Goal: Task Accomplishment & Management: Use online tool/utility

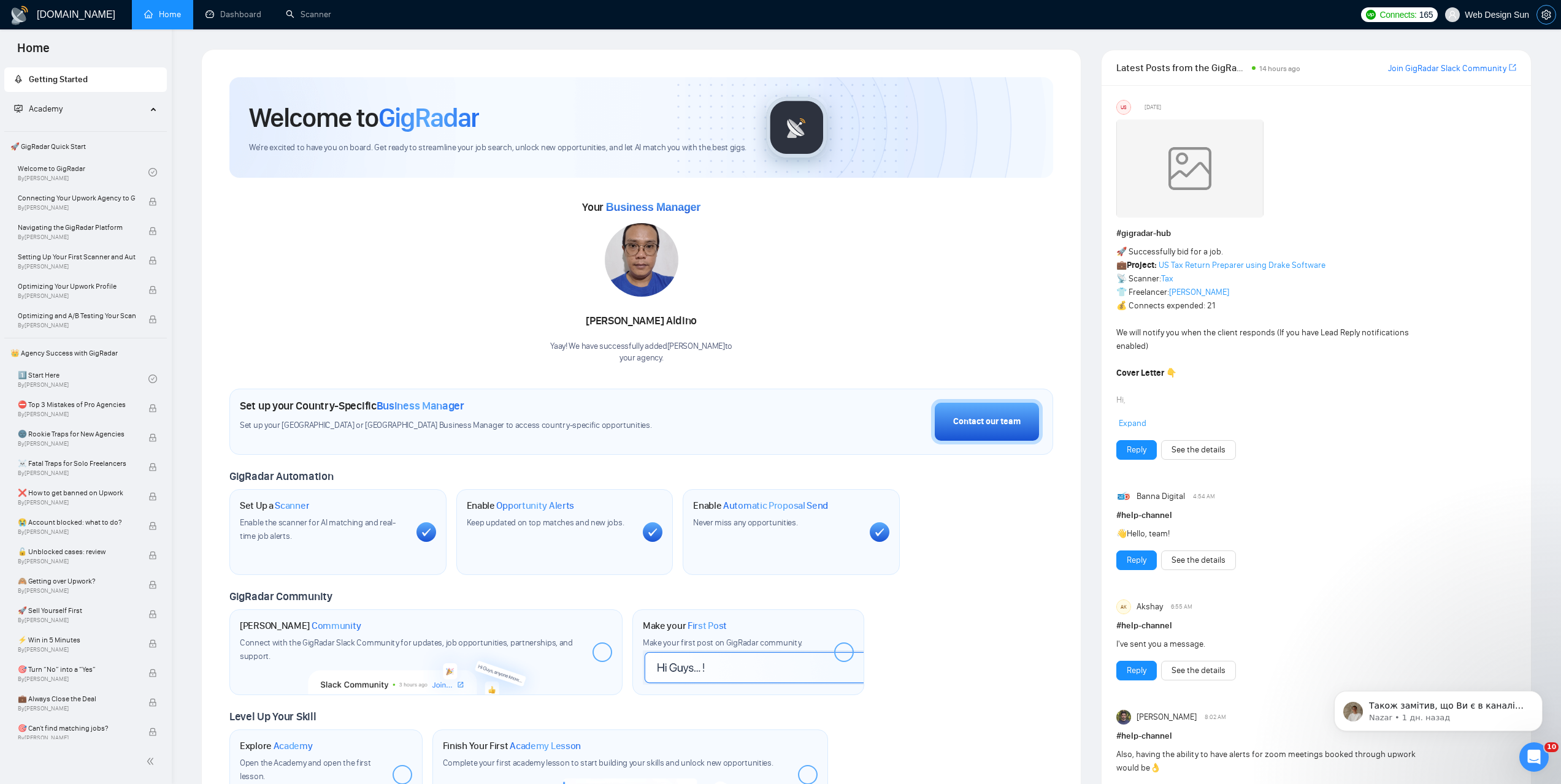
click at [1544, 11] on icon "setting" at bounding box center [1546, 15] width 10 height 10
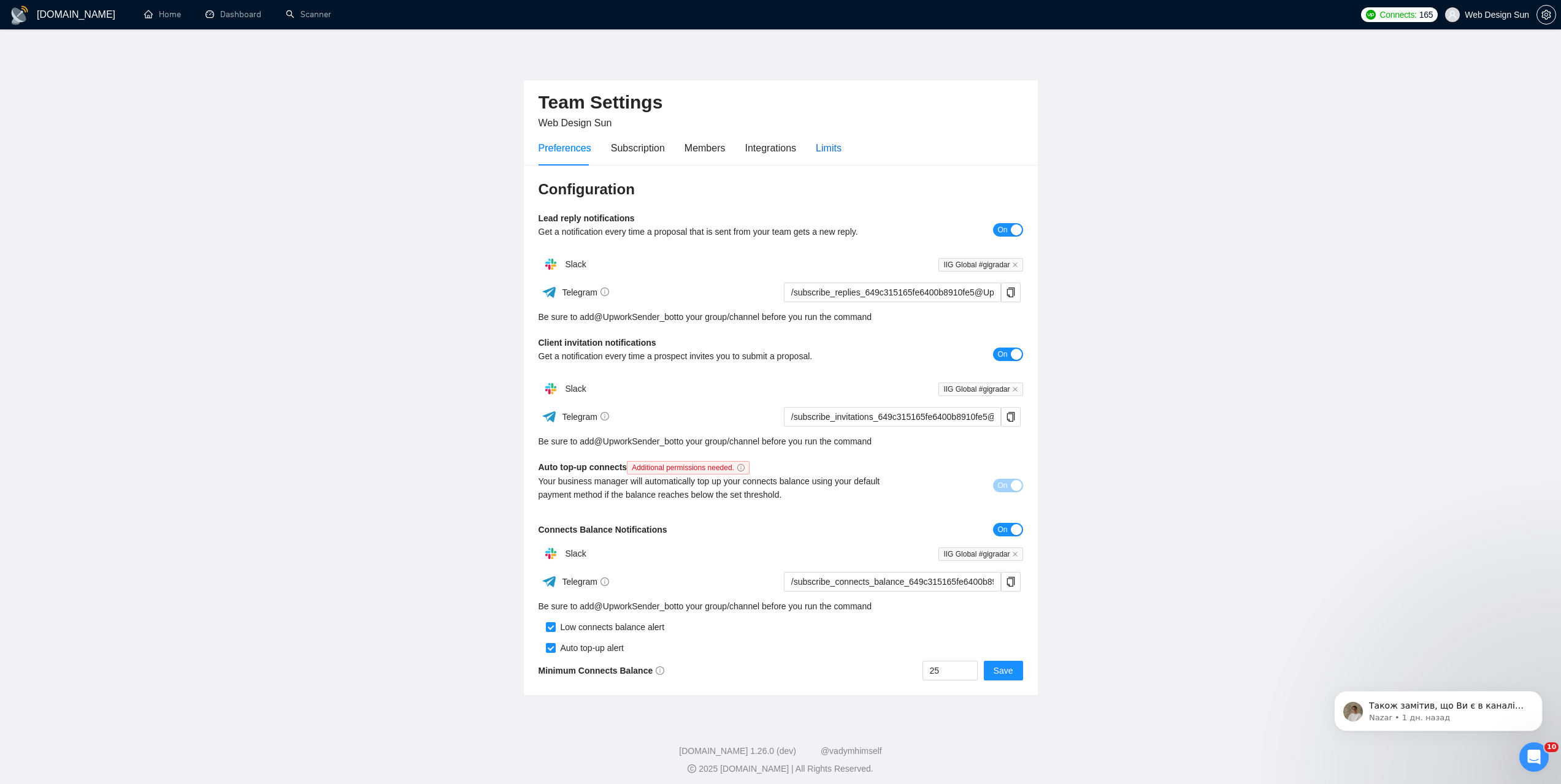
click at [827, 149] on div "Limits" at bounding box center [829, 149] width 26 height 16
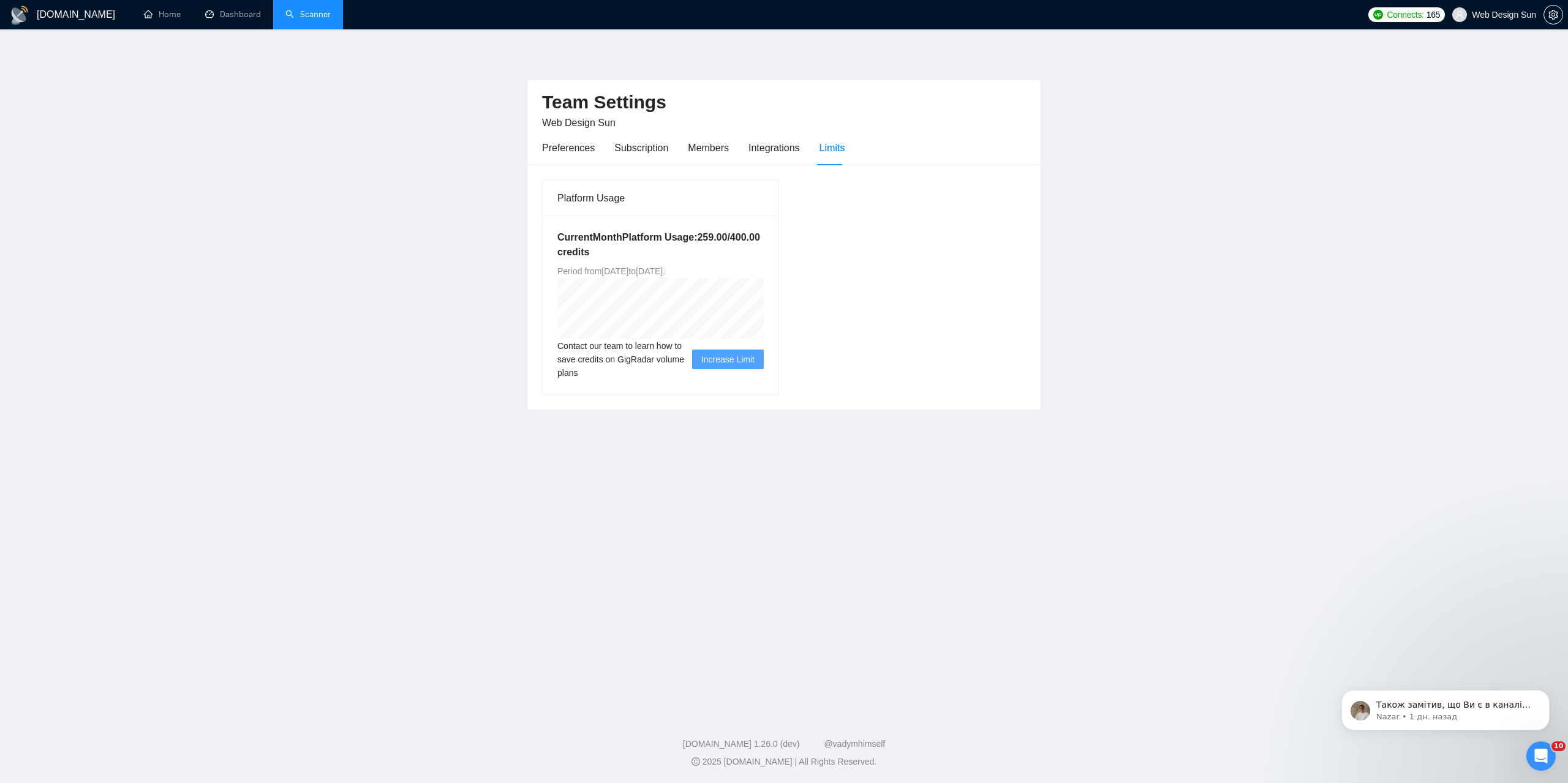
click at [303, 12] on link "Scanner" at bounding box center [308, 14] width 45 height 11
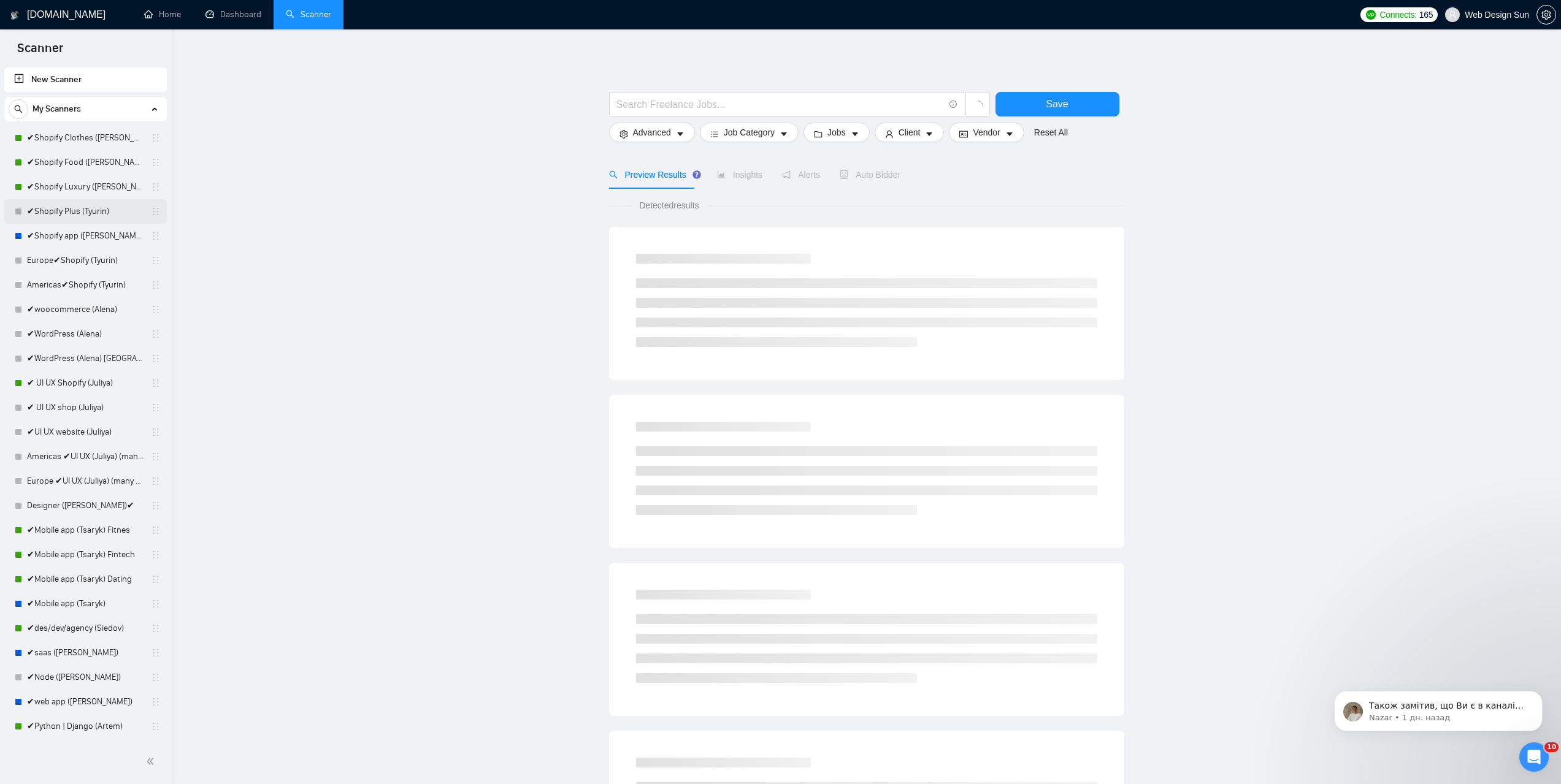
click at [74, 217] on link "✔Shopify Plus (Tyurin)" at bounding box center [85, 211] width 116 height 25
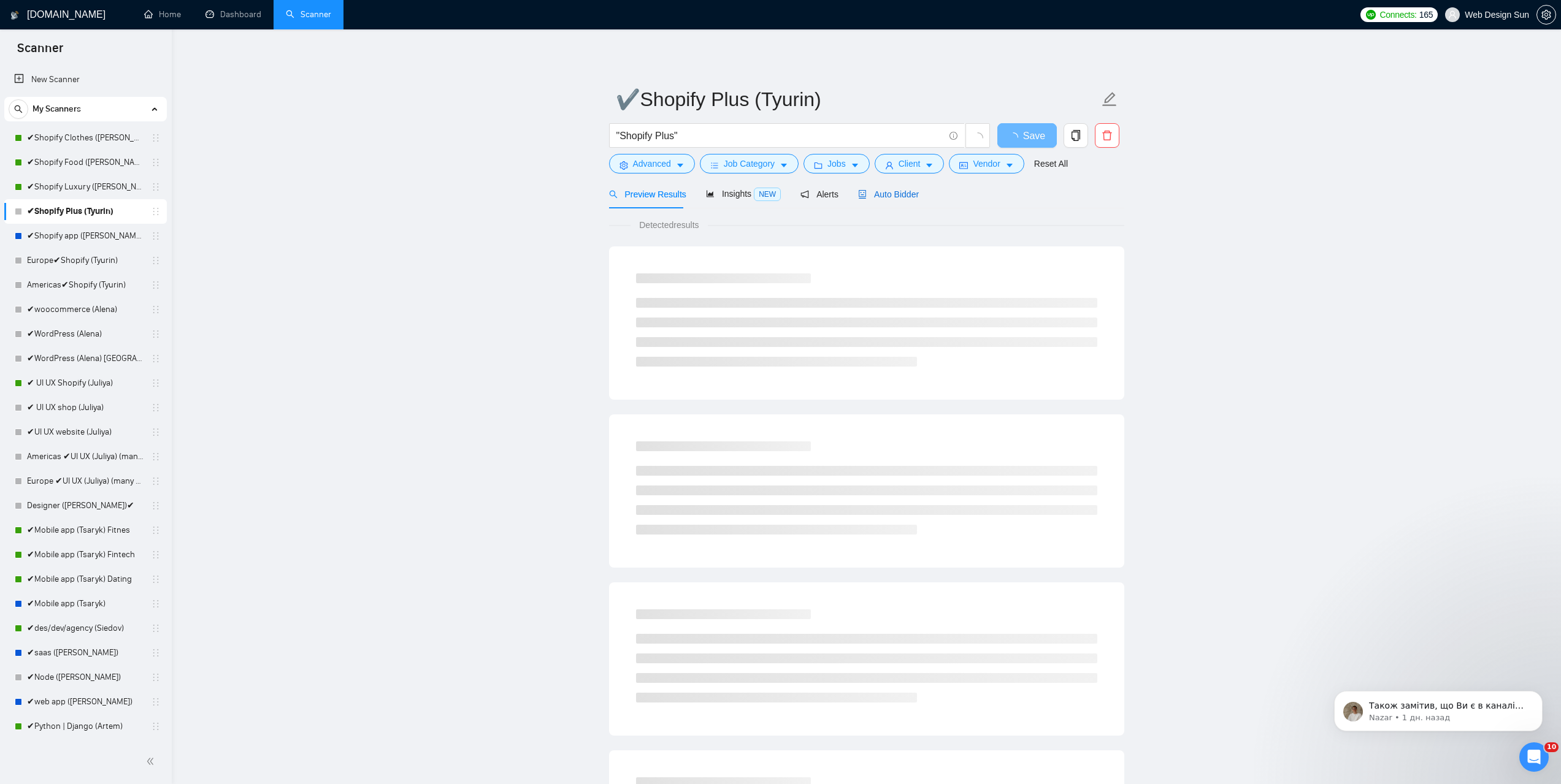
click at [881, 195] on span "Auto Bidder" at bounding box center [889, 194] width 61 height 10
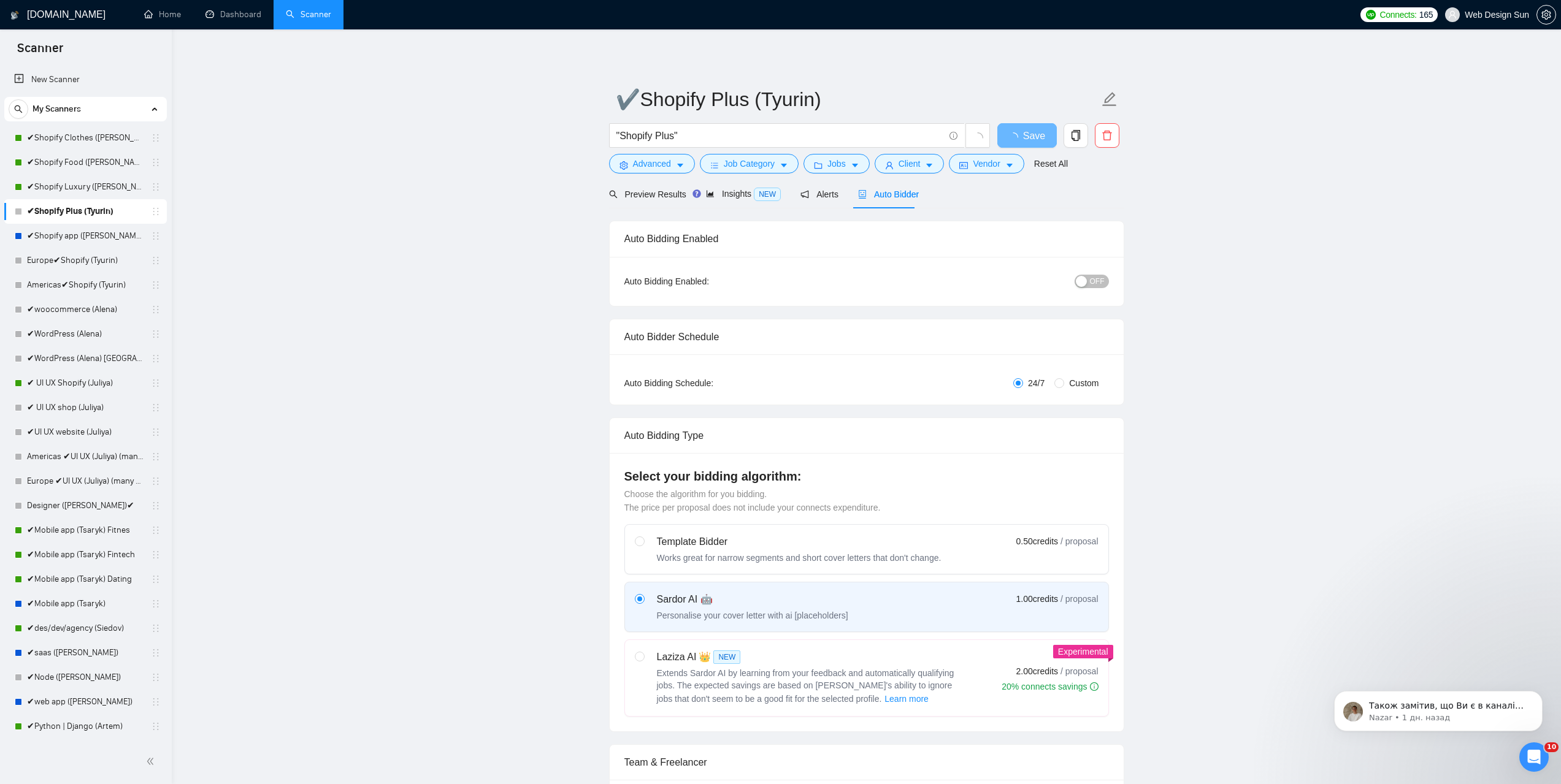
click at [1086, 277] on div "button" at bounding box center [1081, 281] width 11 height 11
click at [1013, 137] on button "Save" at bounding box center [1027, 135] width 59 height 25
click at [95, 236] on link "✔Shopify app ([PERSON_NAME])" at bounding box center [85, 235] width 116 height 25
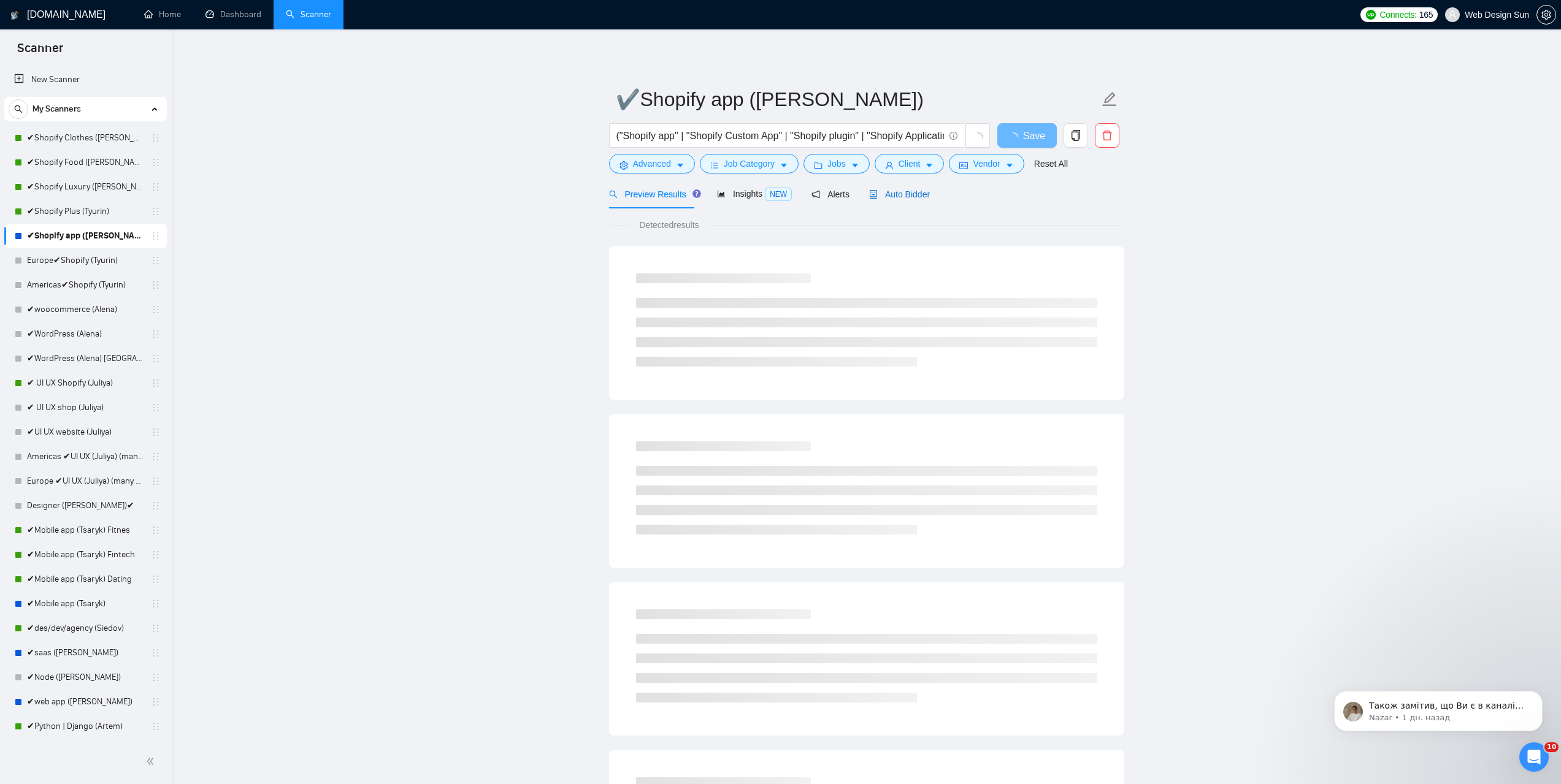
click at [919, 199] on span "Auto Bidder" at bounding box center [900, 194] width 61 height 10
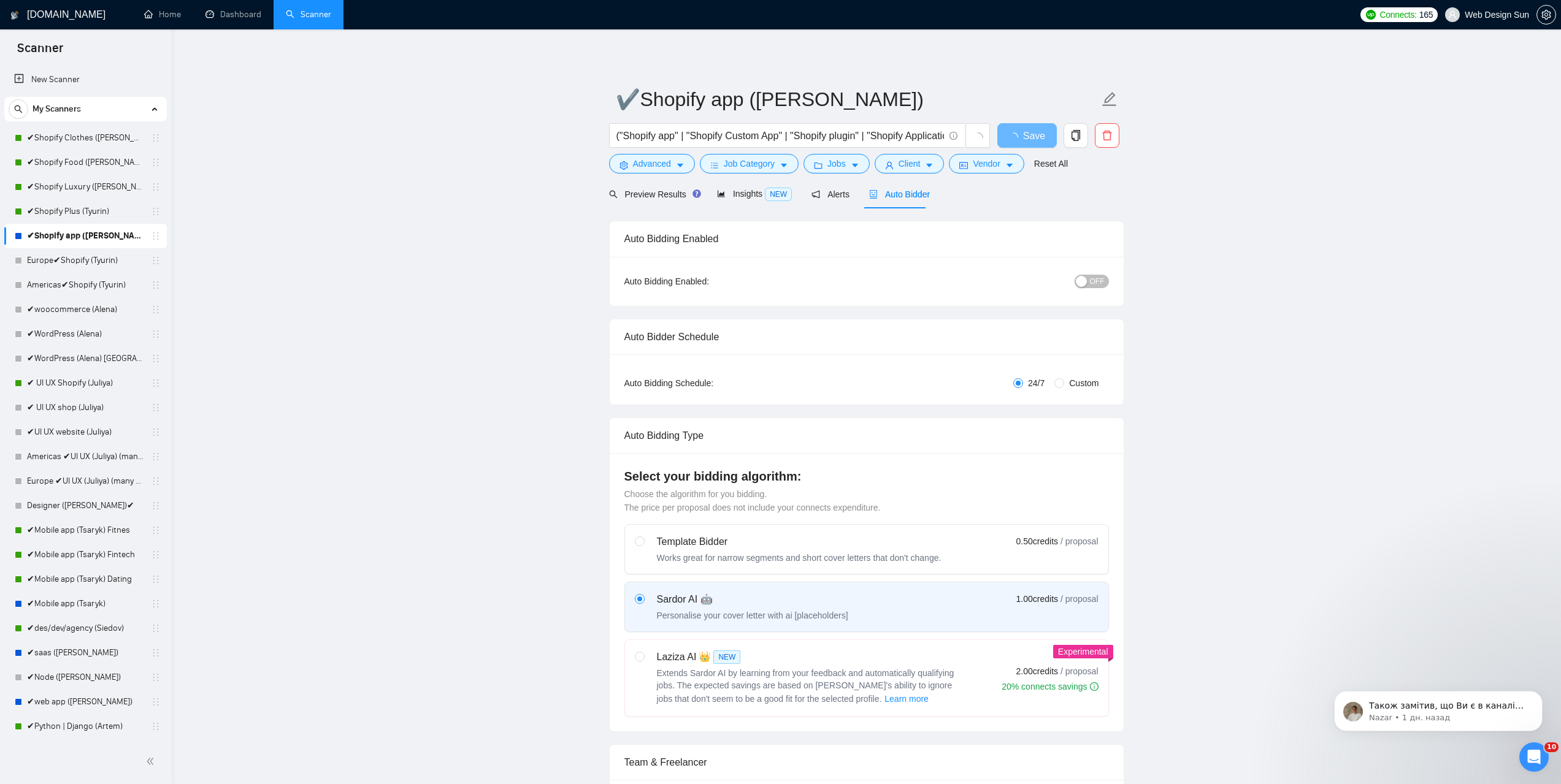
radio input "false"
radio input "true"
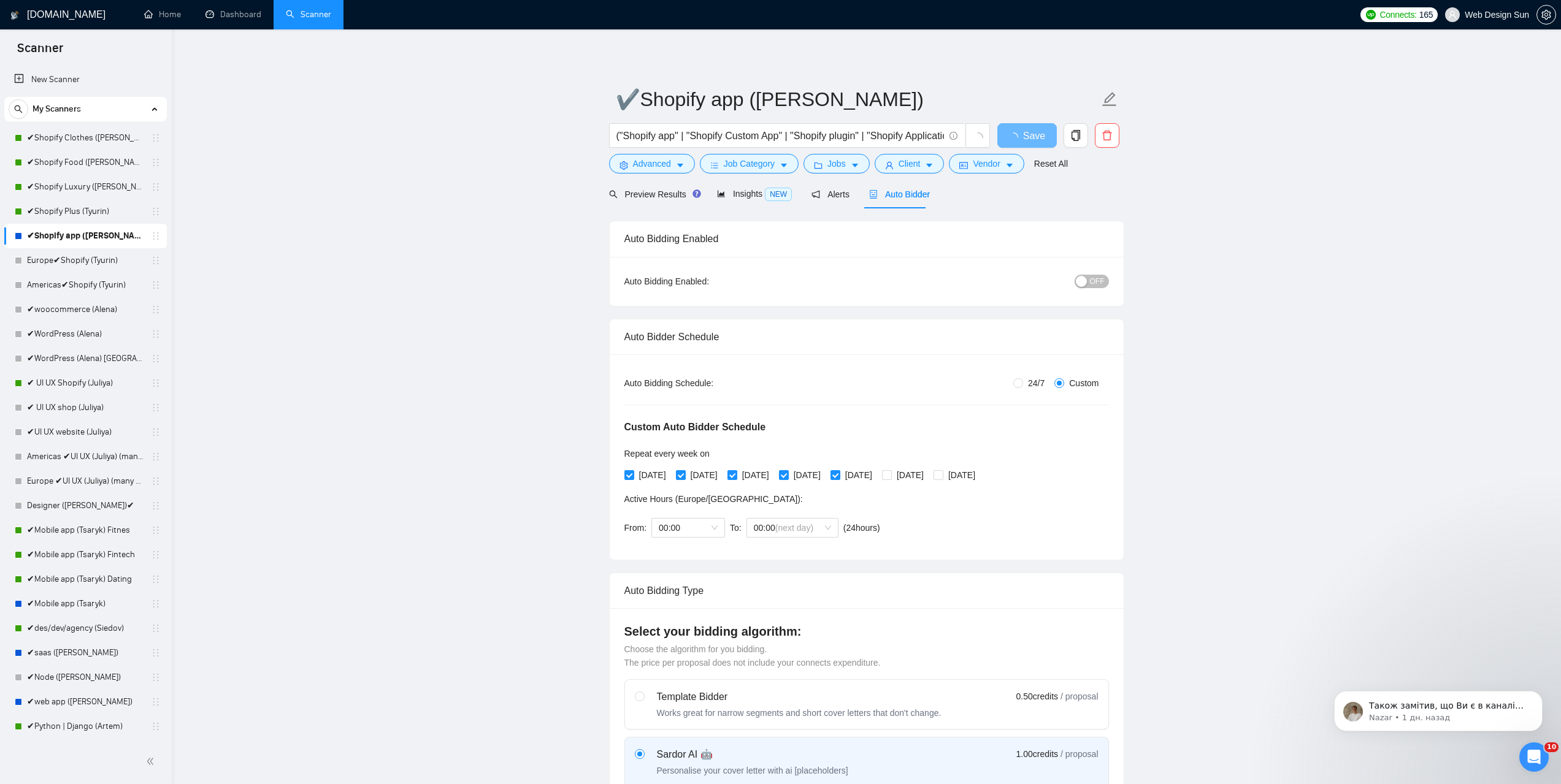
click at [1091, 281] on span "OFF" at bounding box center [1097, 282] width 15 height 14
click at [1034, 141] on span "Save" at bounding box center [1027, 136] width 22 height 16
click at [49, 259] on link "Europe✔Shopify (Tyurin)" at bounding box center [85, 260] width 116 height 25
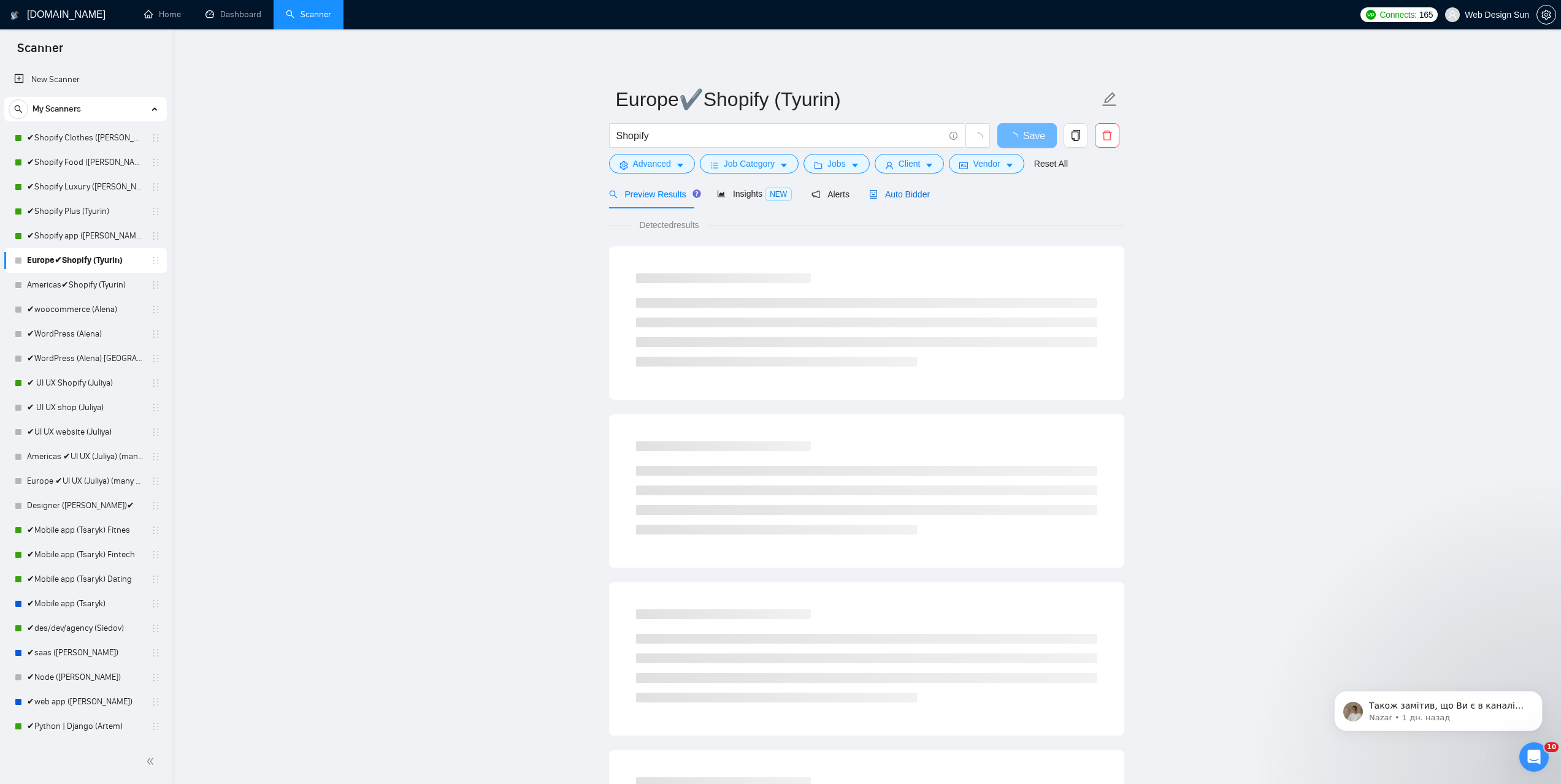
drag, startPoint x: 896, startPoint y: 194, endPoint x: 910, endPoint y: 210, distance: 21.3
click at [896, 195] on span "Auto Bidder" at bounding box center [900, 194] width 61 height 10
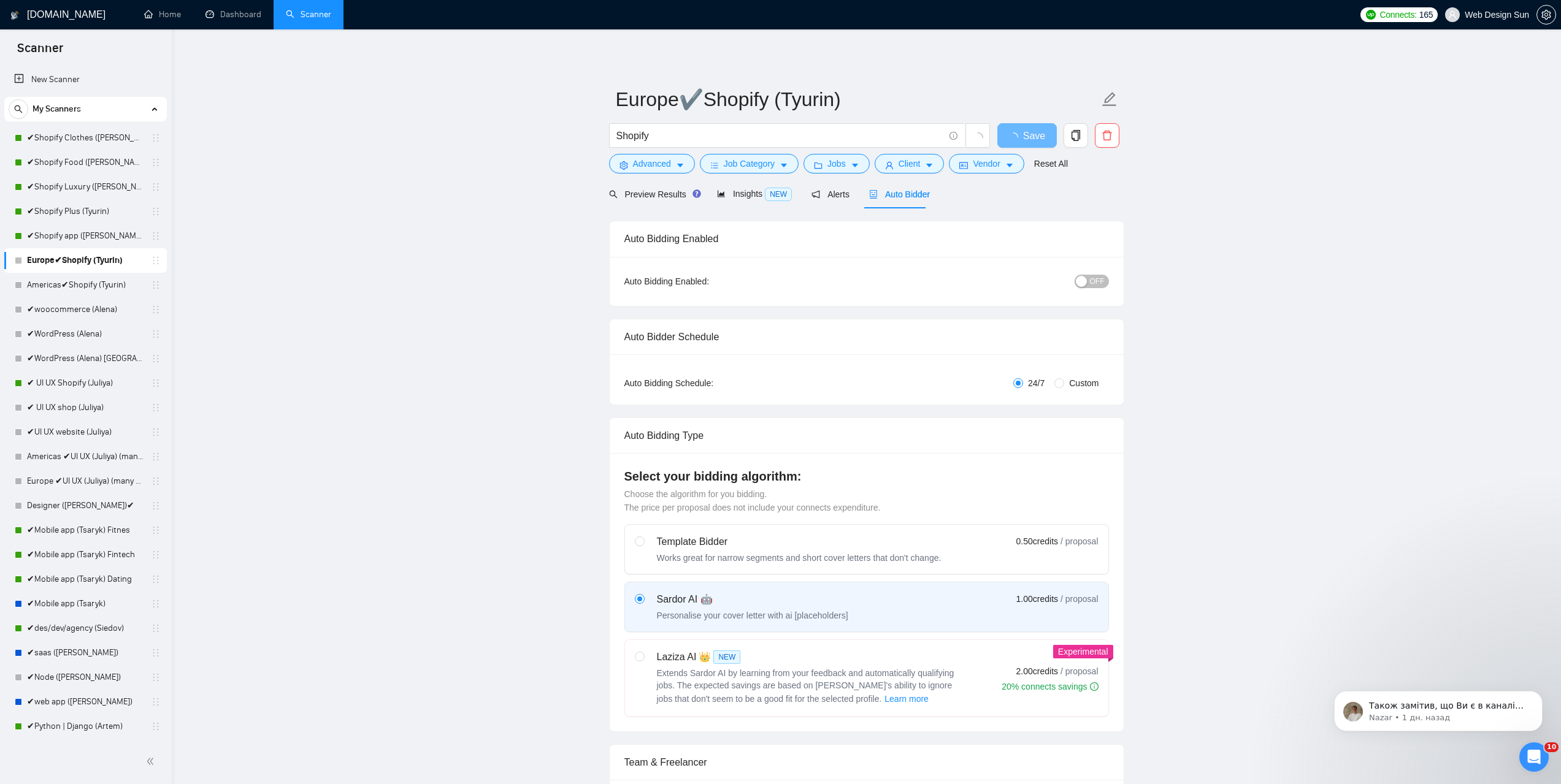
radio input "false"
radio input "true"
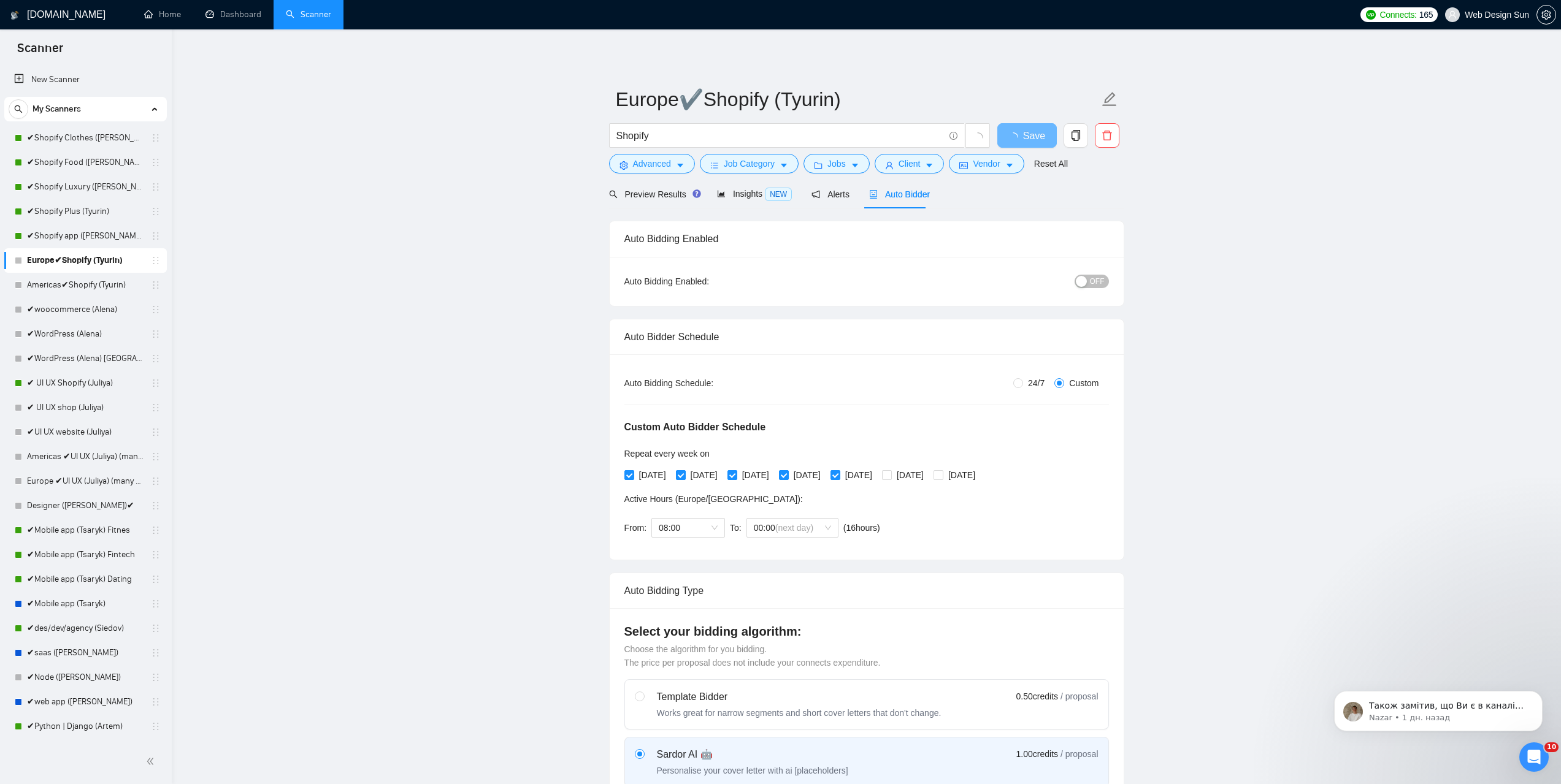
click at [1084, 282] on div "button" at bounding box center [1081, 281] width 11 height 11
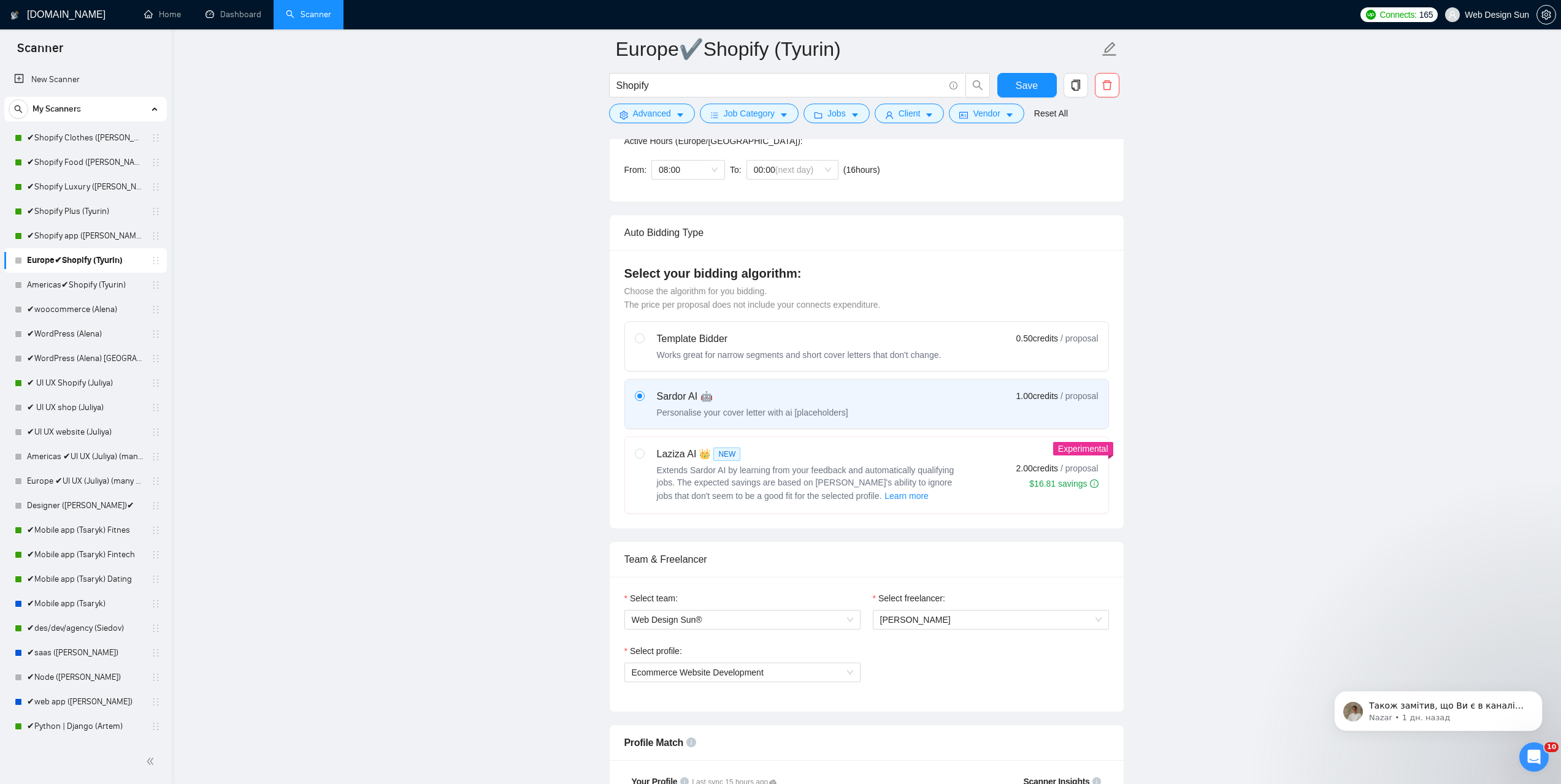
scroll to position [245, 0]
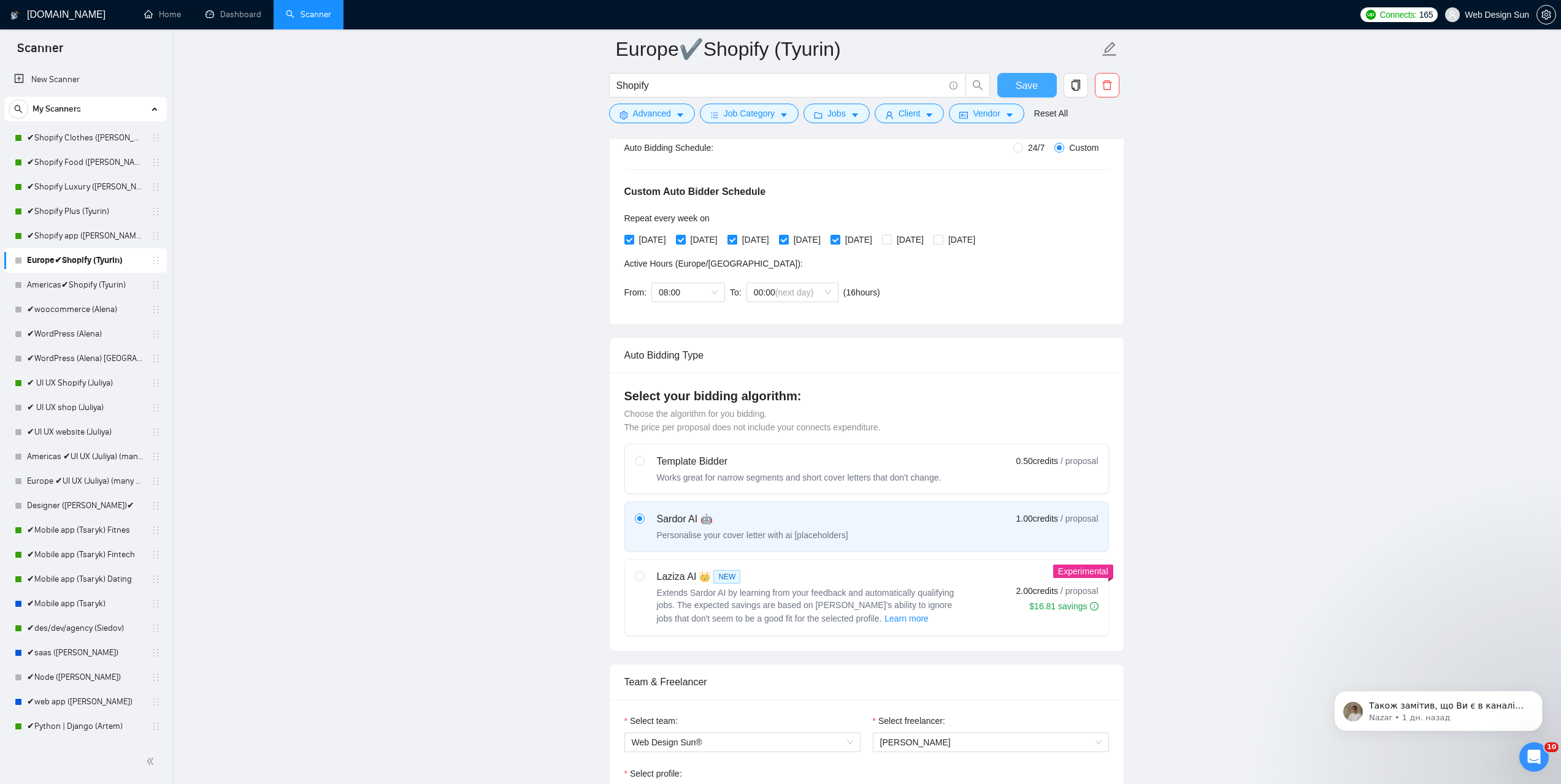
click at [1026, 91] on span "Save" at bounding box center [1027, 86] width 22 height 16
click at [103, 290] on link "Americas✔Shopify (Tyurin)" at bounding box center [85, 285] width 116 height 25
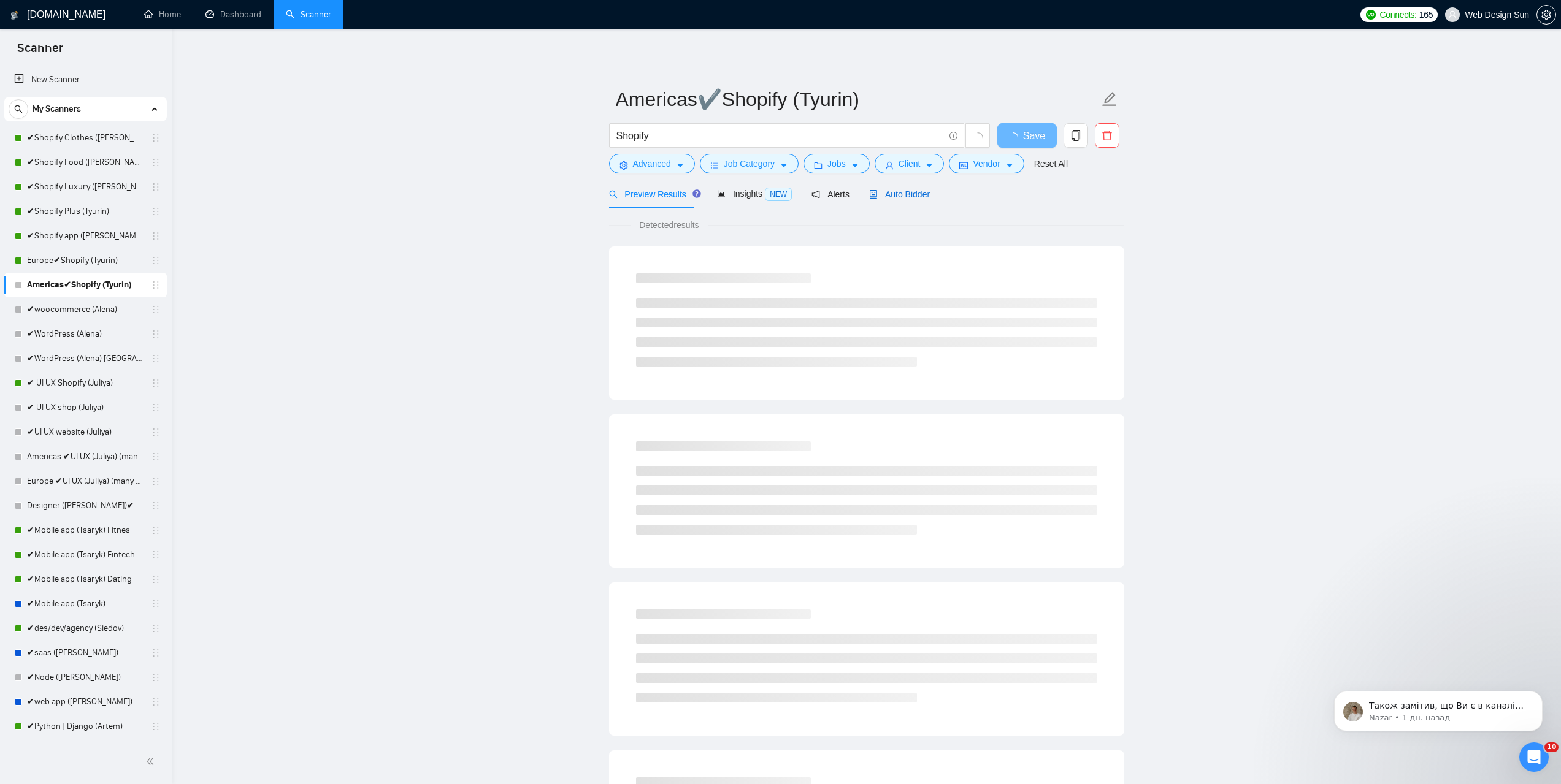
click at [900, 199] on span "Auto Bidder" at bounding box center [900, 194] width 61 height 10
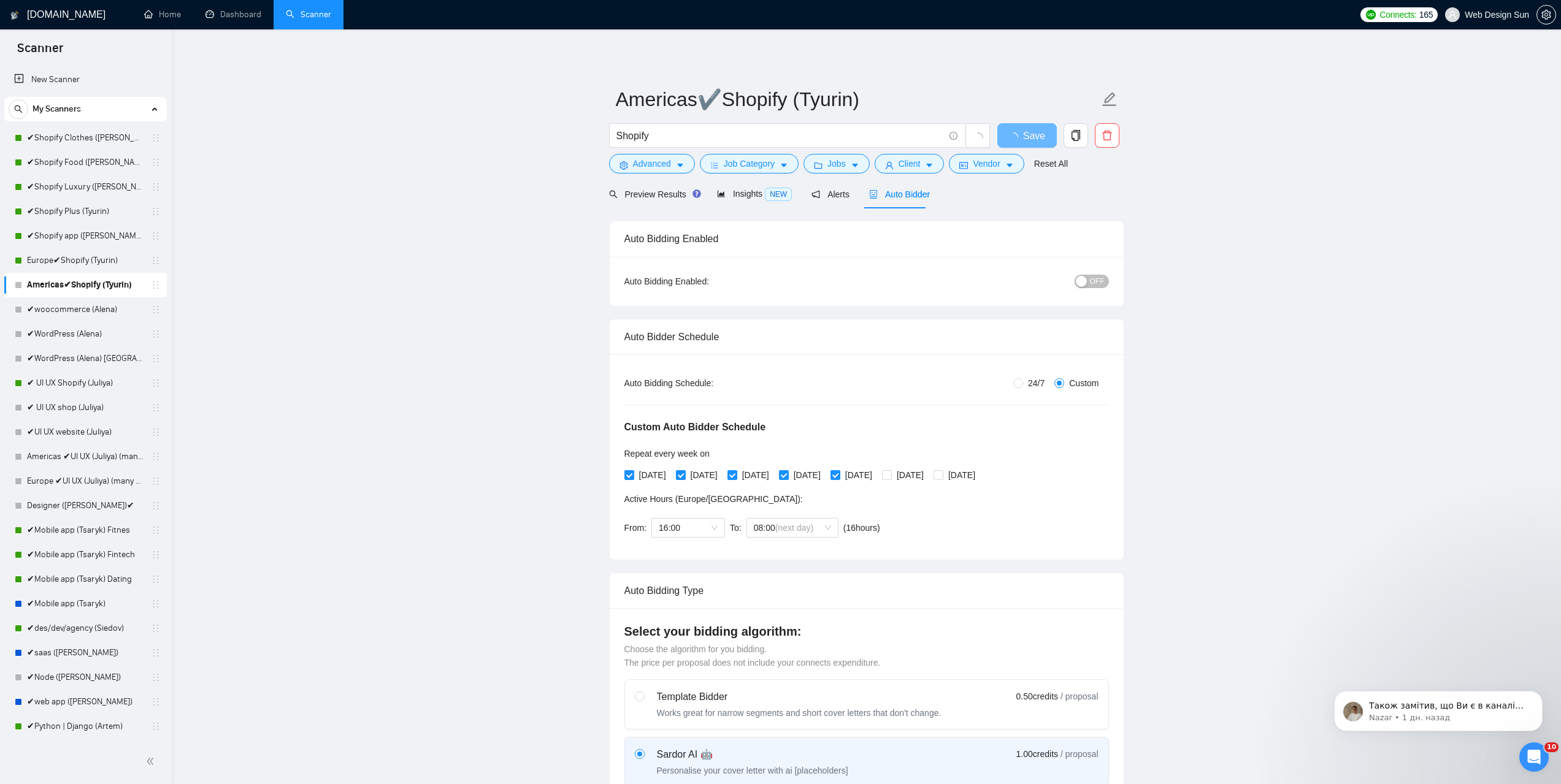
click at [1083, 286] on div "button" at bounding box center [1081, 281] width 11 height 11
click at [1031, 136] on span "Save" at bounding box center [1027, 136] width 22 height 16
click at [99, 305] on link "✔woocommerce (Alena)" at bounding box center [85, 309] width 116 height 25
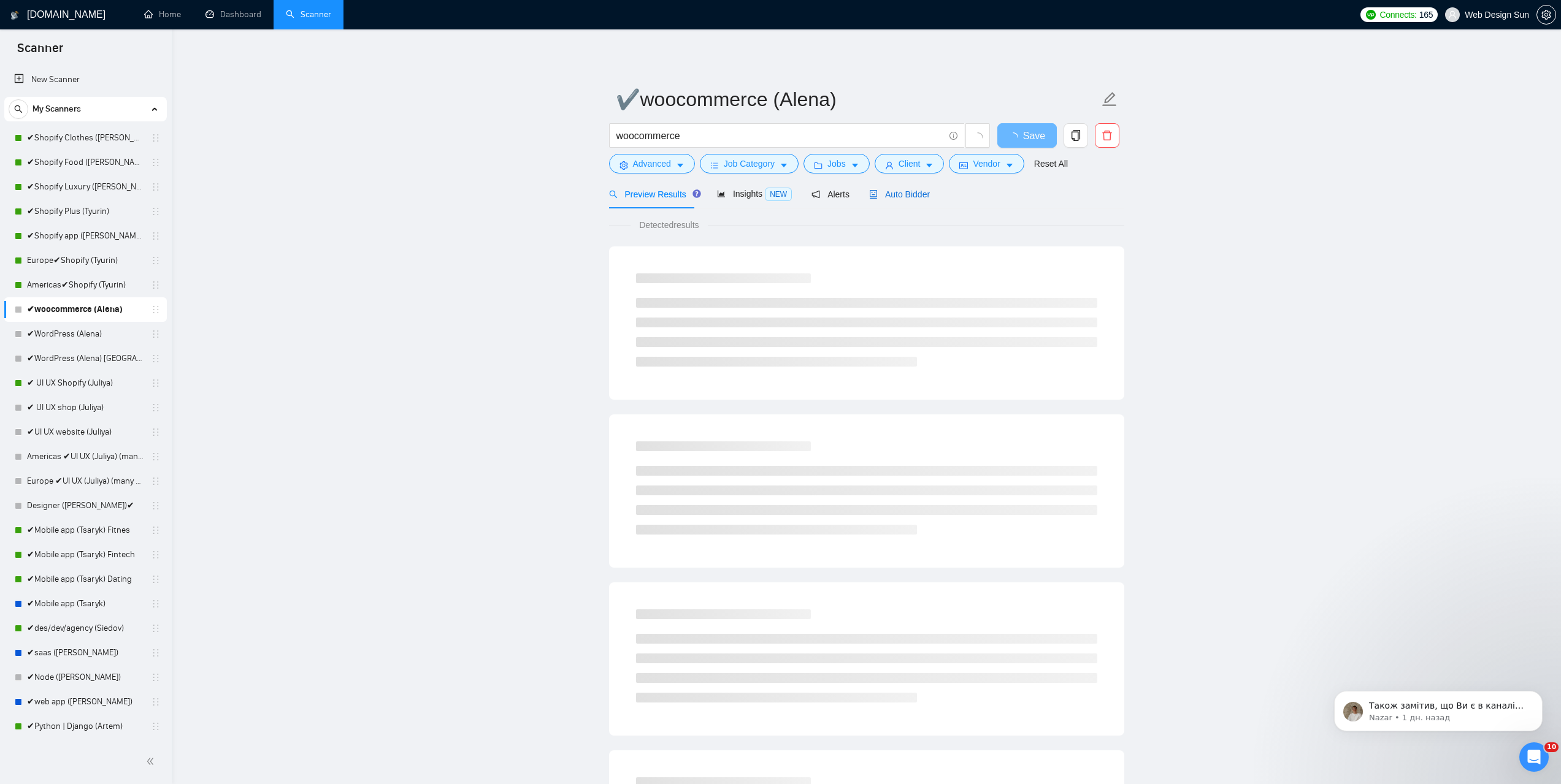
click at [919, 194] on span "Auto Bidder" at bounding box center [900, 194] width 61 height 10
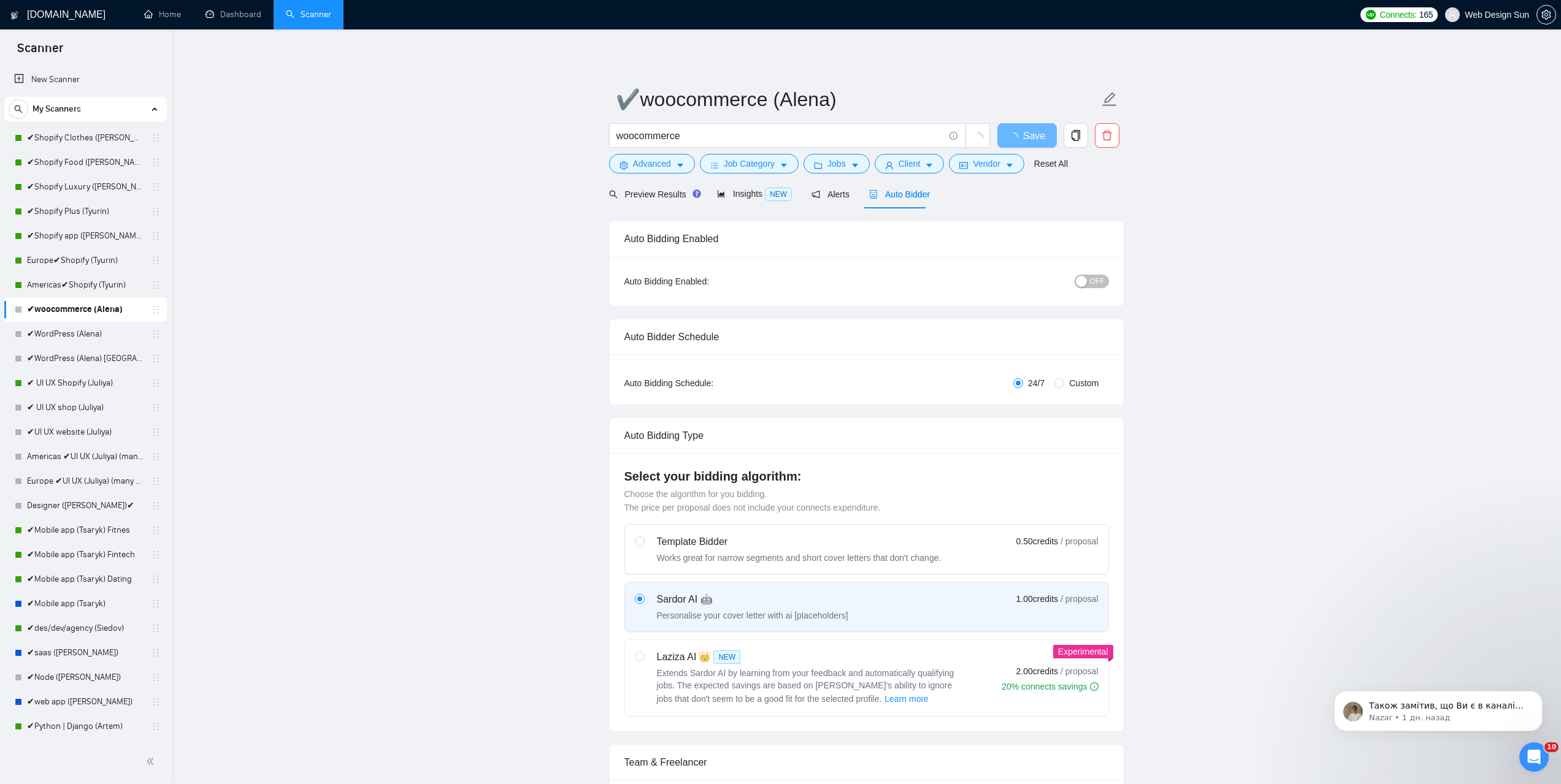
radio input "false"
radio input "true"
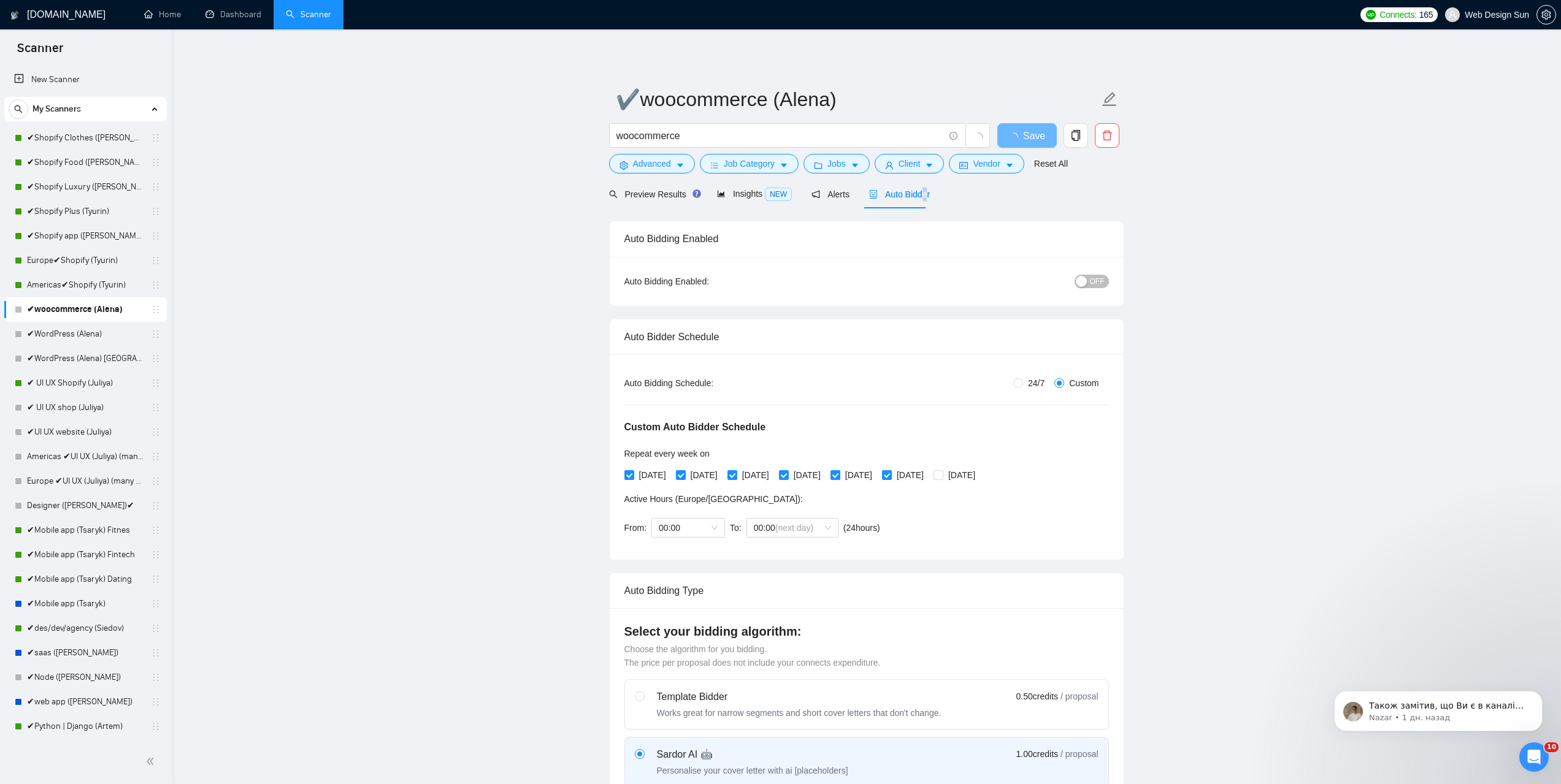
click at [1089, 286] on button "OFF" at bounding box center [1092, 282] width 34 height 14
click at [1010, 132] on button "Save" at bounding box center [1027, 135] width 59 height 25
click at [58, 334] on link "✔WordPress (Alena)" at bounding box center [85, 334] width 116 height 25
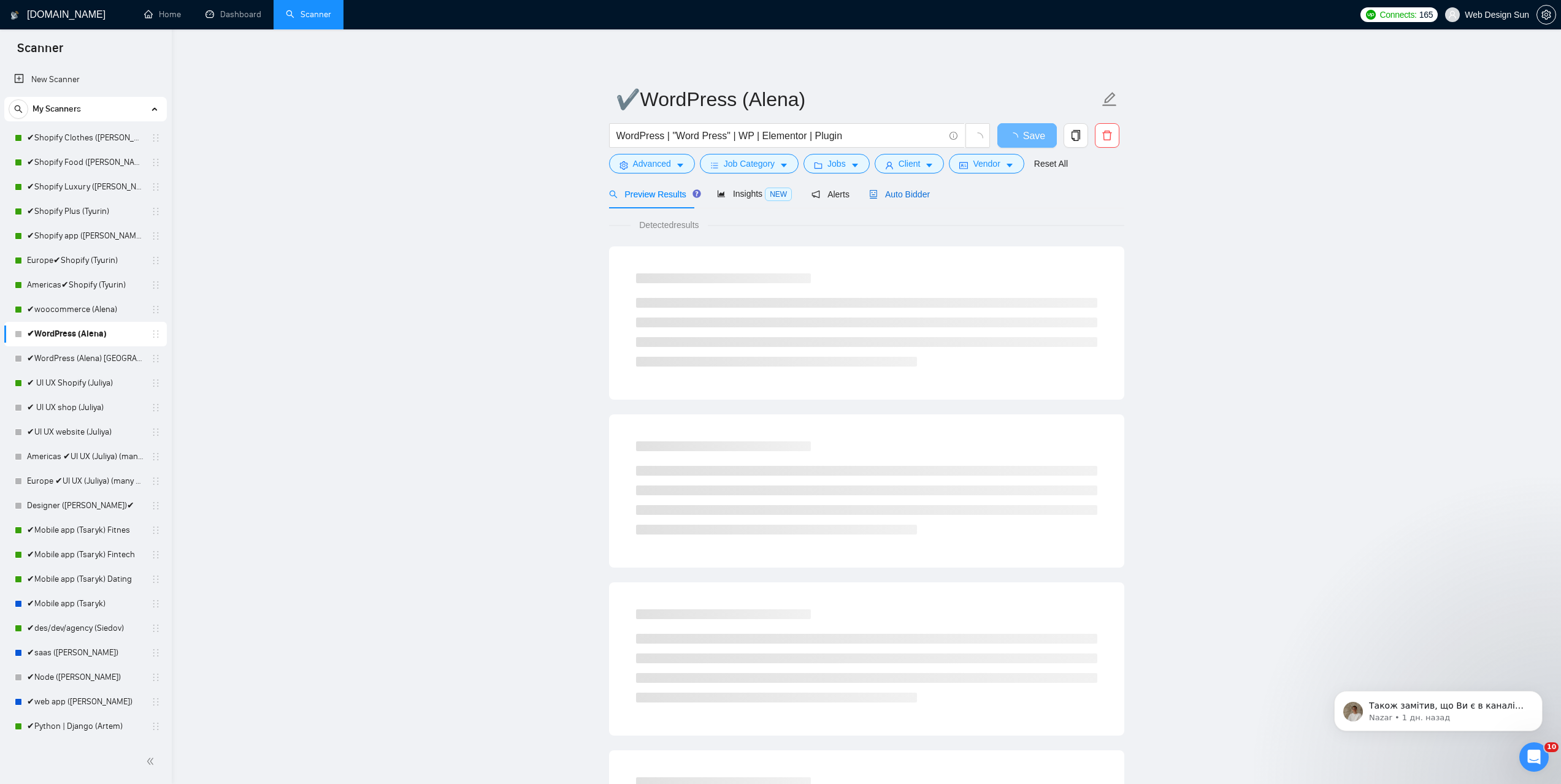
click at [883, 192] on span "Auto Bidder" at bounding box center [900, 194] width 61 height 10
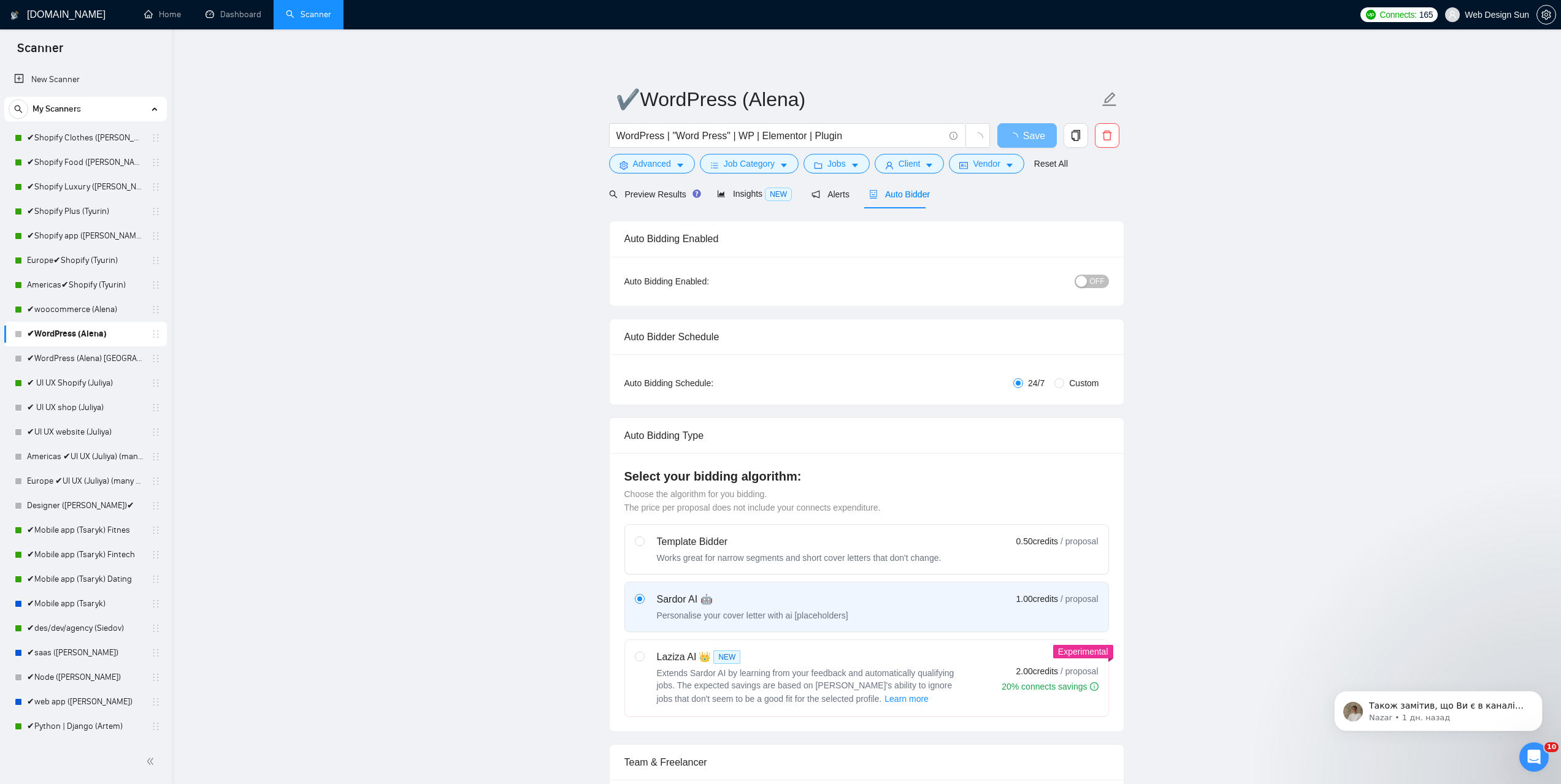
click at [1086, 279] on div "button" at bounding box center [1081, 281] width 11 height 11
click at [1066, 384] on span "Custom" at bounding box center [1084, 383] width 39 height 14
click at [1064, 384] on input "Custom" at bounding box center [1059, 383] width 10 height 10
radio input "true"
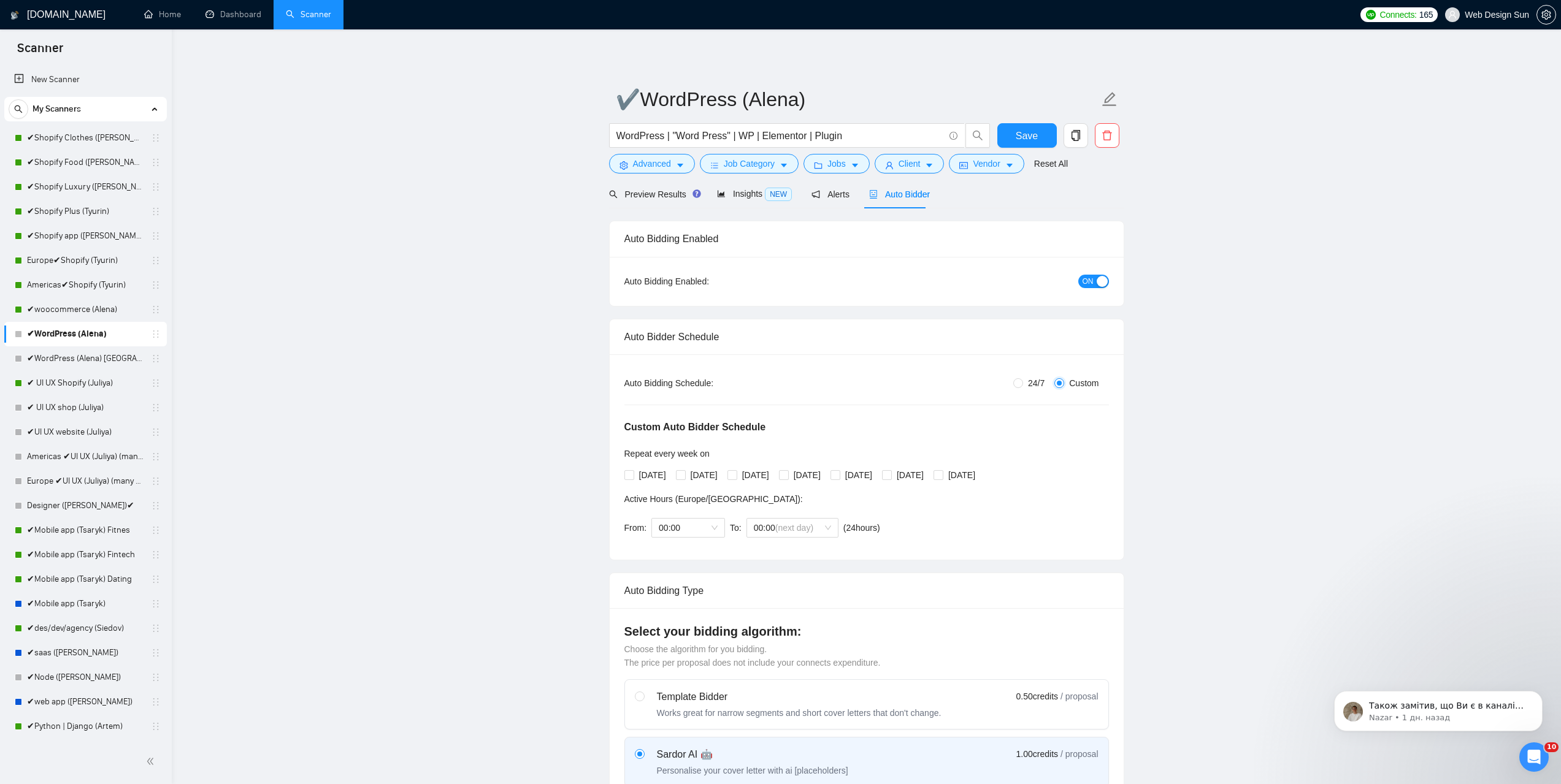
radio input "false"
checkbox input "true"
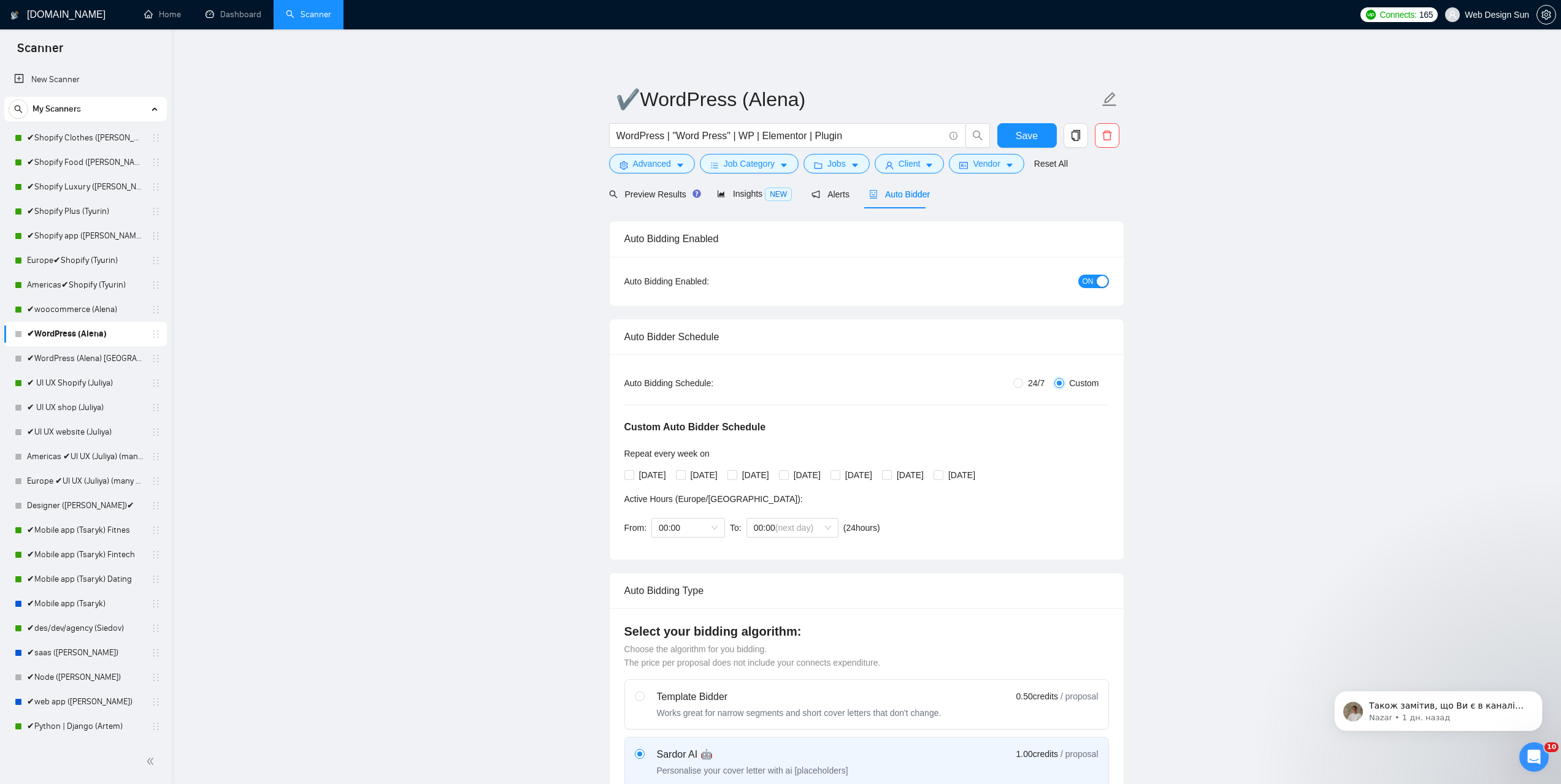
checkbox input "true"
click at [981, 474] on span "[DATE]" at bounding box center [961, 476] width 36 height 14
click at [942, 474] on input "[DATE]" at bounding box center [937, 474] width 9 height 9
checkbox input "false"
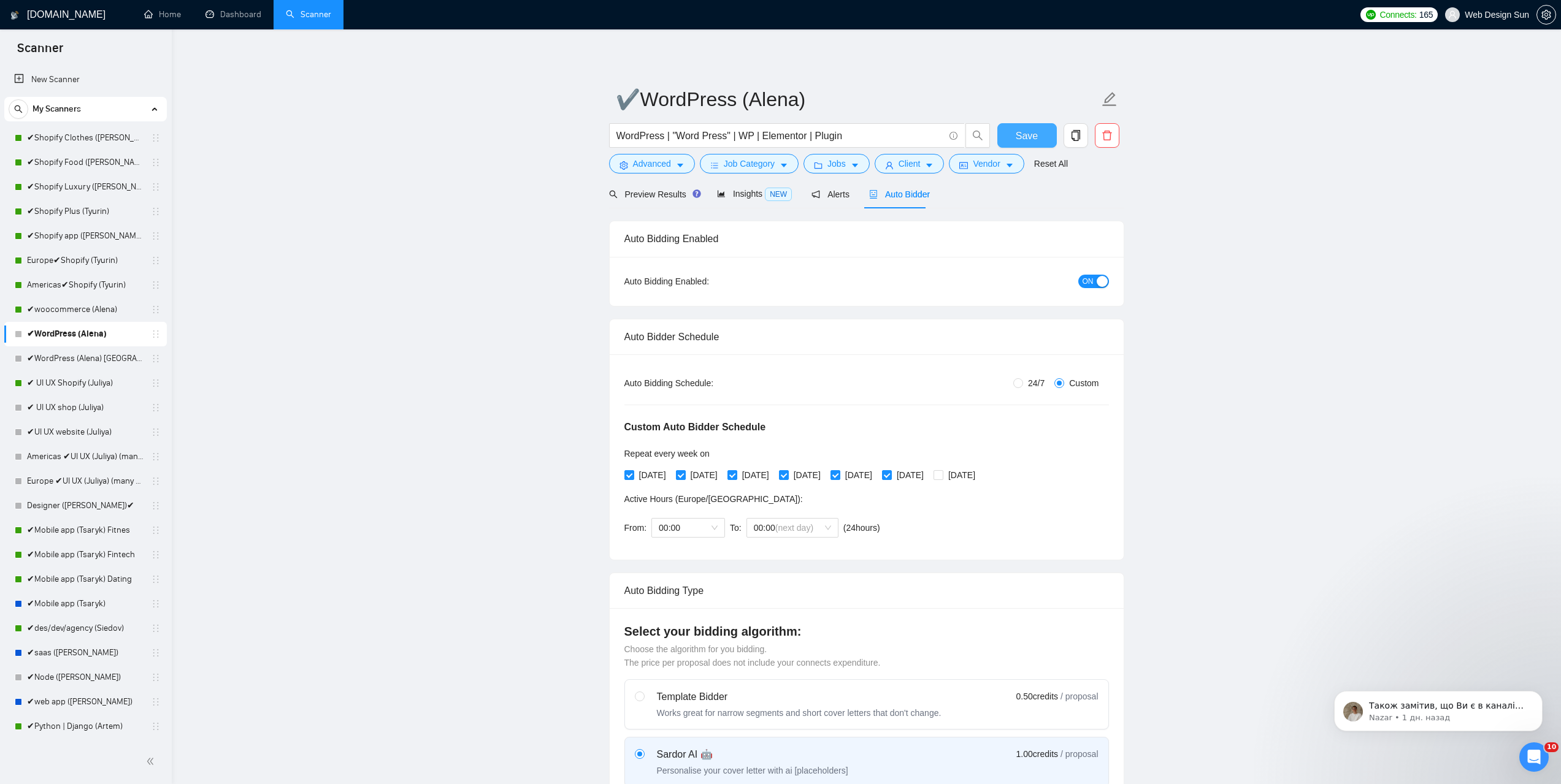
click at [1013, 131] on button "Save" at bounding box center [1027, 135] width 59 height 25
click at [35, 362] on link "✔WordPress (Alena) [GEOGRAPHIC_DATA]" at bounding box center [85, 359] width 116 height 25
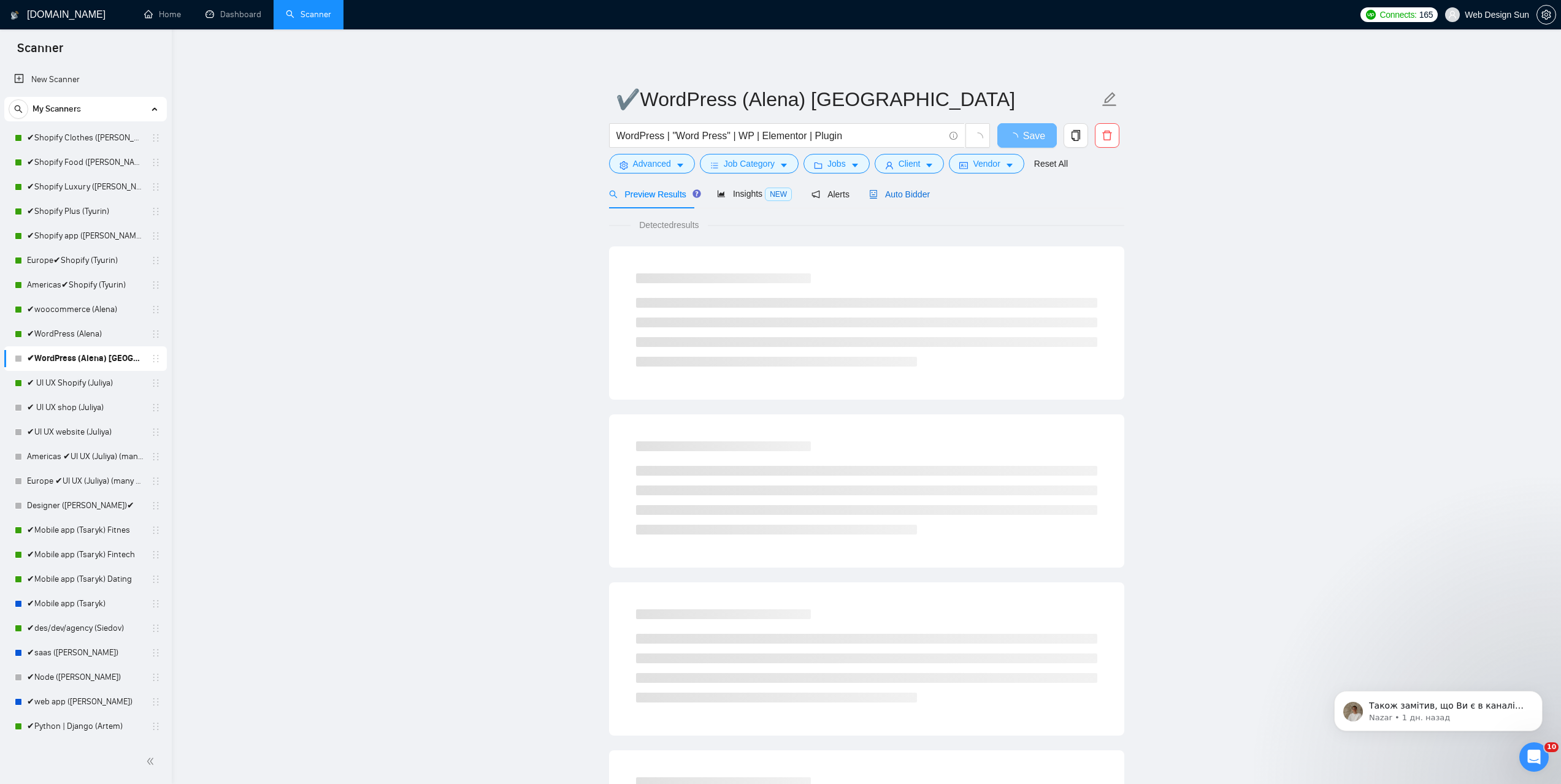
click at [879, 197] on span "Auto Bidder" at bounding box center [900, 194] width 61 height 10
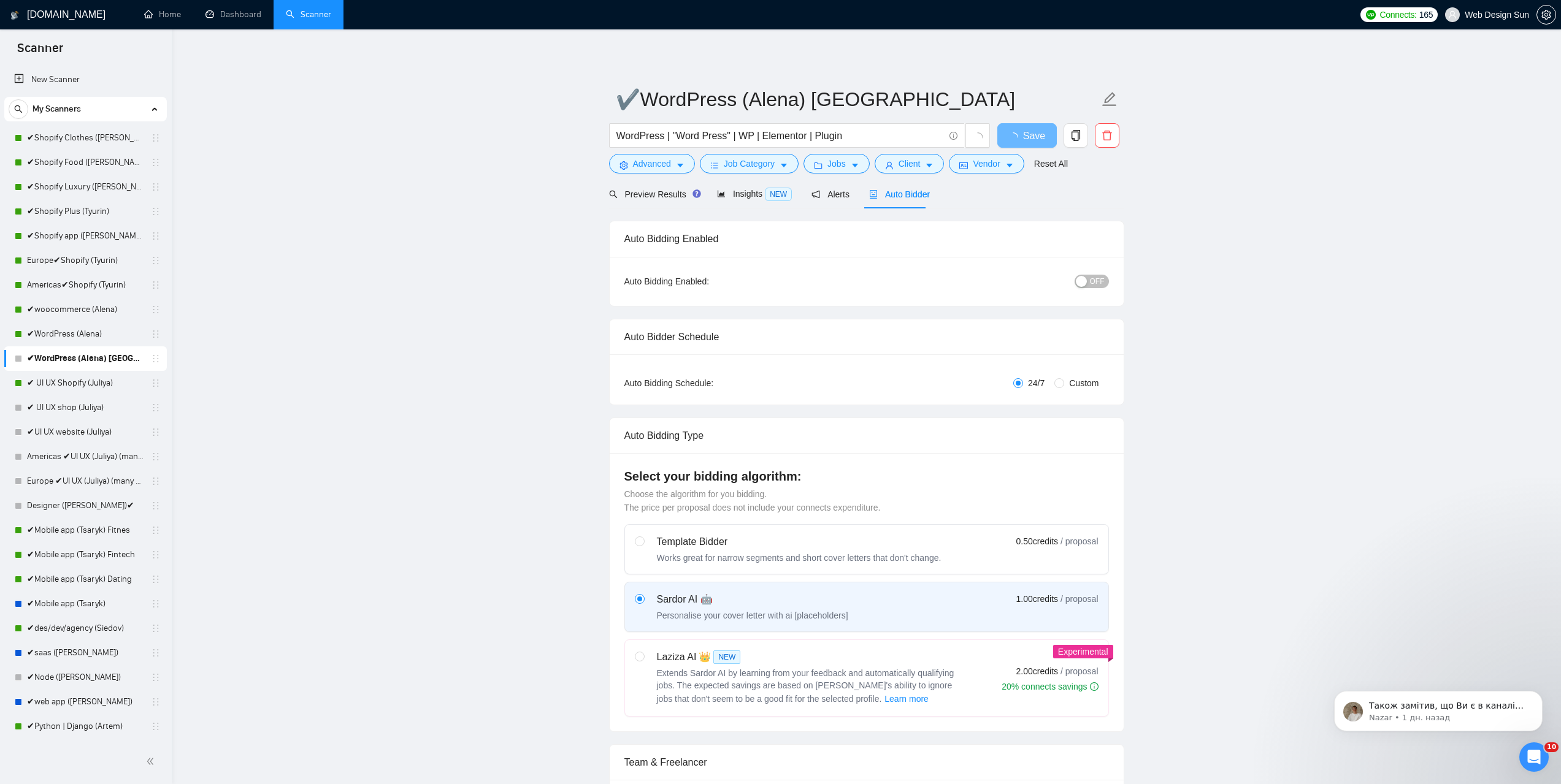
click at [1076, 280] on button "OFF" at bounding box center [1092, 282] width 34 height 14
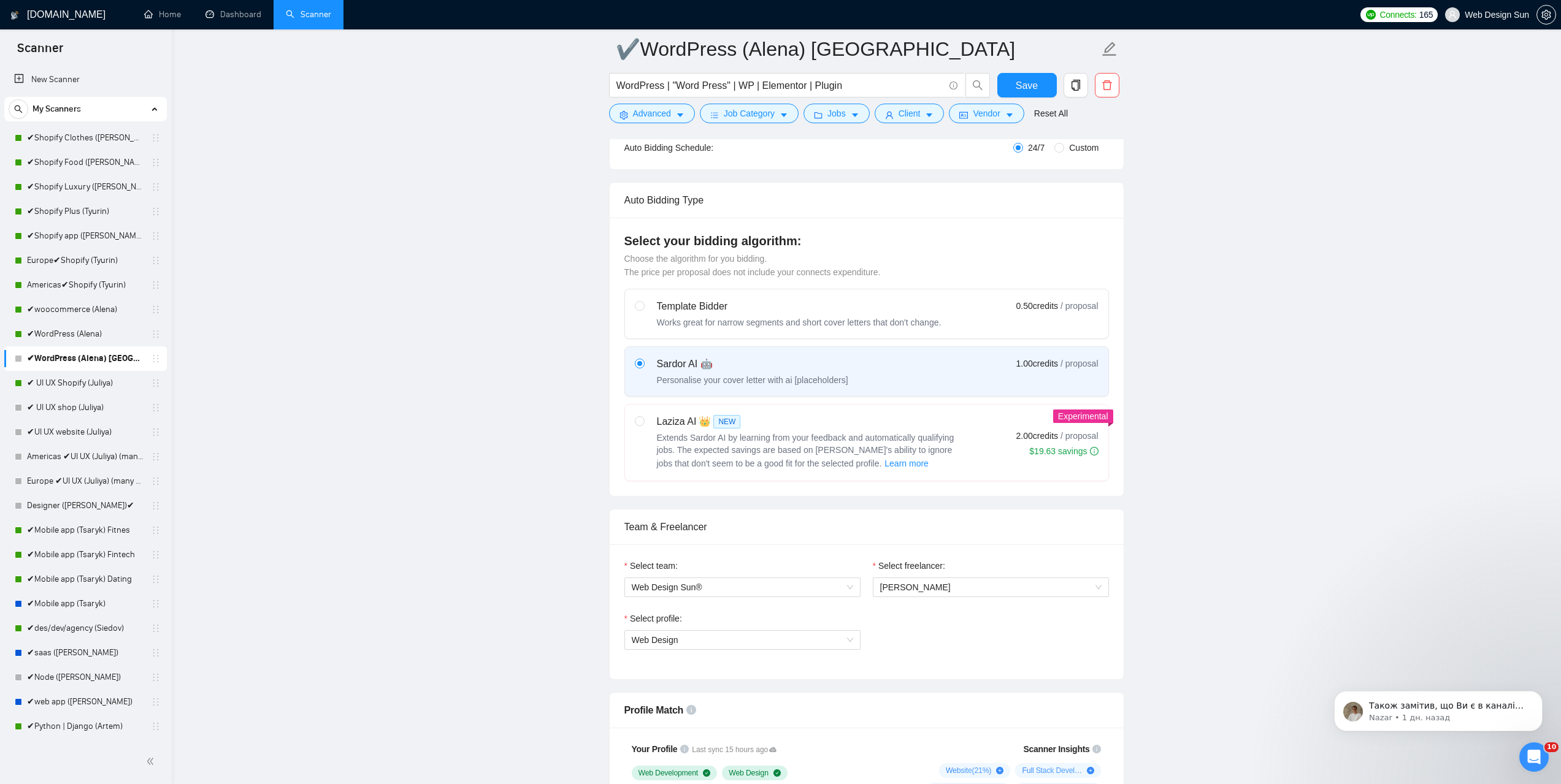
scroll to position [61, 0]
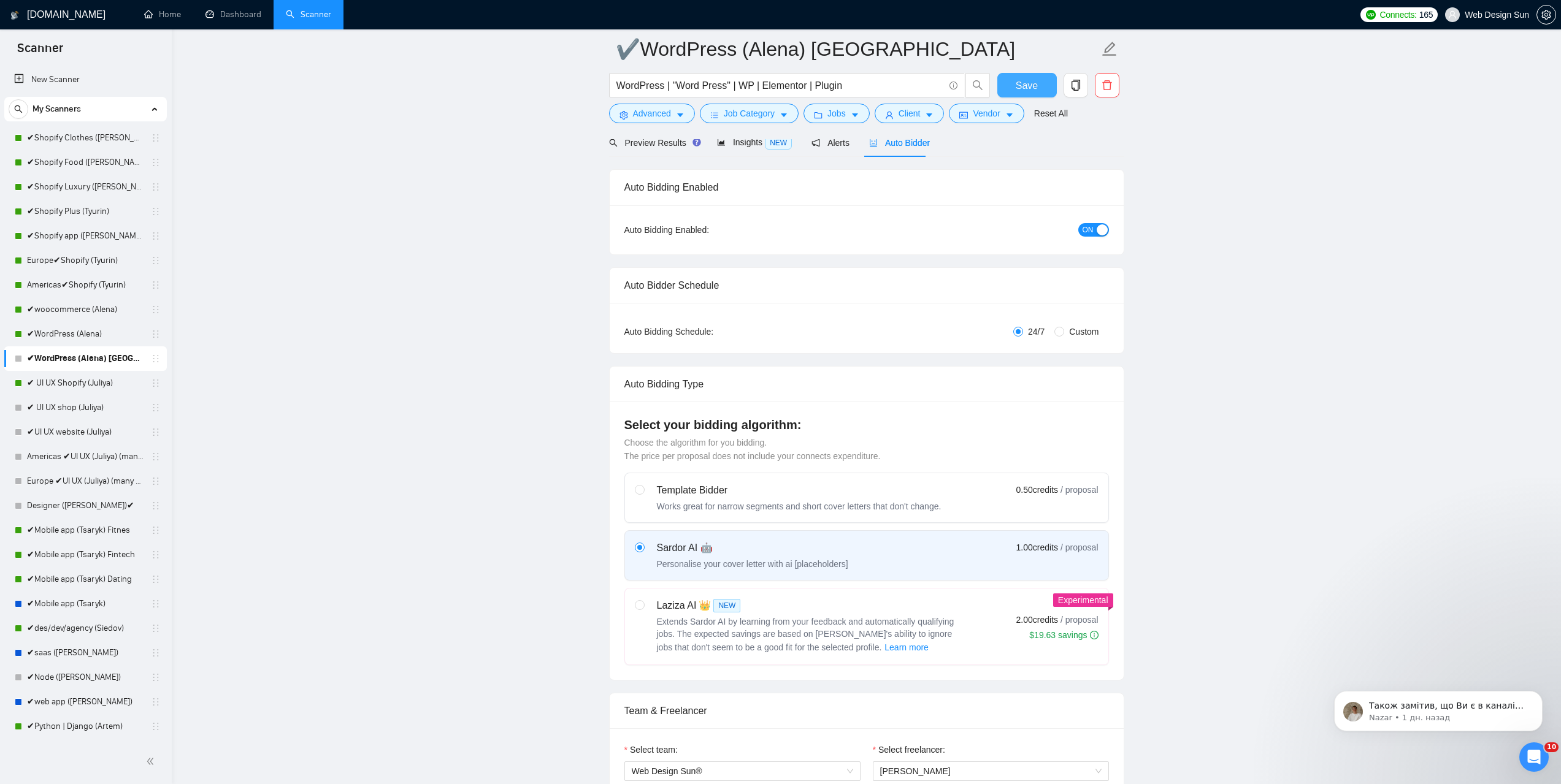
click at [1030, 82] on span "Save" at bounding box center [1027, 86] width 22 height 16
click at [90, 453] on link "Americas ✔UI UX (Juliya) (many posts)" at bounding box center [85, 456] width 116 height 25
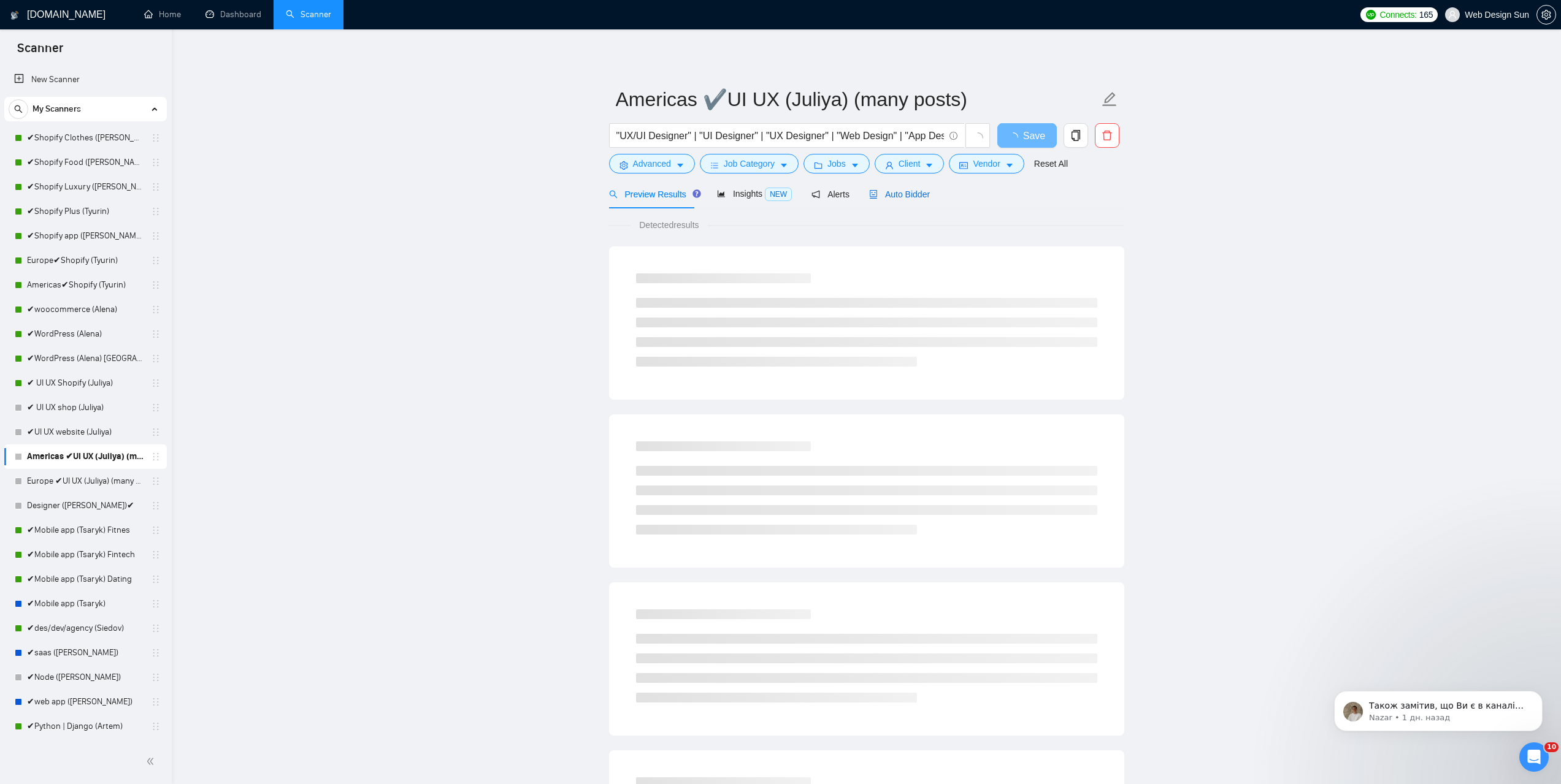
click at [913, 196] on span "Auto Bidder" at bounding box center [900, 194] width 61 height 10
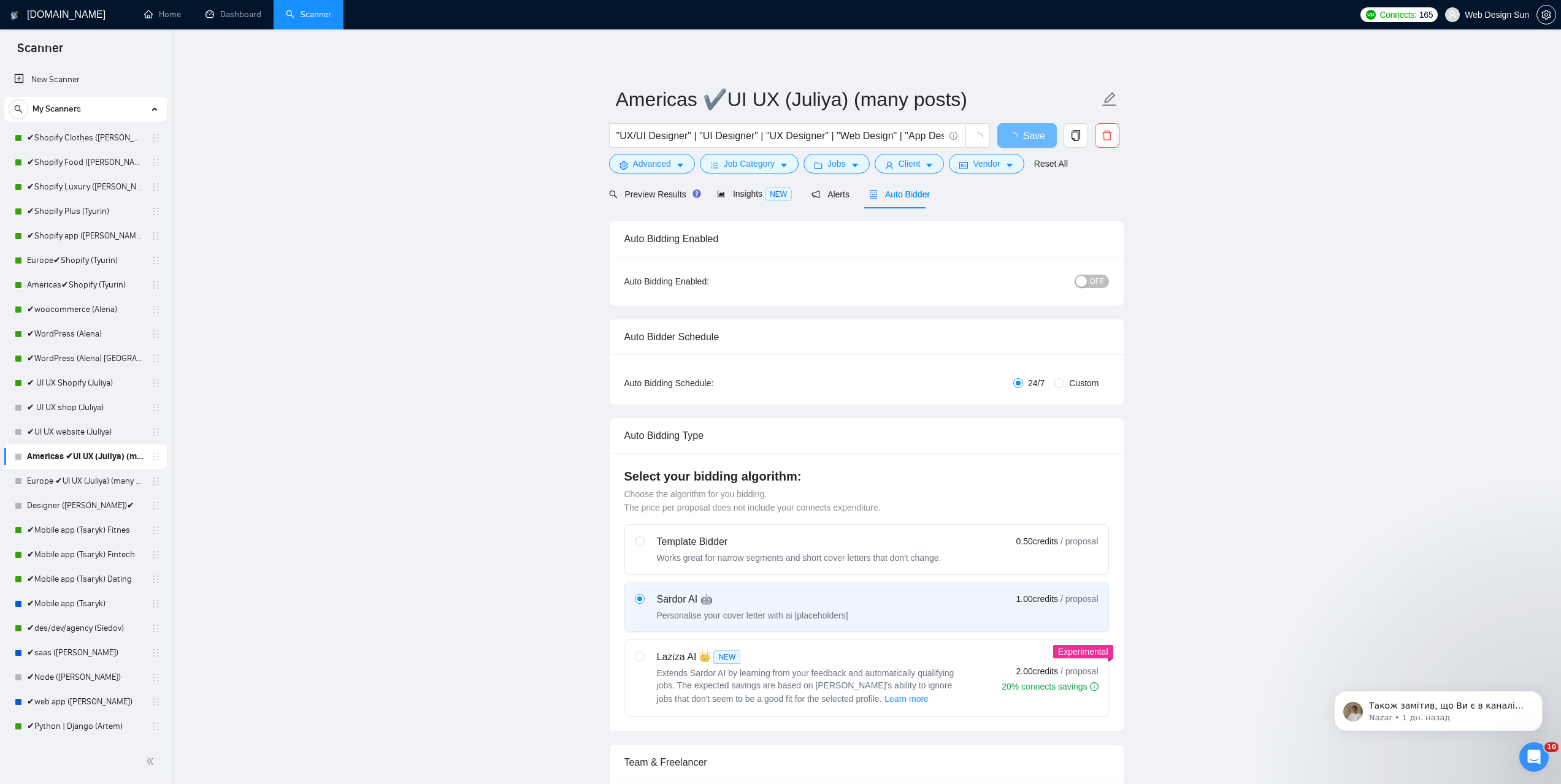
radio input "false"
radio input "true"
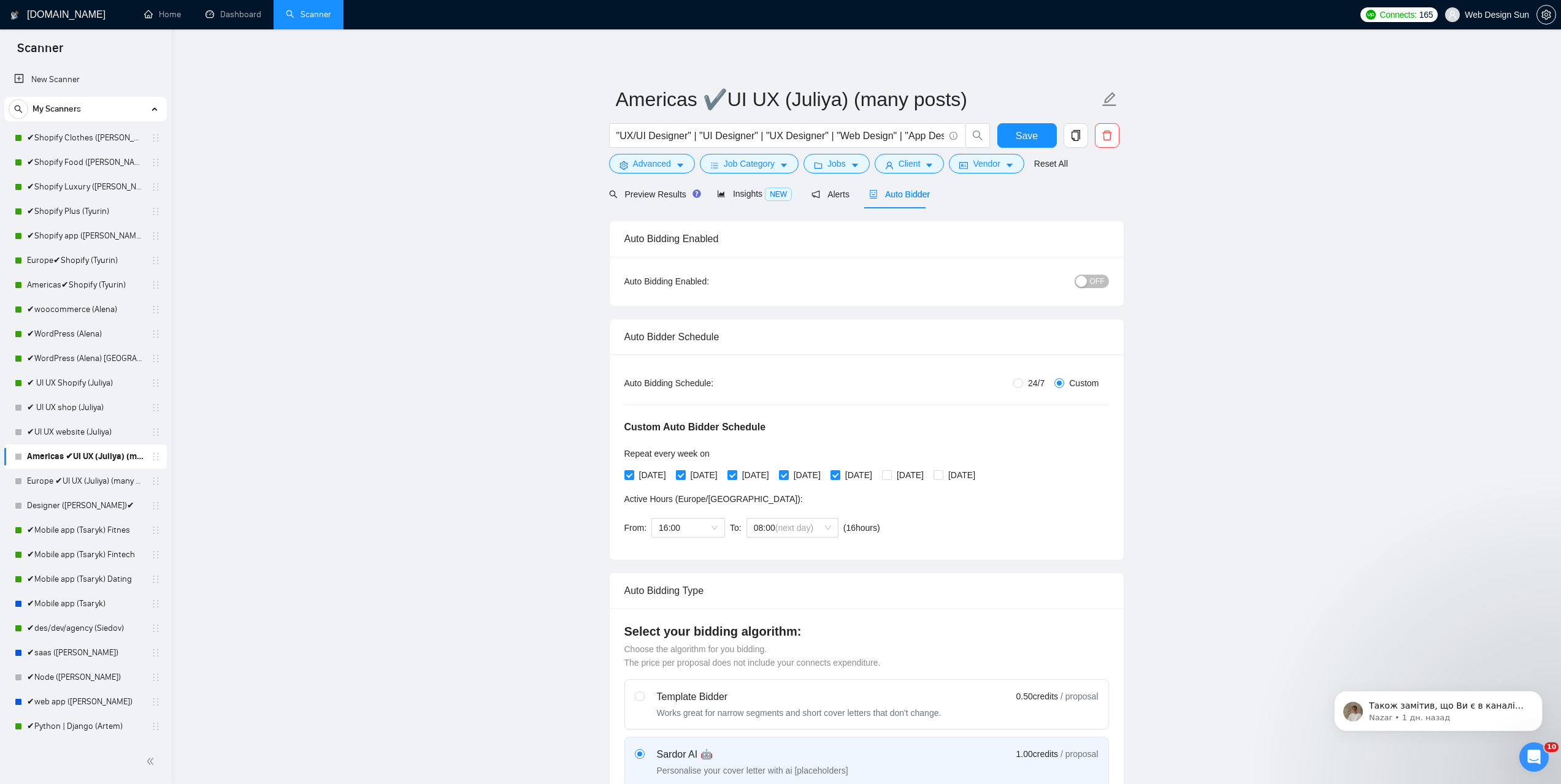
click at [1081, 277] on div "button" at bounding box center [1081, 281] width 11 height 11
click at [1029, 136] on span "Save" at bounding box center [1027, 136] width 22 height 16
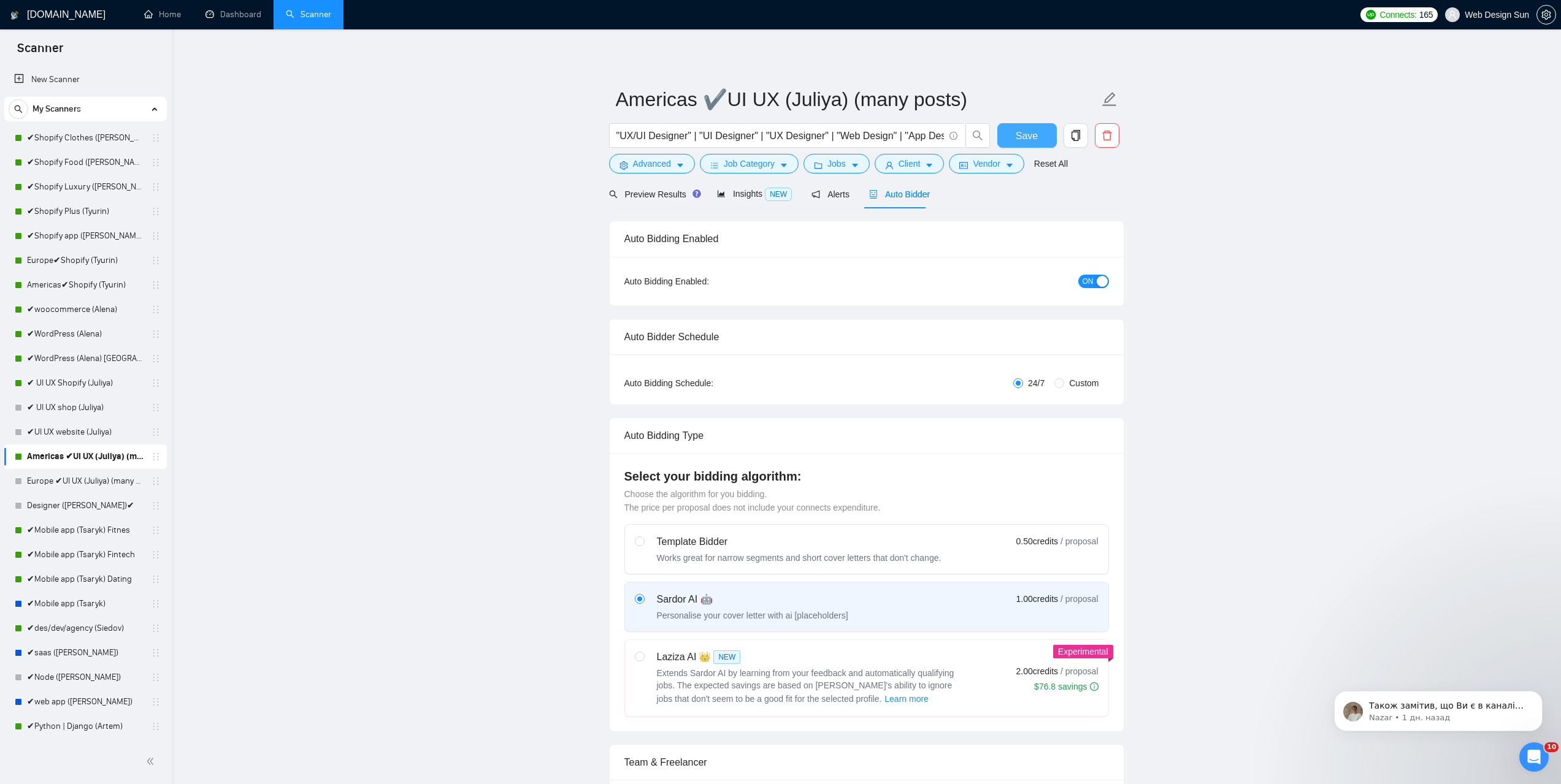
click at [1030, 130] on span "Save" at bounding box center [1027, 136] width 22 height 16
drag, startPoint x: 100, startPoint y: 488, endPoint x: 103, endPoint y: 480, distance: 8.5
click at [101, 488] on link "Europe ✔UI UX (Juliya) (many posts)" at bounding box center [85, 481] width 116 height 25
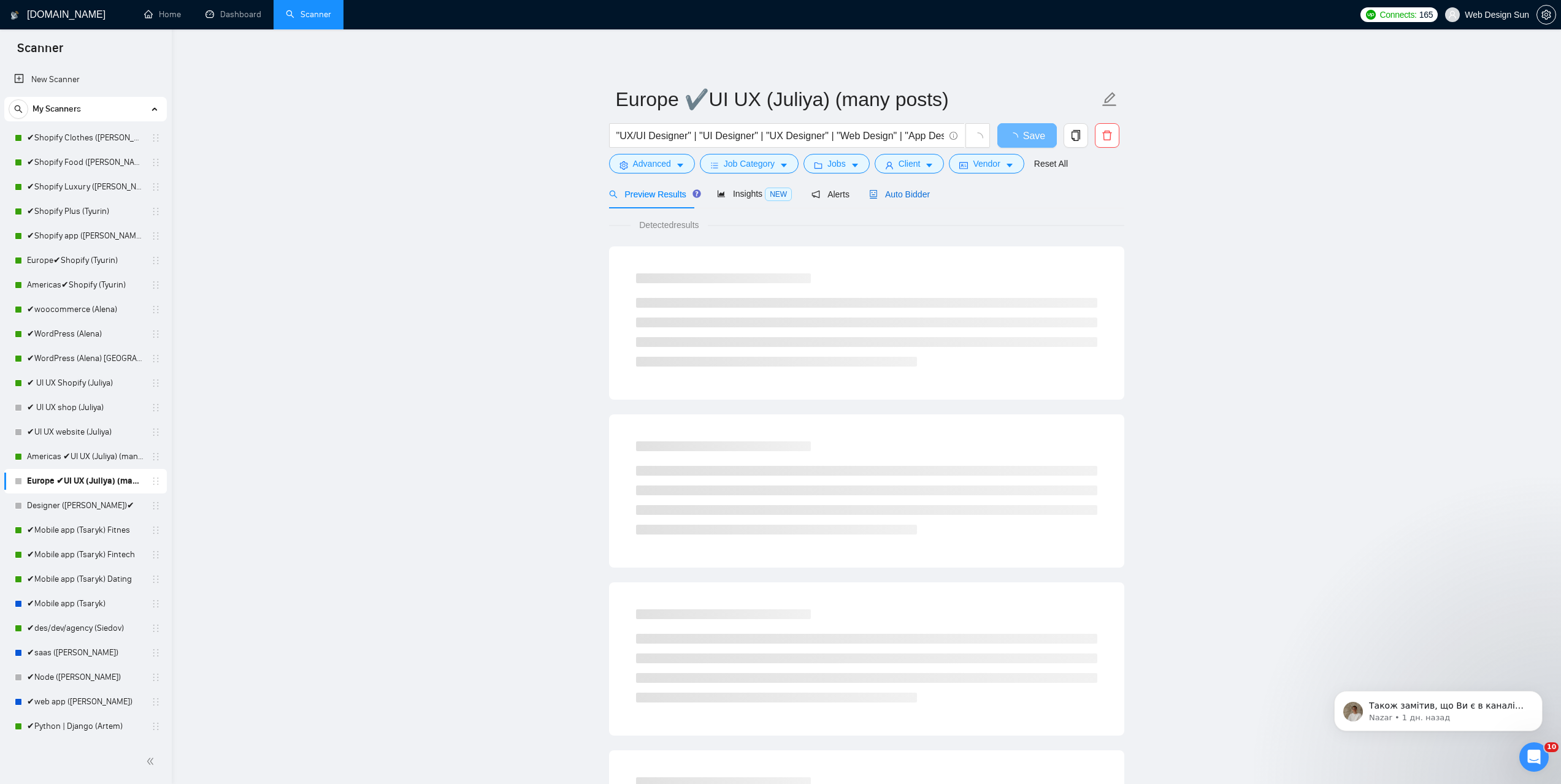
click at [900, 194] on span "Auto Bidder" at bounding box center [900, 194] width 61 height 10
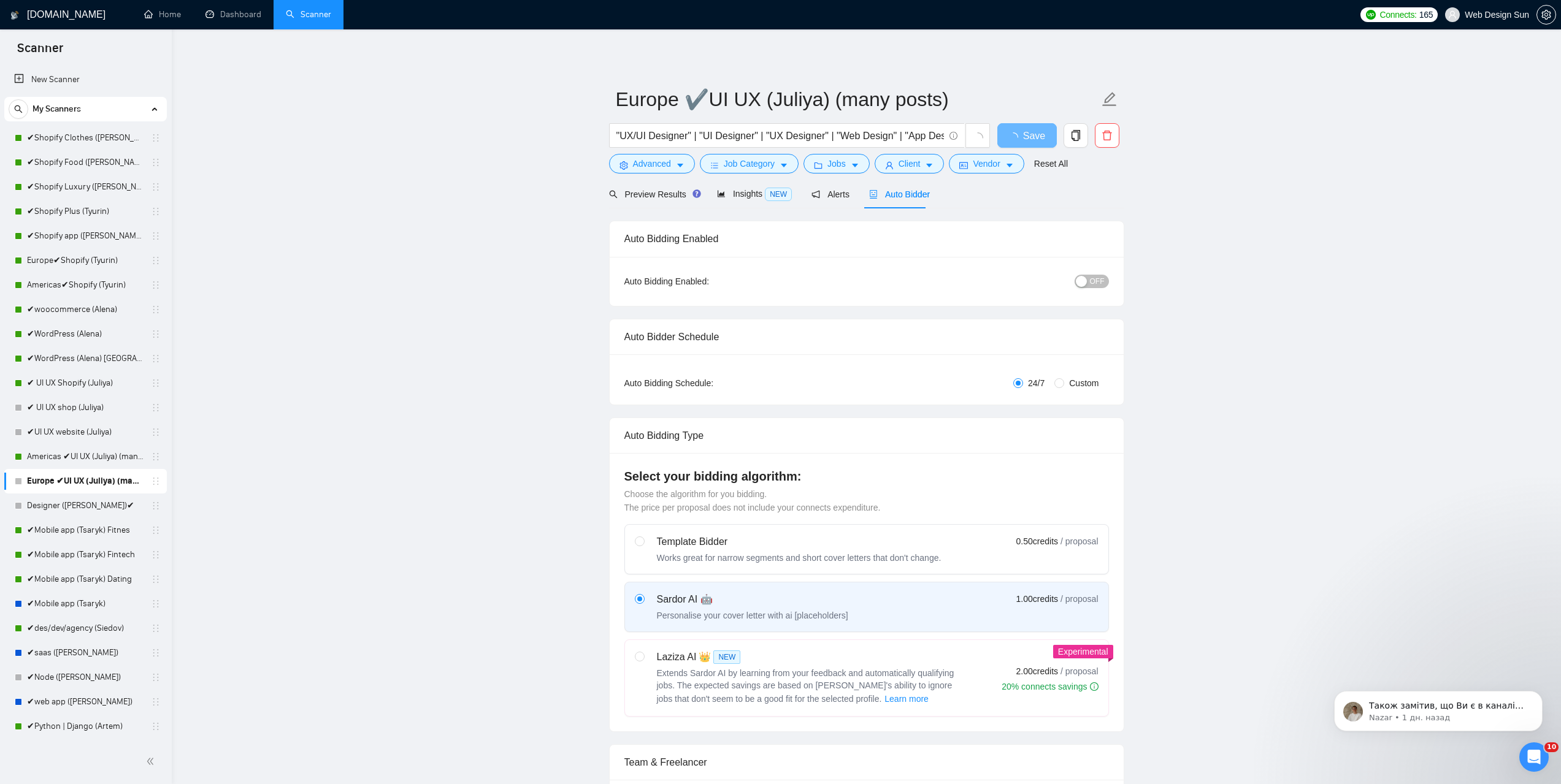
radio input "false"
radio input "true"
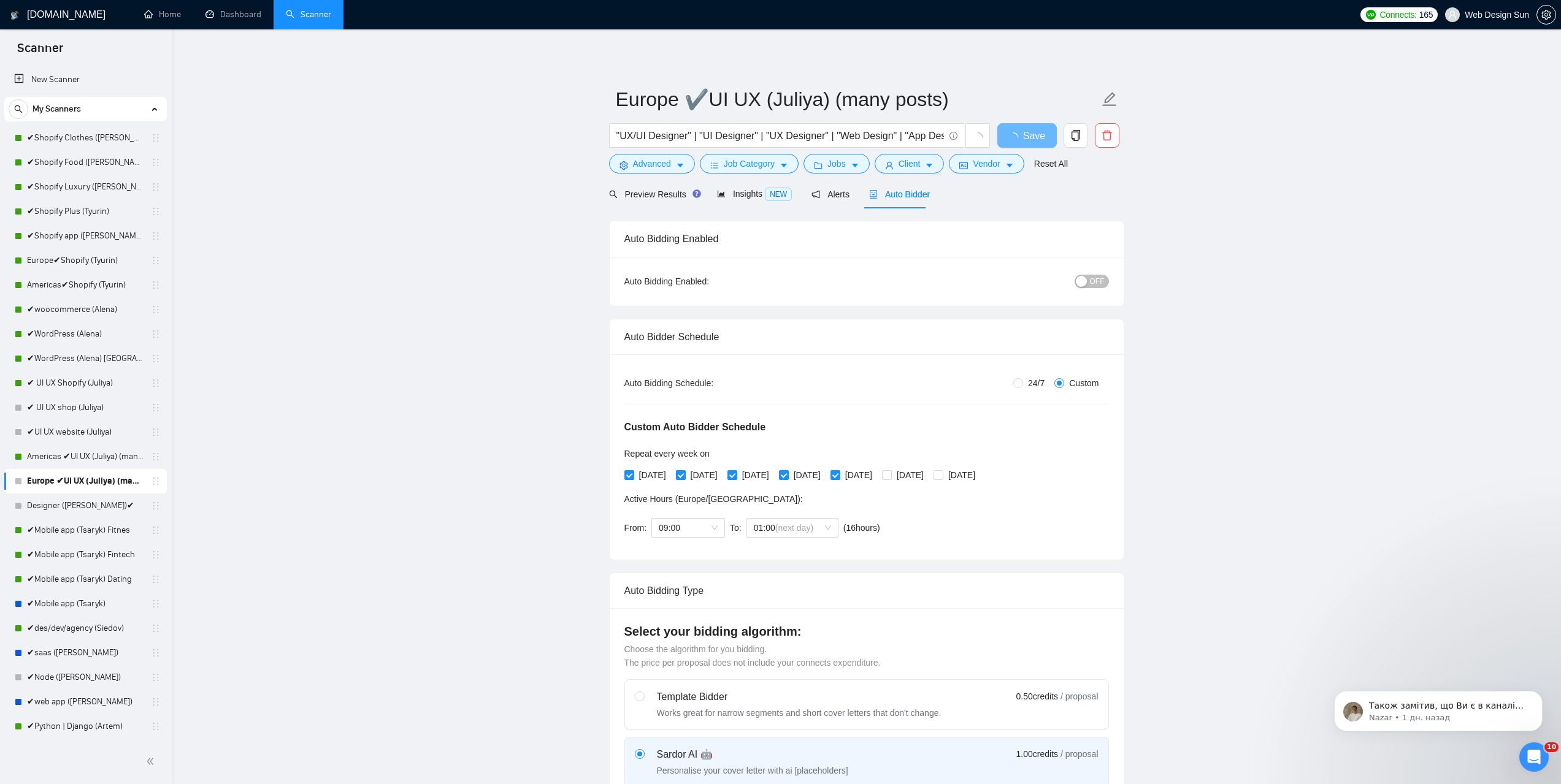
click at [1039, 385] on span "24/7" at bounding box center [1036, 383] width 27 height 14
click at [1023, 385] on input "24/7" at bounding box center [1018, 383] width 10 height 10
radio input "true"
radio input "false"
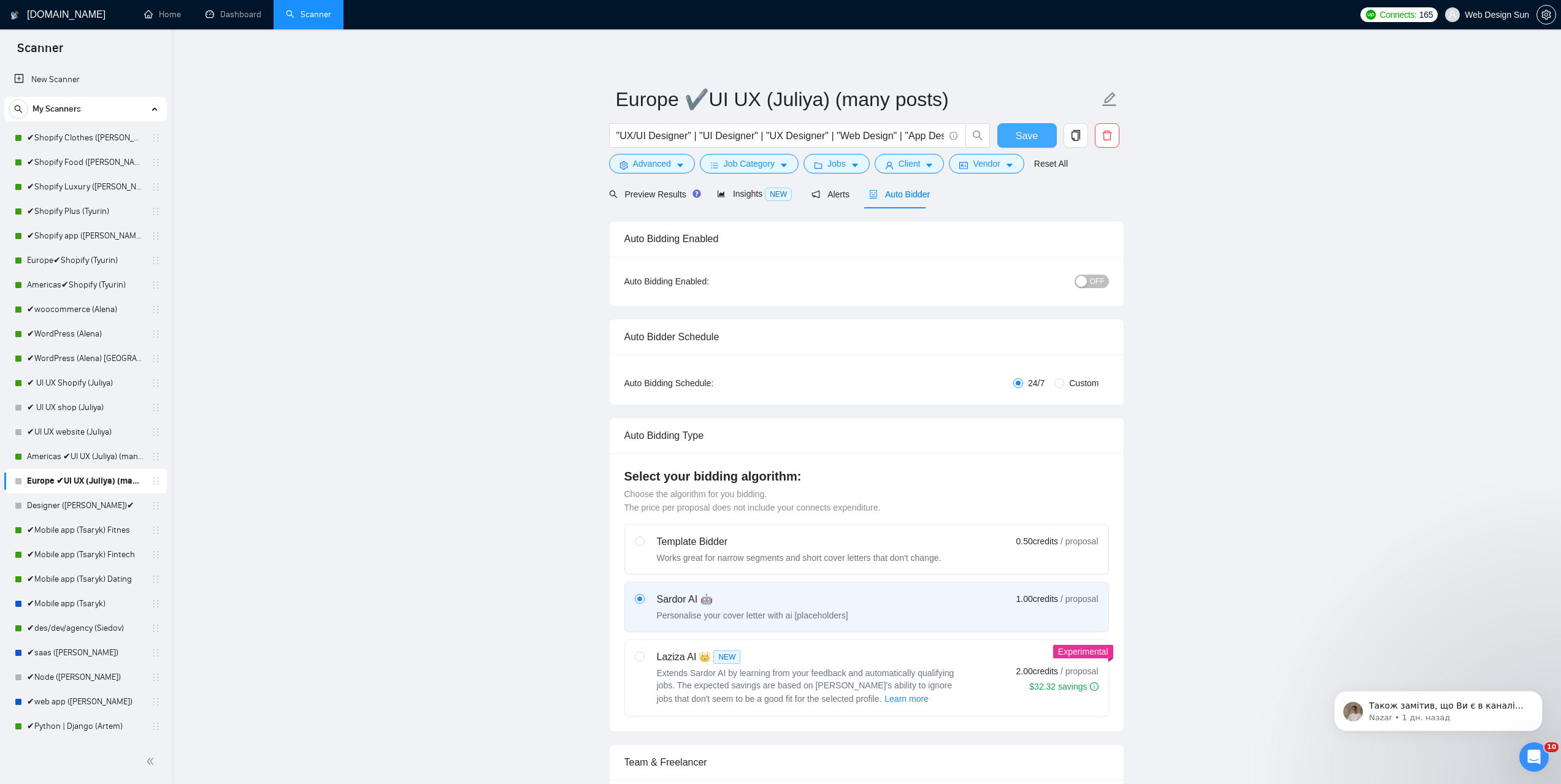
click at [1034, 139] on span "Save" at bounding box center [1027, 136] width 22 height 16
click at [1089, 289] on div "OFF" at bounding box center [1028, 282] width 162 height 20
click at [1086, 281] on div "button" at bounding box center [1081, 281] width 11 height 11
click at [1031, 141] on span "Save" at bounding box center [1027, 136] width 22 height 16
click at [1090, 280] on button "OFF" at bounding box center [1092, 282] width 34 height 14
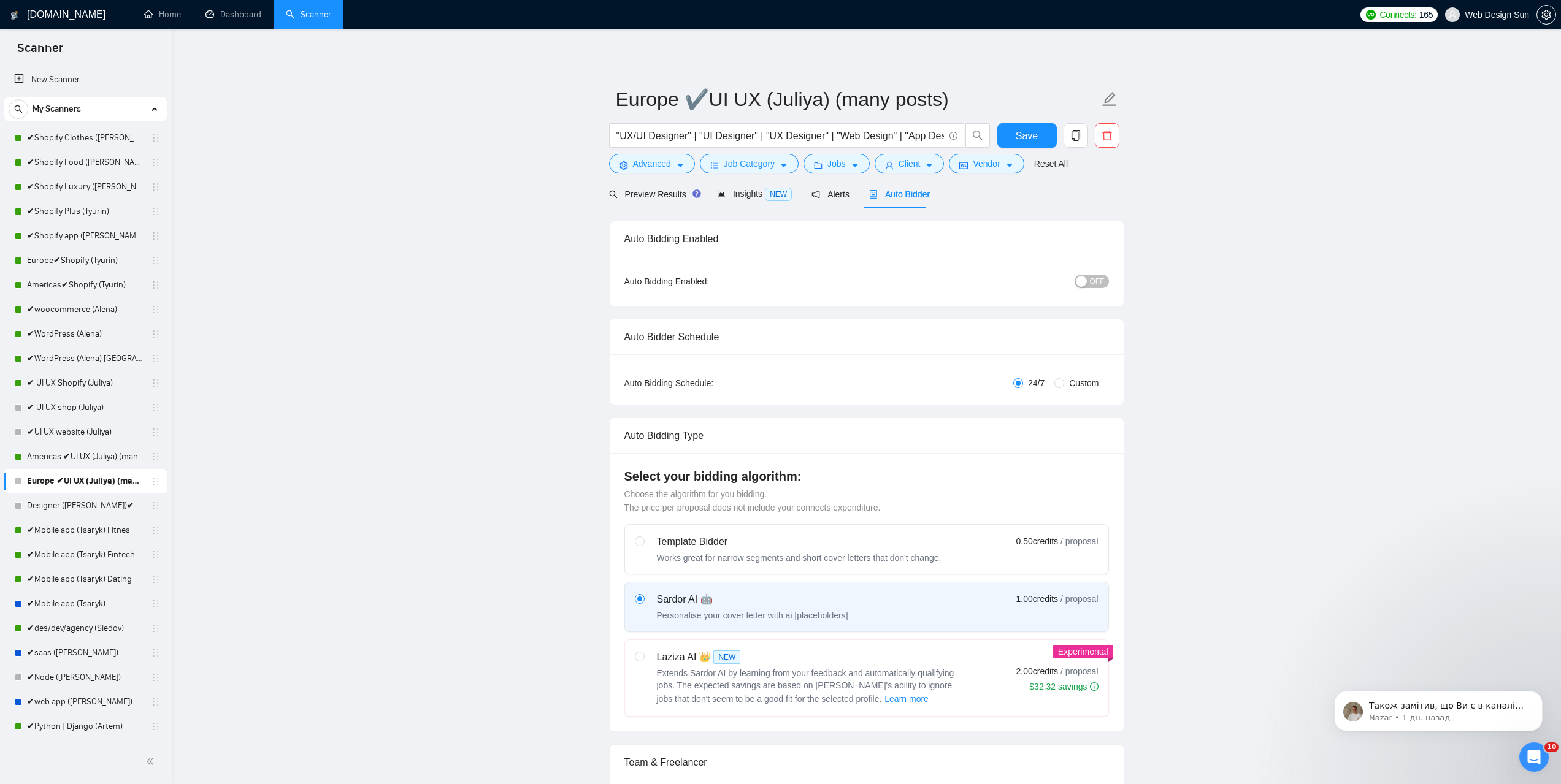
click at [1085, 287] on div "button" at bounding box center [1081, 281] width 11 height 11
click at [1026, 129] on span "Save" at bounding box center [1027, 136] width 22 height 16
click at [79, 509] on link "Designer ([PERSON_NAME])✔" at bounding box center [85, 505] width 116 height 25
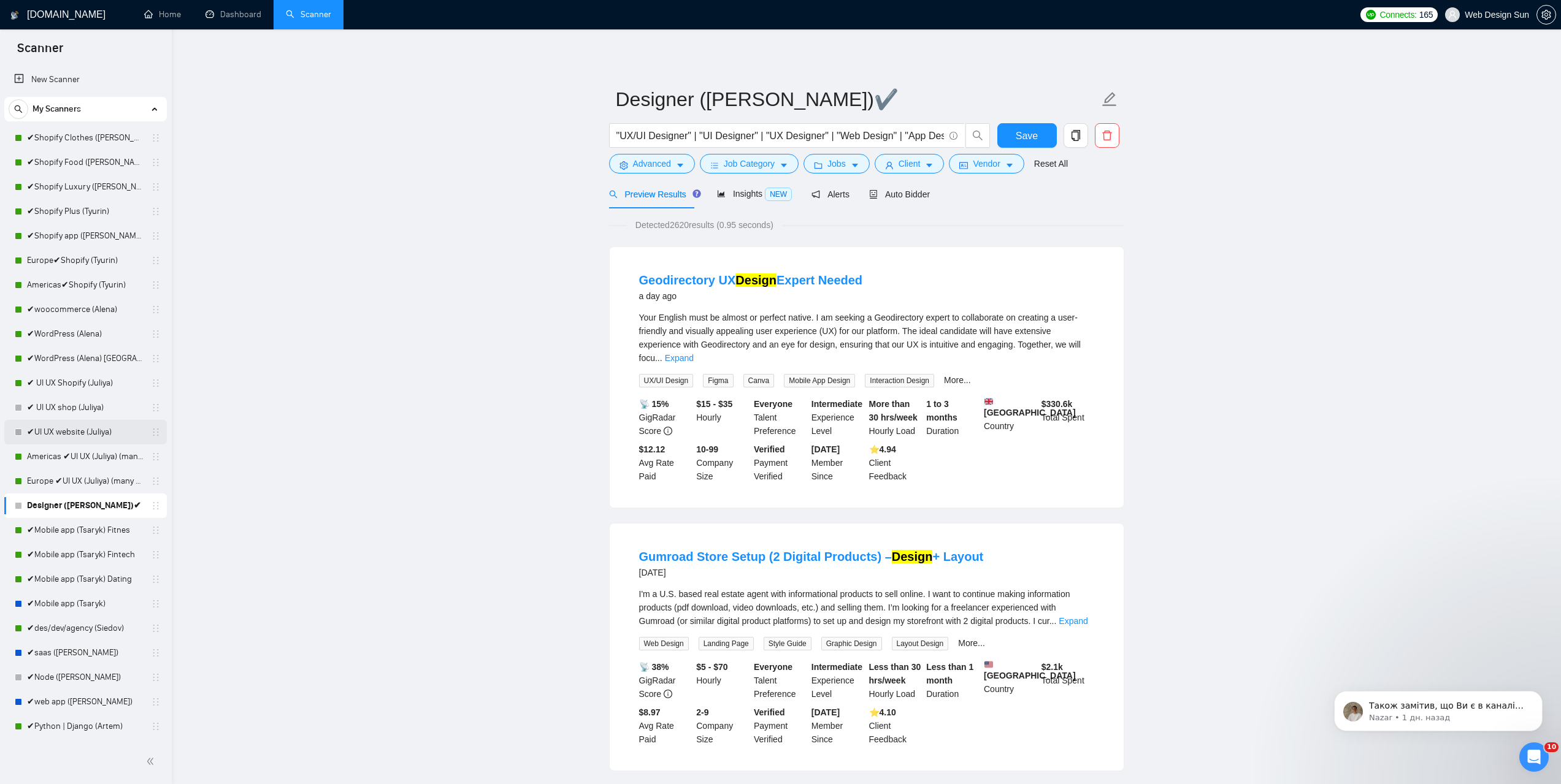
click at [95, 426] on link "✔UI UX website (Juliya)" at bounding box center [85, 431] width 116 height 25
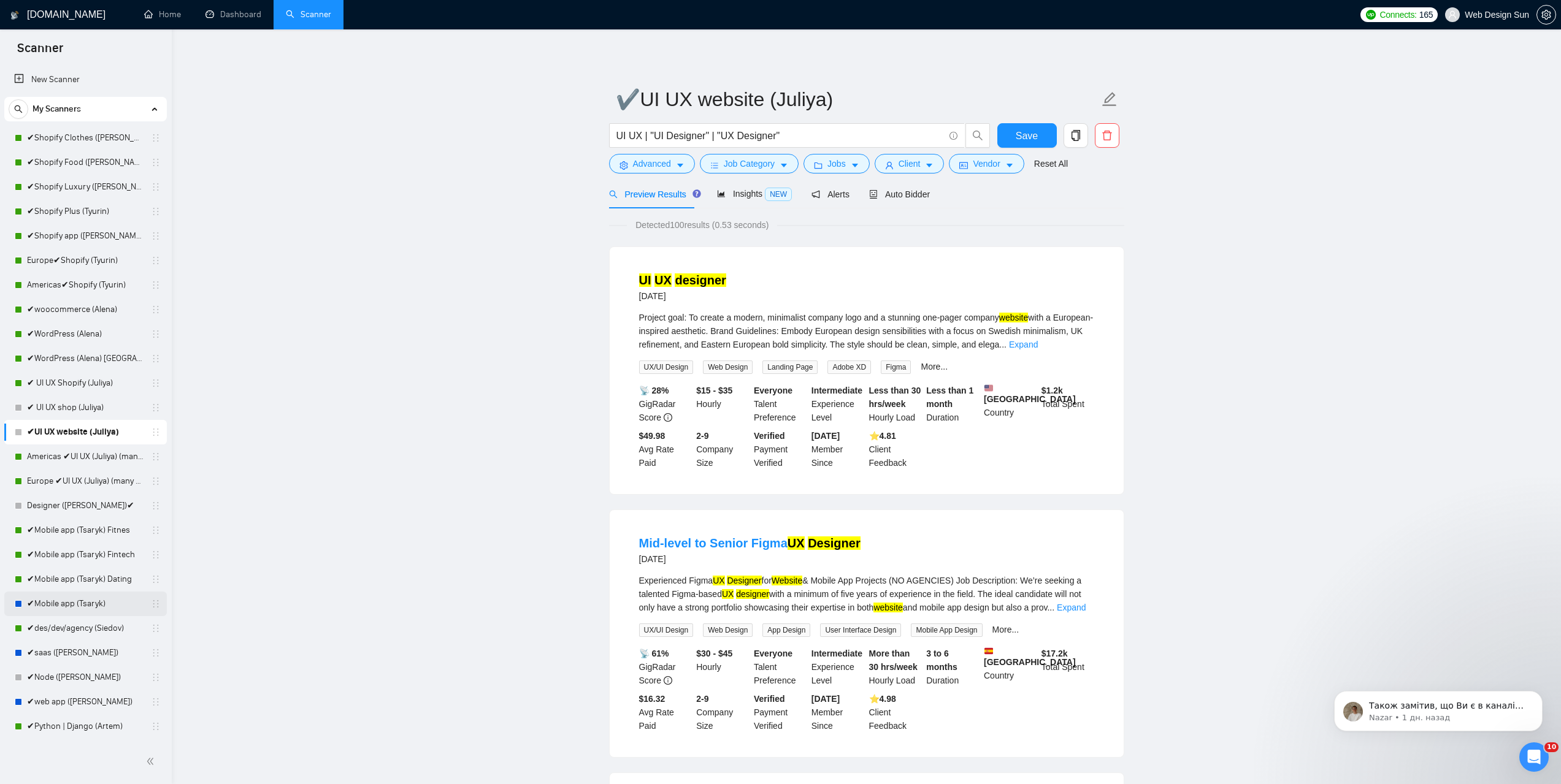
click at [78, 604] on link "✔Mobile app (Tsaryk)" at bounding box center [85, 604] width 116 height 25
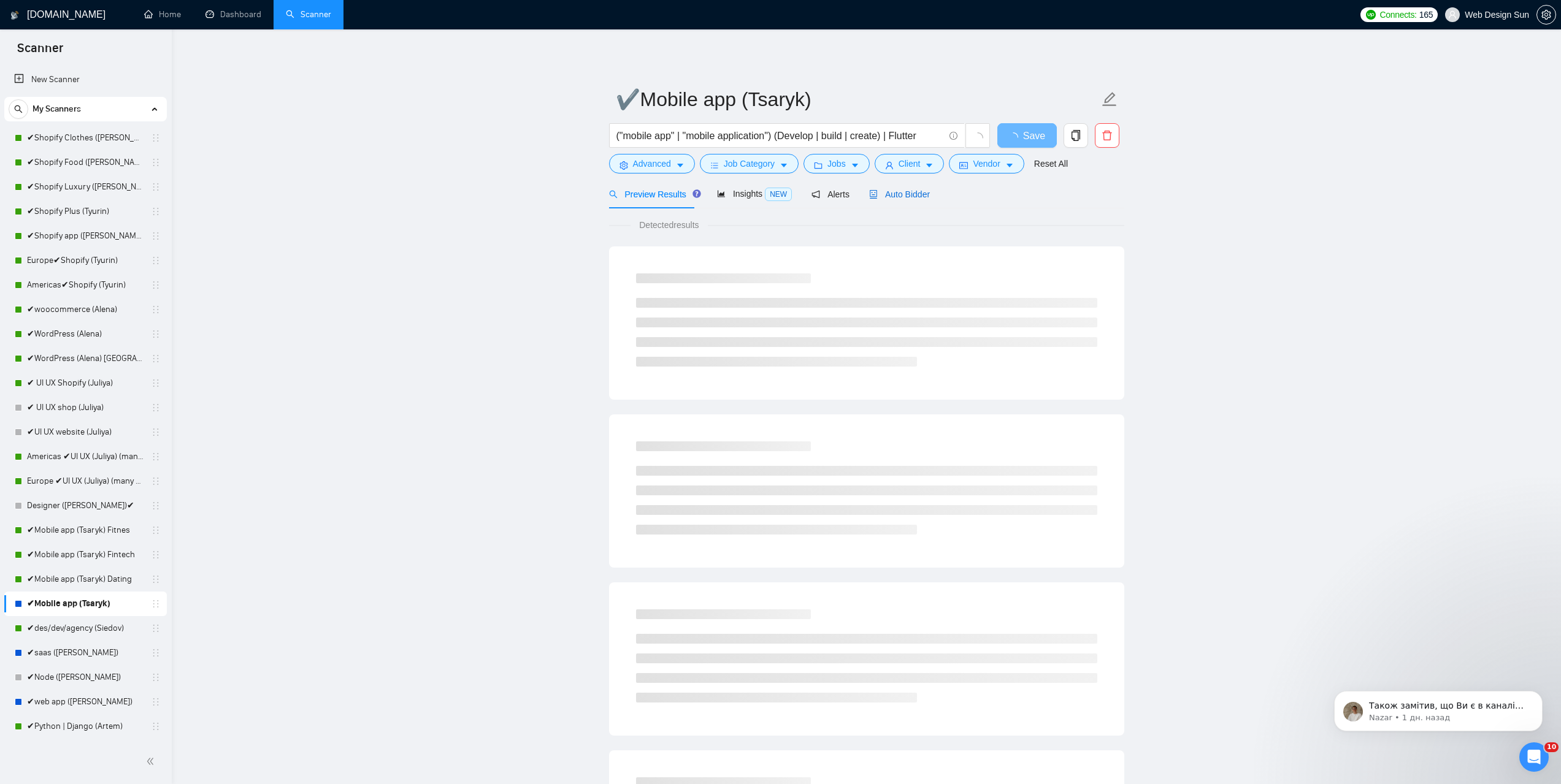
click at [886, 189] on span "Auto Bidder" at bounding box center [900, 194] width 61 height 10
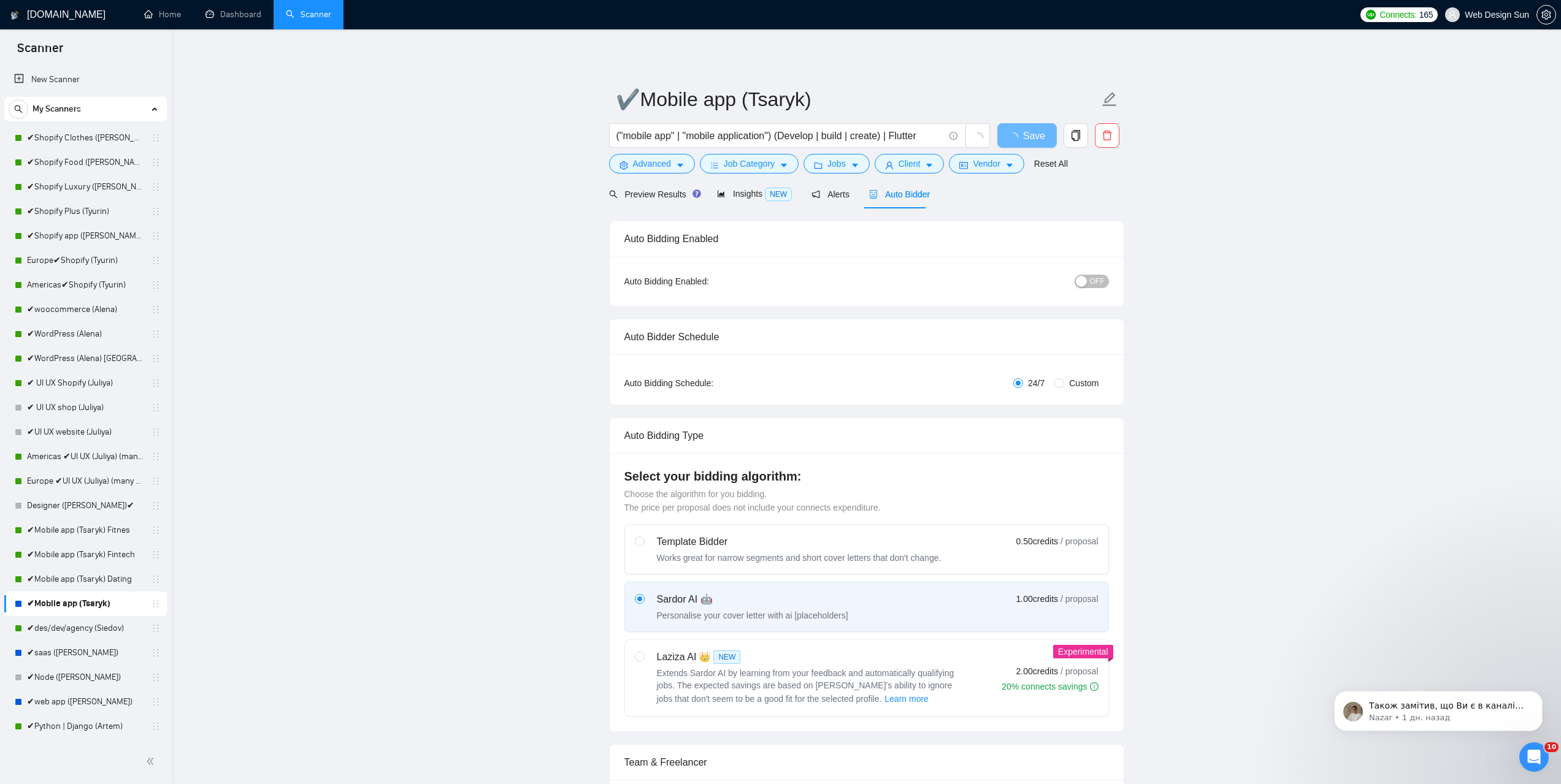
radio input "false"
radio input "true"
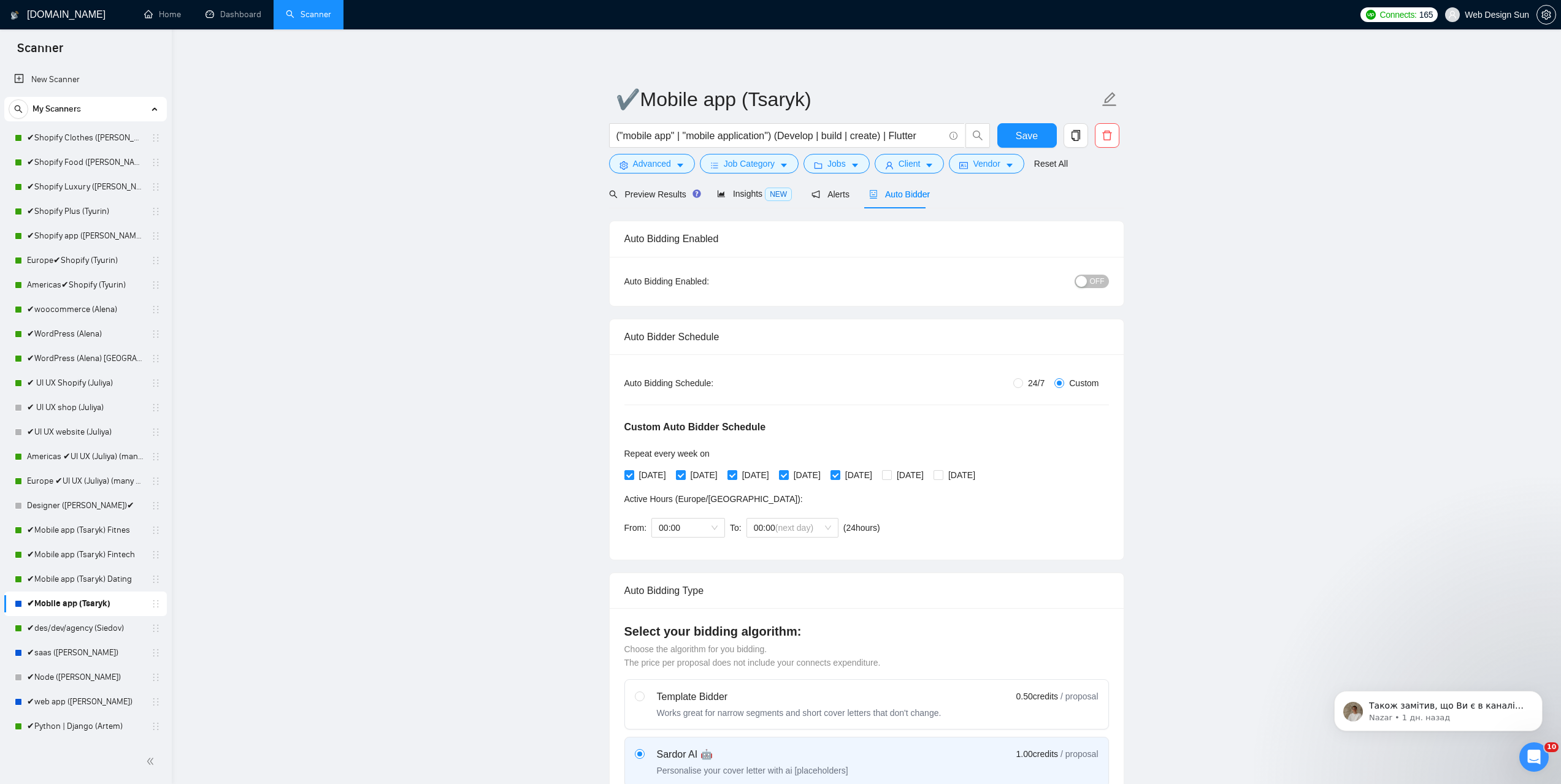
click at [1081, 281] on div "button" at bounding box center [1081, 281] width 11 height 11
click at [1031, 378] on span "24/7" at bounding box center [1036, 383] width 27 height 14
click at [1023, 378] on input "24/7" at bounding box center [1018, 383] width 10 height 10
radio input "true"
radio input "false"
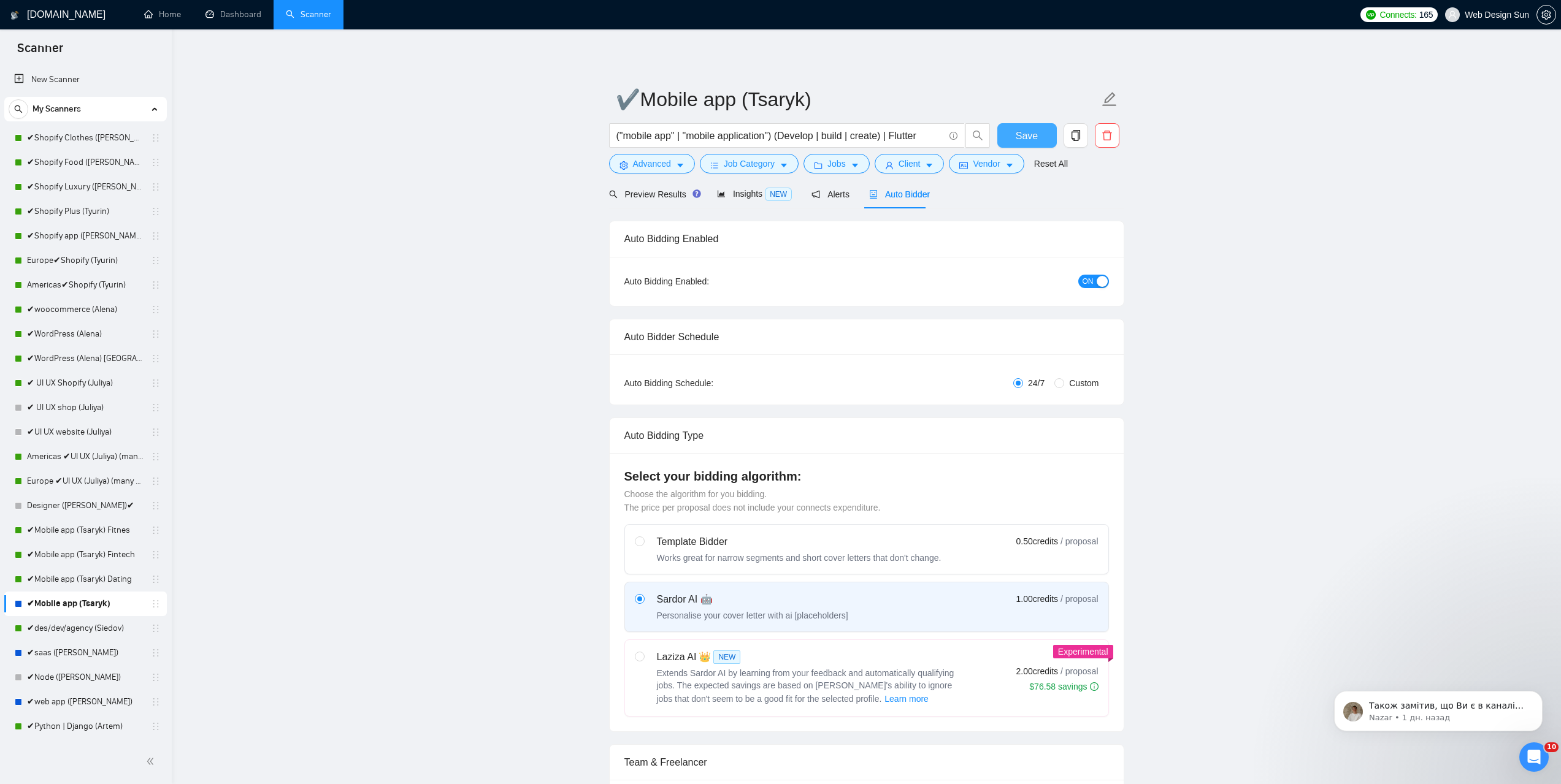
click at [1018, 138] on span "Save" at bounding box center [1027, 136] width 22 height 16
click at [76, 660] on link "✔saas ([PERSON_NAME])" at bounding box center [85, 652] width 116 height 25
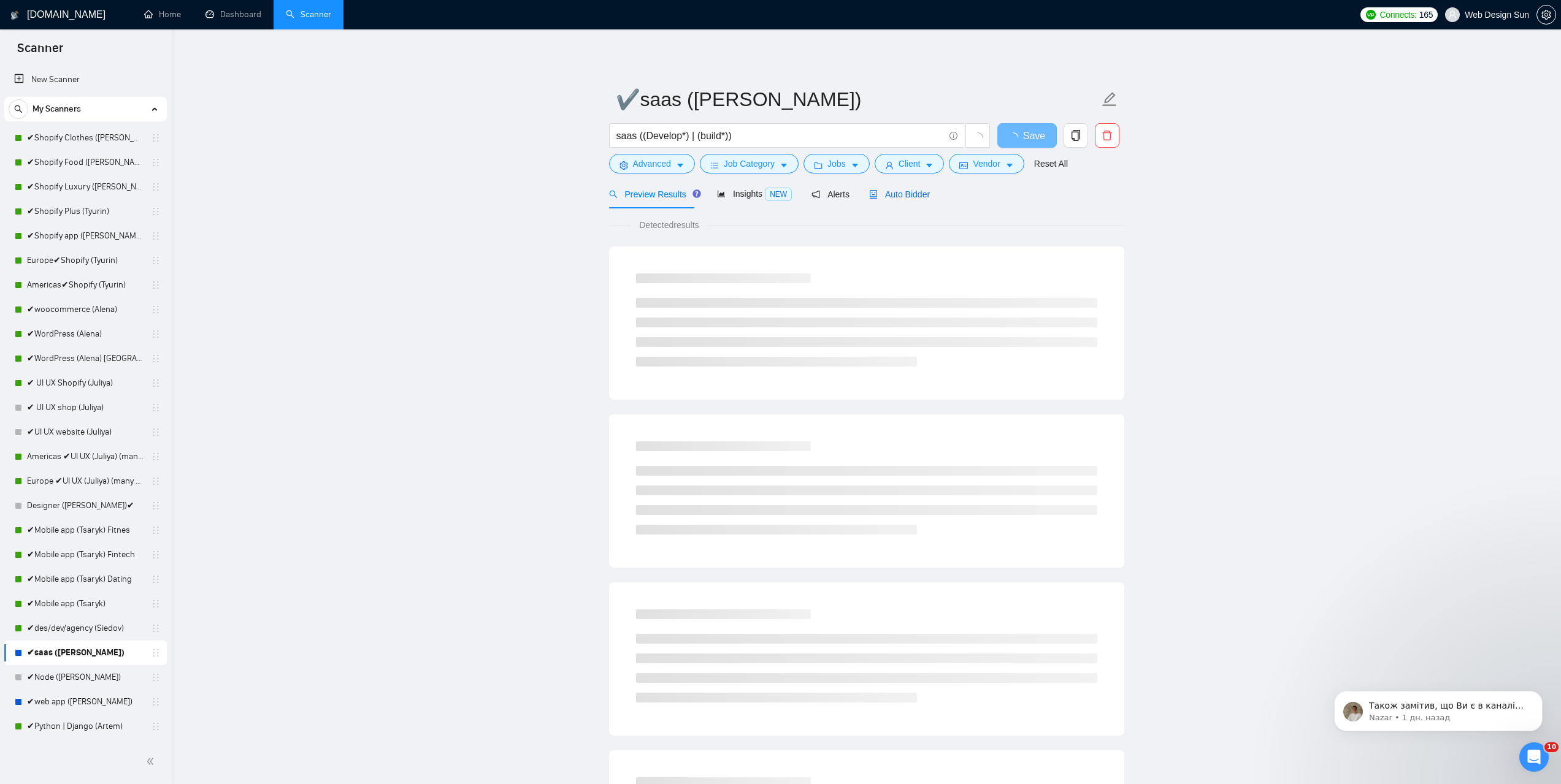
click at [908, 197] on span "Auto Bidder" at bounding box center [900, 194] width 61 height 10
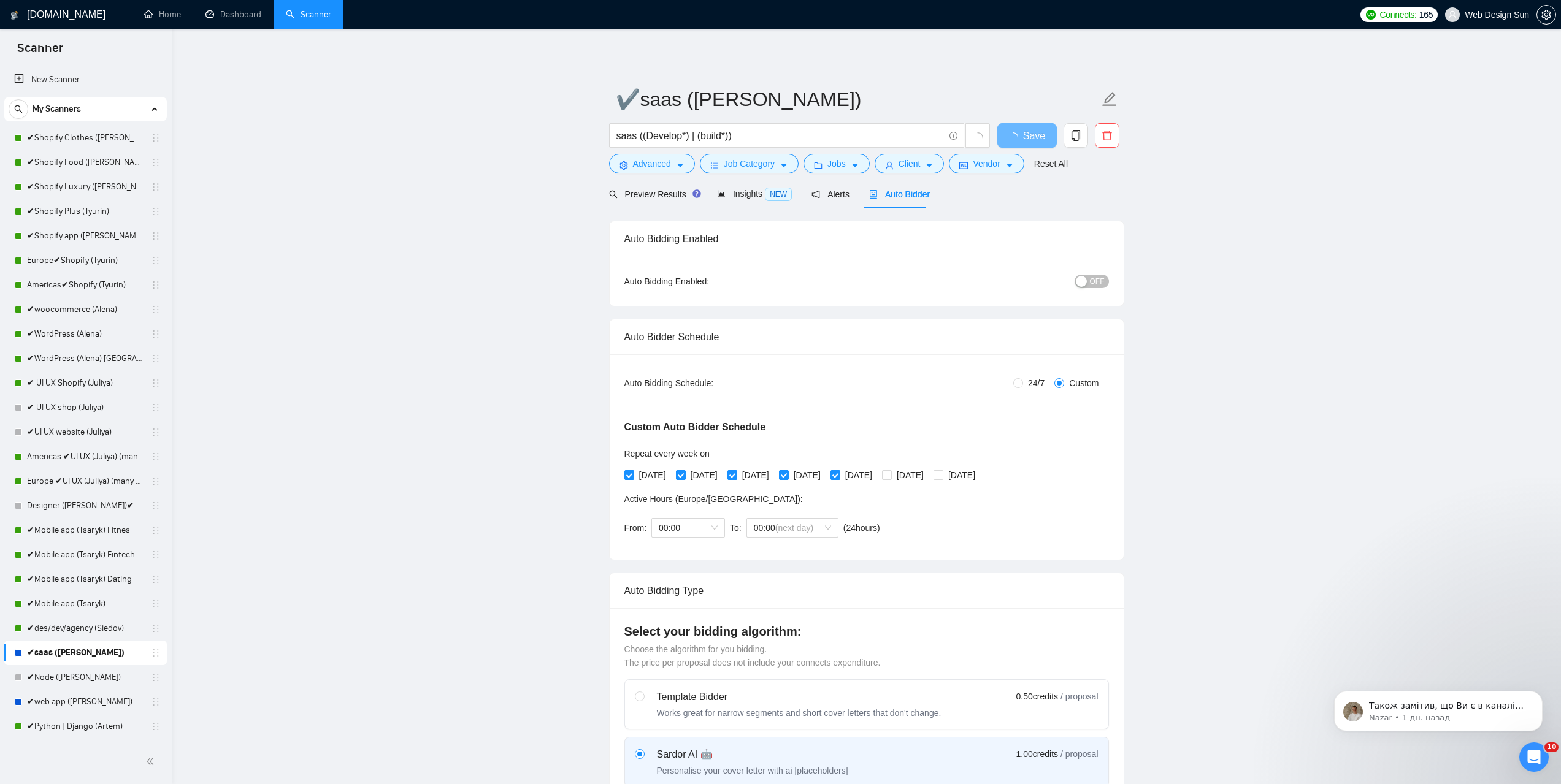
click at [1094, 281] on span "OFF" at bounding box center [1097, 282] width 15 height 14
click at [1036, 380] on span "24/7" at bounding box center [1036, 383] width 27 height 14
click at [1023, 380] on input "24/7" at bounding box center [1018, 383] width 10 height 10
radio input "true"
radio input "false"
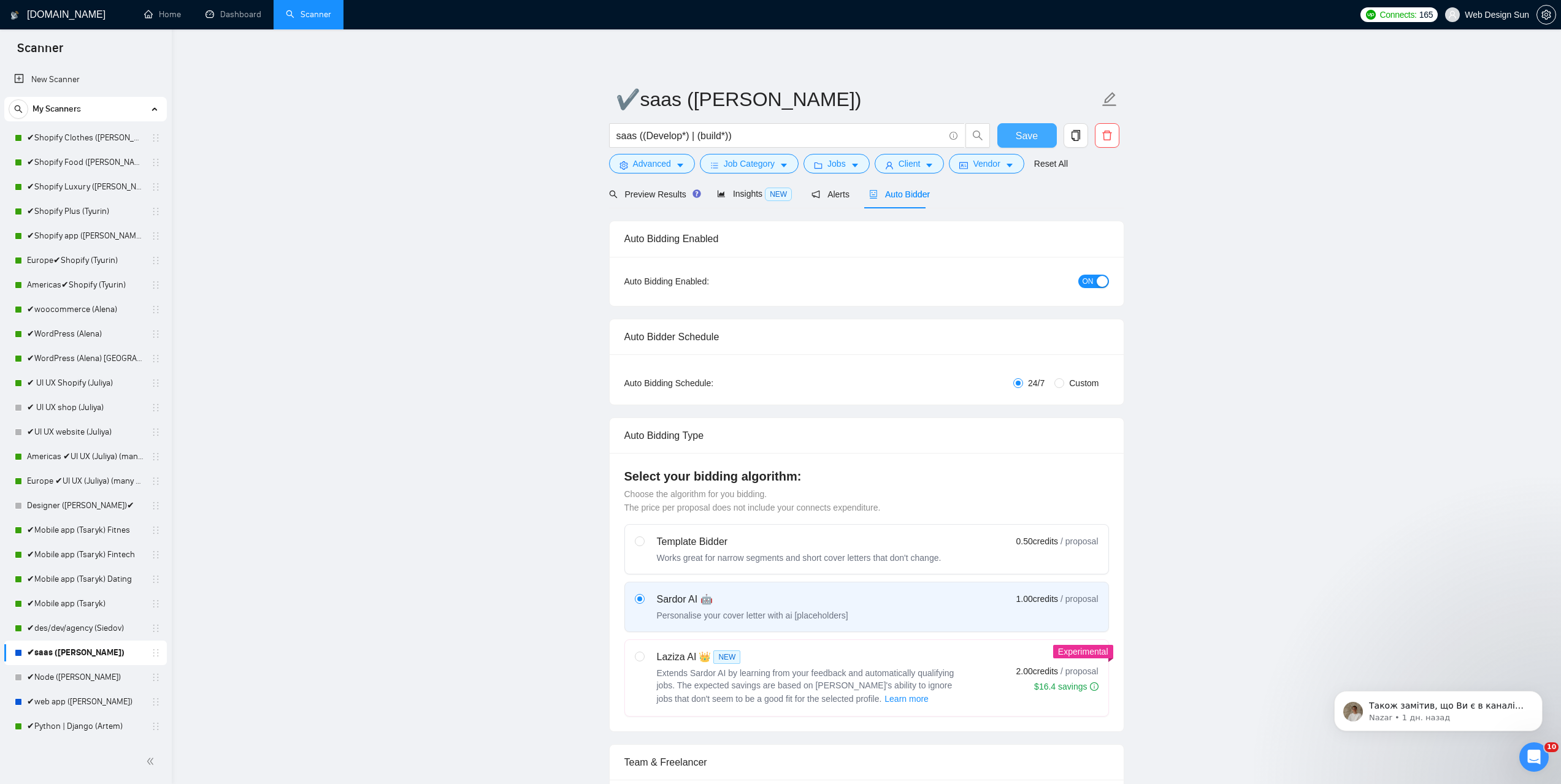
click at [1033, 137] on span "Save" at bounding box center [1027, 136] width 22 height 16
click at [78, 682] on link "✔Node ([PERSON_NAME])" at bounding box center [85, 677] width 116 height 25
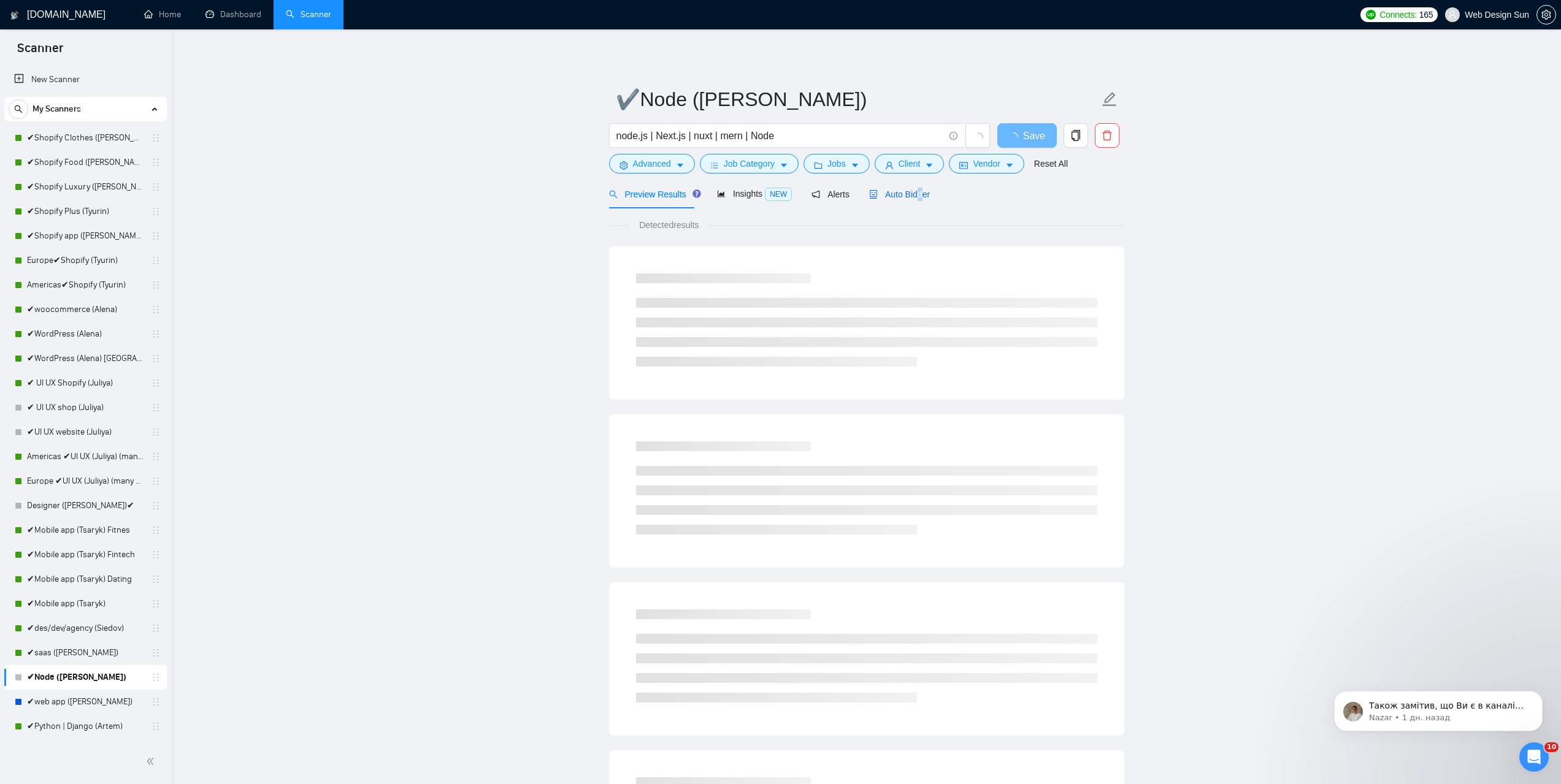
drag, startPoint x: 918, startPoint y: 190, endPoint x: 913, endPoint y: 204, distance: 14.9
click at [915, 192] on span "Auto Bidder" at bounding box center [900, 194] width 61 height 10
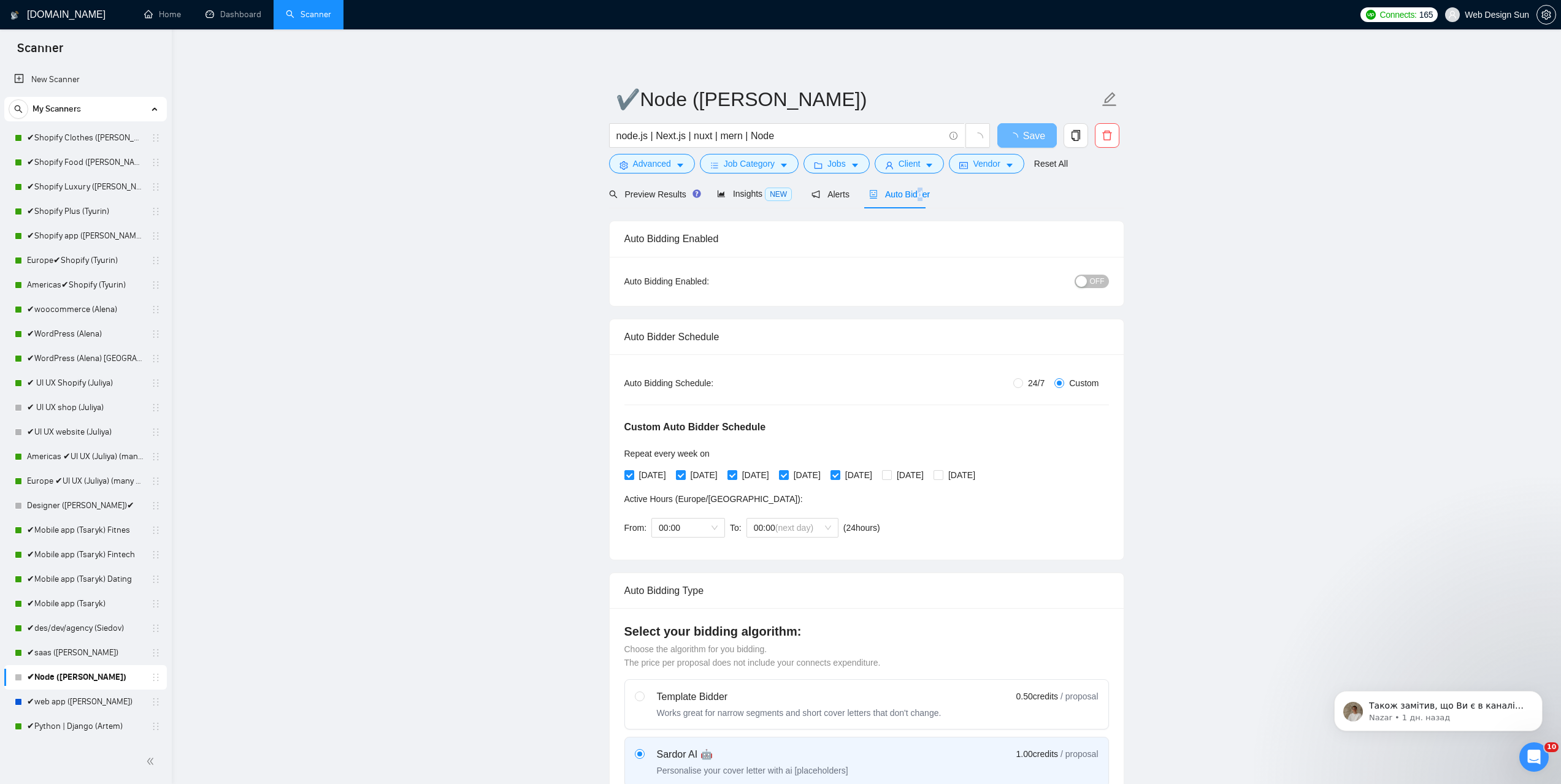
click at [1086, 279] on div "button" at bounding box center [1081, 281] width 11 height 11
click at [1021, 379] on input "24/7" at bounding box center [1018, 383] width 10 height 10
radio input "true"
radio input "false"
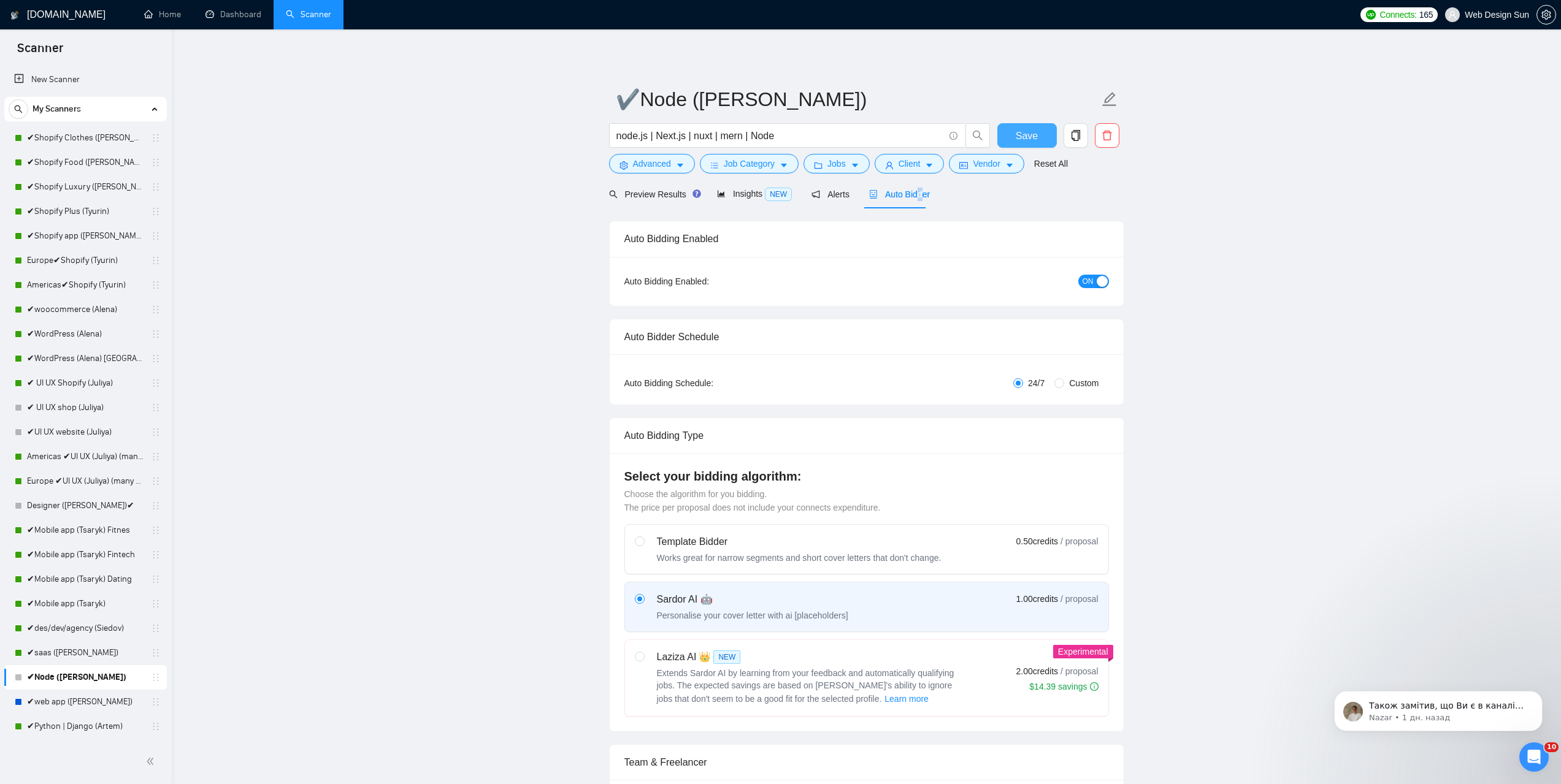
click at [1031, 134] on span "Save" at bounding box center [1027, 136] width 22 height 16
click at [73, 702] on link "✔web app ([PERSON_NAME])" at bounding box center [85, 701] width 116 height 25
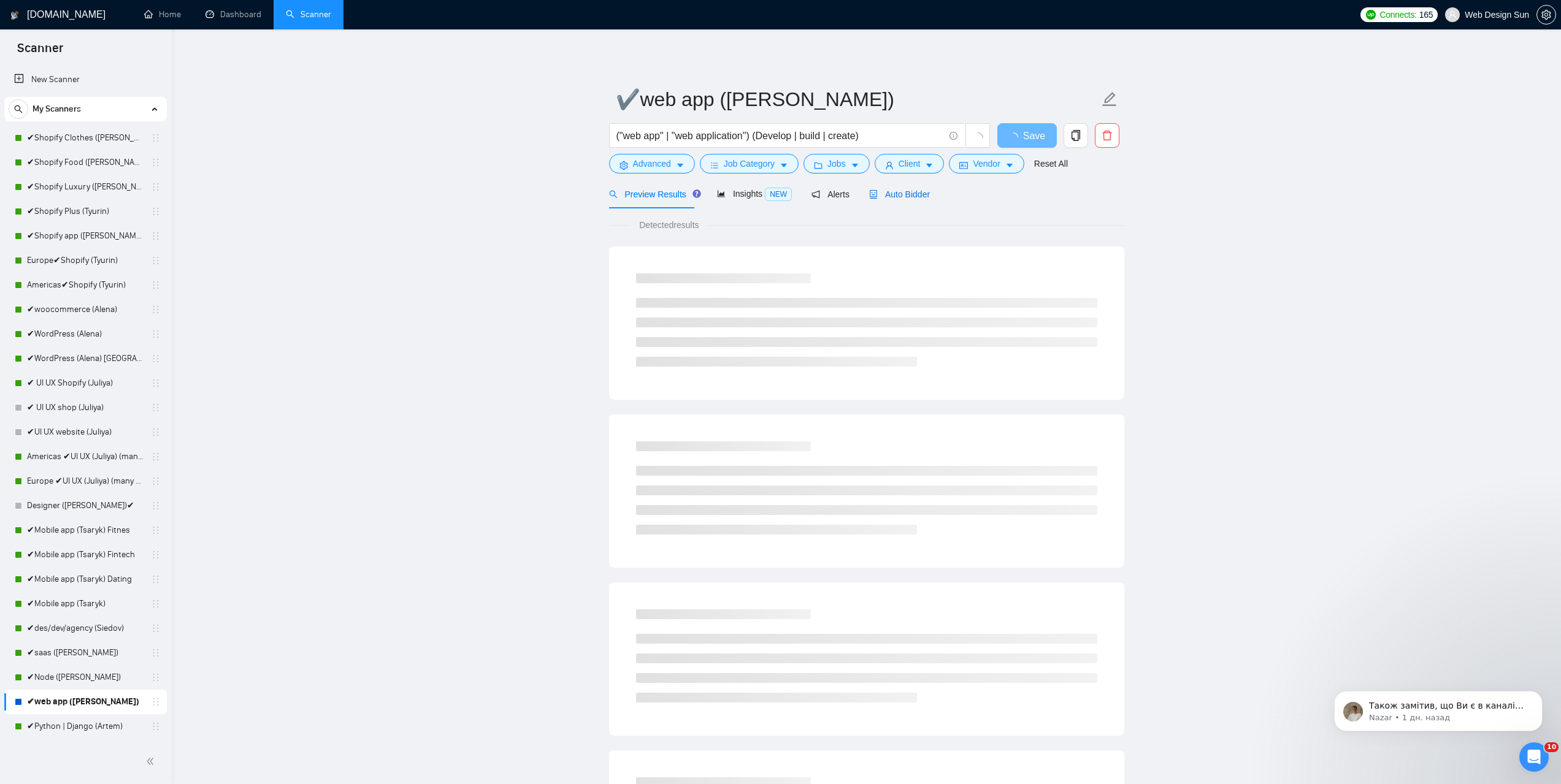
click at [899, 193] on span "Auto Bidder" at bounding box center [900, 194] width 61 height 10
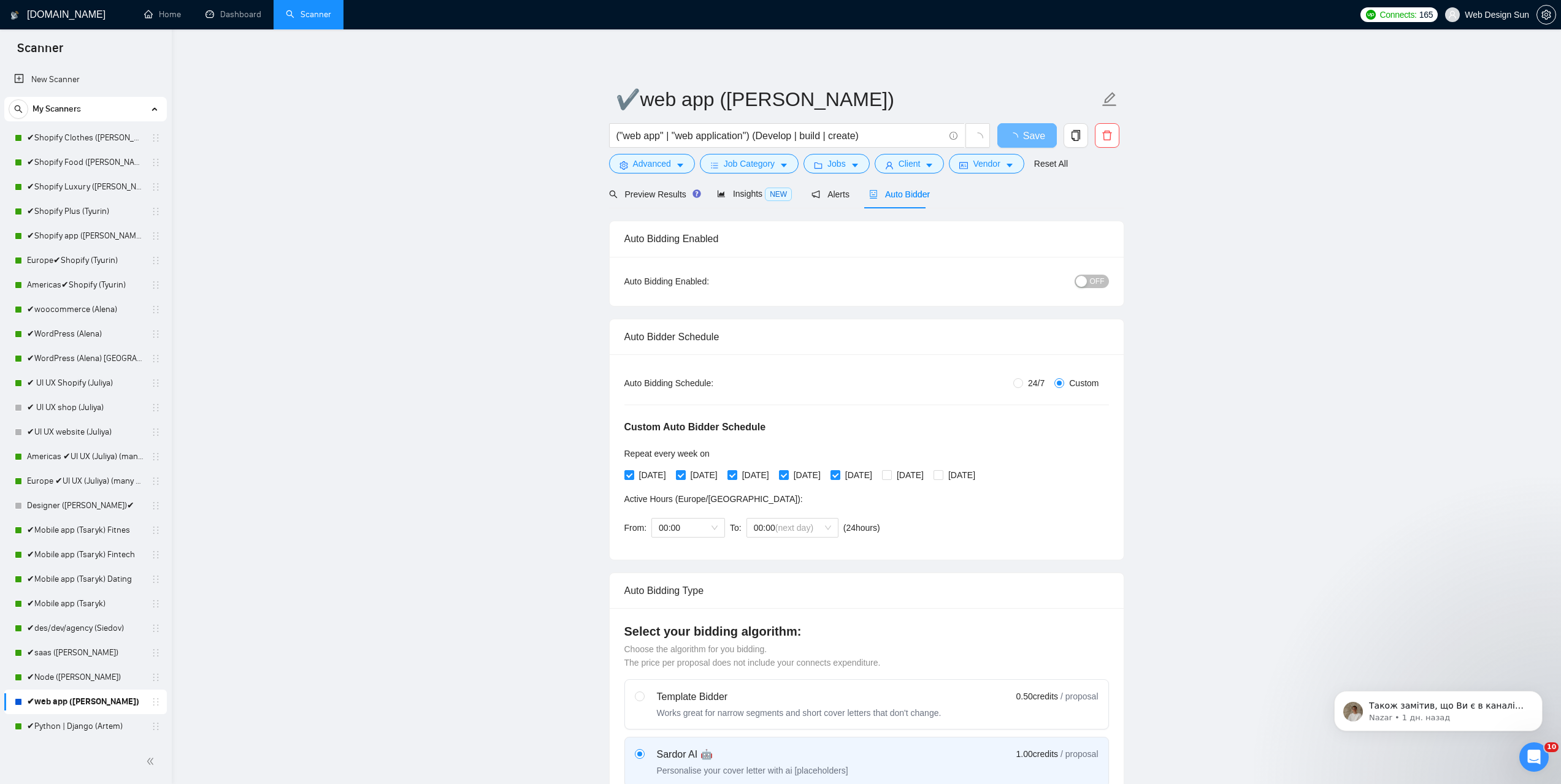
click at [1086, 284] on div "button" at bounding box center [1081, 281] width 11 height 11
click at [1034, 387] on span "24/7" at bounding box center [1036, 383] width 27 height 14
click at [1023, 387] on input "24/7" at bounding box center [1018, 383] width 10 height 10
radio input "true"
radio input "false"
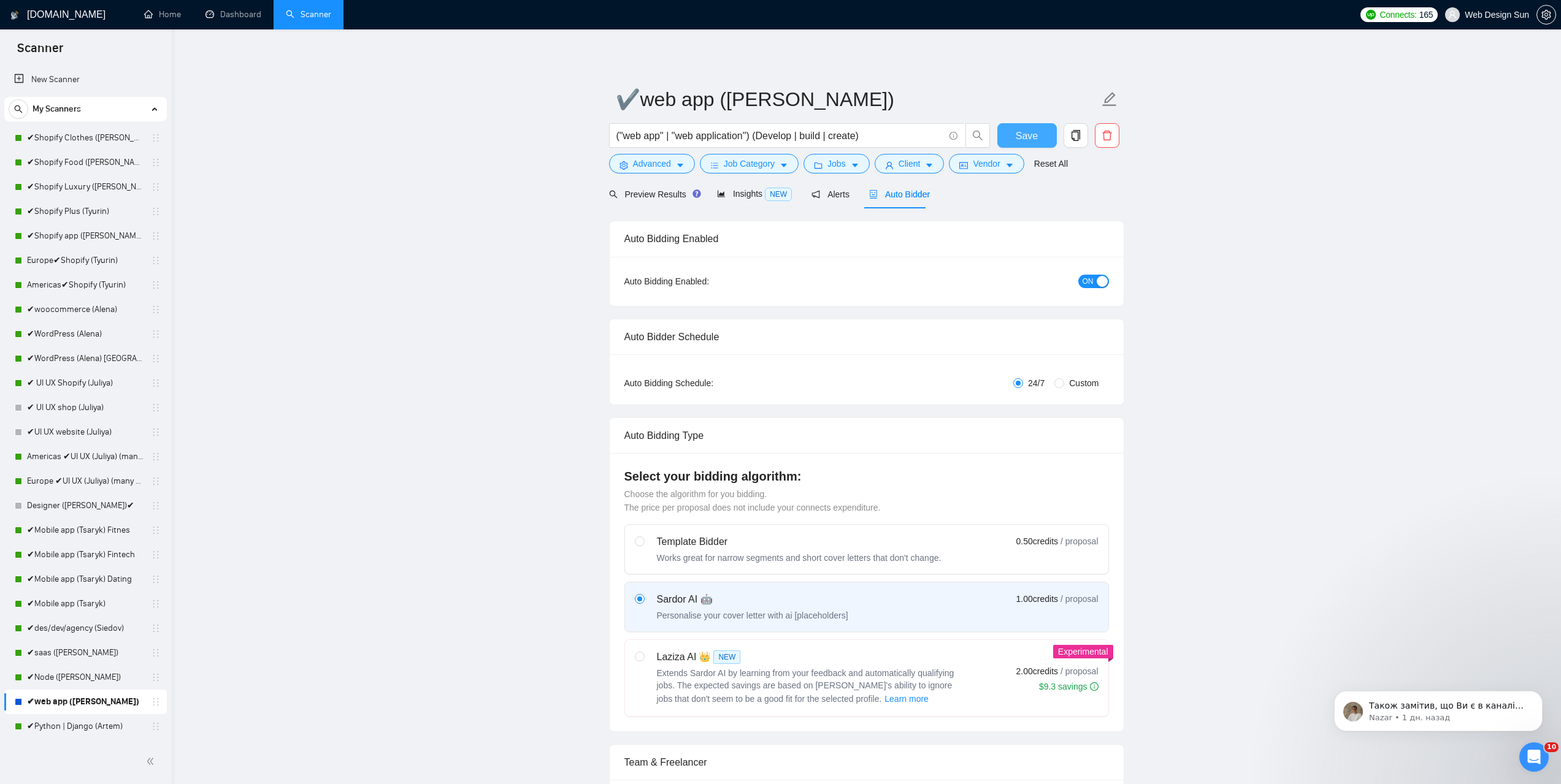
click at [1041, 142] on button "Save" at bounding box center [1027, 135] width 59 height 25
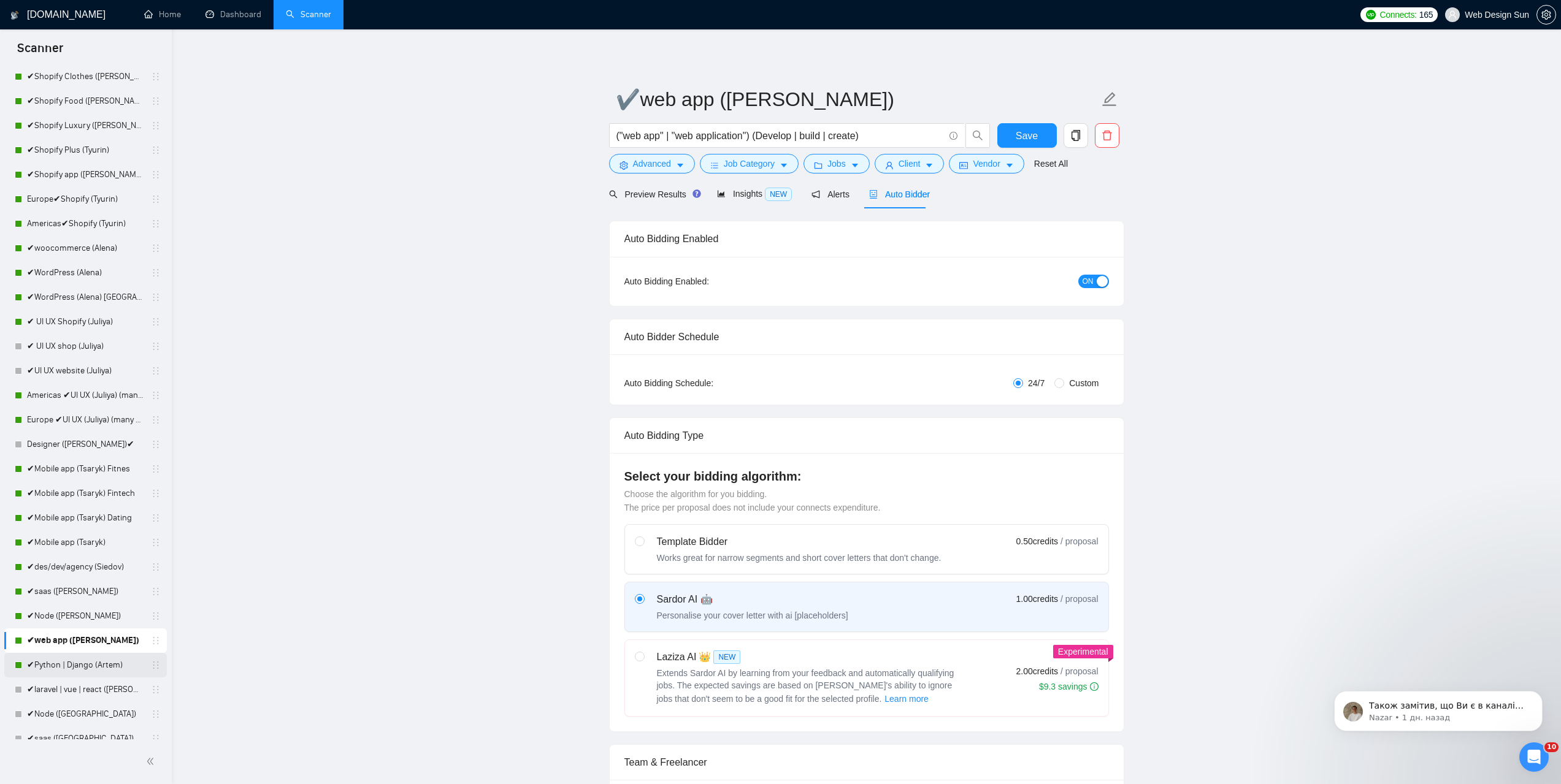
click at [92, 668] on link "✔Python | Django (Artem)" at bounding box center [85, 665] width 116 height 25
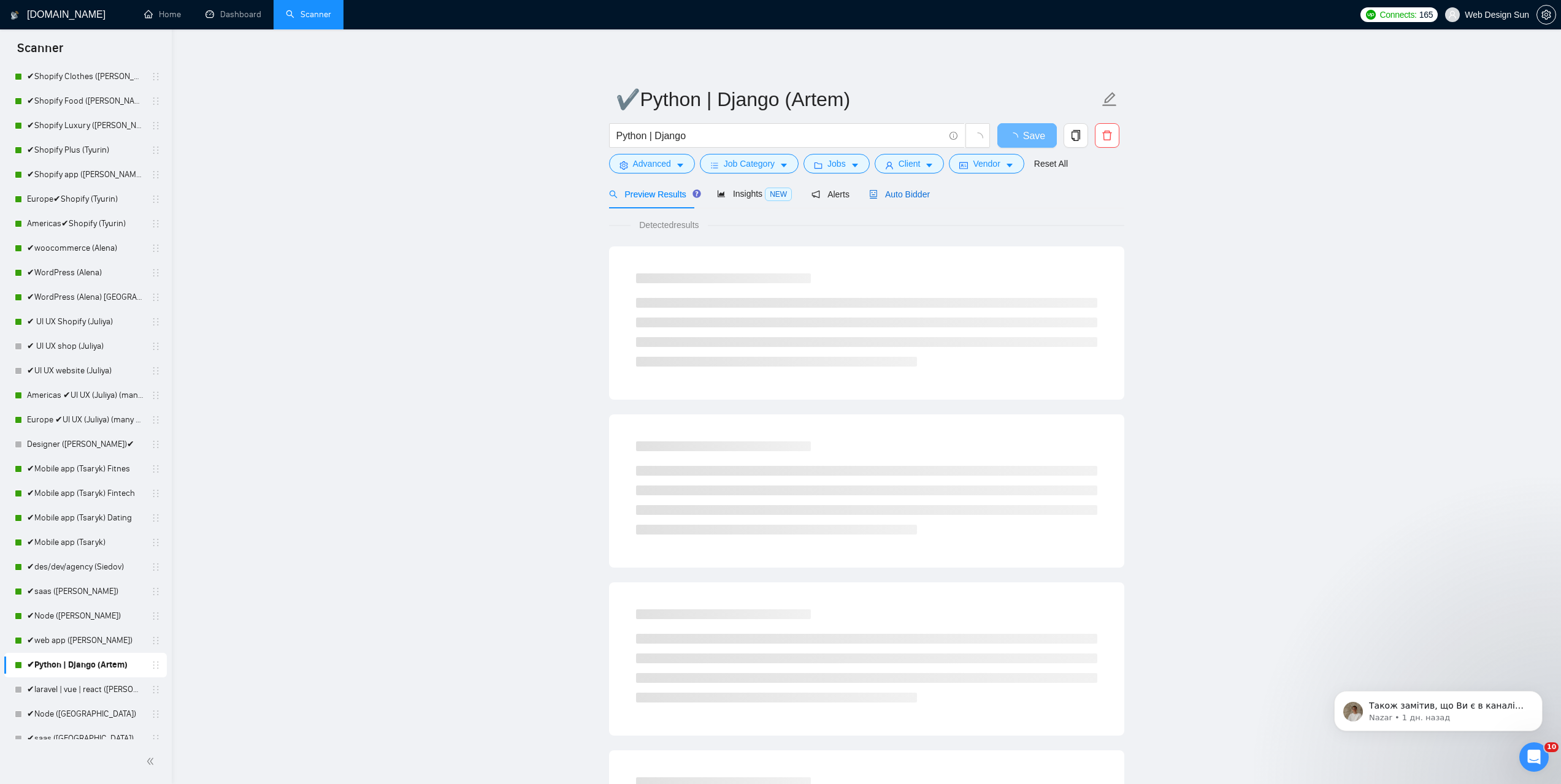
click at [903, 197] on span "Auto Bidder" at bounding box center [900, 194] width 61 height 10
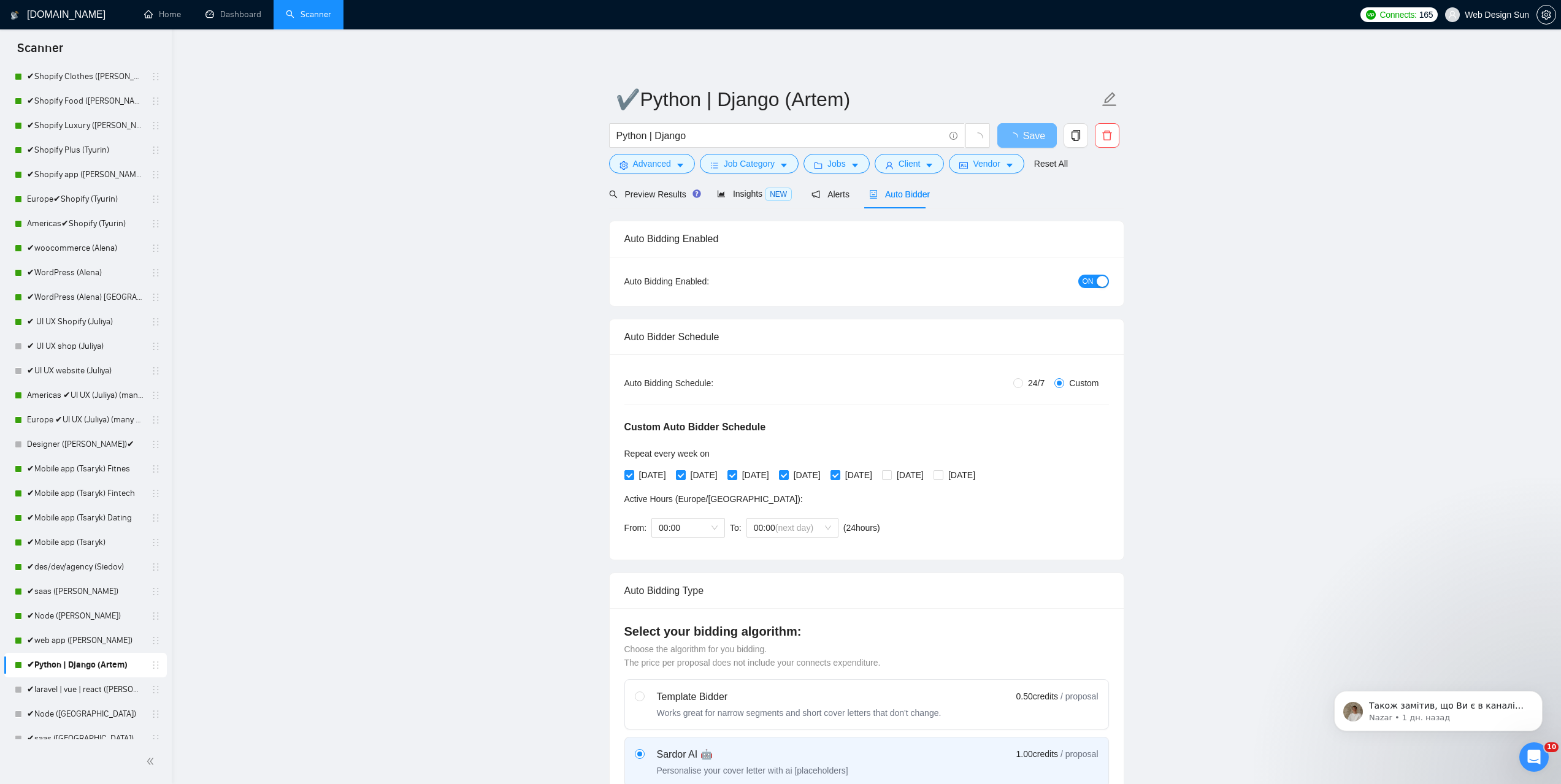
click at [1012, 386] on div "24/7 Custom" at bounding box center [947, 383] width 323 height 14
click at [1020, 382] on input "24/7" at bounding box center [1018, 383] width 10 height 10
radio input "true"
radio input "false"
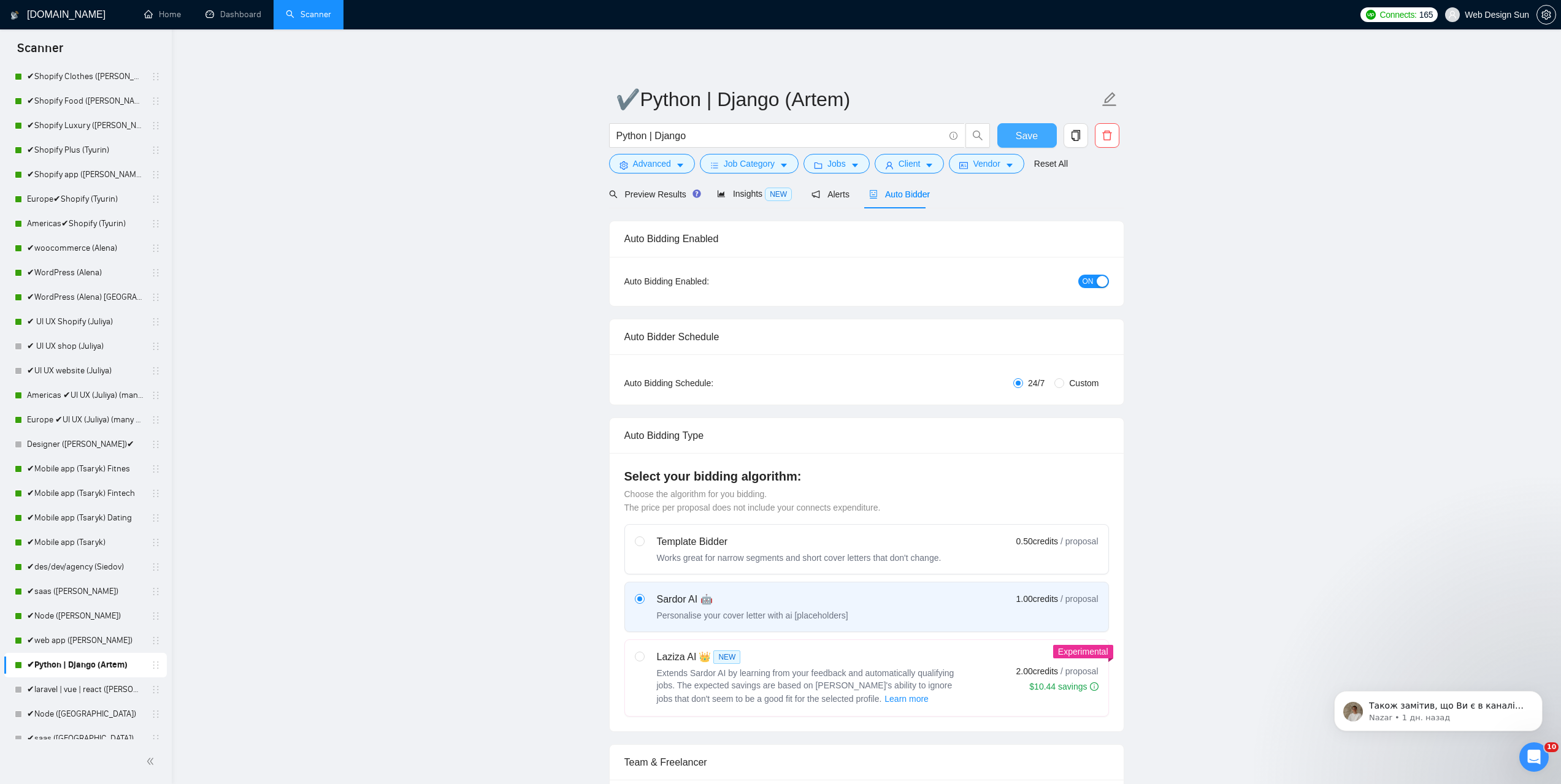
click at [1024, 131] on span "Save" at bounding box center [1027, 136] width 22 height 16
click at [106, 571] on link "✔laravel | vue | react ([PERSON_NAME])" at bounding box center [85, 566] width 116 height 25
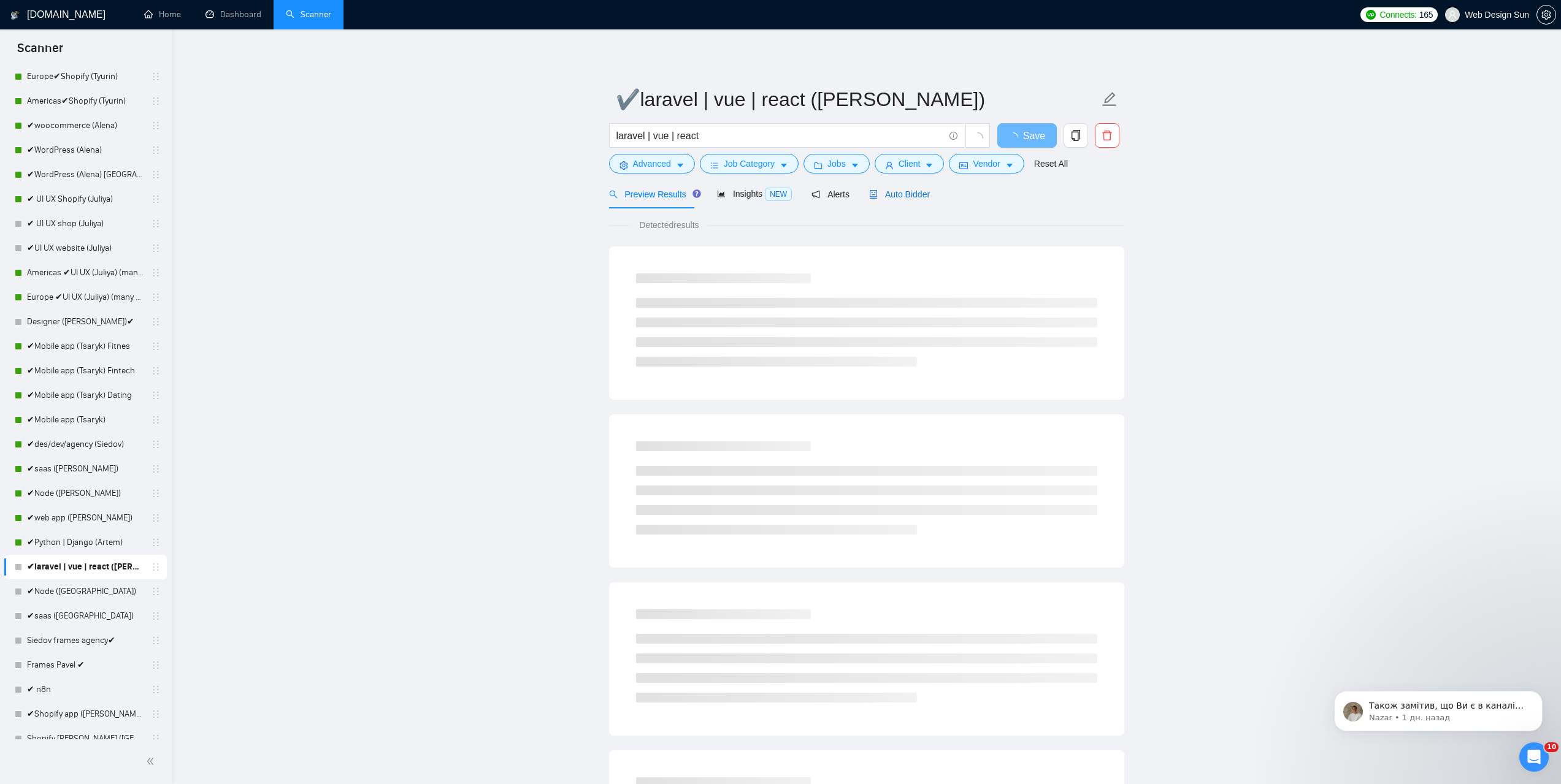
click at [900, 191] on span "Auto Bidder" at bounding box center [900, 194] width 61 height 10
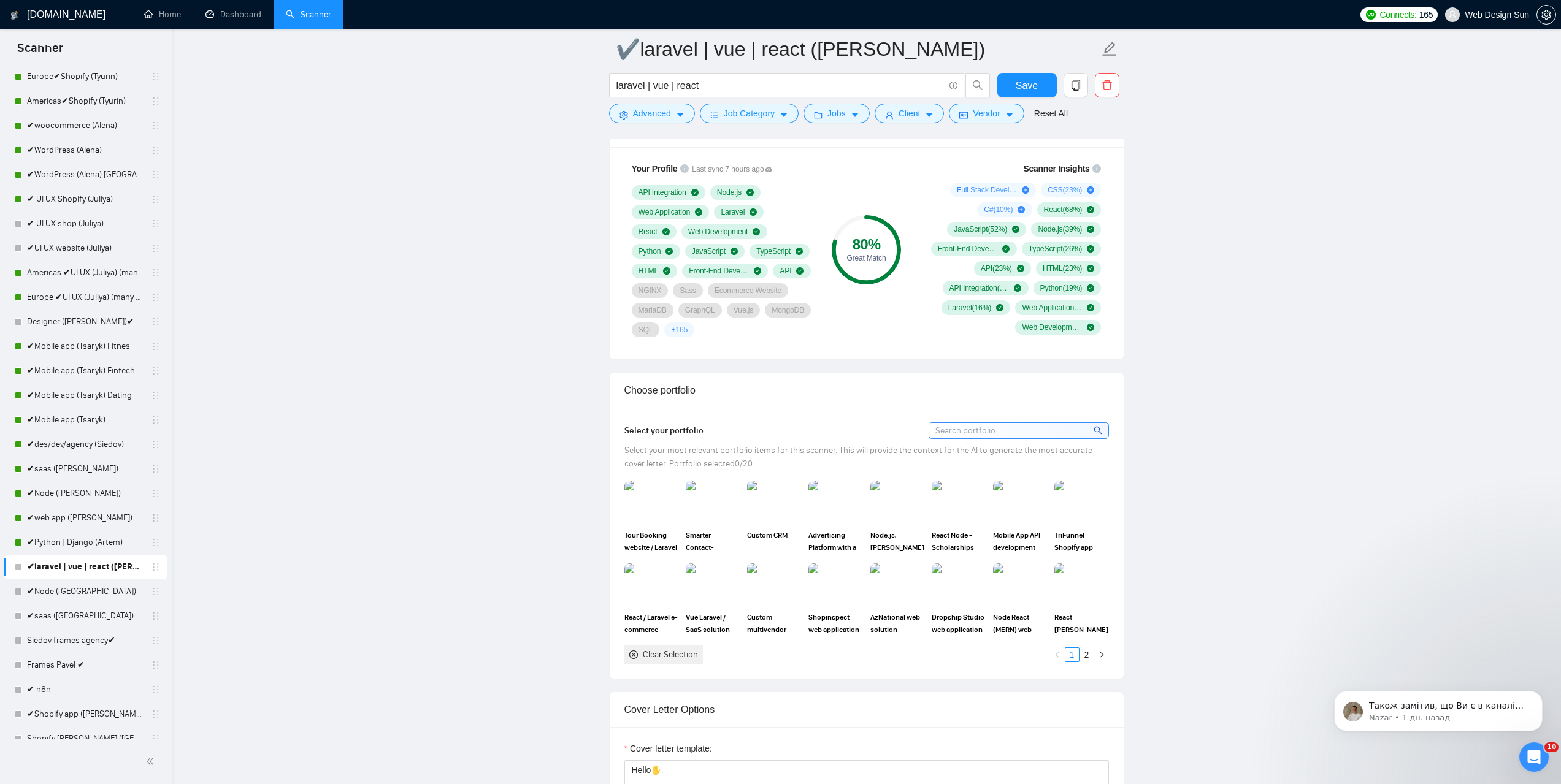
scroll to position [1287, 0]
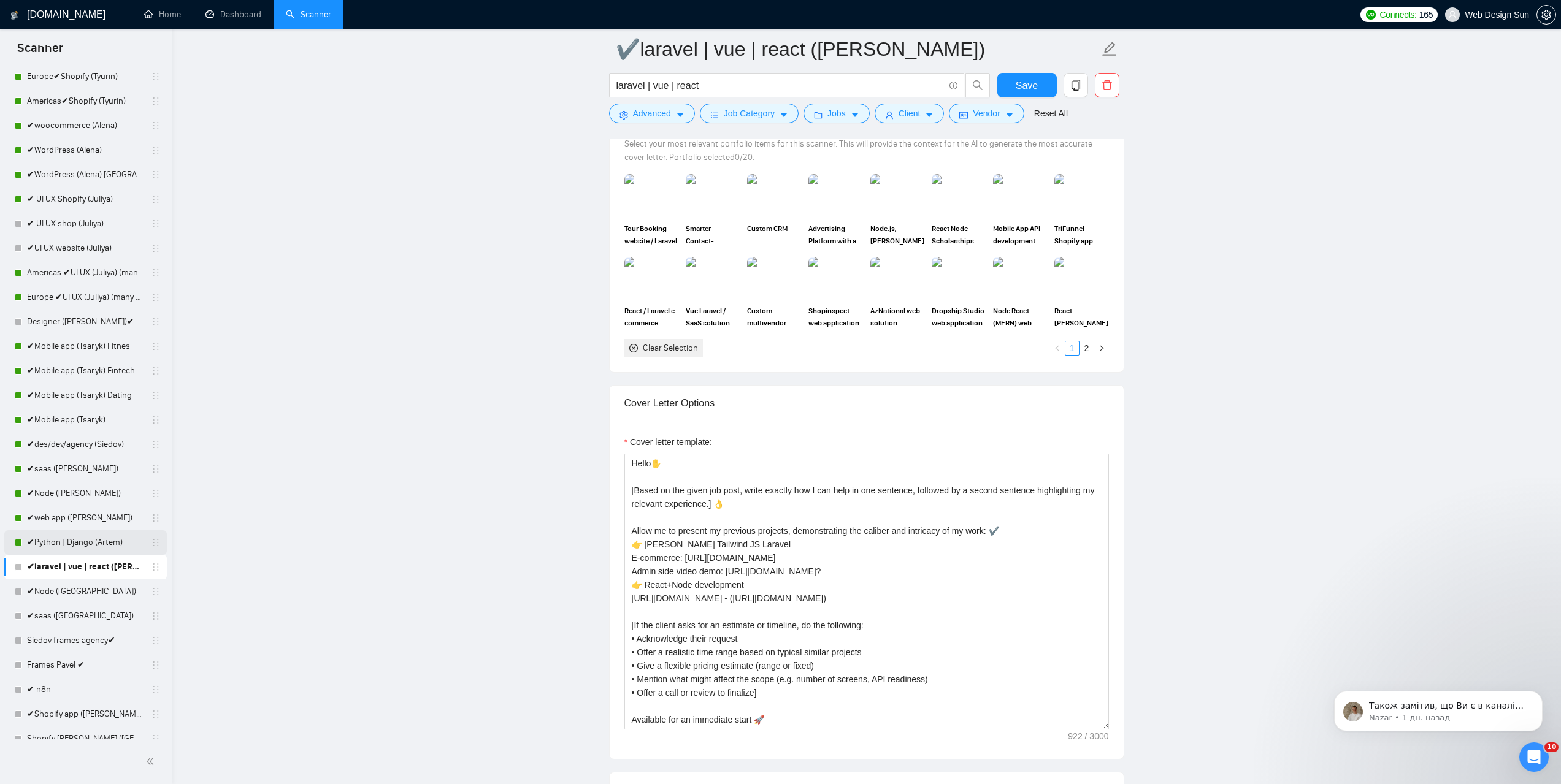
click at [59, 545] on link "✔Python | Django (Artem)" at bounding box center [85, 542] width 116 height 25
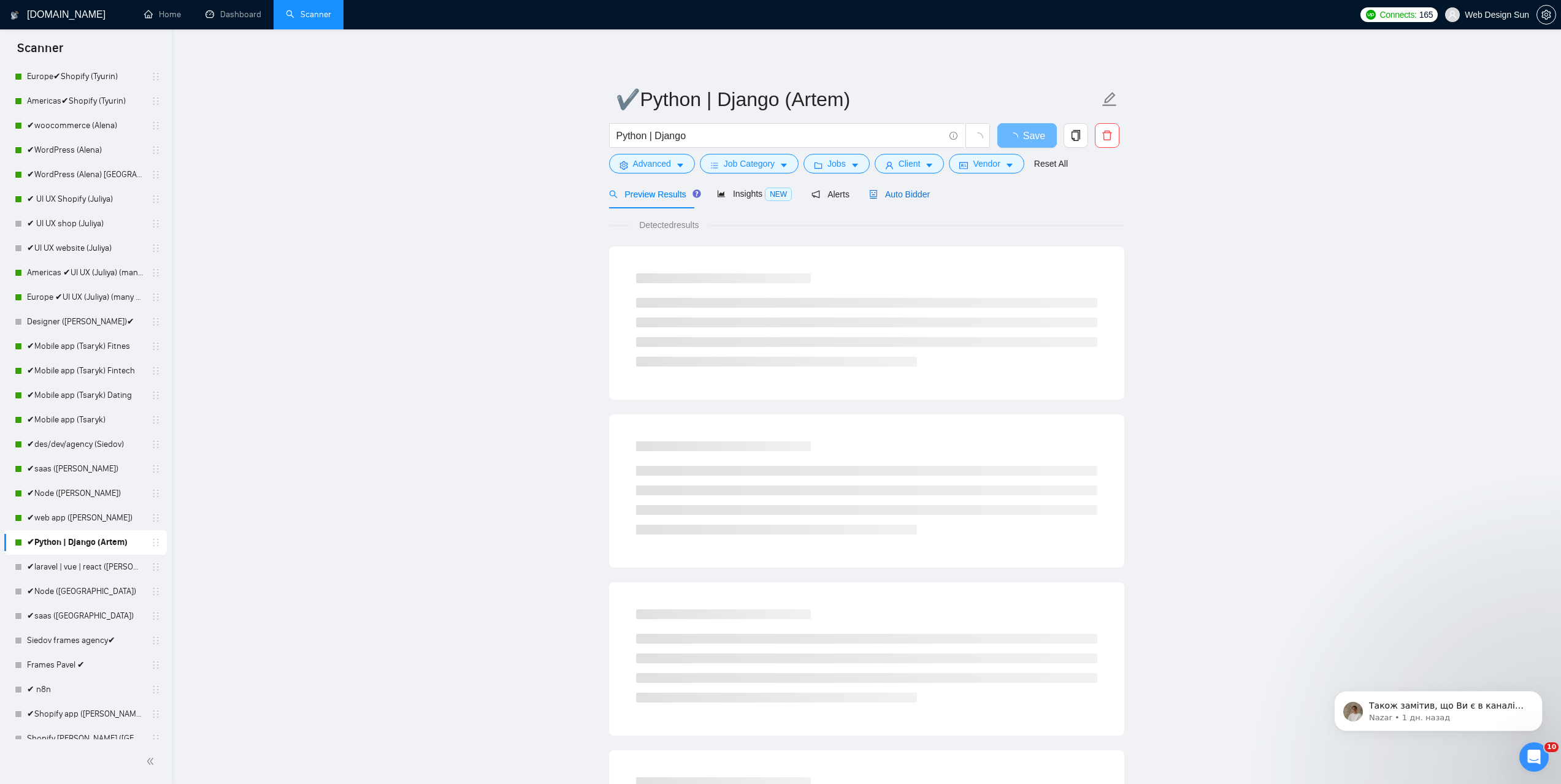
click at [886, 195] on span "Auto Bidder" at bounding box center [900, 194] width 61 height 10
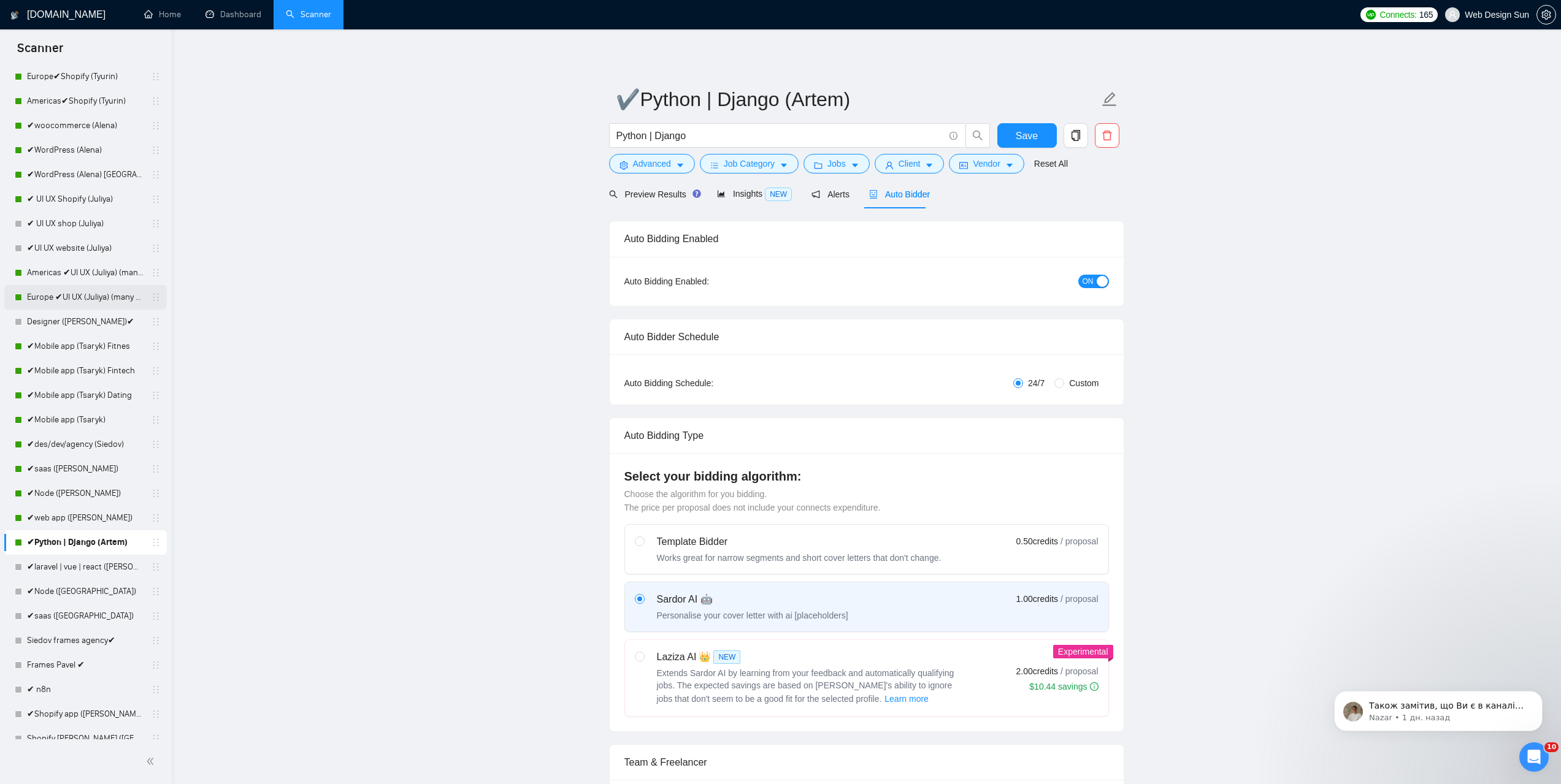
click at [76, 294] on link "Europe ✔UI UX (Juliya) (many posts)" at bounding box center [85, 296] width 116 height 25
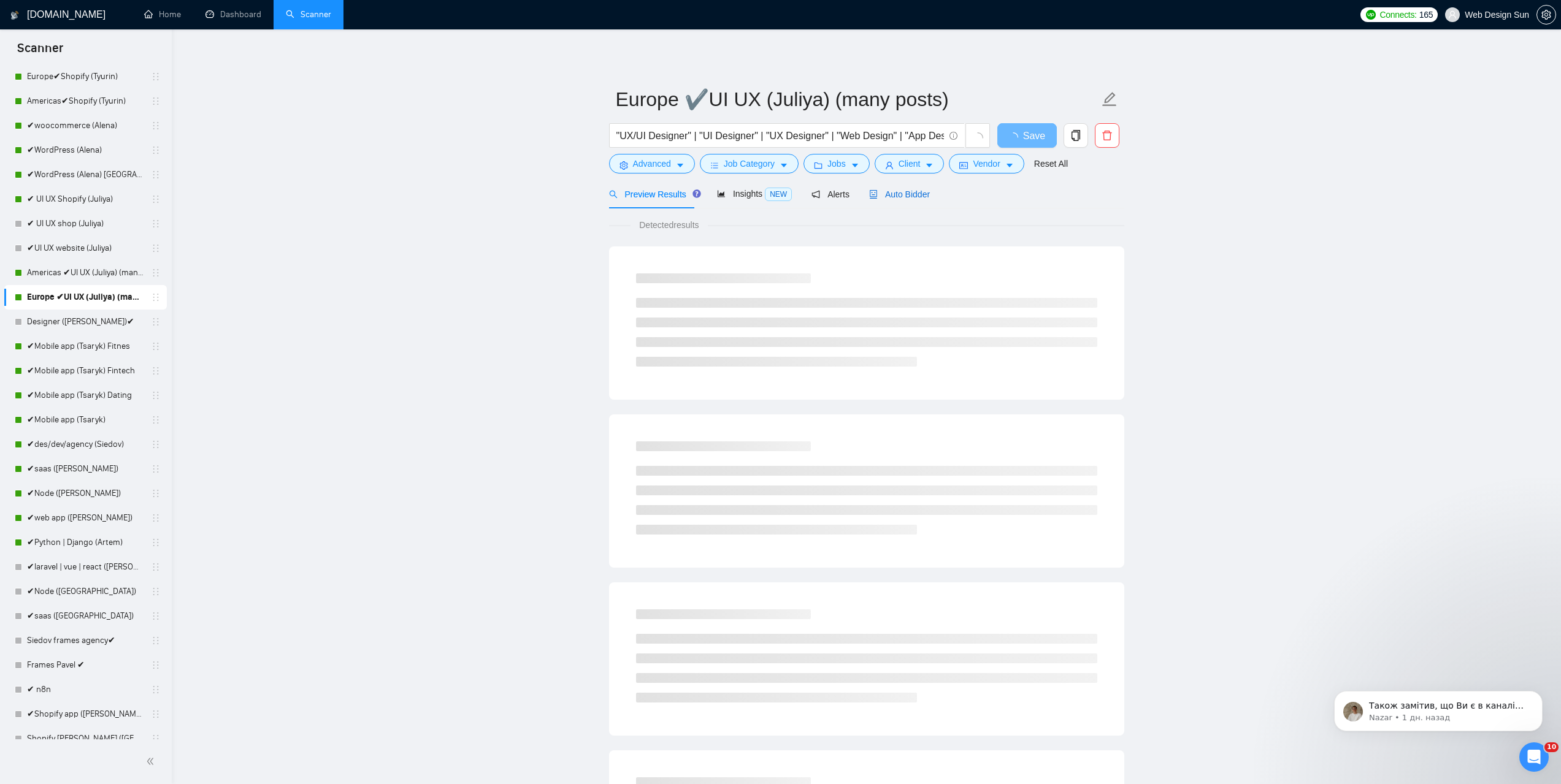
click at [905, 189] on span "Auto Bidder" at bounding box center [900, 194] width 61 height 10
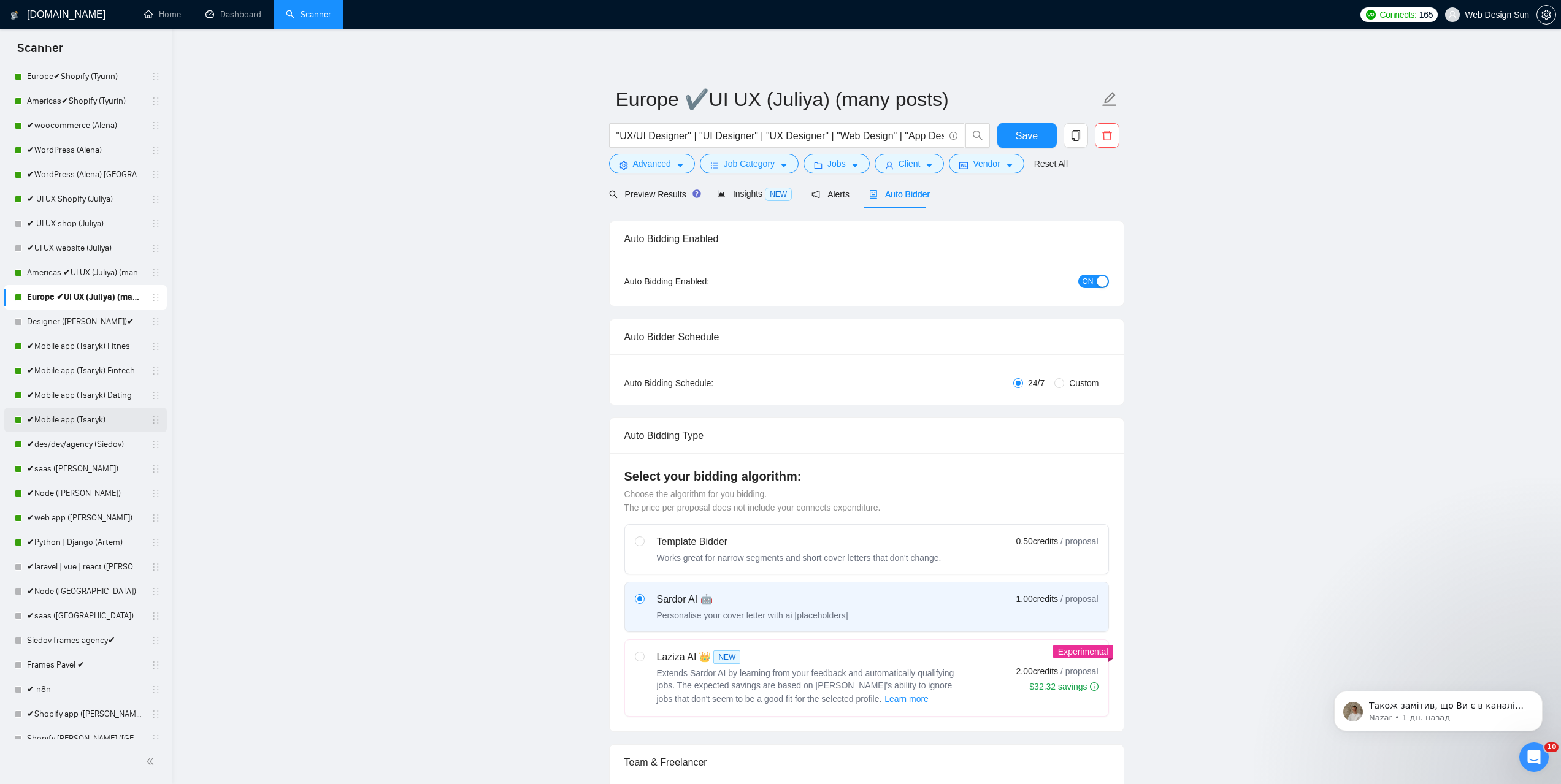
click at [79, 419] on link "✔Mobile app (Tsaryk)" at bounding box center [85, 420] width 116 height 25
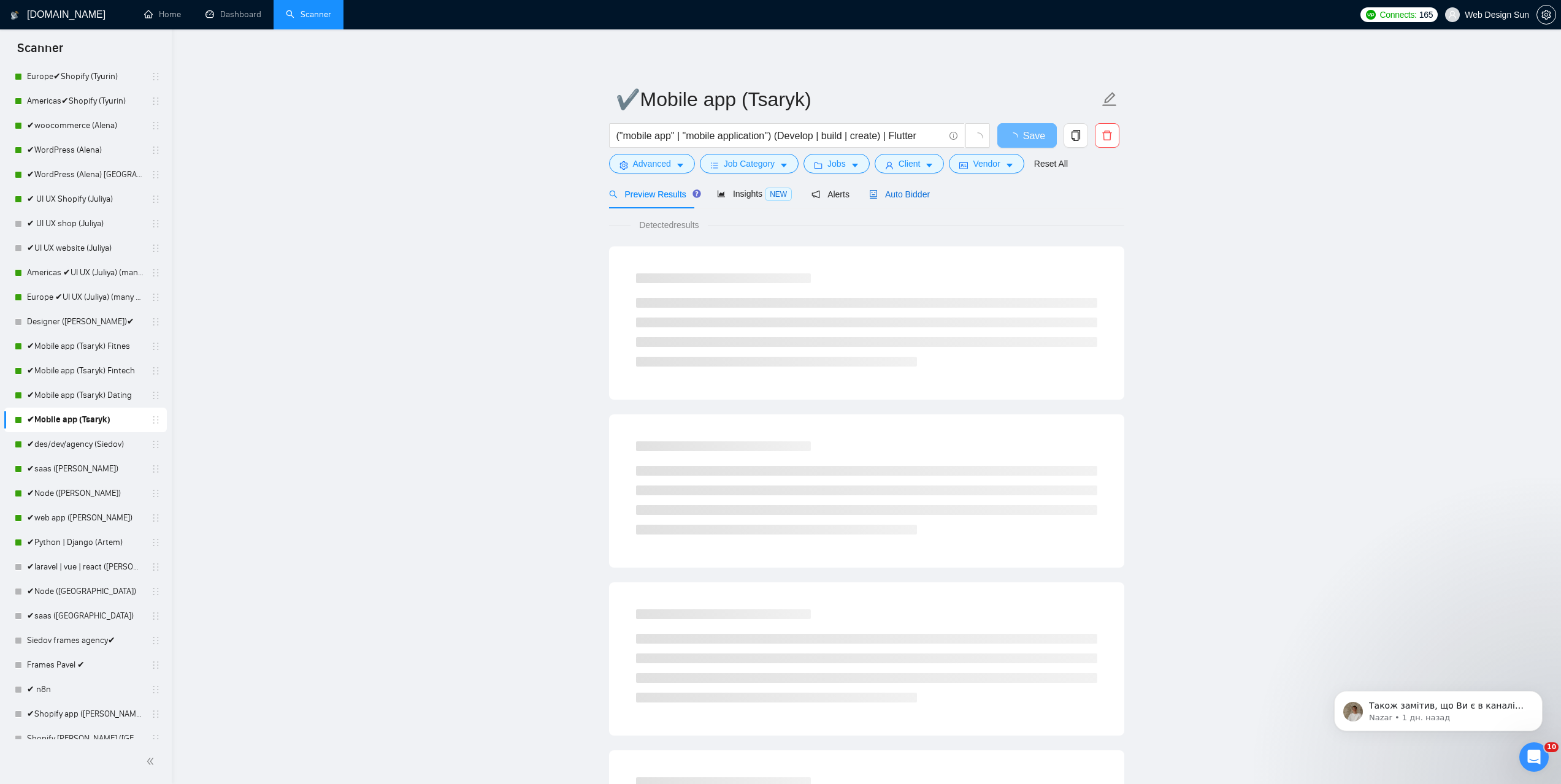
click at [903, 191] on span "Auto Bidder" at bounding box center [900, 194] width 61 height 10
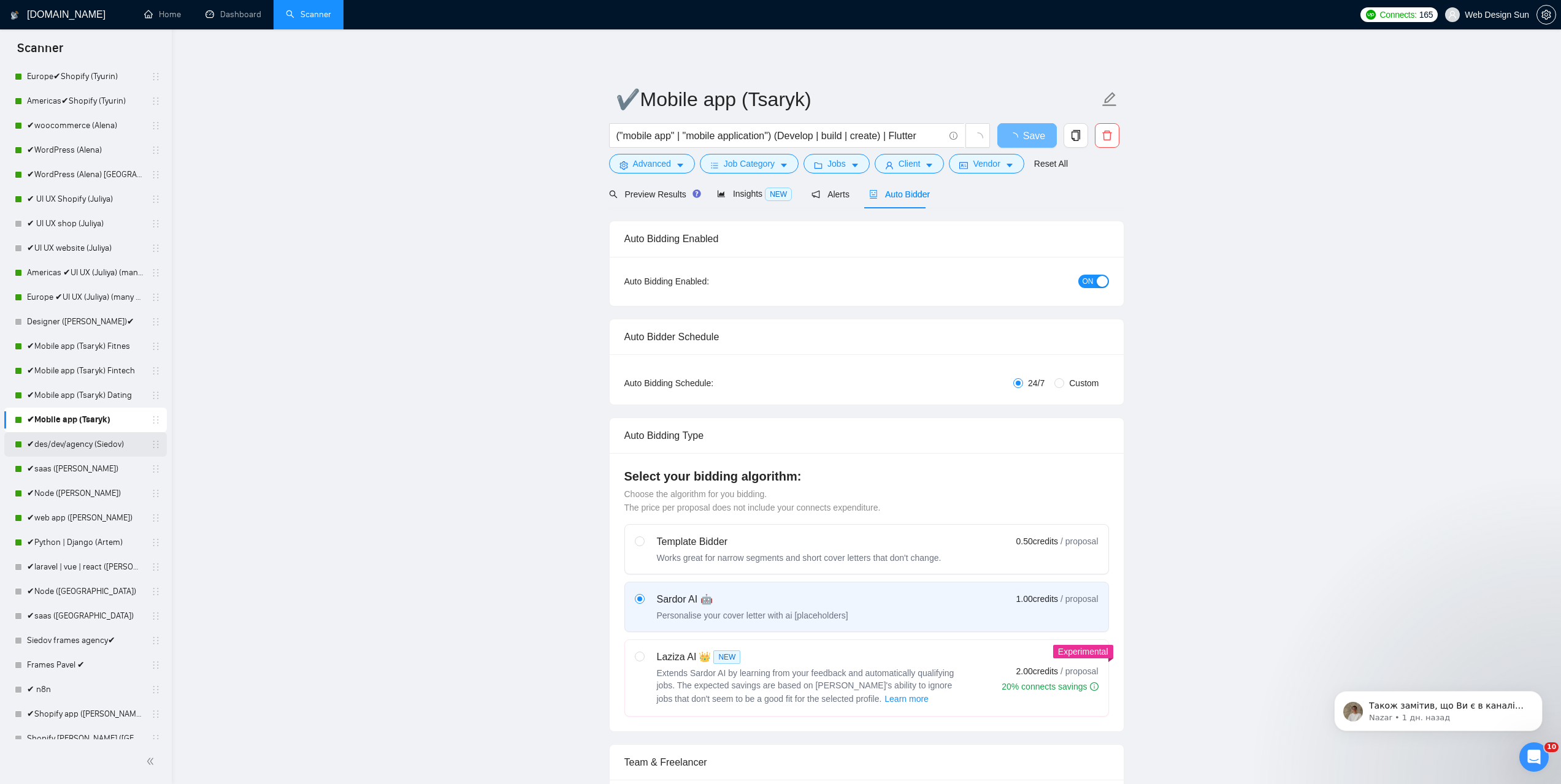
click at [76, 448] on link "✔des/dev/agency (Siedov)" at bounding box center [85, 444] width 116 height 25
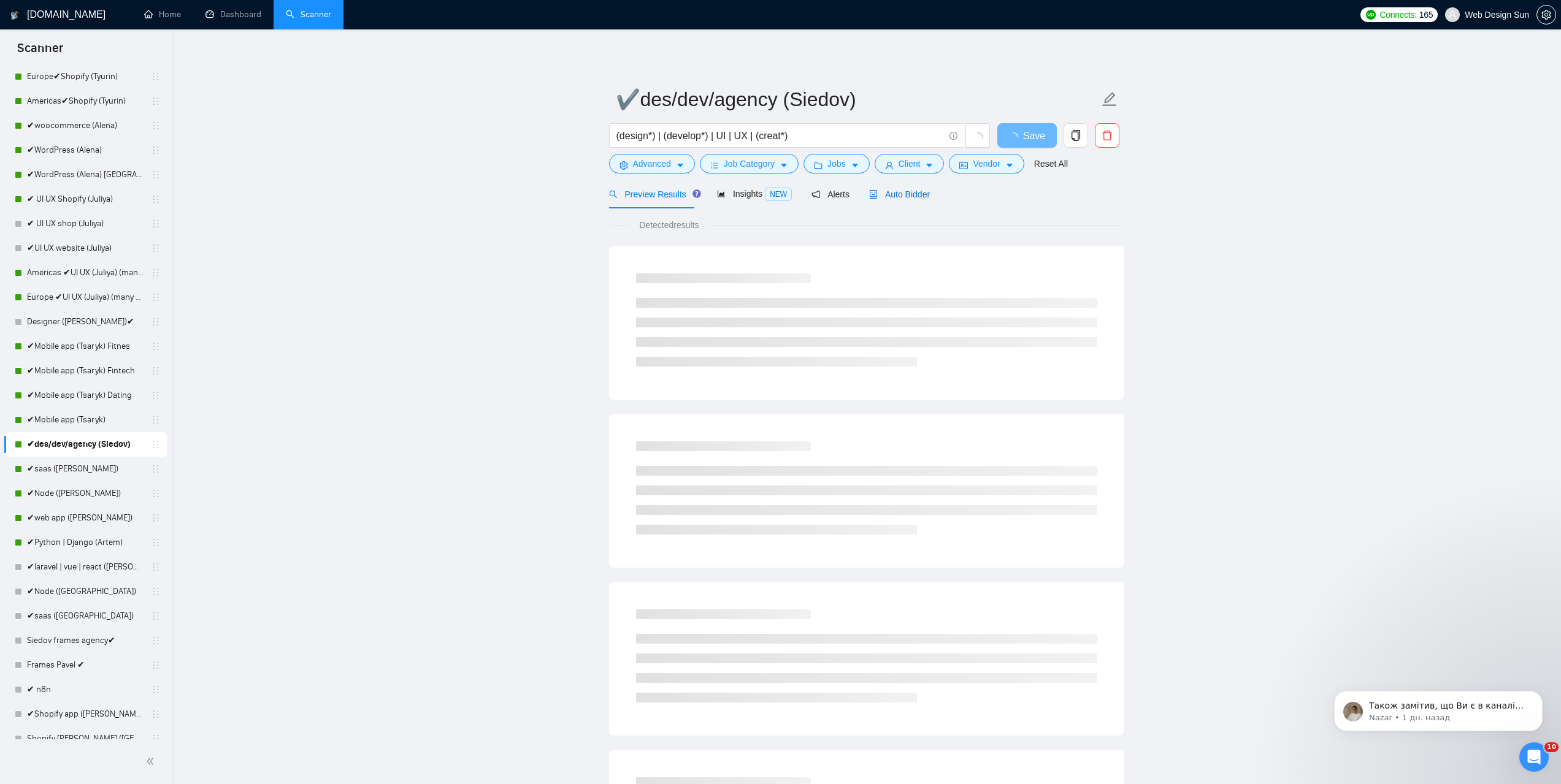
click at [891, 191] on span "Auto Bidder" at bounding box center [900, 194] width 61 height 10
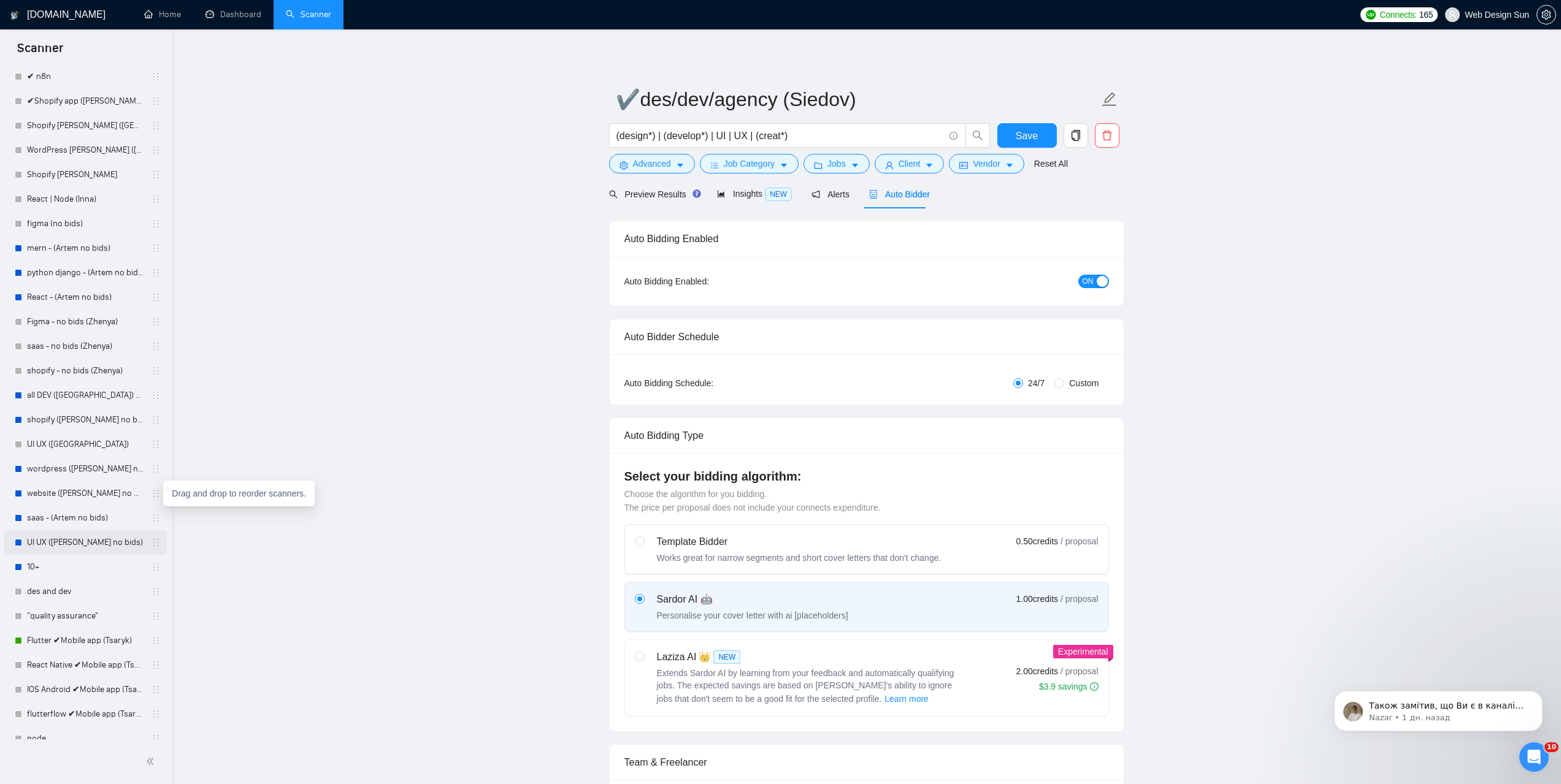
scroll to position [833, 0]
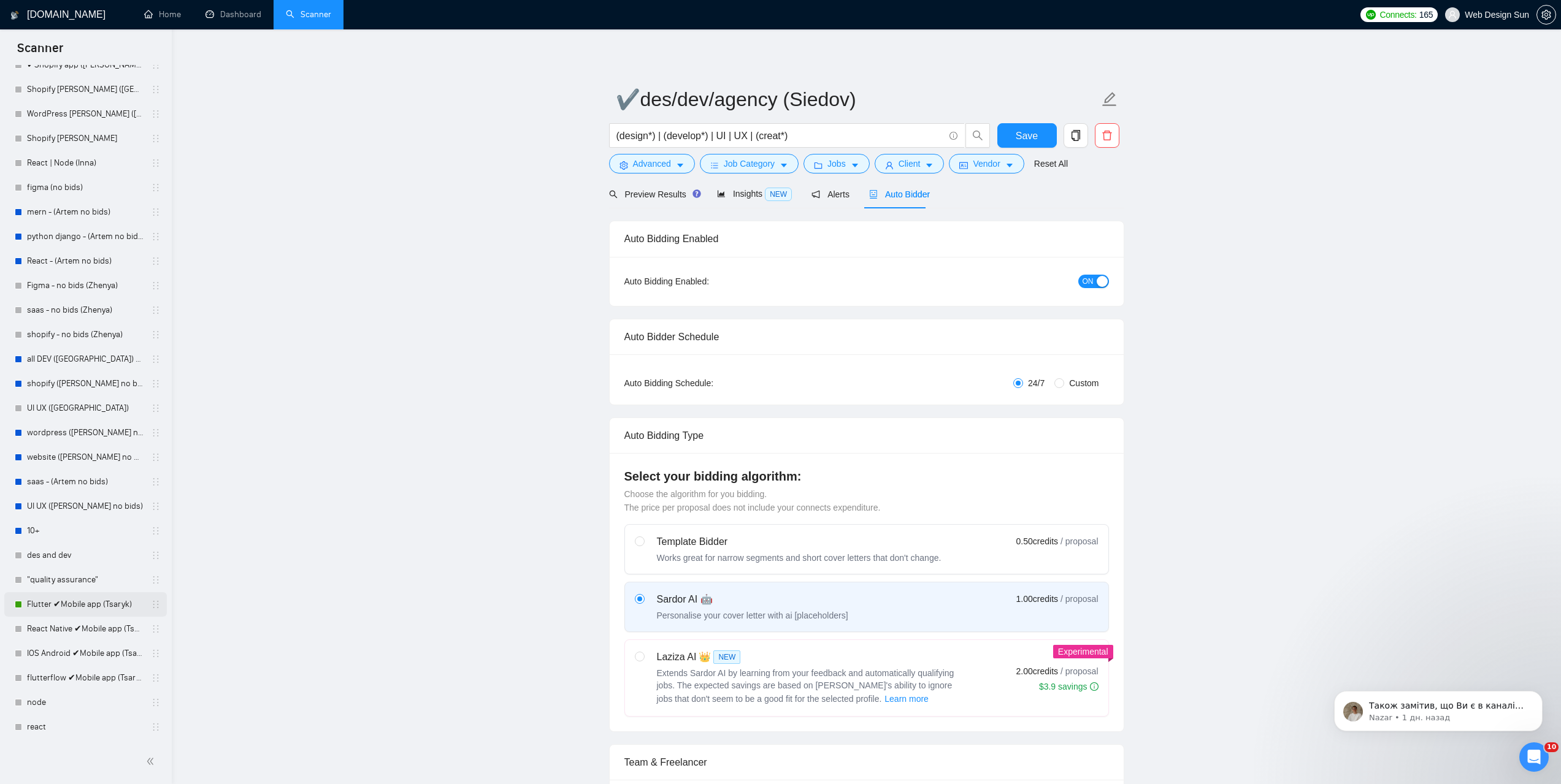
click at [73, 603] on link "Flutter ✔Mobile app (Tsaryk)" at bounding box center [85, 604] width 116 height 25
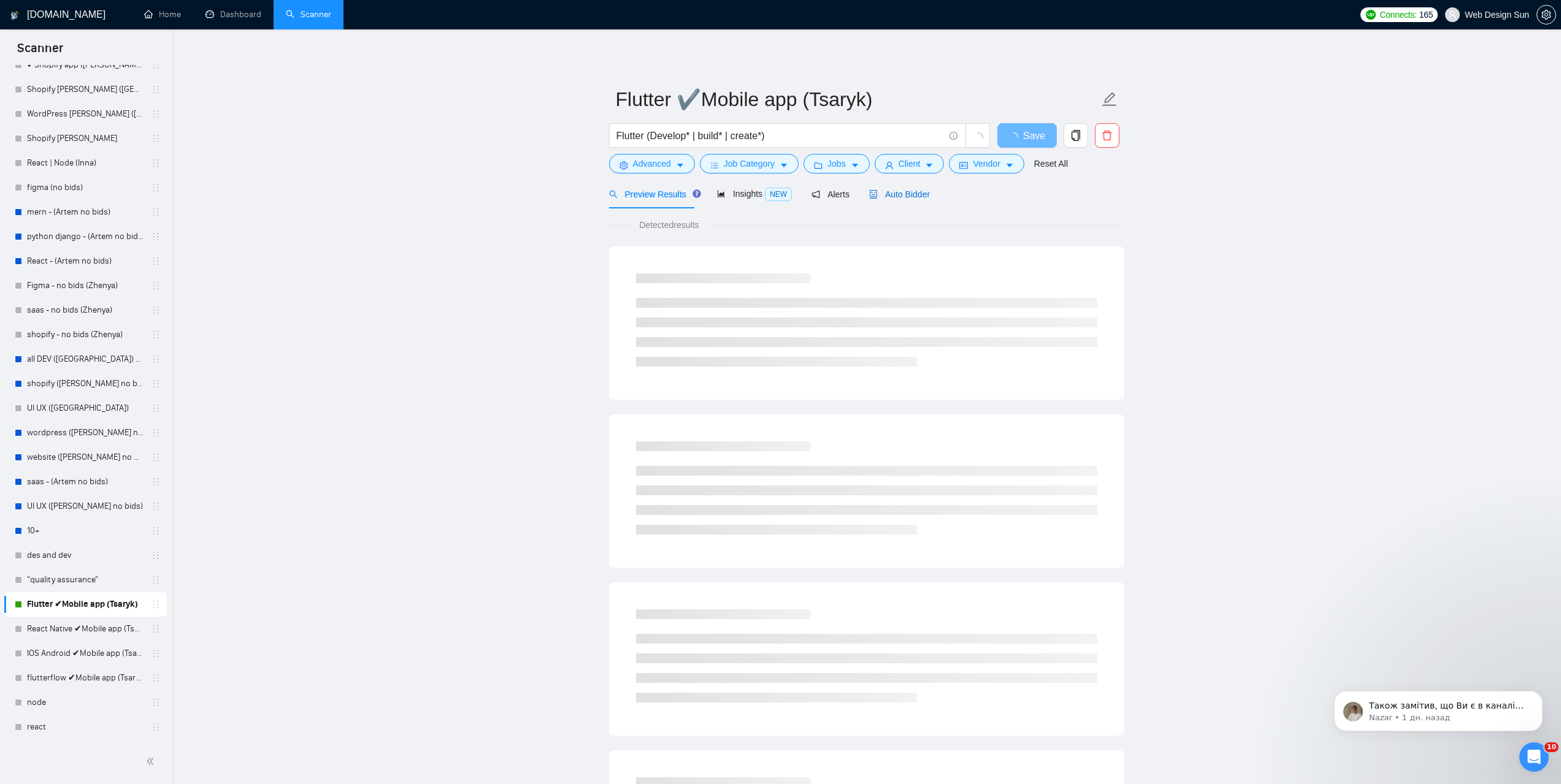
click at [903, 189] on span "Auto Bidder" at bounding box center [900, 194] width 61 height 10
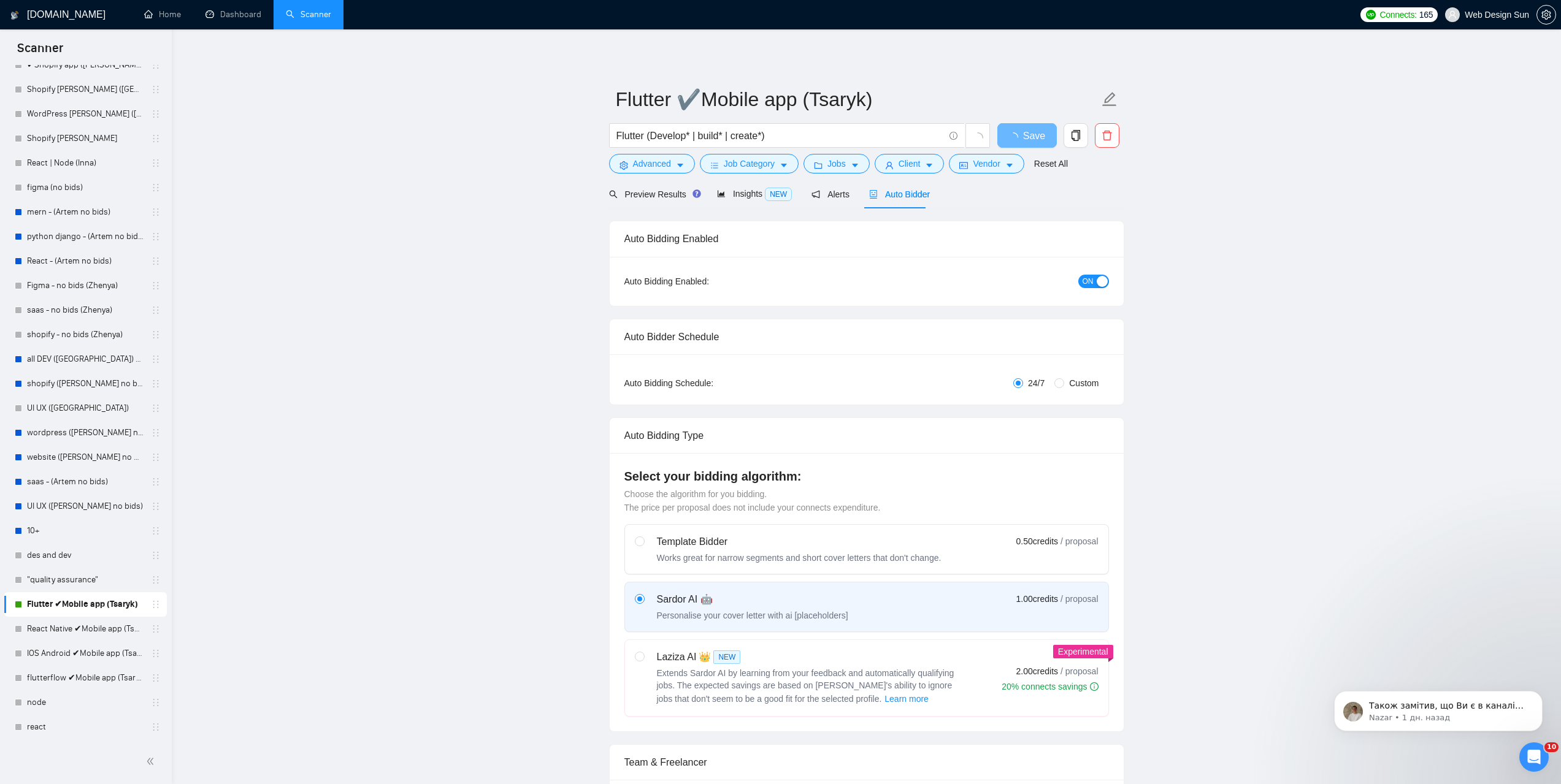
radio input "false"
radio input "true"
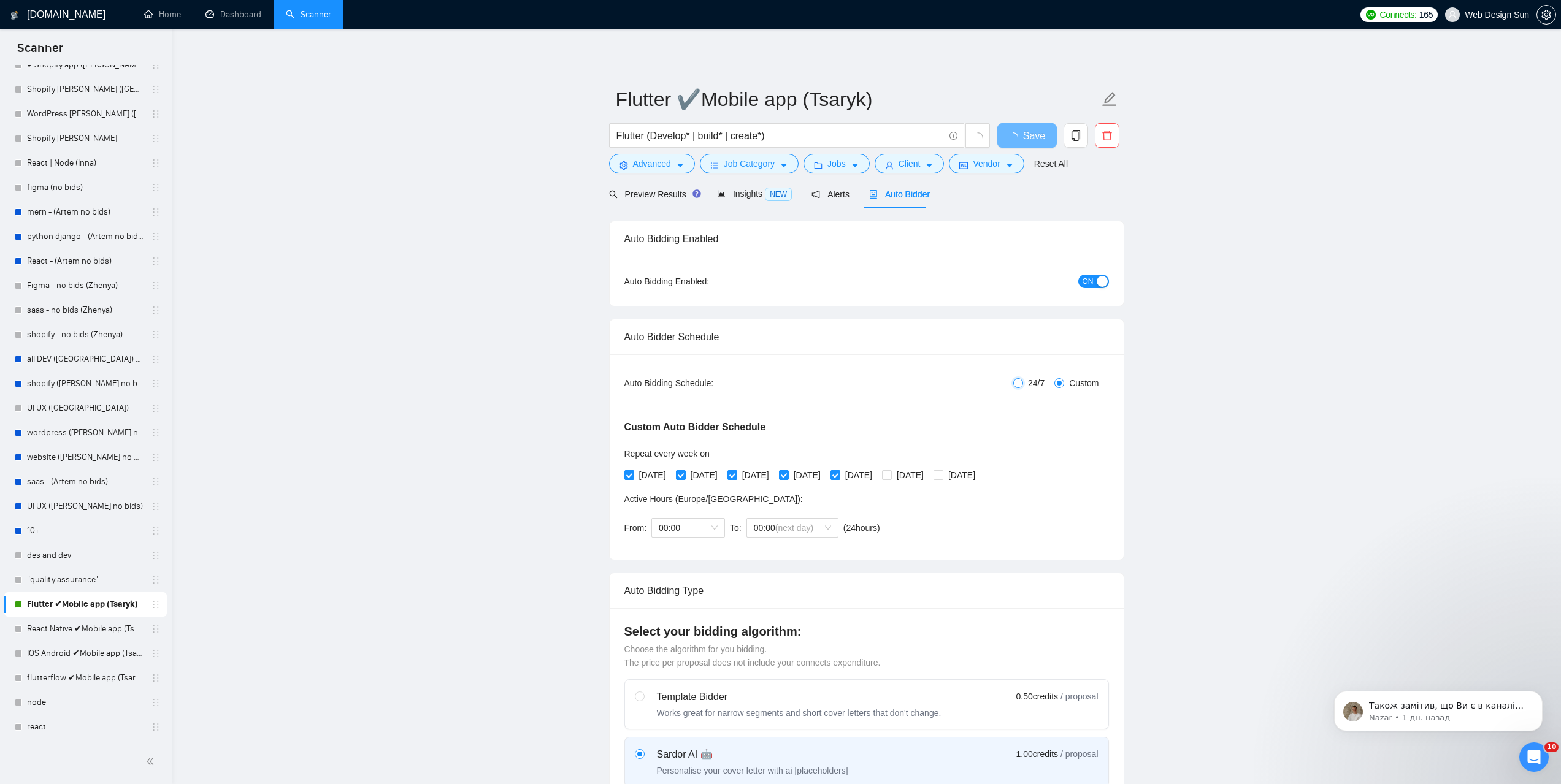
click at [1015, 384] on input "24/7" at bounding box center [1018, 383] width 10 height 10
radio input "true"
radio input "false"
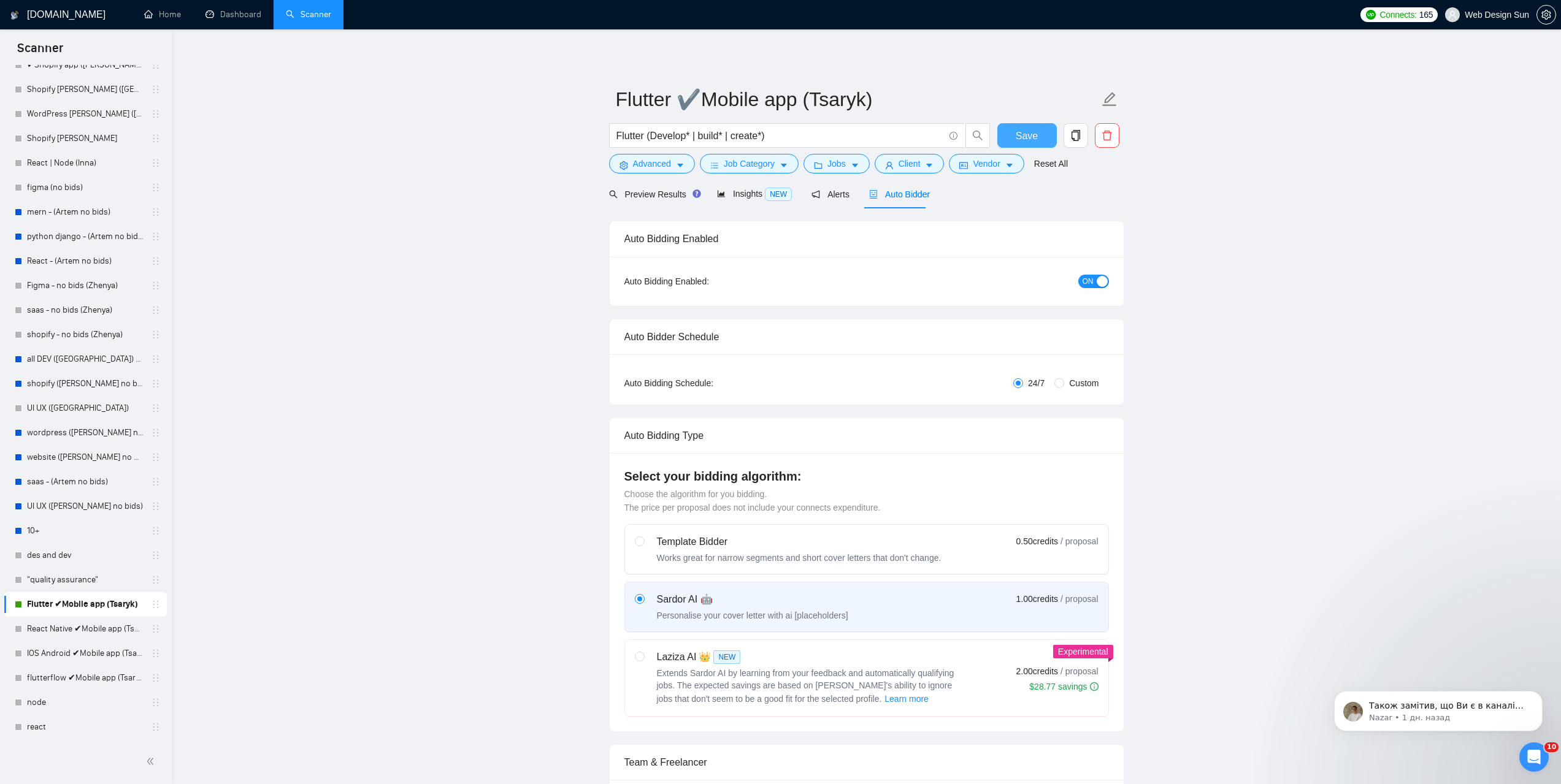
click at [1031, 137] on span "Save" at bounding box center [1027, 136] width 22 height 16
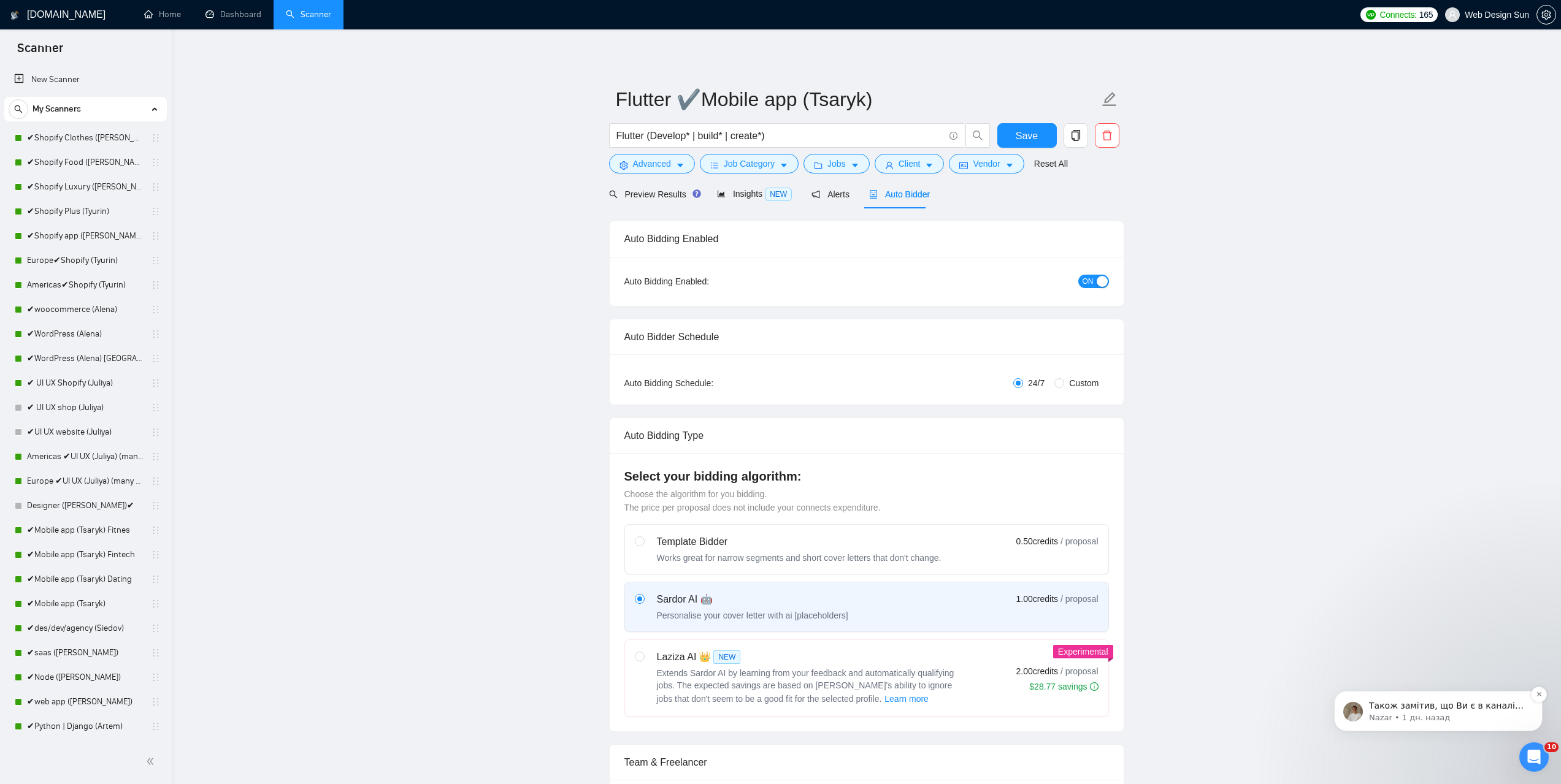
click at [1386, 717] on p "Nazar • 1 дн. назад" at bounding box center [1448, 717] width 159 height 11
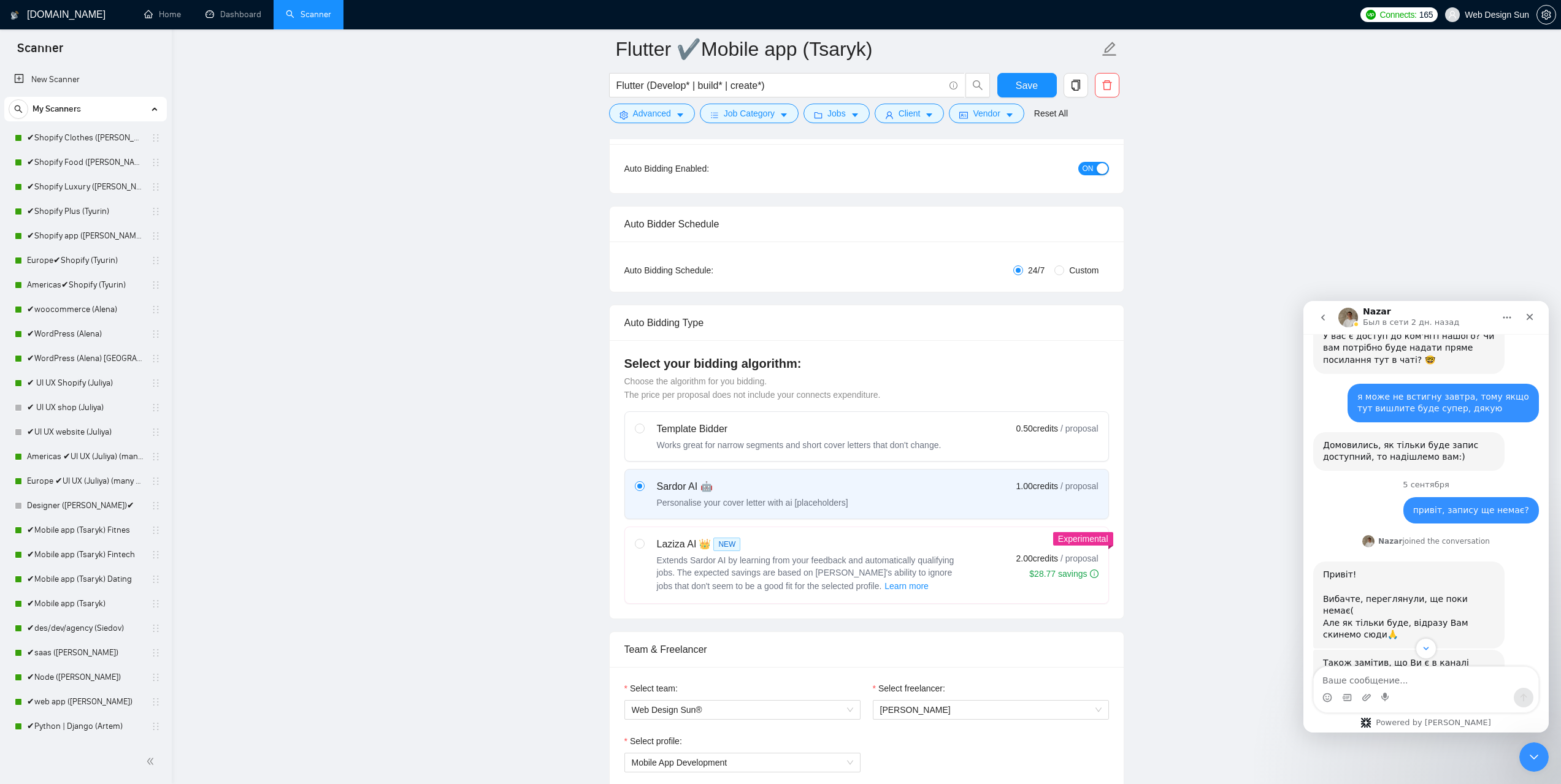
scroll to position [489, 0]
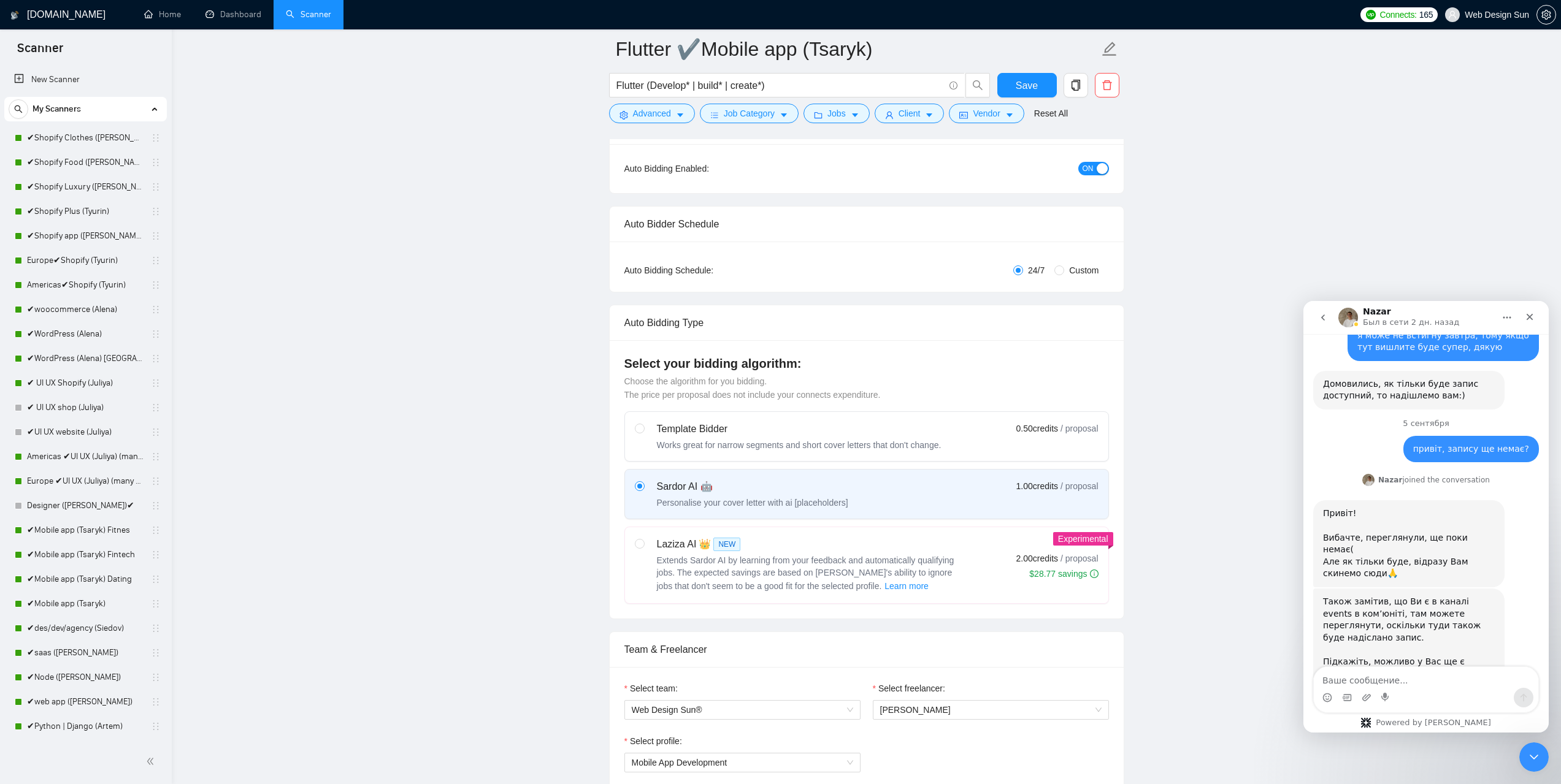
click at [1324, 316] on icon "go back" at bounding box center [1323, 317] width 4 height 6
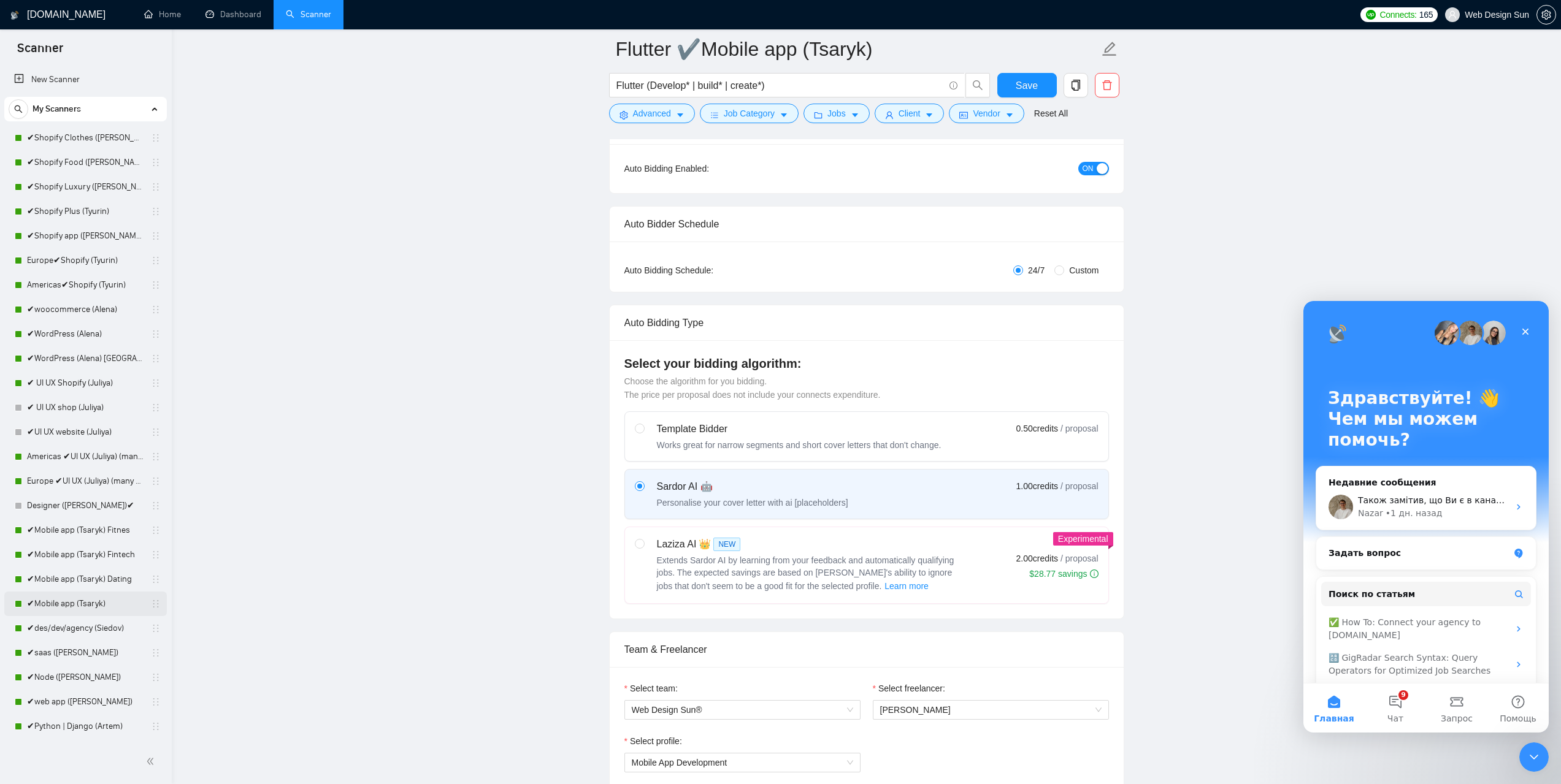
scroll to position [61, 0]
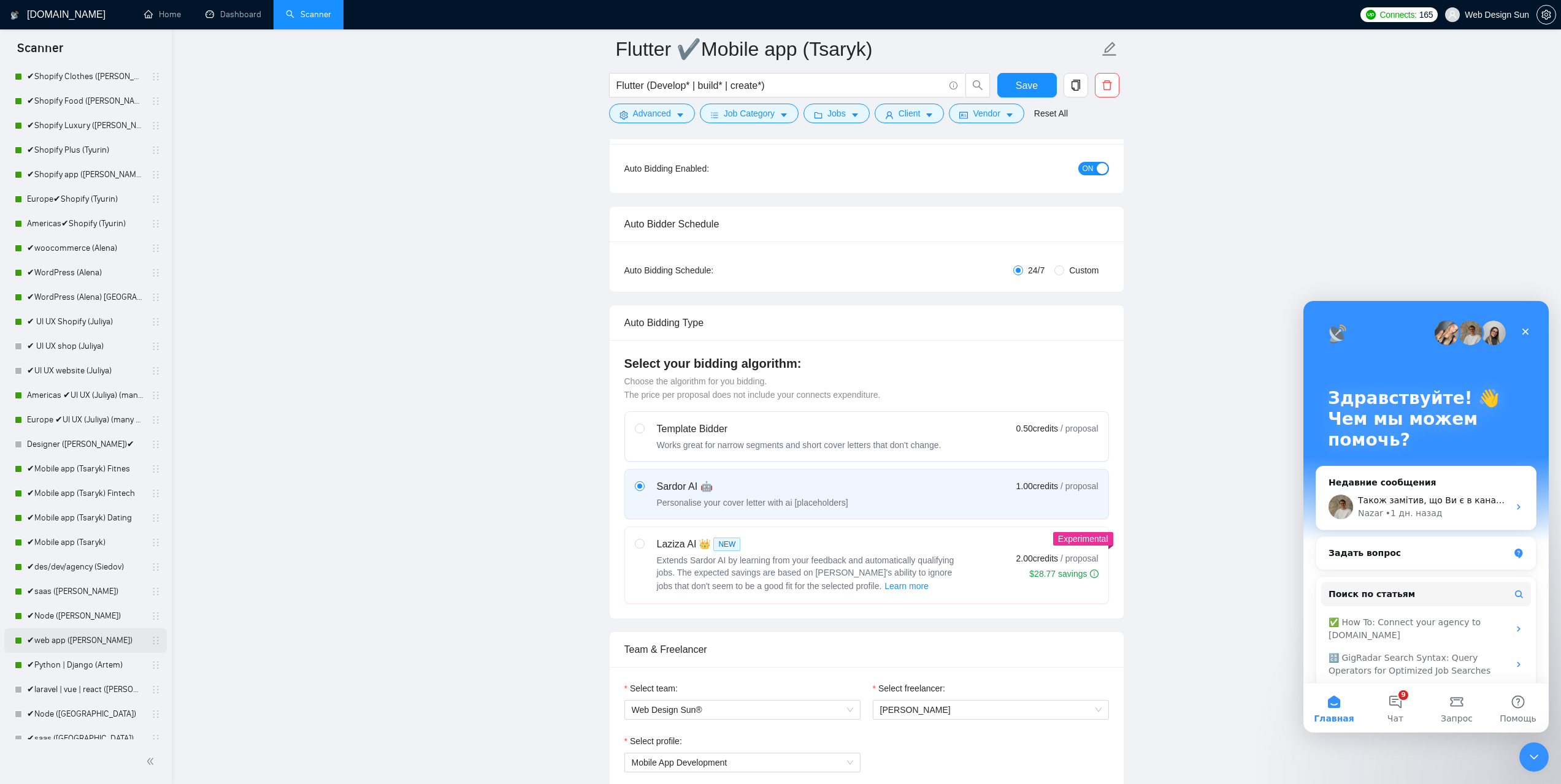
click at [86, 647] on link "✔web app ([PERSON_NAME])" at bounding box center [85, 640] width 116 height 25
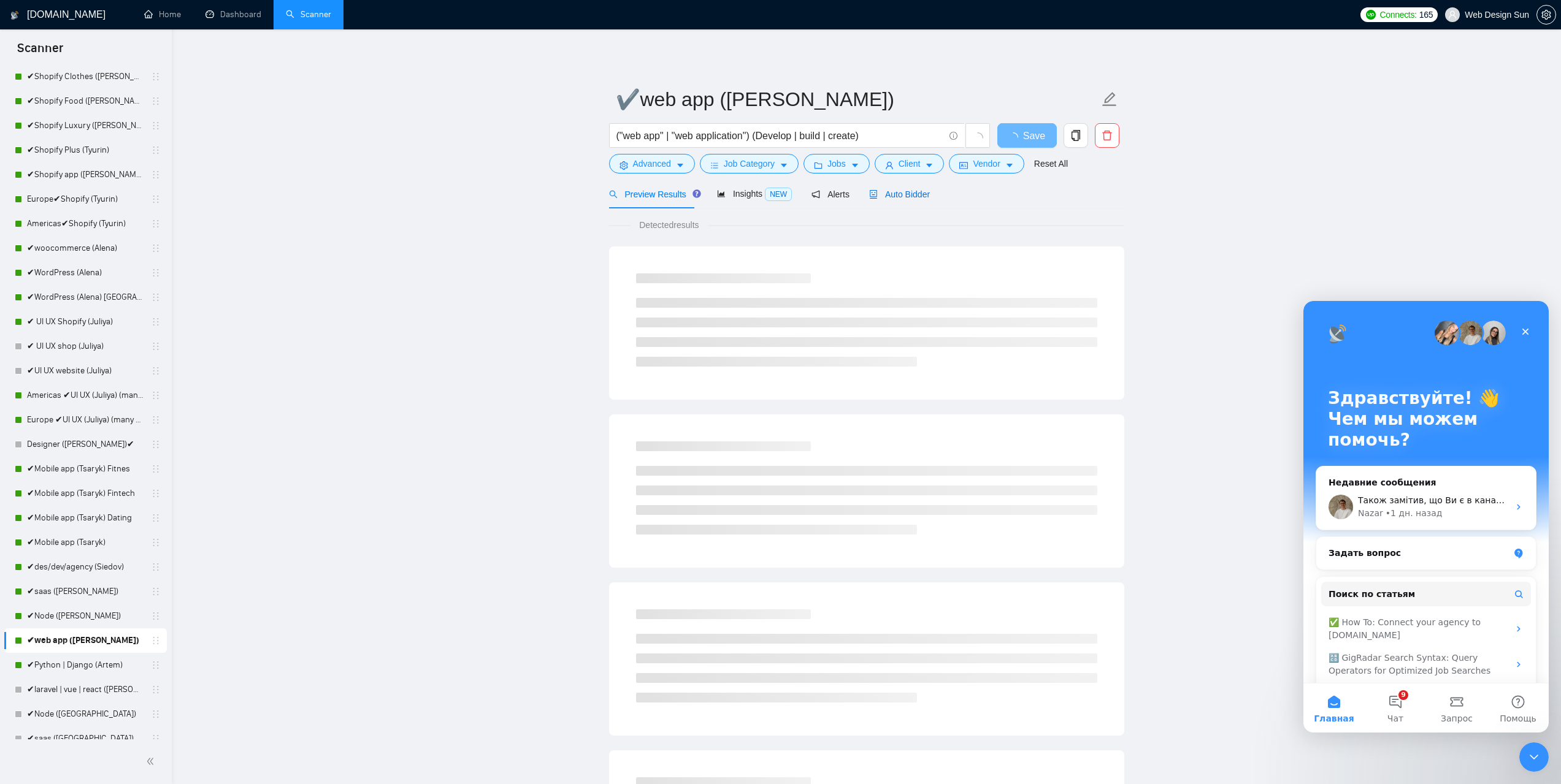
click at [908, 194] on span "Auto Bidder" at bounding box center [900, 194] width 61 height 10
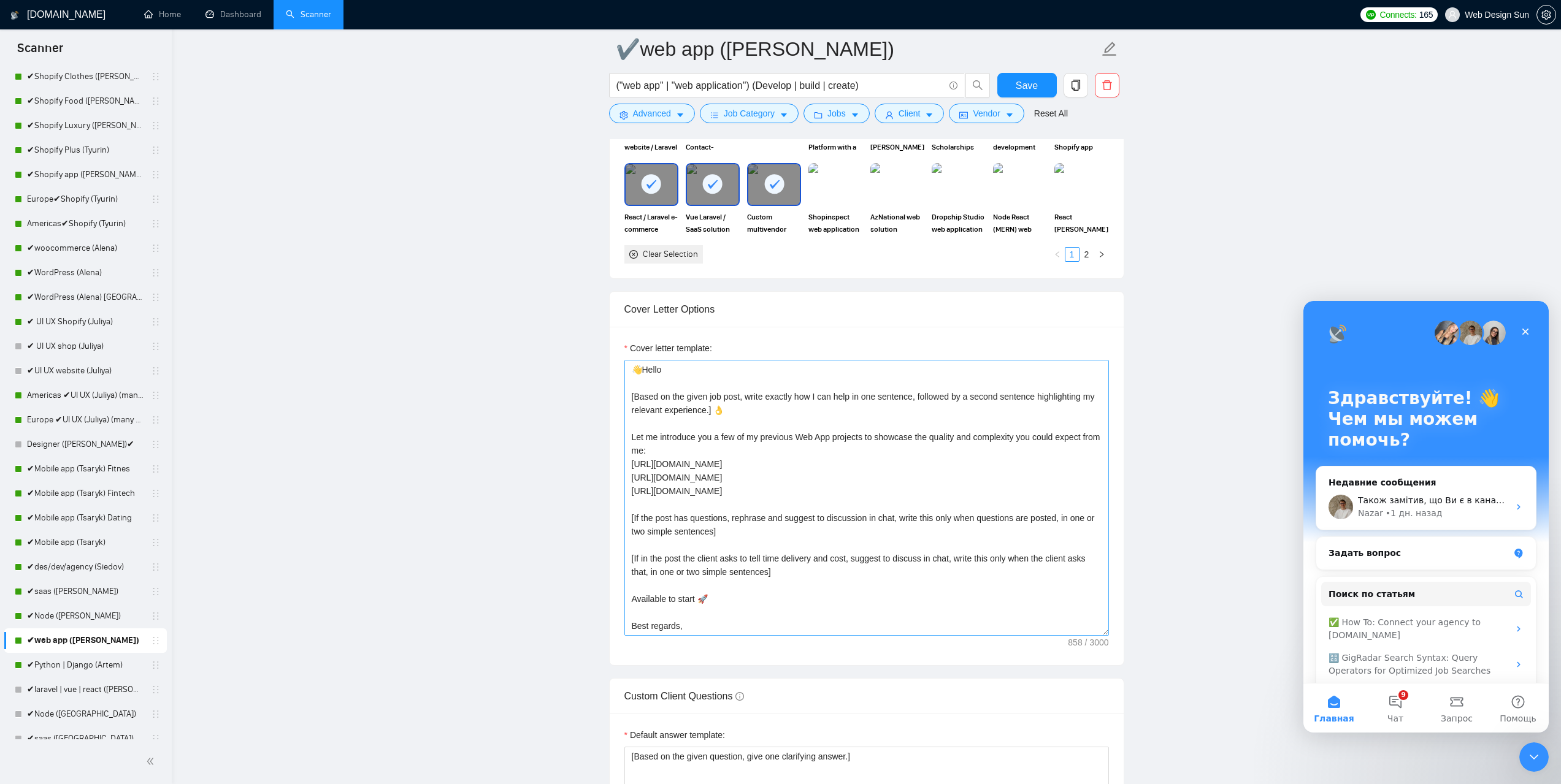
scroll to position [14, 0]
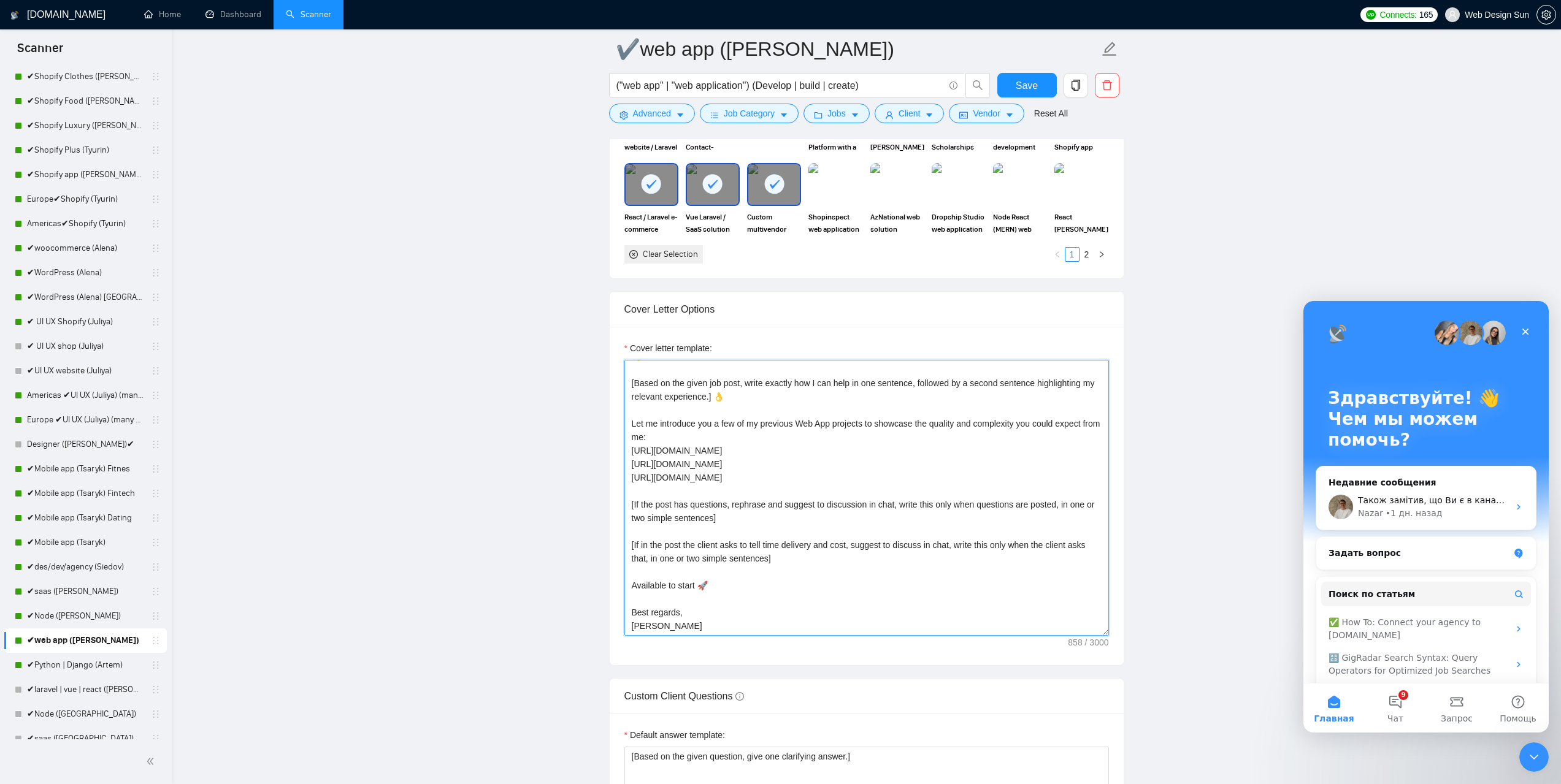
click at [670, 621] on textarea "👋Hello [Based on the given job post, write exactly how I can help in one senten…" at bounding box center [867, 497] width 485 height 276
click at [656, 627] on textarea "👋Hello [Based on the given job post, write exactly how I can help in one senten…" at bounding box center [867, 497] width 485 height 276
click at [762, 627] on textarea "👋Hello [Based on the given job post, write exactly how I can help in one senten…" at bounding box center [867, 497] width 485 height 276
click at [780, 622] on textarea "👋Hello [Based on the given job post, write exactly how I can help in one senten…" at bounding box center [867, 497] width 485 height 276
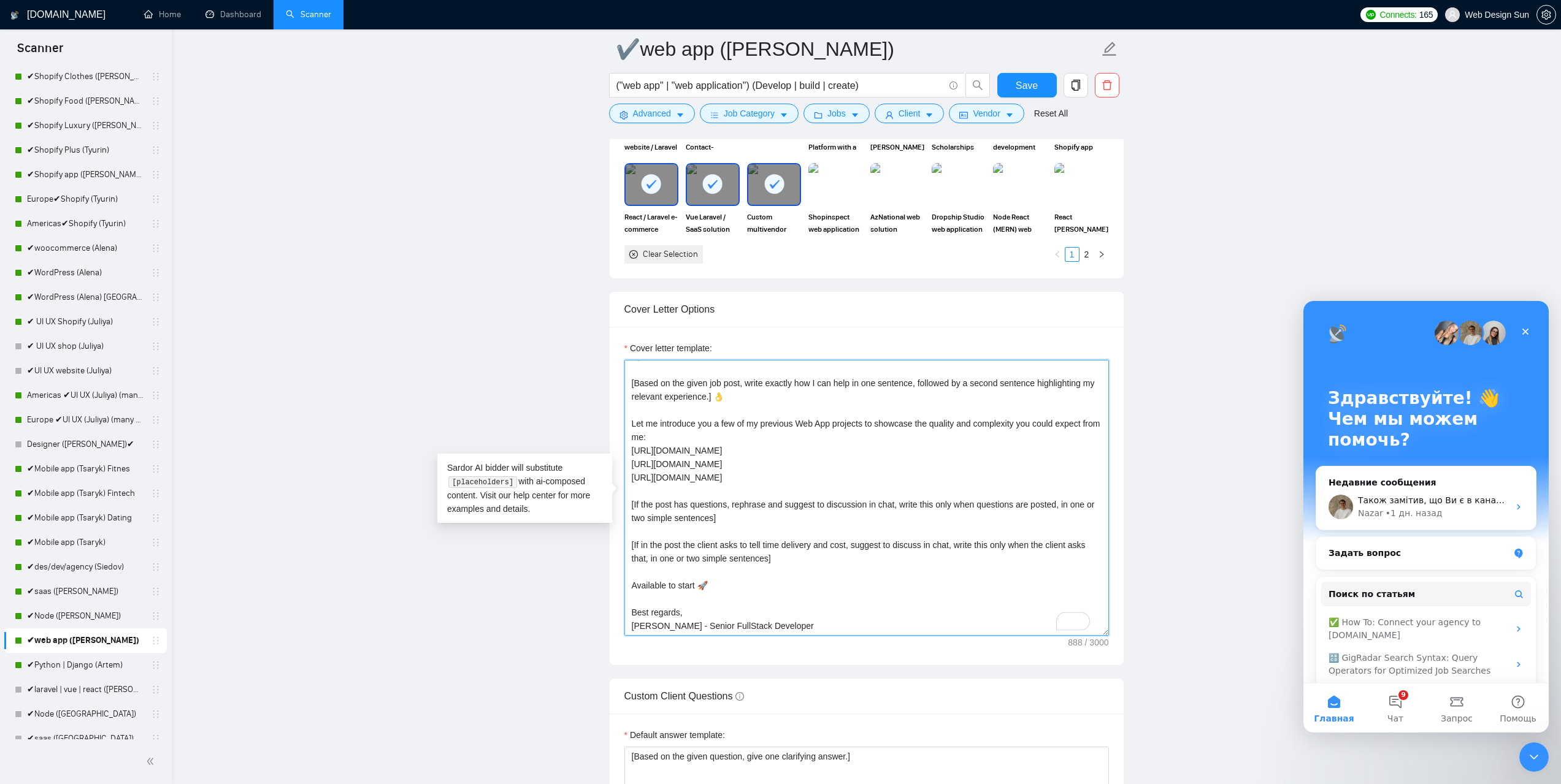
paste textarea "Upwork Top Rated Plus"
type textarea "👋Hello [Based on the given job post, write exactly how I can help in one senten…"
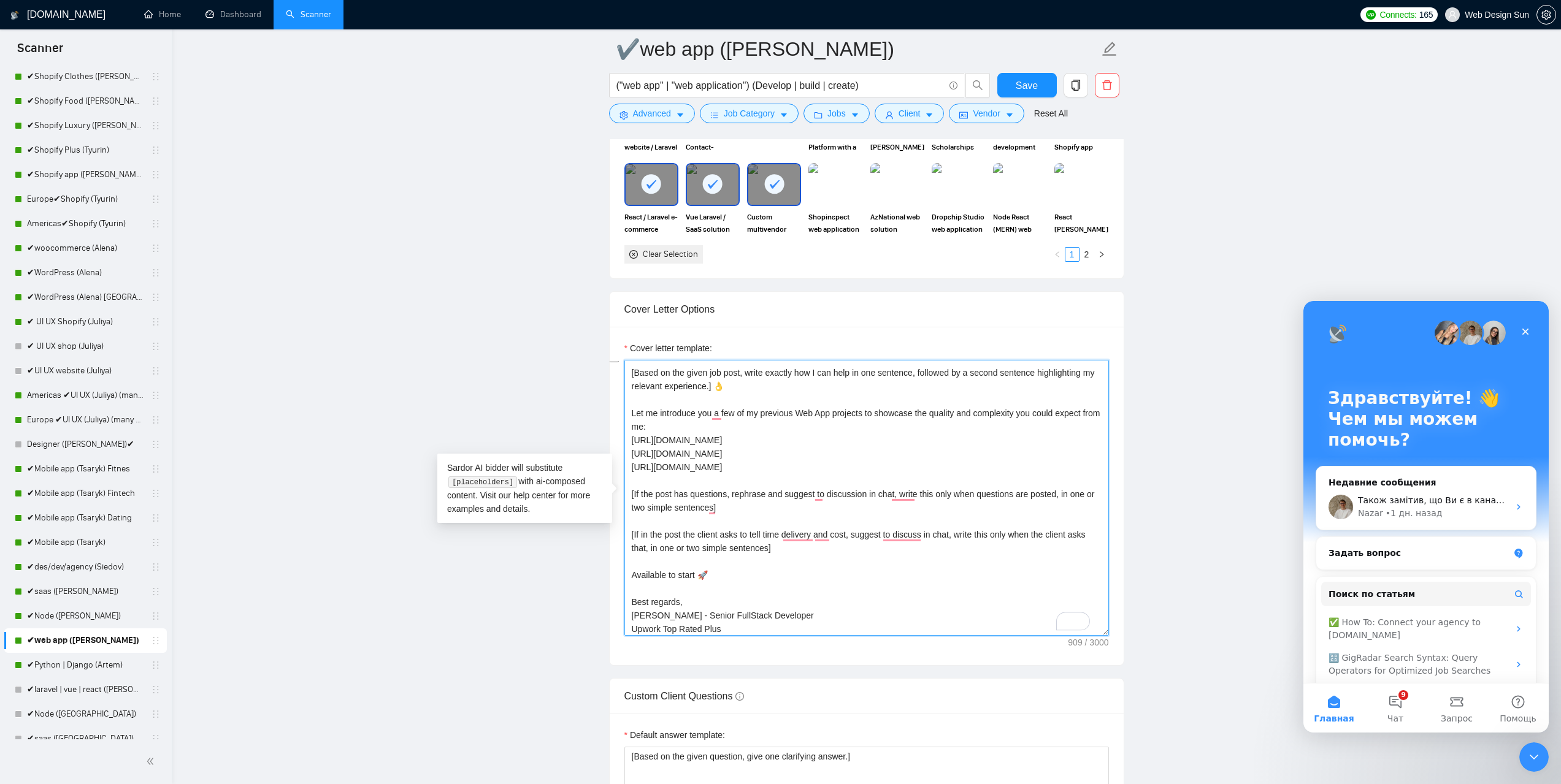
drag, startPoint x: 744, startPoint y: 626, endPoint x: 625, endPoint y: 622, distance: 119.1
click at [625, 622] on div "Cover Letter Options Cover letter template: 👋Hello [Based on the given job post…" at bounding box center [866, 479] width 515 height 374
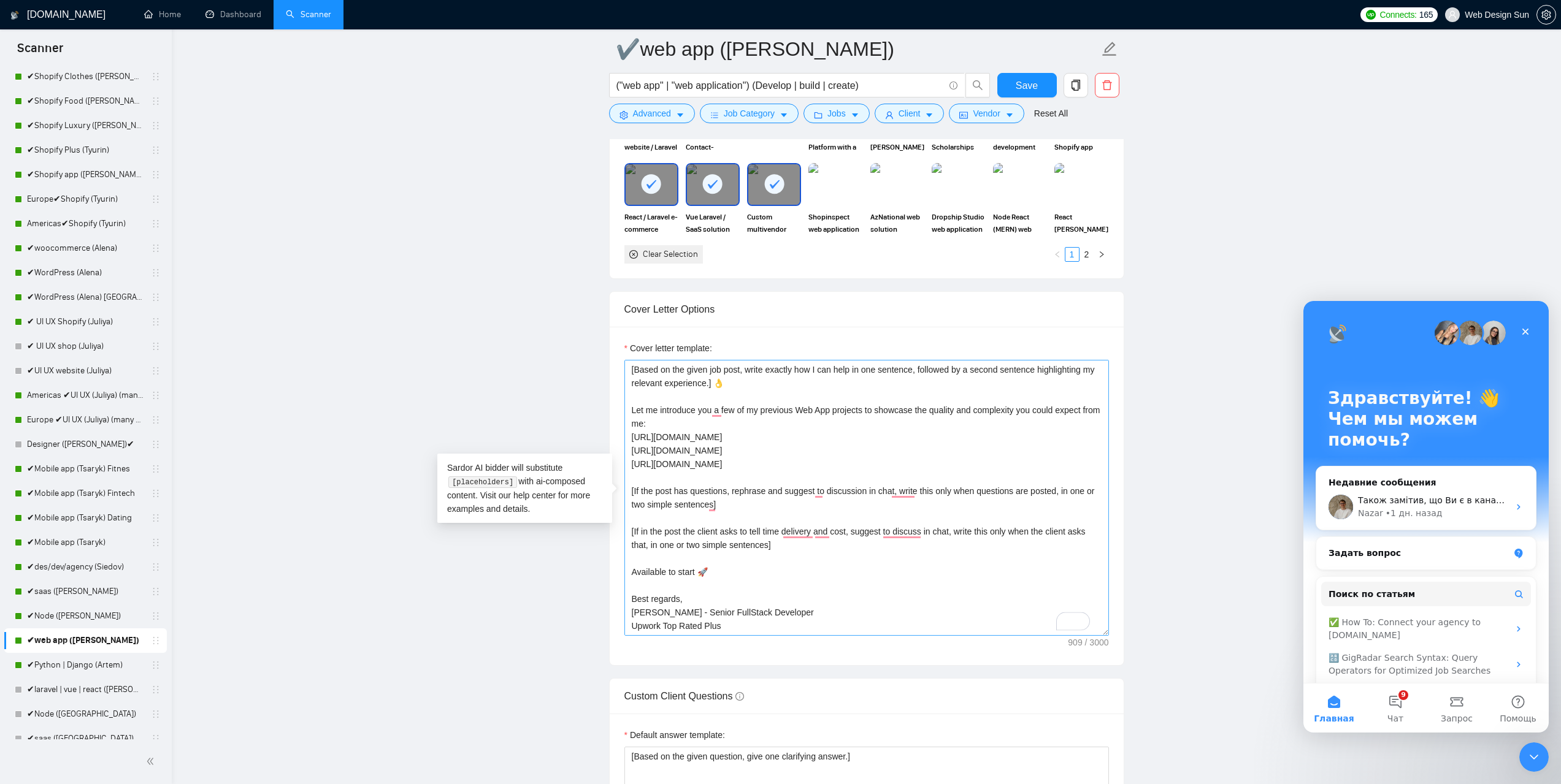
drag, startPoint x: 722, startPoint y: 627, endPoint x: 632, endPoint y: 611, distance: 91.4
click at [632, 611] on textarea "👋Hello [Based on the given job post, write exactly how I can help in one senten…" at bounding box center [867, 497] width 485 height 276
type textarea "👋Hello [Based on the given job post, write exactly how I can help in one senten…"
click at [1202, 452] on main "✔web app (Pavel) ("web app" | "web application") (Develop | build | create) Sav…" at bounding box center [866, 581] width 1350 height 3516
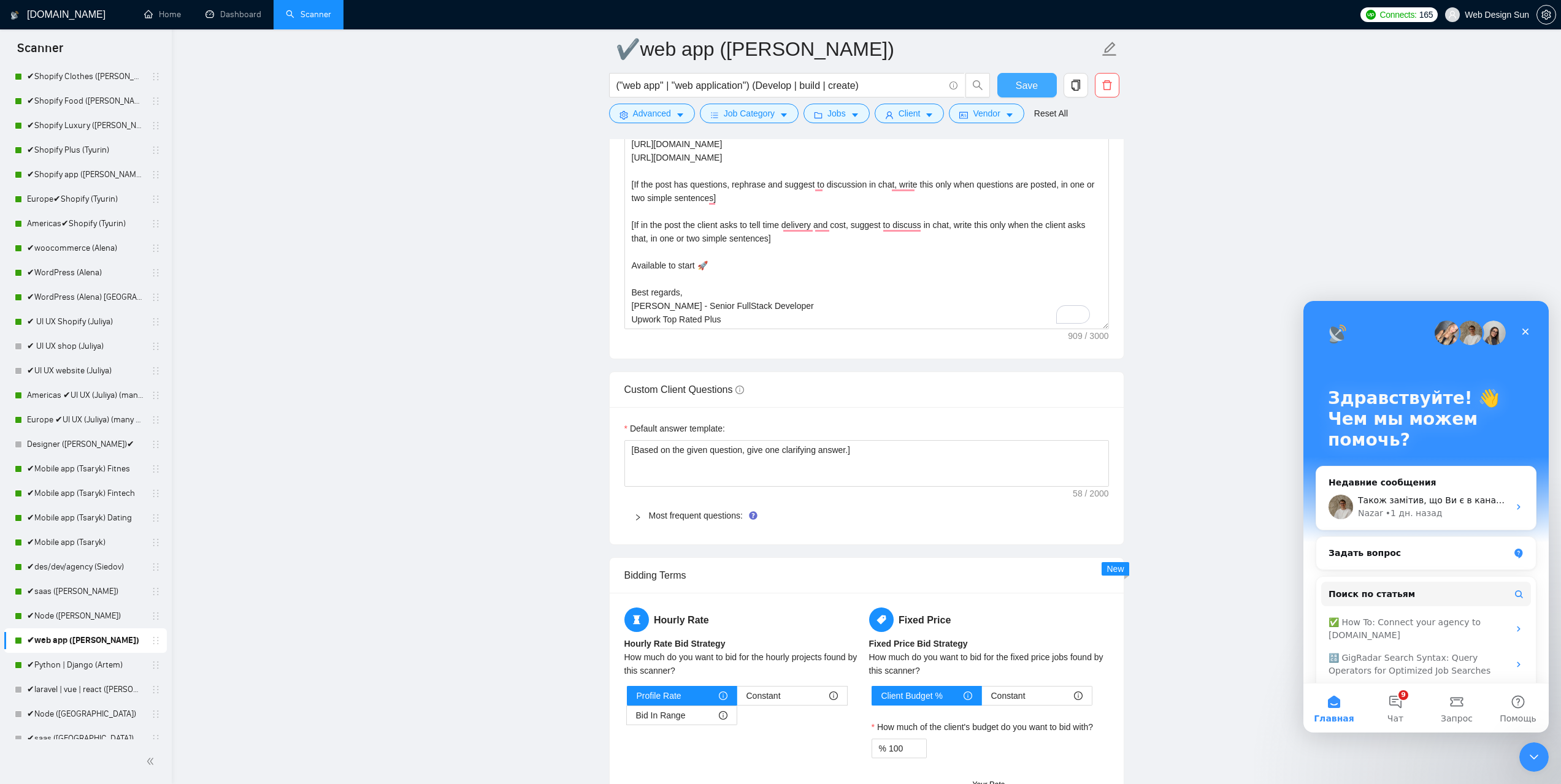
click at [1021, 80] on span "Save" at bounding box center [1027, 86] width 22 height 16
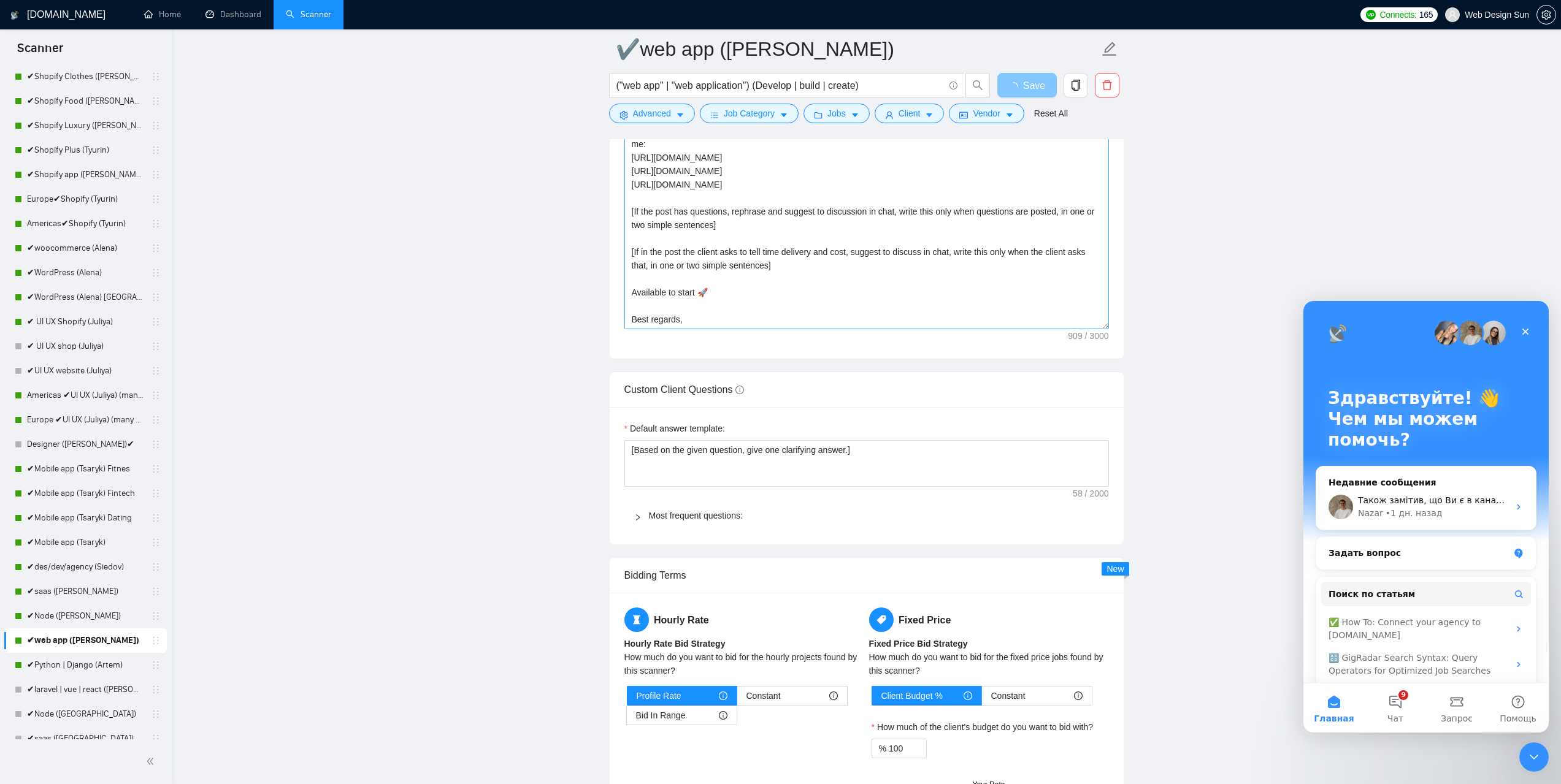
scroll to position [27, 0]
click at [95, 621] on link "✔Node ([PERSON_NAME])" at bounding box center [85, 616] width 116 height 25
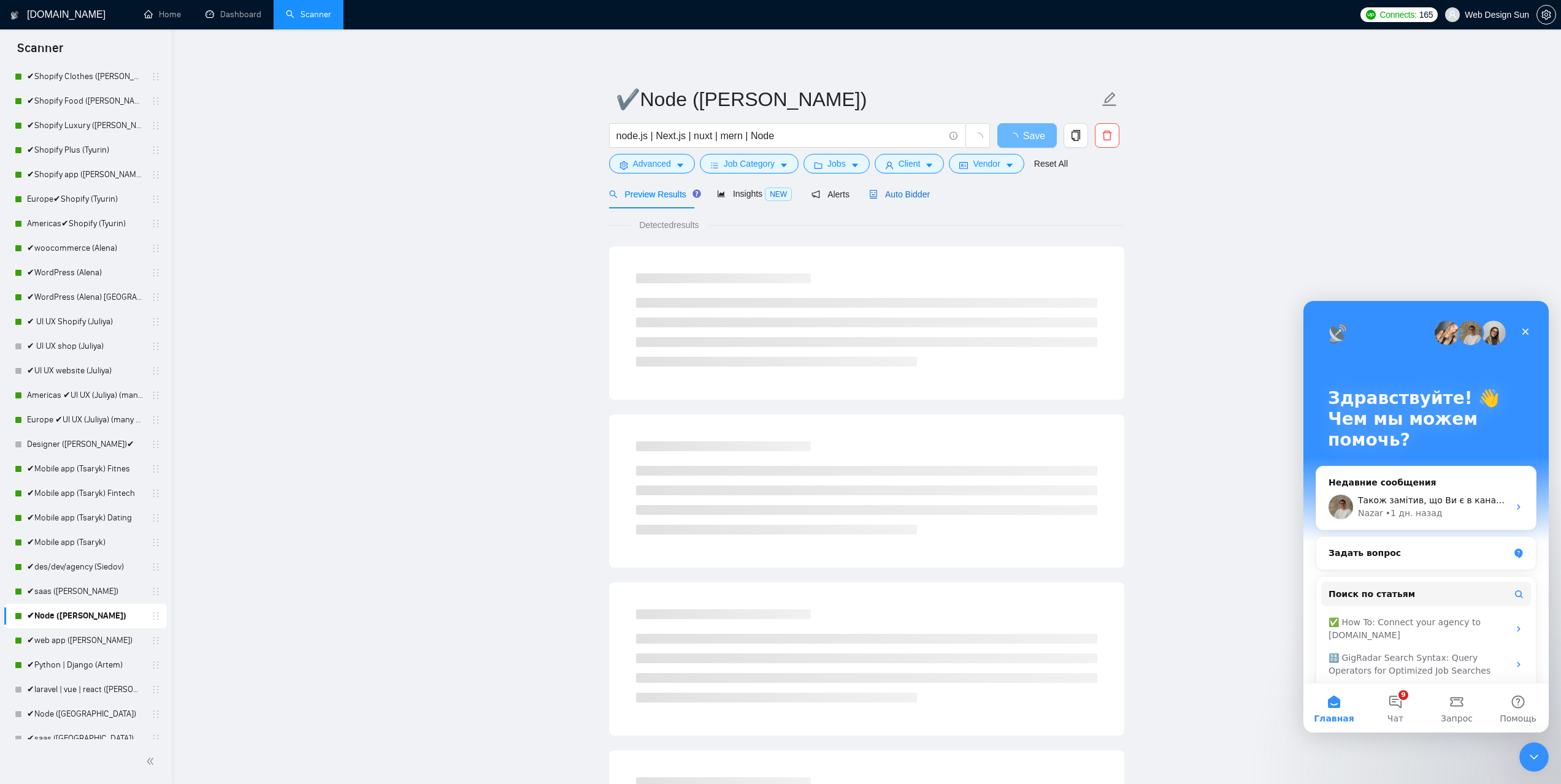
drag, startPoint x: 901, startPoint y: 189, endPoint x: 886, endPoint y: 214, distance: 29.2
click at [901, 189] on span "Auto Bidder" at bounding box center [900, 194] width 61 height 10
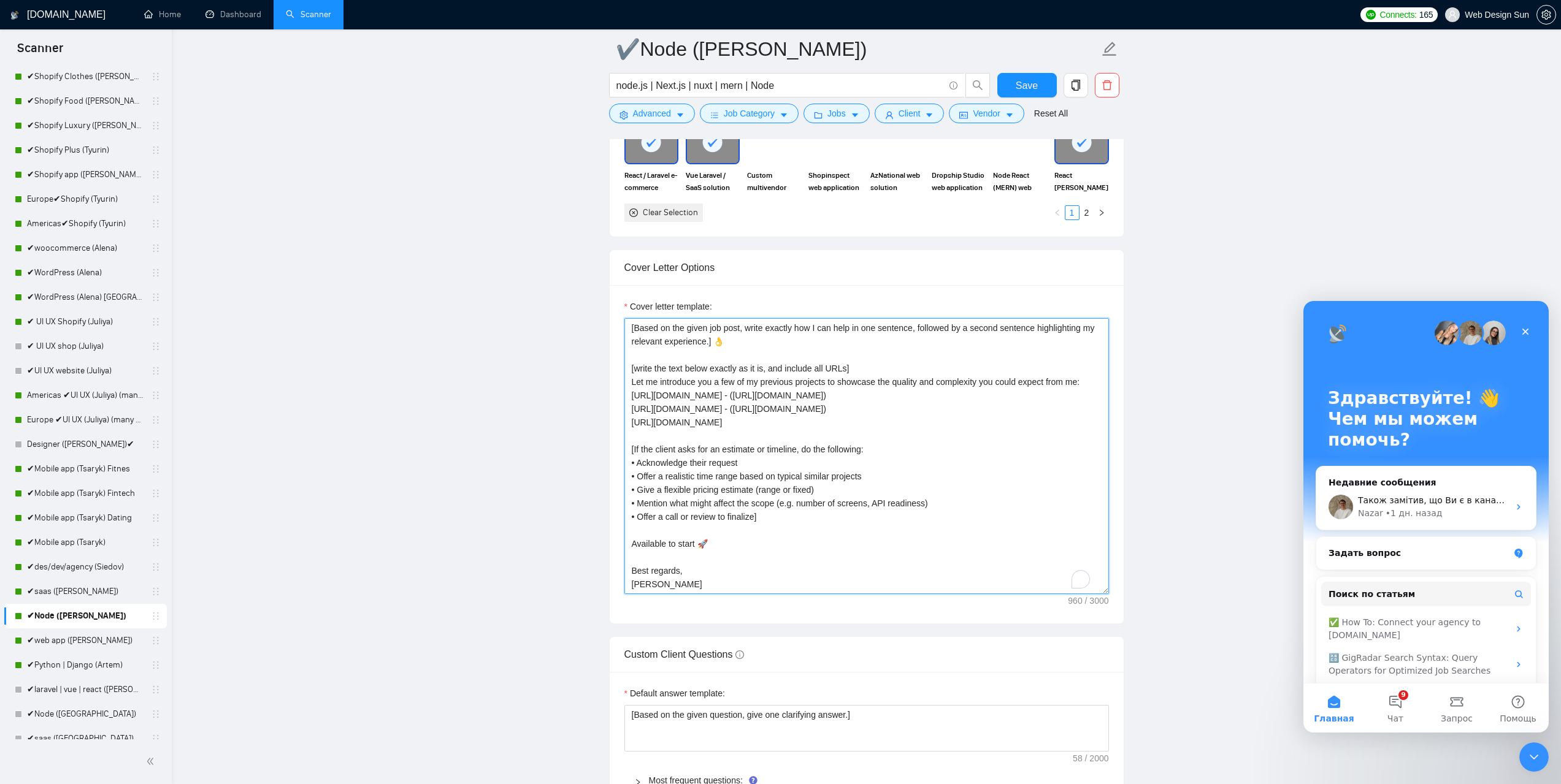
scroll to position [54, 0]
drag, startPoint x: 673, startPoint y: 579, endPoint x: 625, endPoint y: 588, distance: 48.8
click at [625, 588] on textarea "👋Hello [Based on the given job post, write exactly how I can help in one senten…" at bounding box center [867, 456] width 485 height 276
paste textarea "- Senior FullStack Developer Upwork Top Rated Plus"
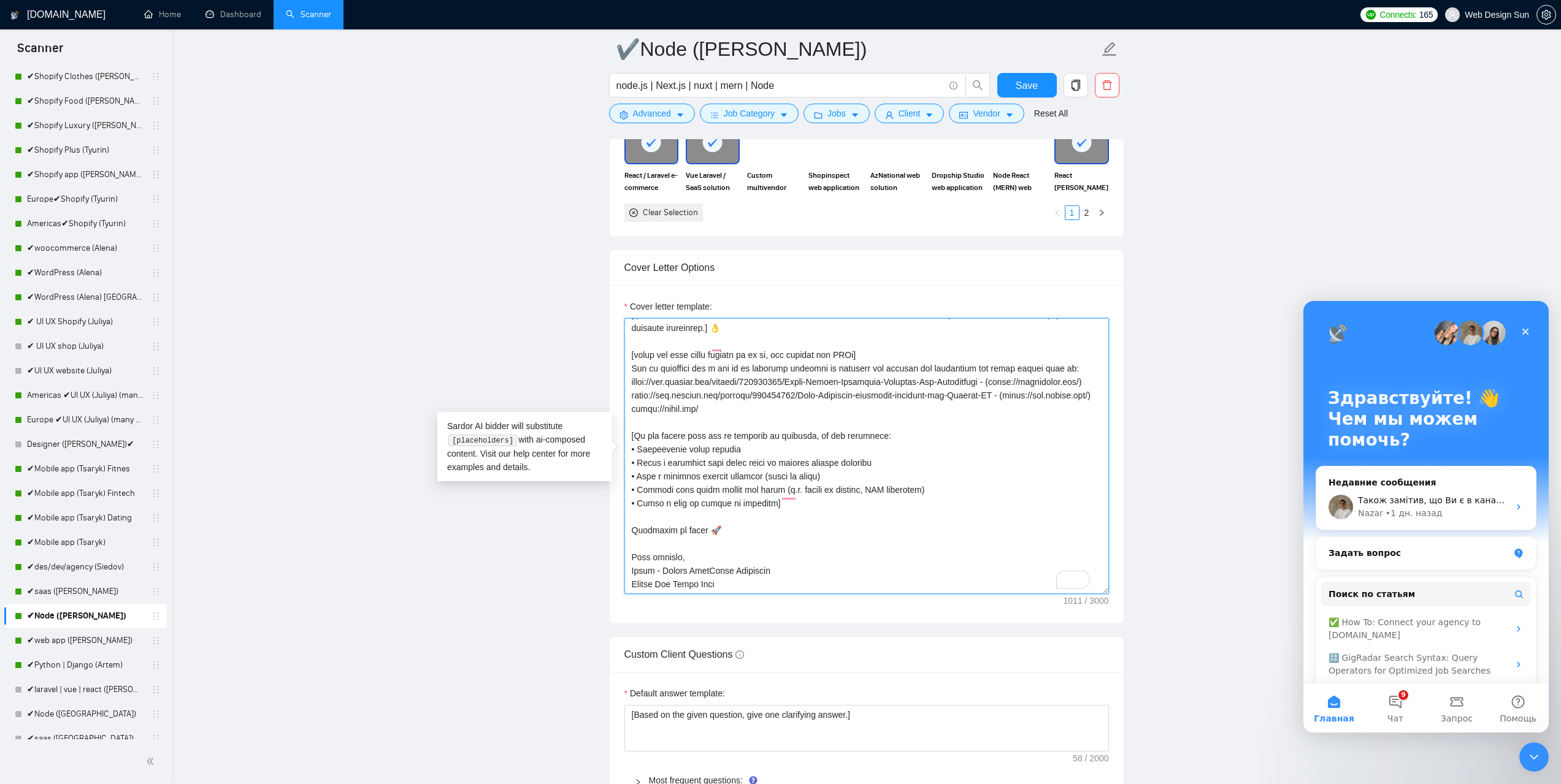
scroll to position [64, 0]
type textarea "👋Hello [Based on the given job post, write exactly how I can help in one senten…"
click at [1027, 91] on span "Save" at bounding box center [1027, 86] width 22 height 16
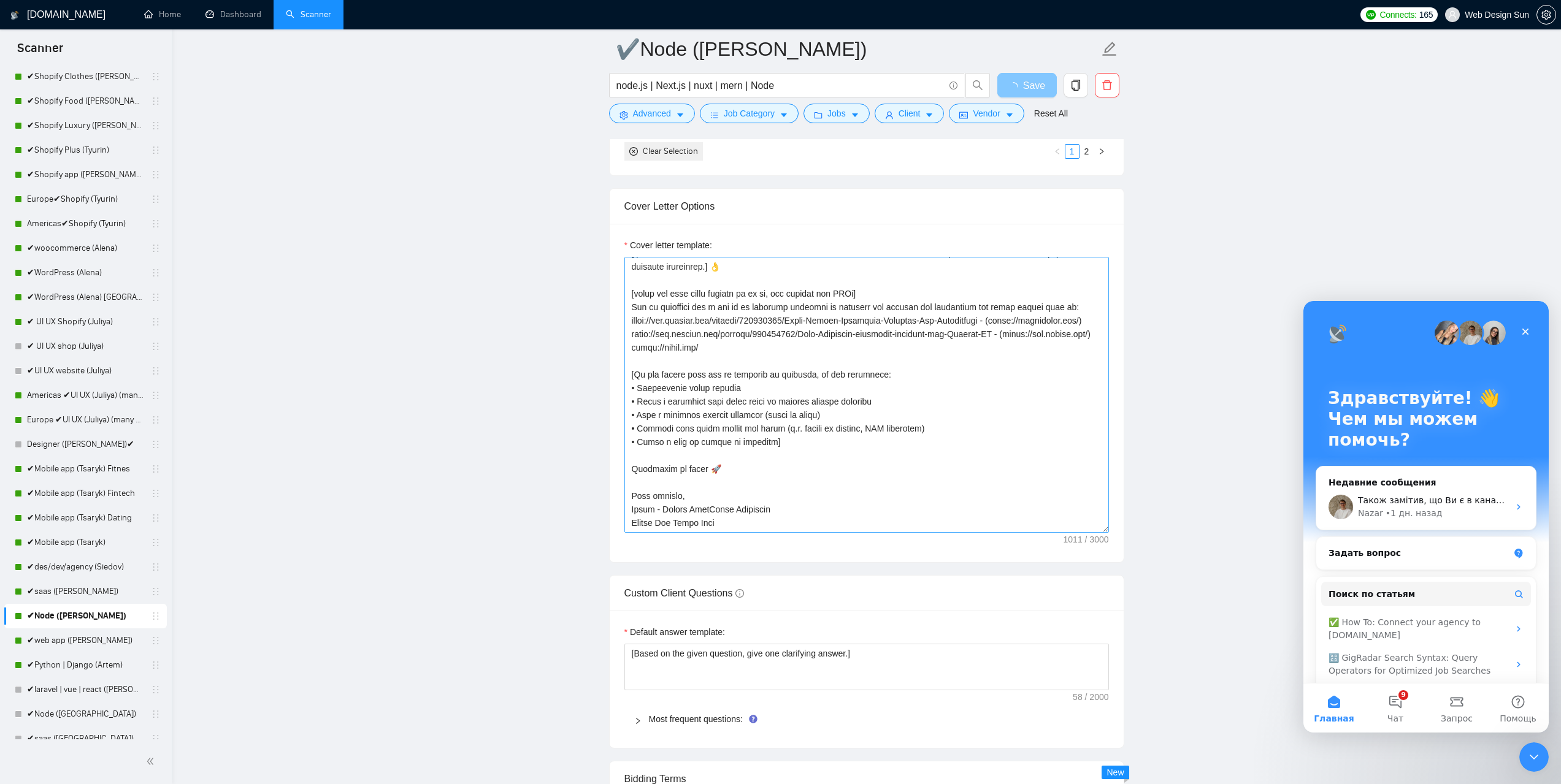
scroll to position [1410, 0]
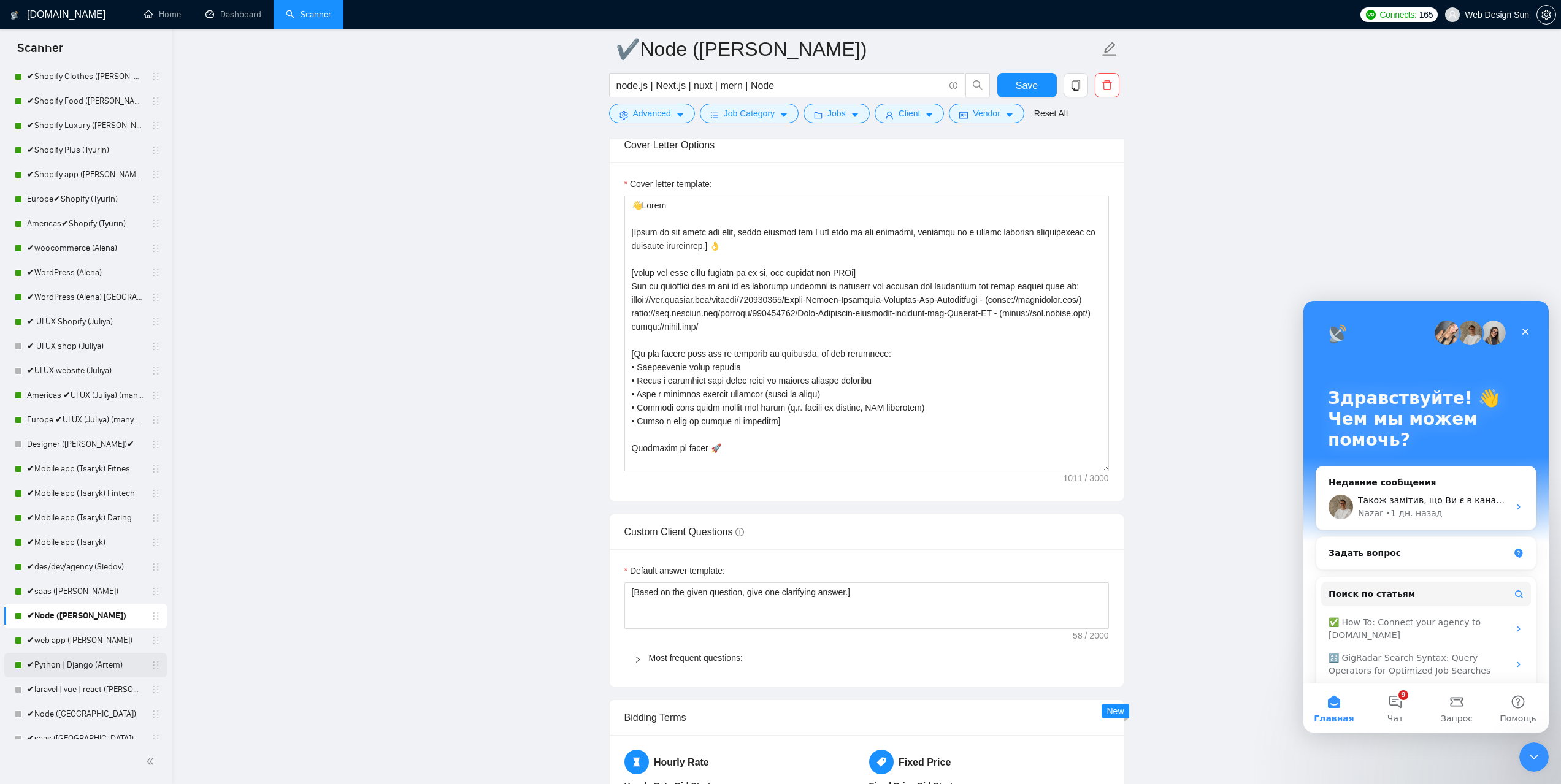
click at [74, 672] on link "✔Python | Django (Artem)" at bounding box center [85, 665] width 116 height 25
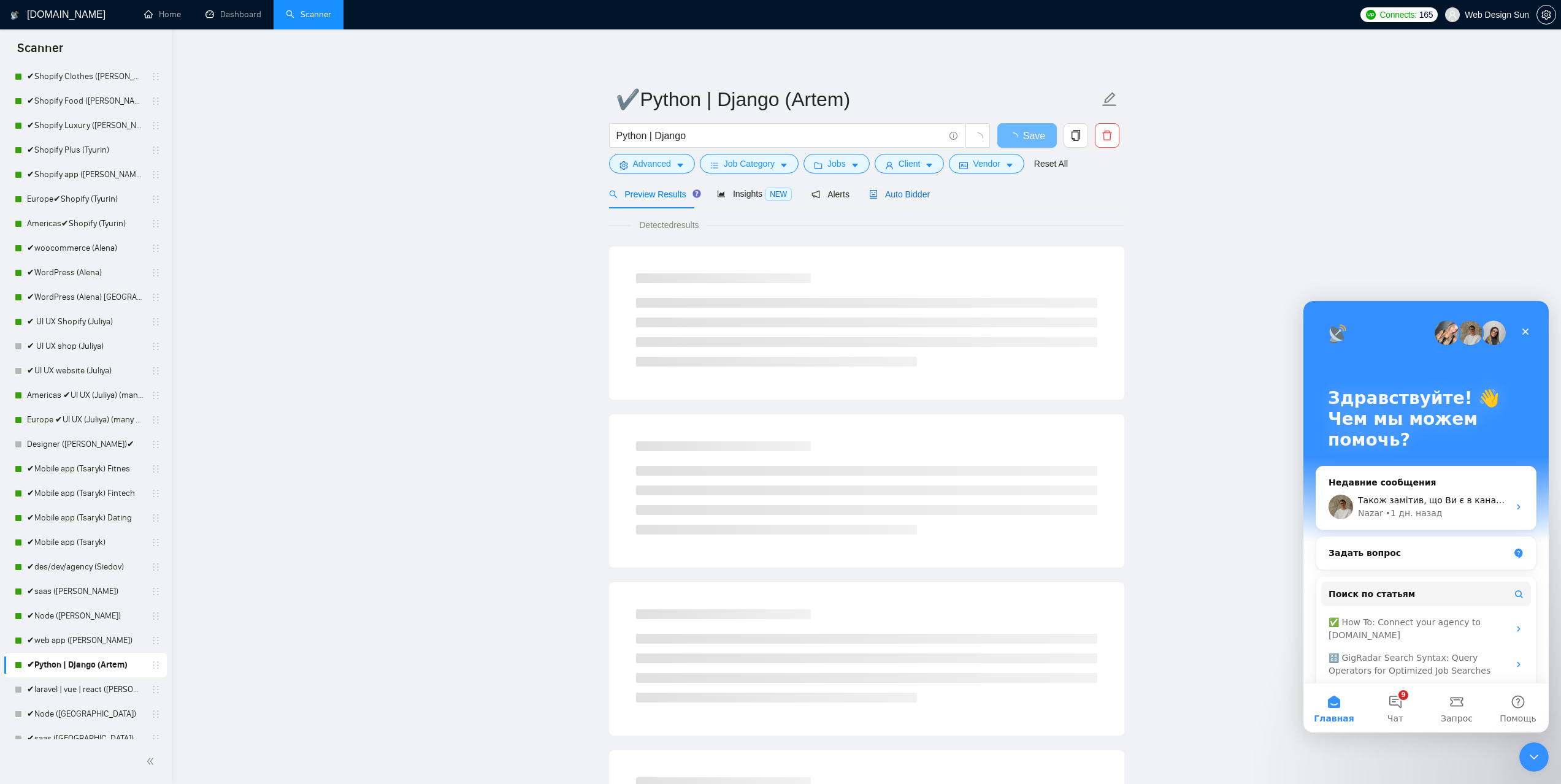
click at [888, 200] on div "Auto Bidder" at bounding box center [900, 194] width 61 height 14
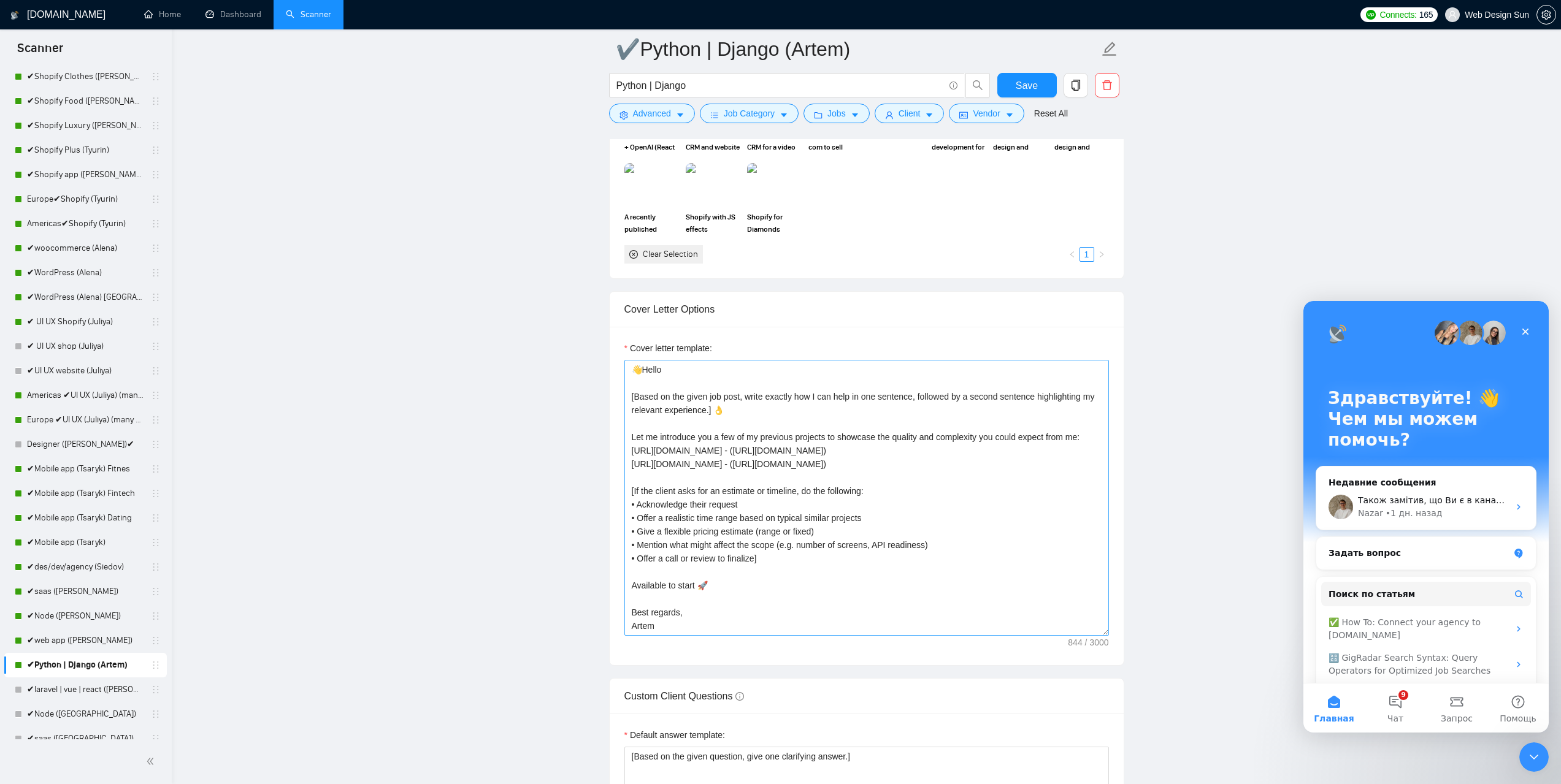
scroll to position [14, 0]
click at [666, 626] on textarea "👋Hello [Based on the given job post, write exactly how I can help in one senten…" at bounding box center [867, 497] width 485 height 276
paste textarea "Pavel - Senior FullStack Developer Upwork Top Rated Plus"
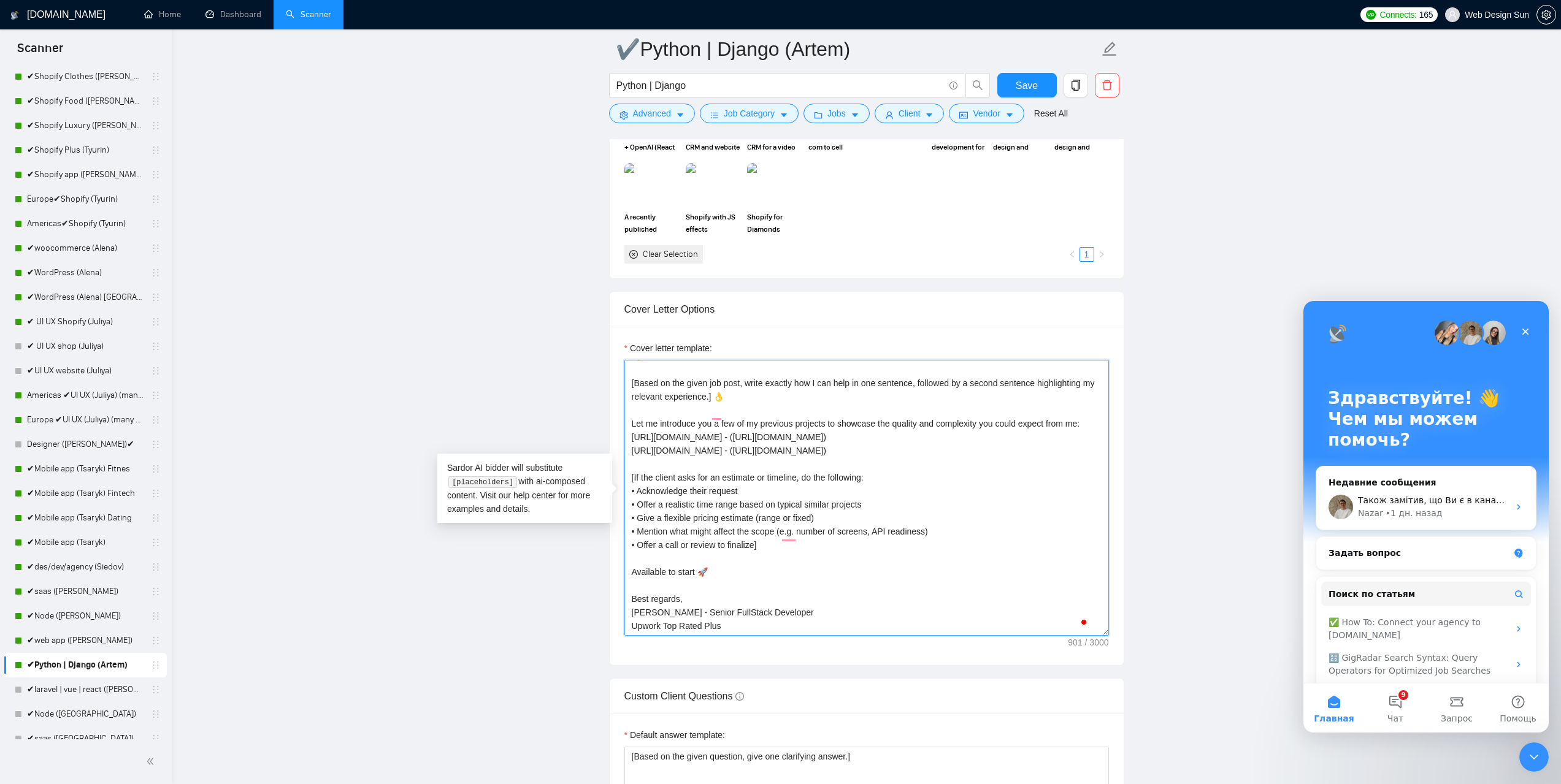
scroll to position [24, 0]
drag, startPoint x: 678, startPoint y: 618, endPoint x: 660, endPoint y: 620, distance: 18.1
click at [660, 620] on textarea "👋Hello [Based on the given job post, write exactly how I can help in one senten…" at bounding box center [867, 497] width 485 height 276
click at [781, 630] on textarea "👋Hello [Based on the given job post, write exactly how I can help in one senten…" at bounding box center [867, 497] width 485 height 276
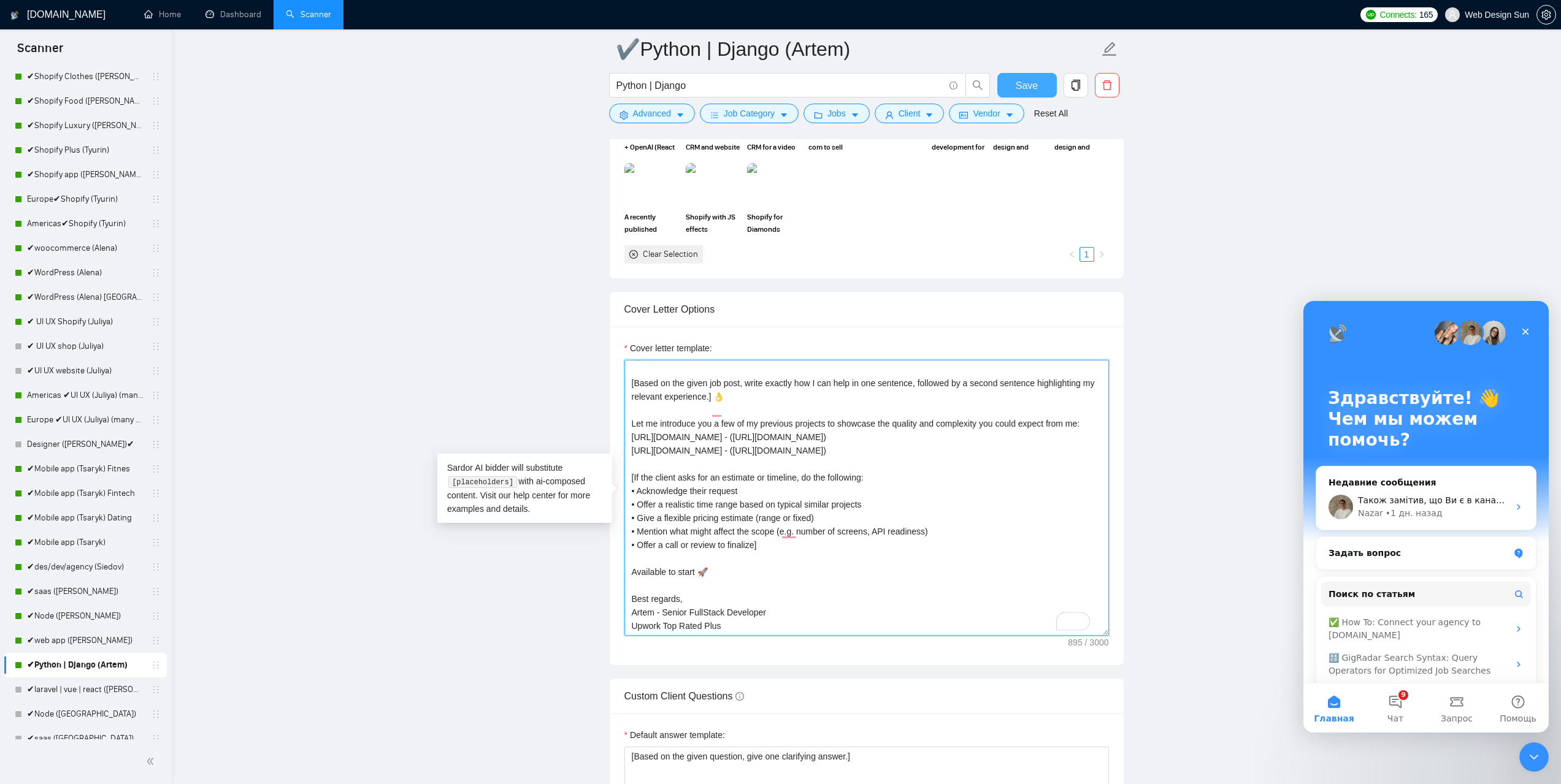
type textarea "👋Hello [Based on the given job post, write exactly how I can help in one senten…"
click at [1031, 90] on span "Save" at bounding box center [1027, 86] width 22 height 16
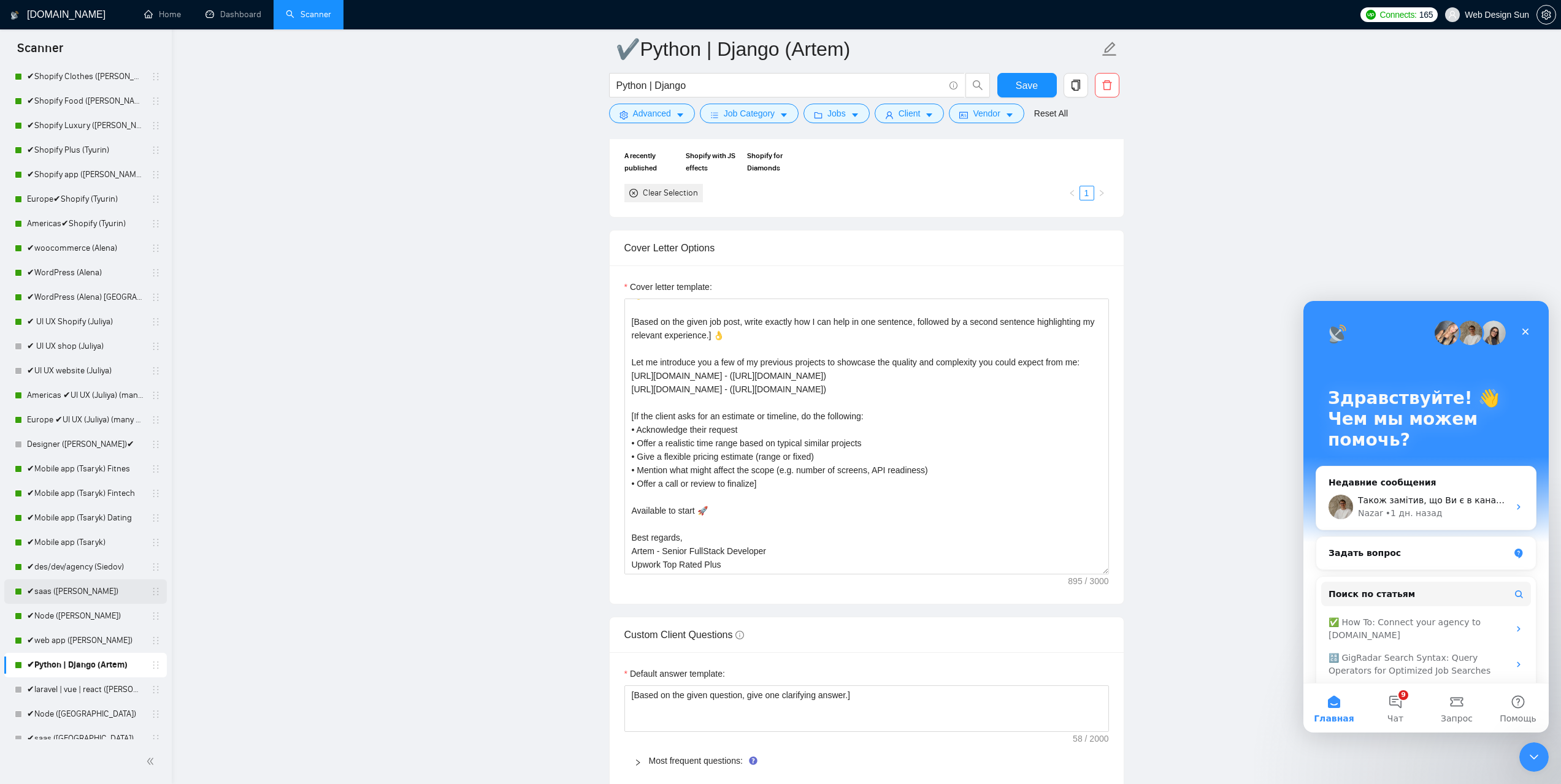
click at [80, 595] on link "✔saas ([PERSON_NAME])" at bounding box center [85, 591] width 116 height 25
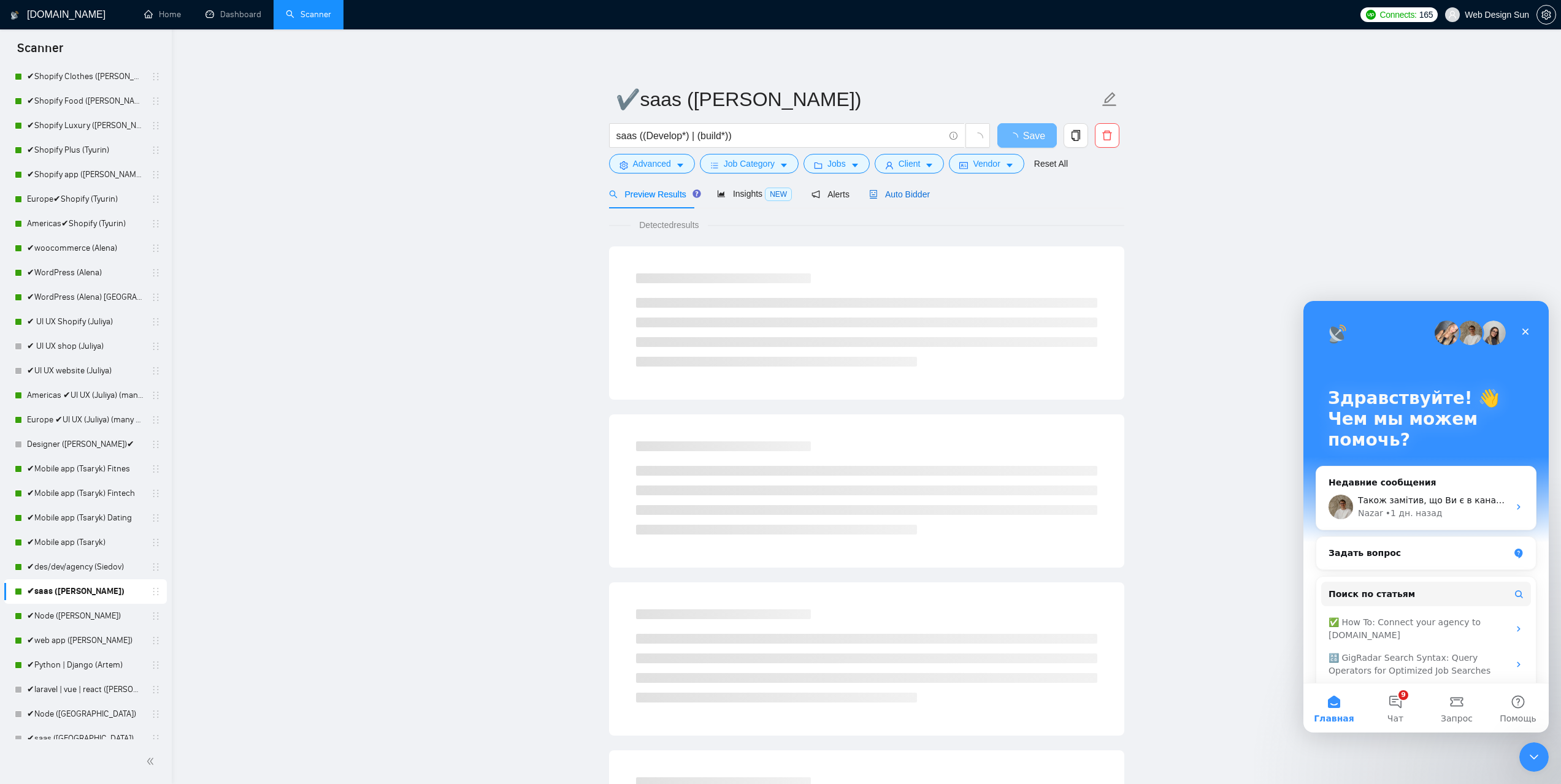
click at [877, 189] on span "Auto Bidder" at bounding box center [900, 194] width 61 height 10
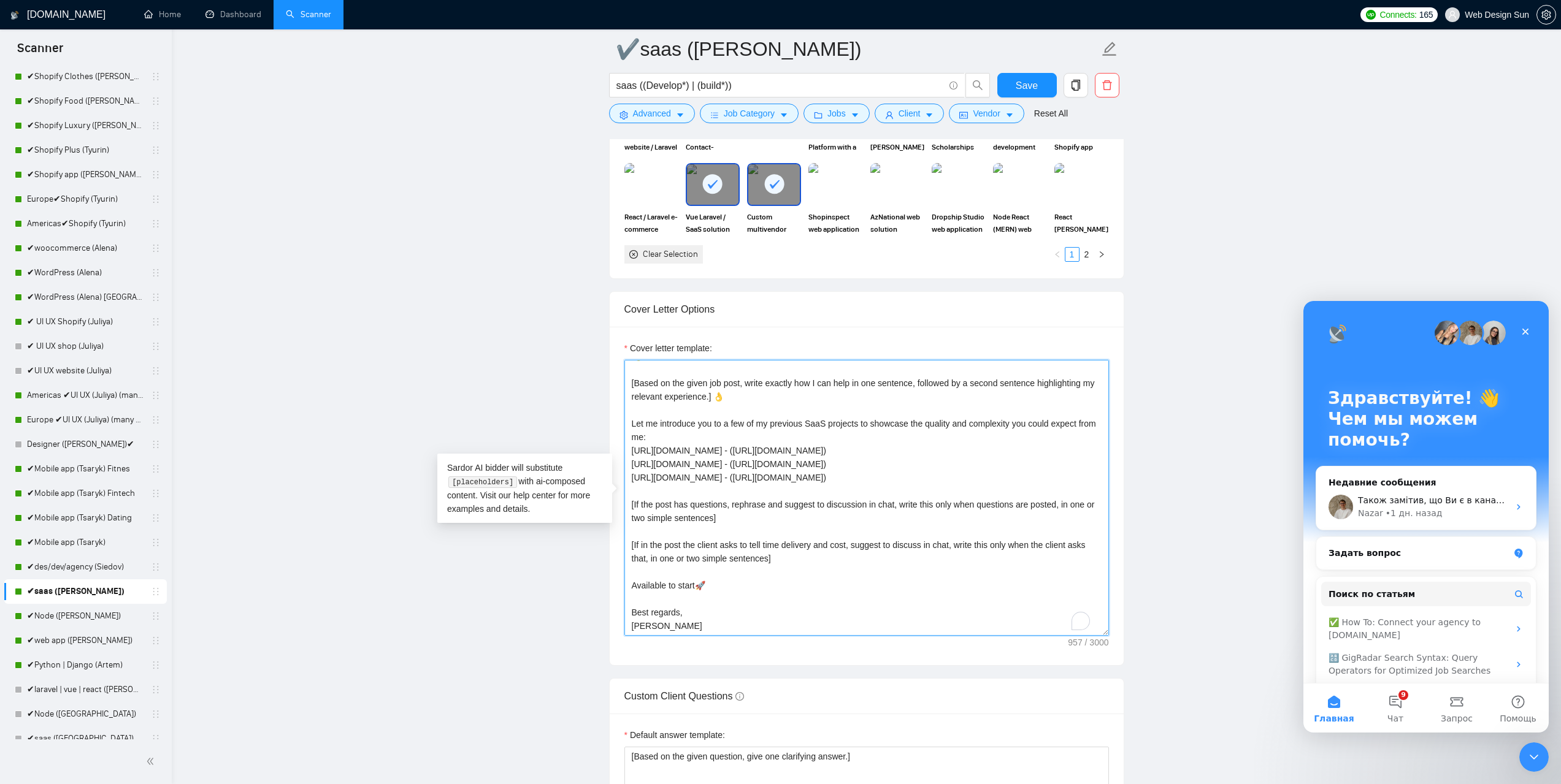
scroll to position [40, 0]
drag, startPoint x: 659, startPoint y: 624, endPoint x: 628, endPoint y: 631, distance: 31.8
click at [628, 631] on textarea "👋Hello [Based on the given job post, write exactly how I can help in one senten…" at bounding box center [867, 497] width 485 height 276
paste textarea "- Senior FullStack Developer Upwork Top Rated Plus"
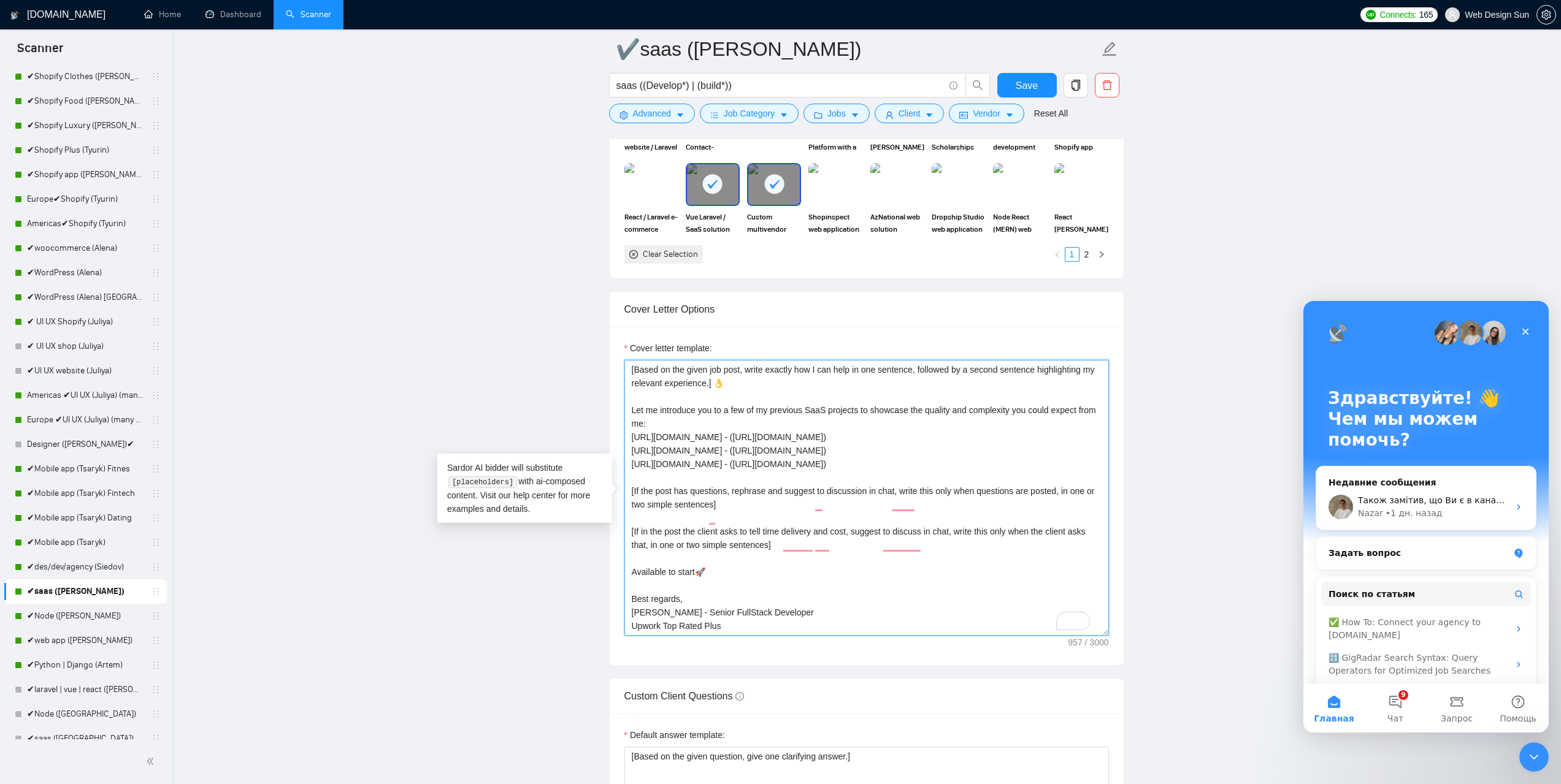
scroll to position [51, 0]
type textarea "👋Hello [Based on the given job post, write exactly how I can help in one senten…"
click at [1033, 86] on span "Save" at bounding box center [1027, 86] width 22 height 16
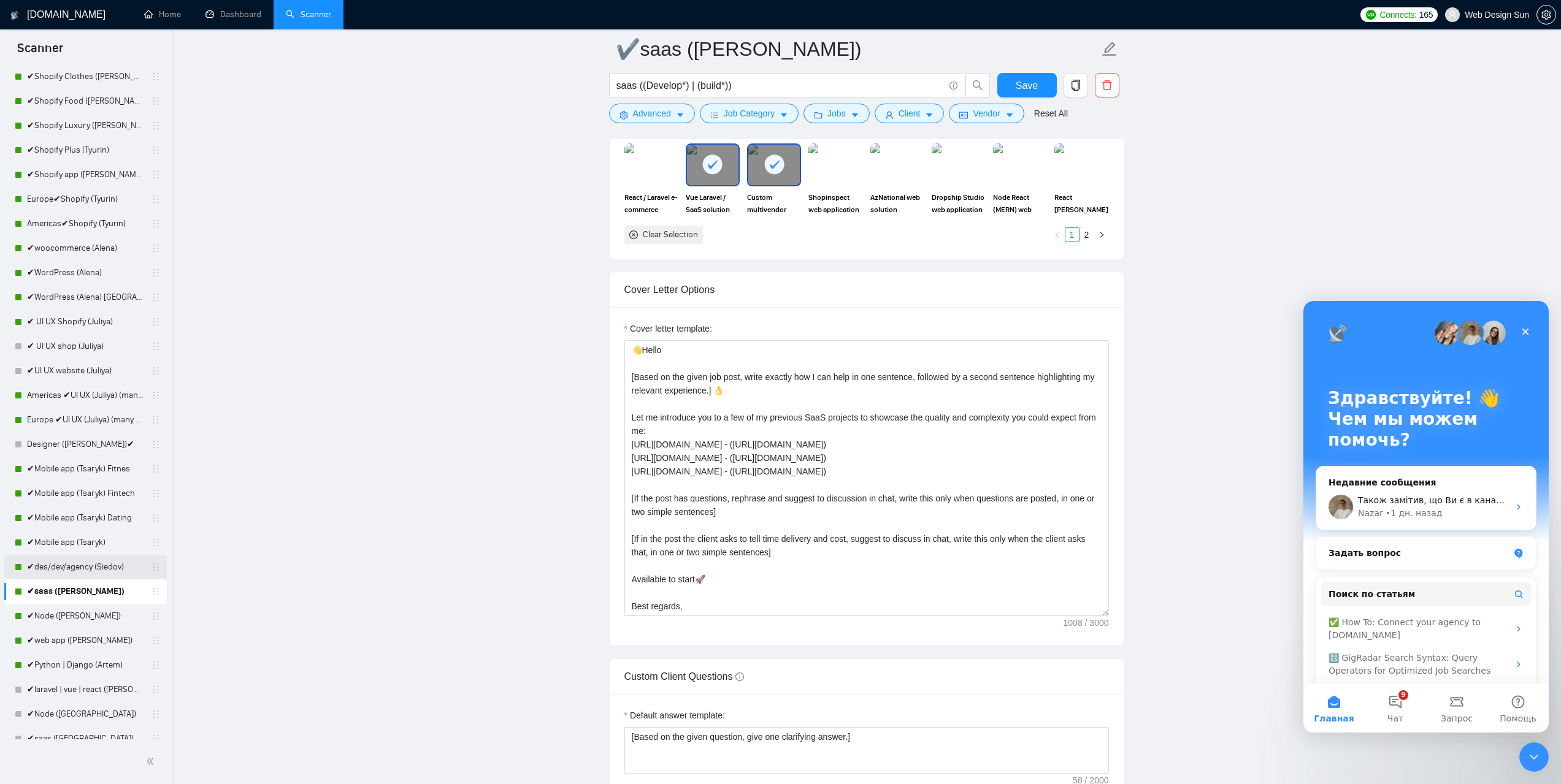
click at [68, 569] on link "✔des/dev/agency (Siedov)" at bounding box center [85, 566] width 116 height 25
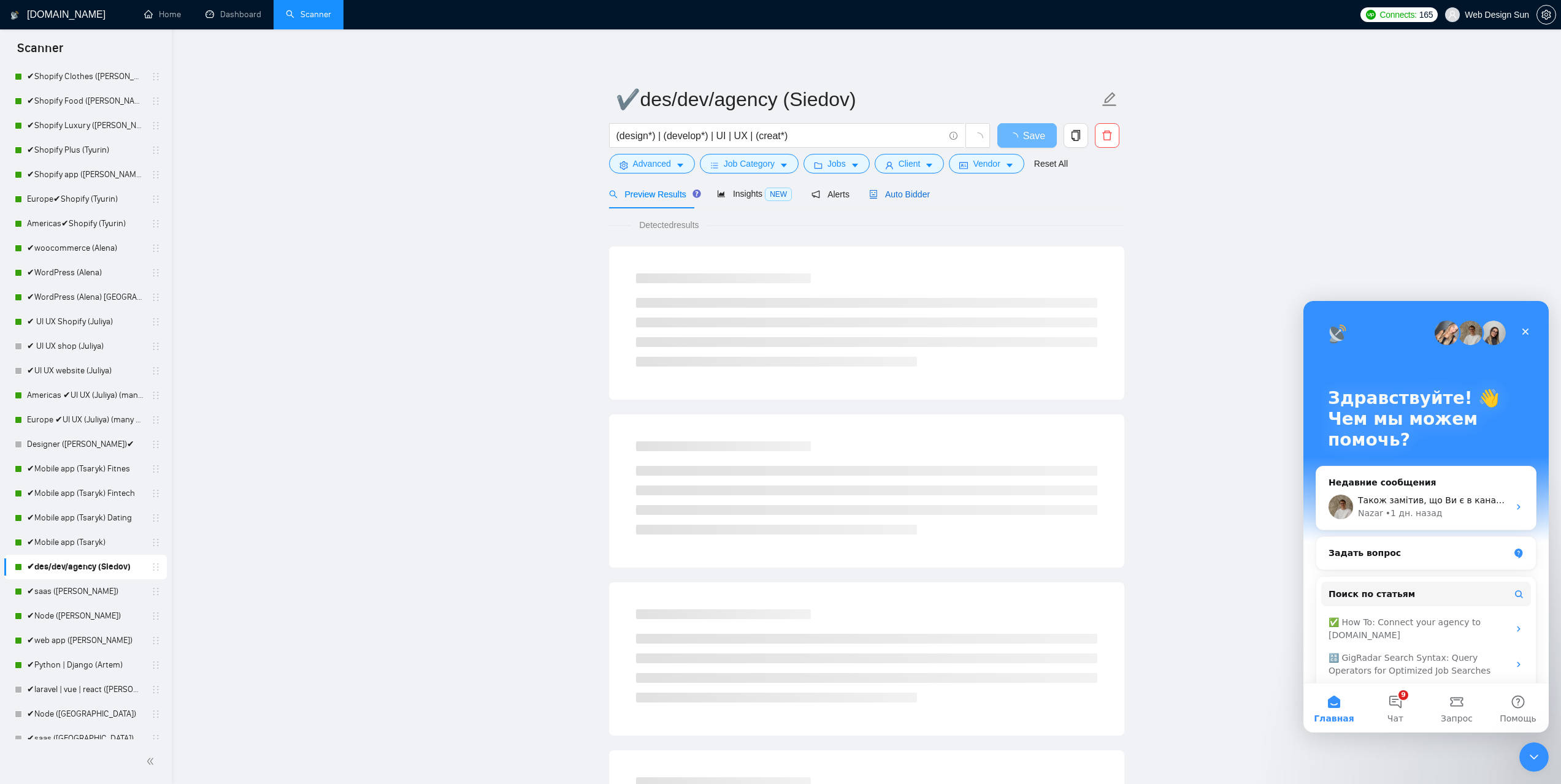
click at [896, 192] on span "Auto Bidder" at bounding box center [900, 194] width 61 height 10
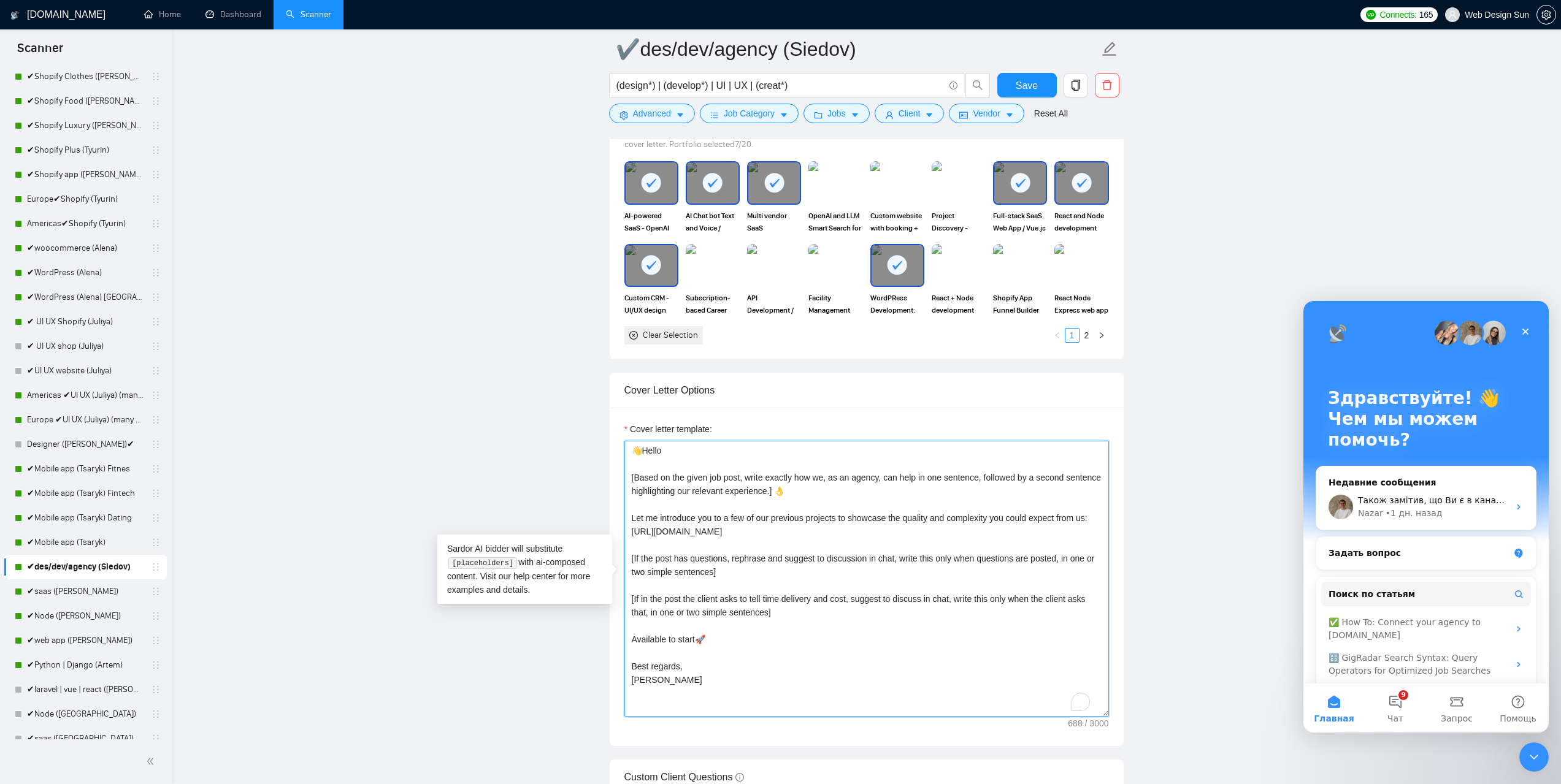
scroll to position [14, 0]
click at [652, 669] on textarea "👋Hello [Based on the given job post, write exactly how we, as an agency, can he…" at bounding box center [867, 579] width 485 height 276
paste textarea "Pavel - Senior FullStack Developer Upwork Top Rated Plus"
drag, startPoint x: 647, startPoint y: 668, endPoint x: 776, endPoint y: 665, distance: 129.0
click at [776, 665] on textarea "👋Hello [Based on the given job post, write exactly how we, as an agency, can he…" at bounding box center [867, 579] width 485 height 276
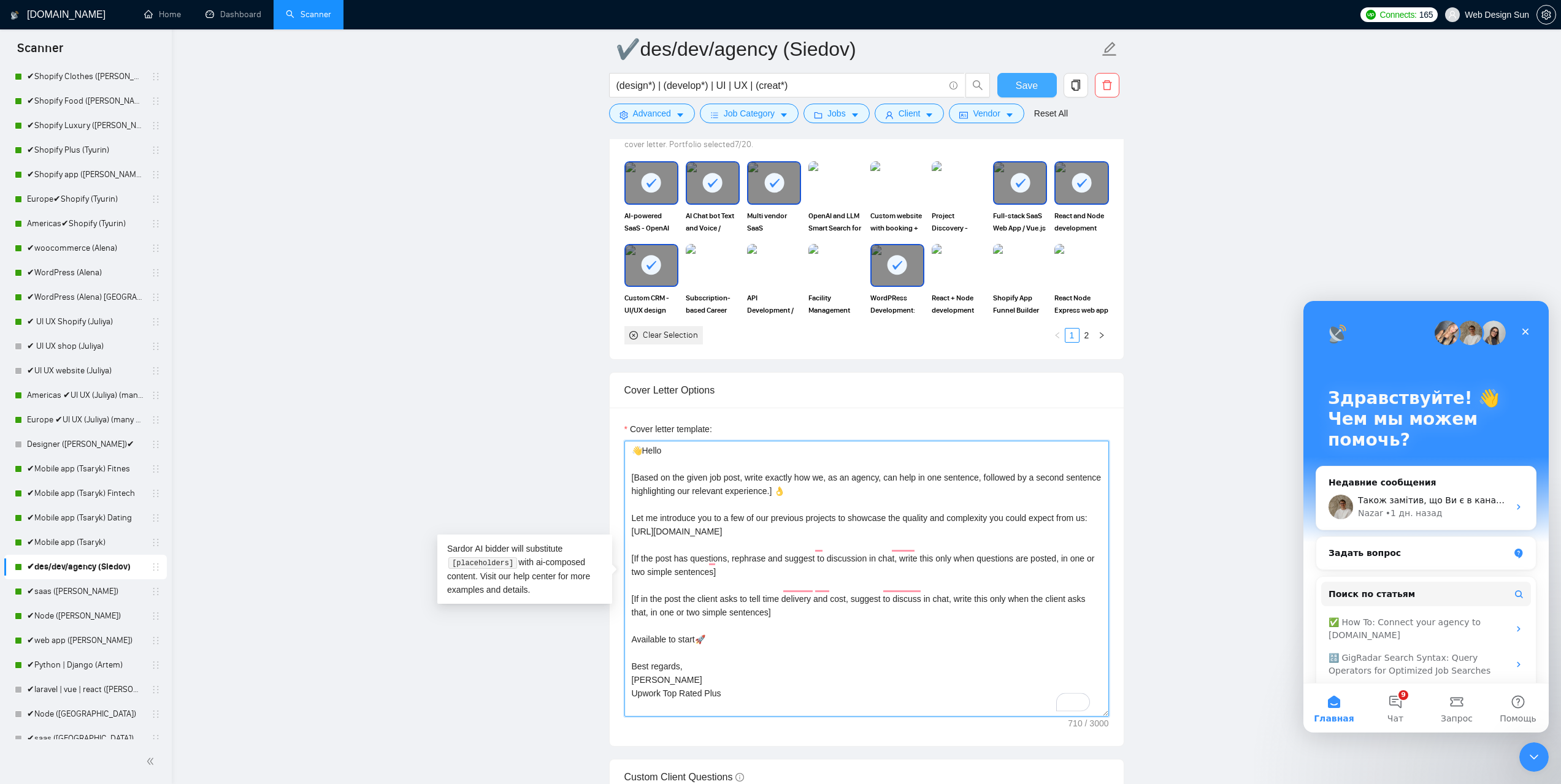
type textarea "👋Hello [Based on the given job post, write exactly how we, as an agency, can he…"
click at [1036, 94] on button "Save" at bounding box center [1027, 85] width 59 height 25
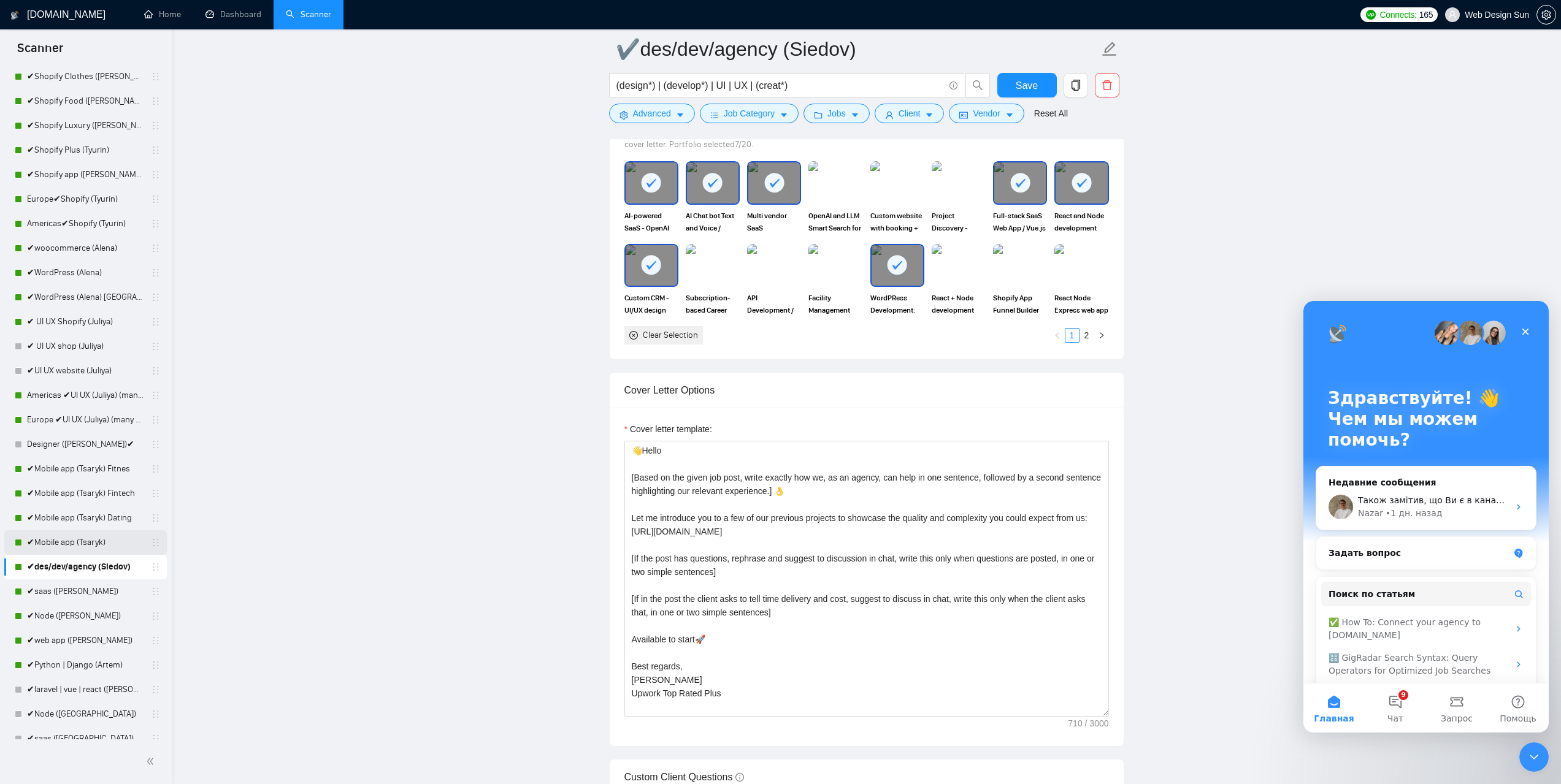
click at [56, 543] on link "✔Mobile app (Tsaryk)" at bounding box center [85, 542] width 116 height 25
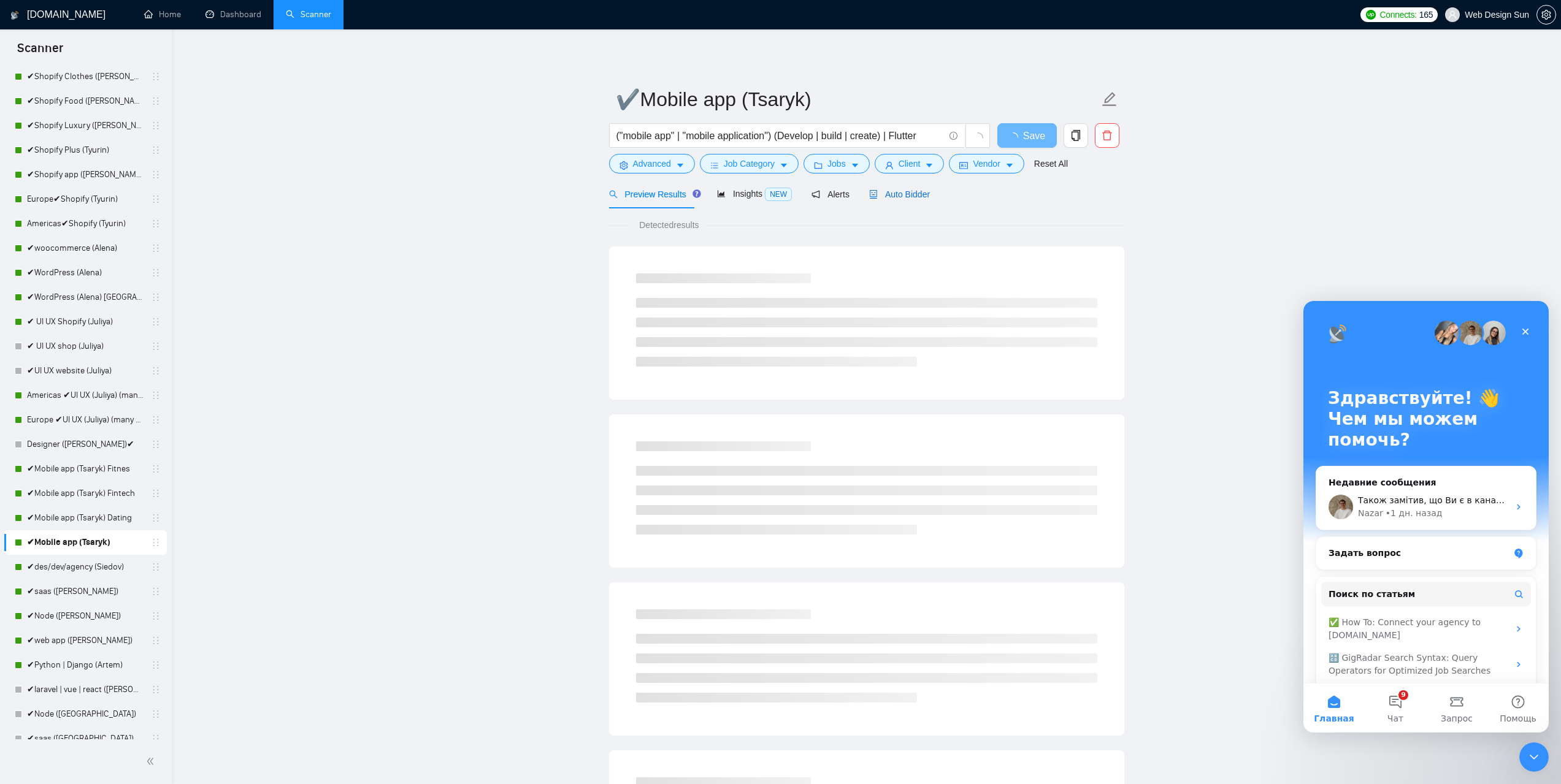
click at [869, 197] on icon "robot" at bounding box center [873, 194] width 9 height 9
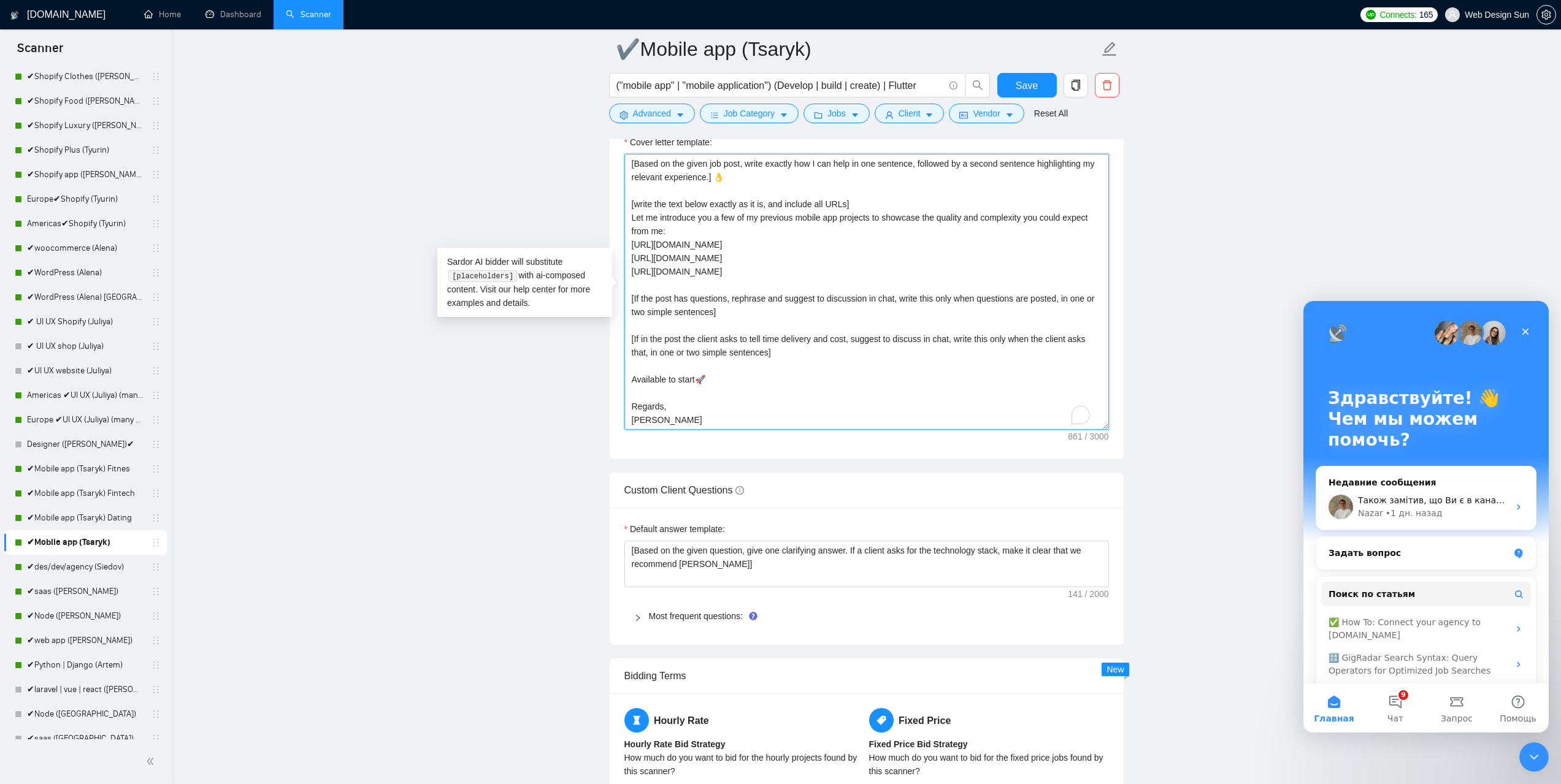
scroll to position [27, 0]
drag, startPoint x: 666, startPoint y: 425, endPoint x: 650, endPoint y: 425, distance: 16.0
click at [650, 425] on textarea "👋Hello [Based on the given job post, write exactly how I can help in one senten…" at bounding box center [867, 292] width 485 height 276
paste textarea "Pavel - Senior FullStack Developer Upwork Top Rated Plus"
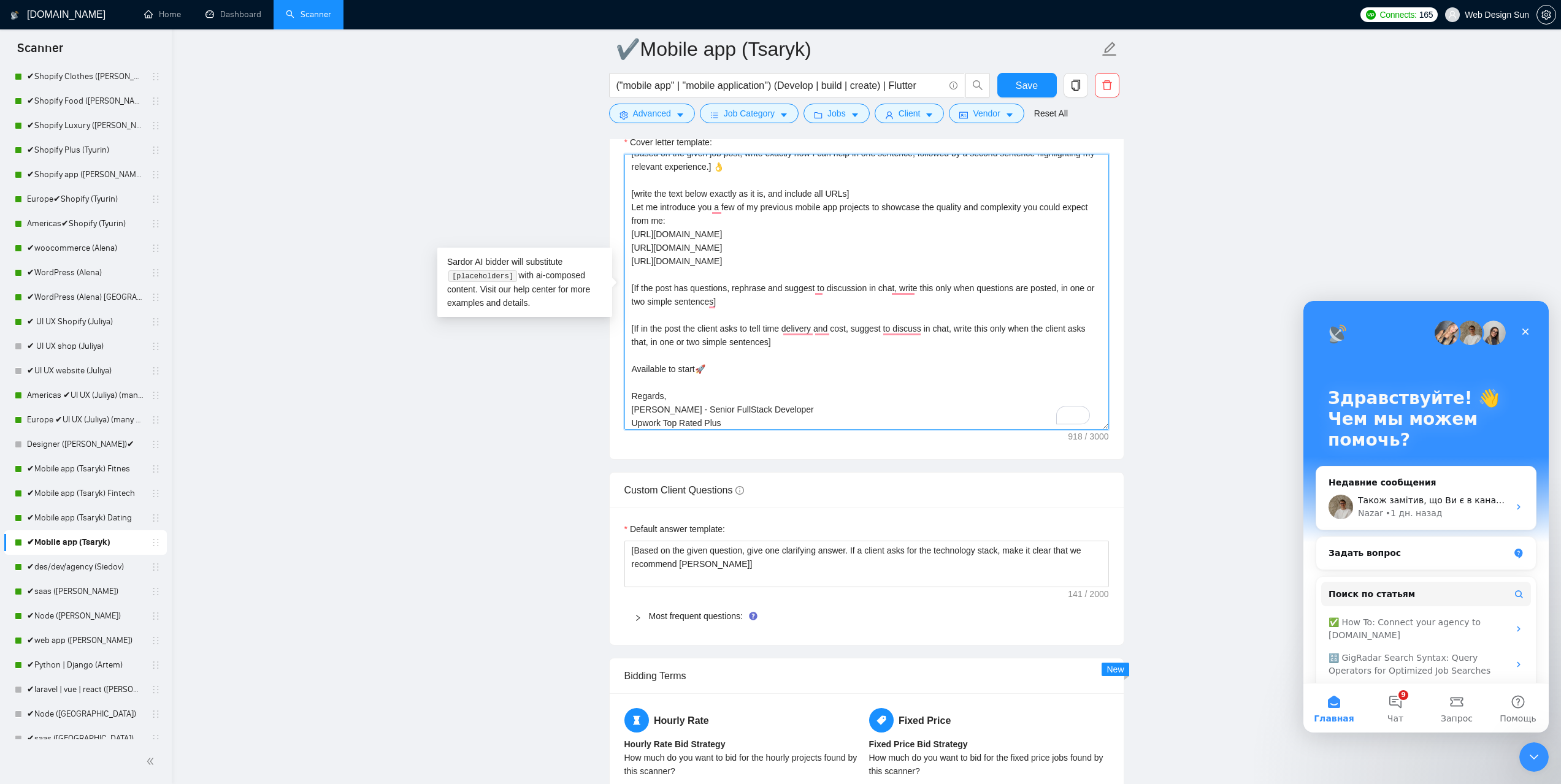
drag, startPoint x: 669, startPoint y: 410, endPoint x: 650, endPoint y: 414, distance: 19.4
click at [650, 414] on textarea "👋Hello [Based on the given job post, write exactly how I can help in one senten…" at bounding box center [867, 292] width 485 height 276
drag, startPoint x: 713, startPoint y: 409, endPoint x: 703, endPoint y: 412, distance: 10.4
click at [703, 412] on textarea "👋Hello [Based on the given job post, write exactly how I can help in one senten…" at bounding box center [867, 292] width 485 height 276
click at [713, 411] on textarea "👋Hello [Based on the given job post, write exactly how I can help in one senten…" at bounding box center [867, 292] width 485 height 276
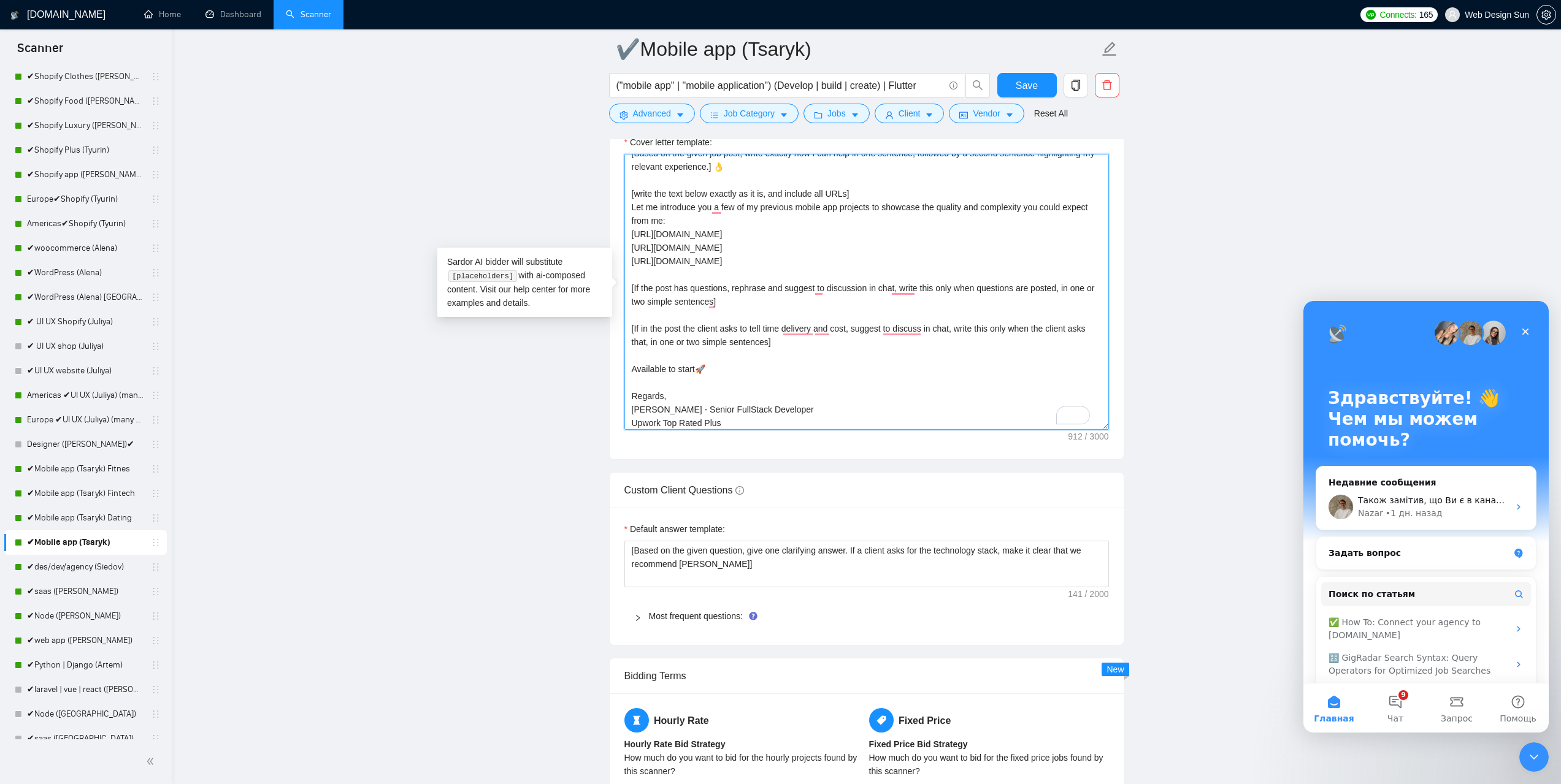
drag, startPoint x: 714, startPoint y: 411, endPoint x: 683, endPoint y: 412, distance: 31.0
click at [683, 412] on textarea "👋Hello [Based on the given job post, write exactly how I can help in one senten…" at bounding box center [867, 292] width 485 height 276
click at [627, 404] on div "Cover Letter Options Cover letter template: 👋Hello [Based on the given job post…" at bounding box center [866, 273] width 515 height 374
type textarea "👋Hello [Based on the given job post, write exactly how I can help in one senten…"
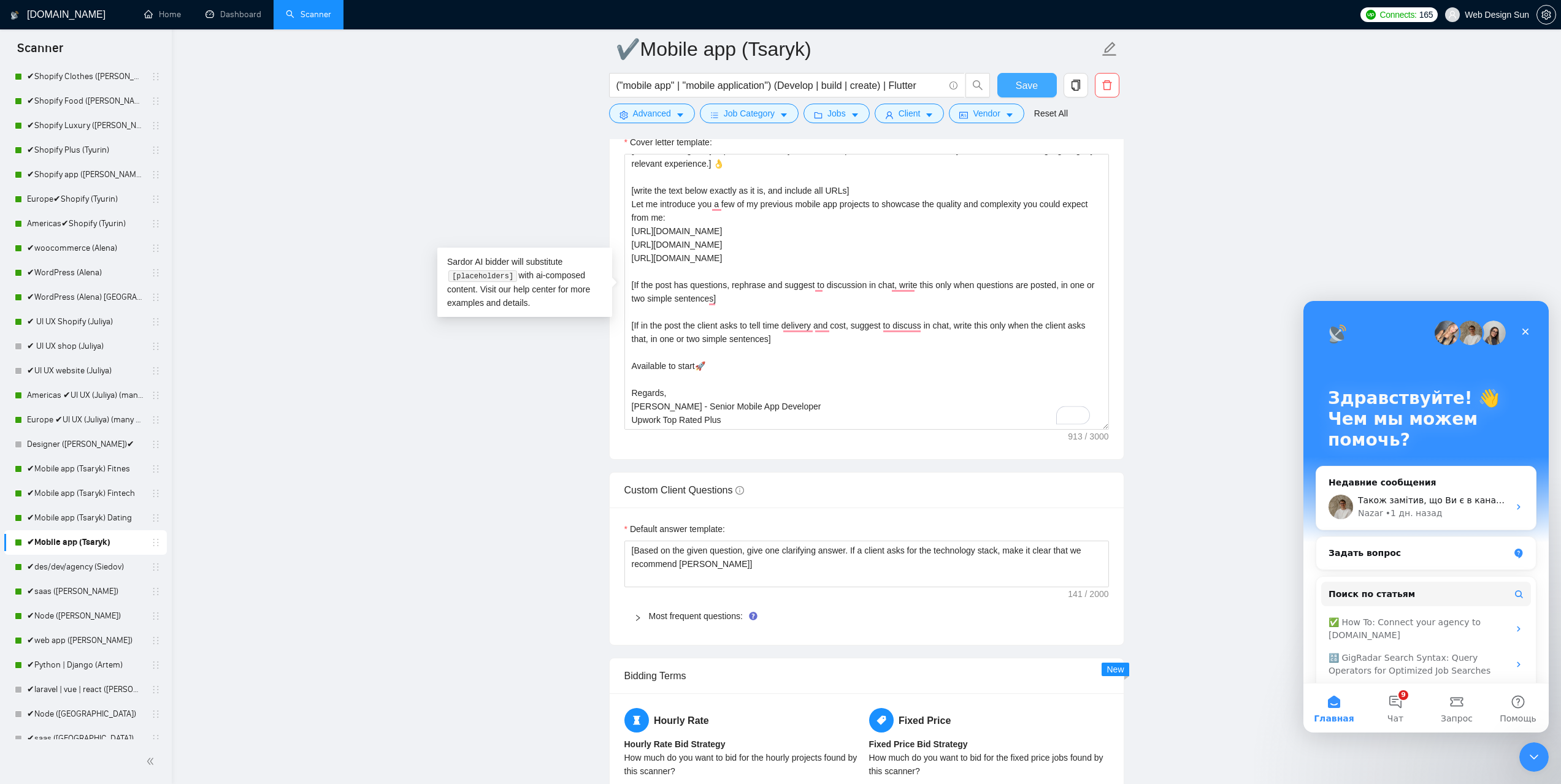
click at [1015, 86] on button "Save" at bounding box center [1027, 85] width 59 height 25
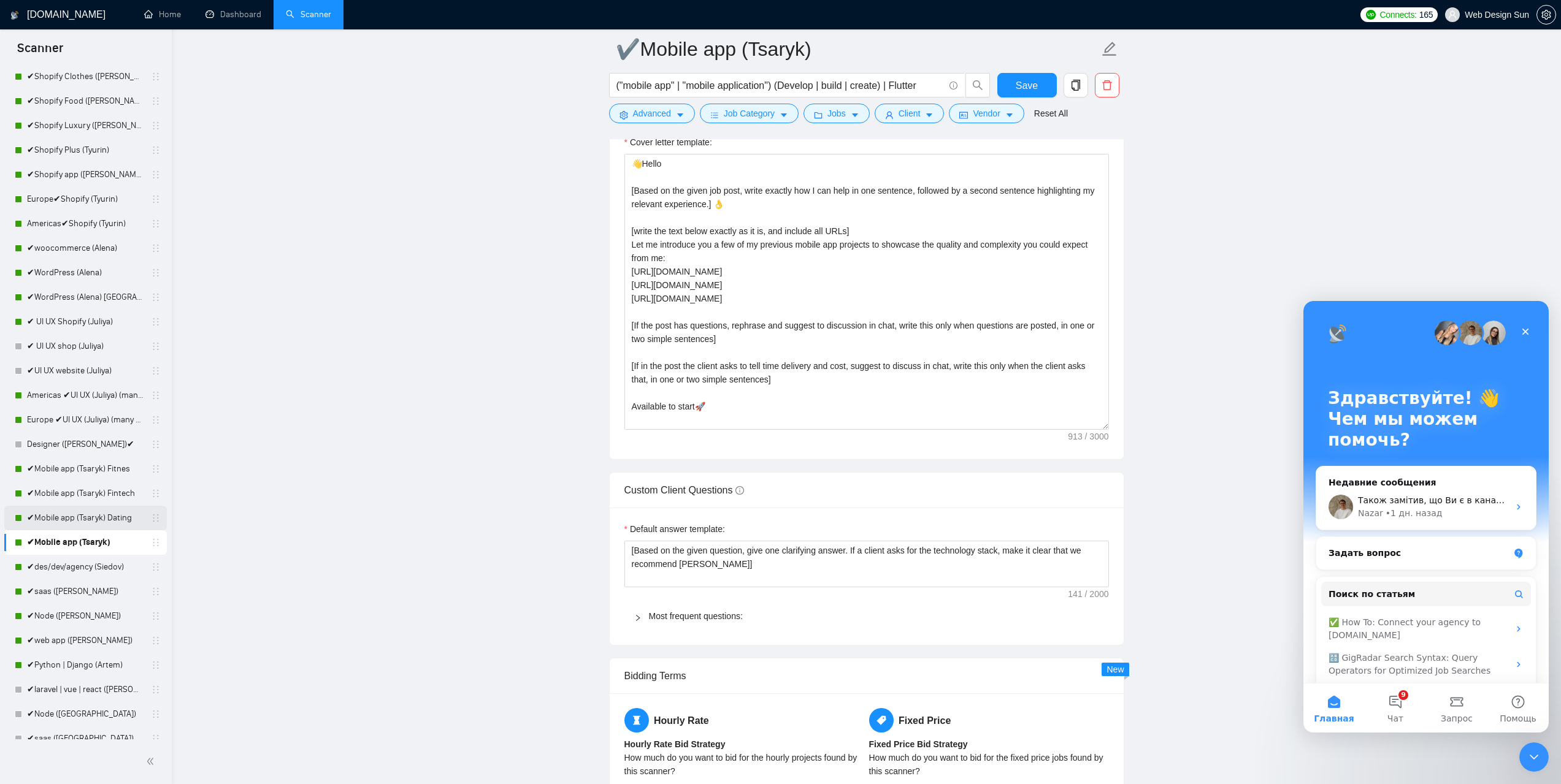
click at [79, 514] on link "✔Mobile app (Tsaryk) Dating" at bounding box center [85, 518] width 116 height 25
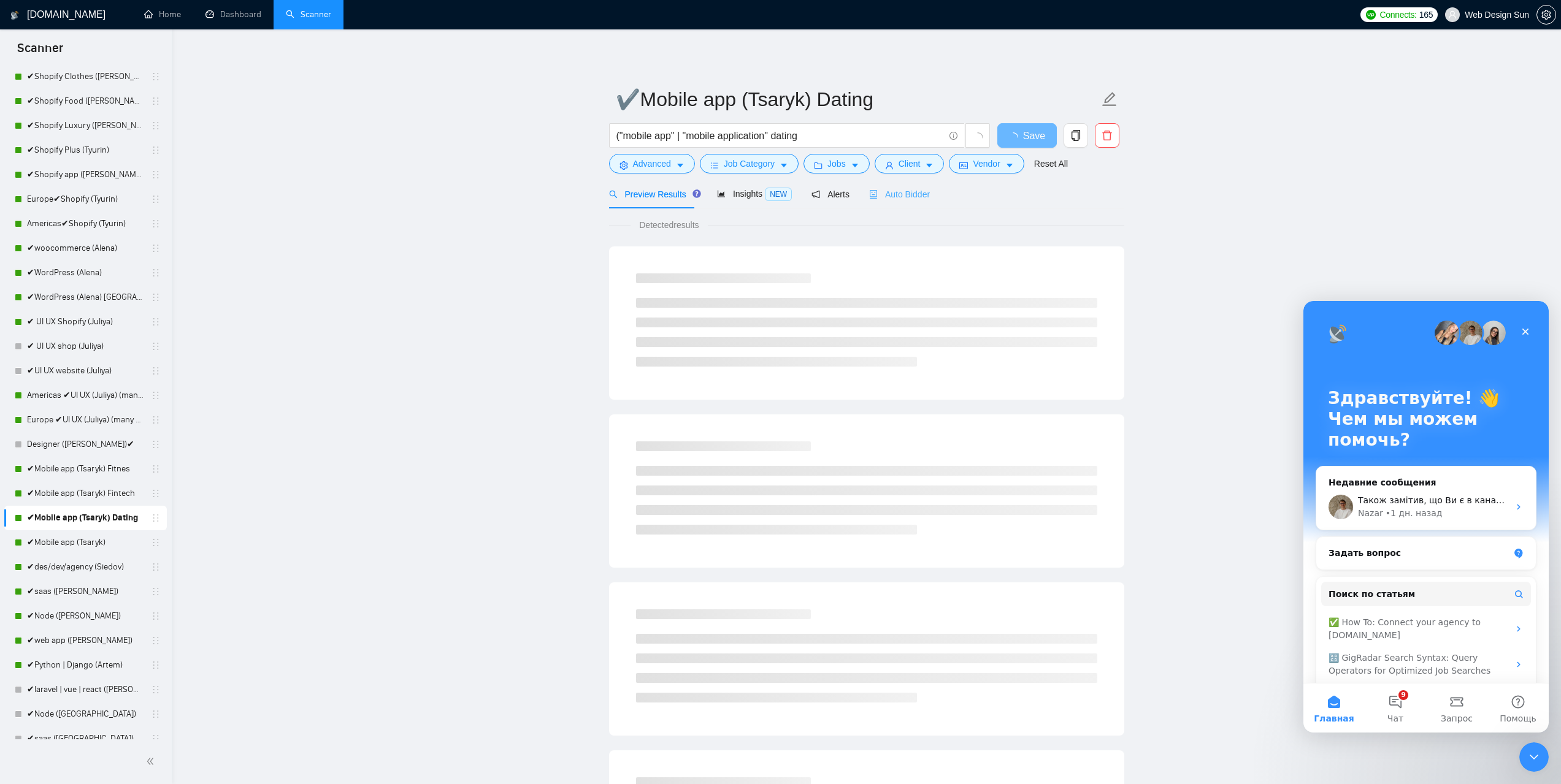
drag, startPoint x: 917, startPoint y: 179, endPoint x: 911, endPoint y: 186, distance: 9.2
click at [916, 180] on div "✔Mobile app (Tsaryk) Dating ("mobile app" | "mobile application" dating Save Ad…" at bounding box center [866, 560] width 515 height 1022
click at [911, 186] on div "Auto Bidder" at bounding box center [900, 193] width 61 height 29
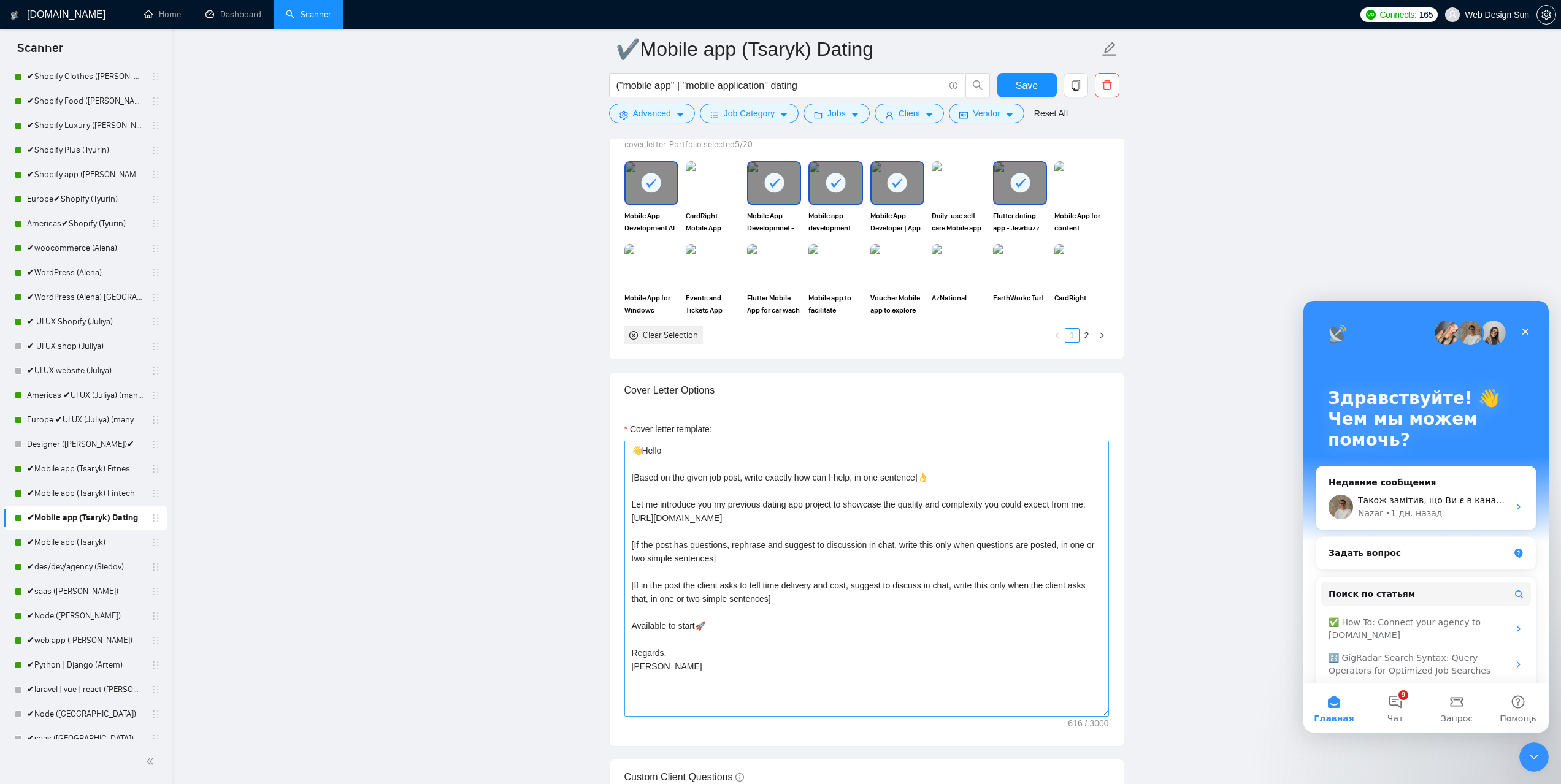
scroll to position [1410, 0]
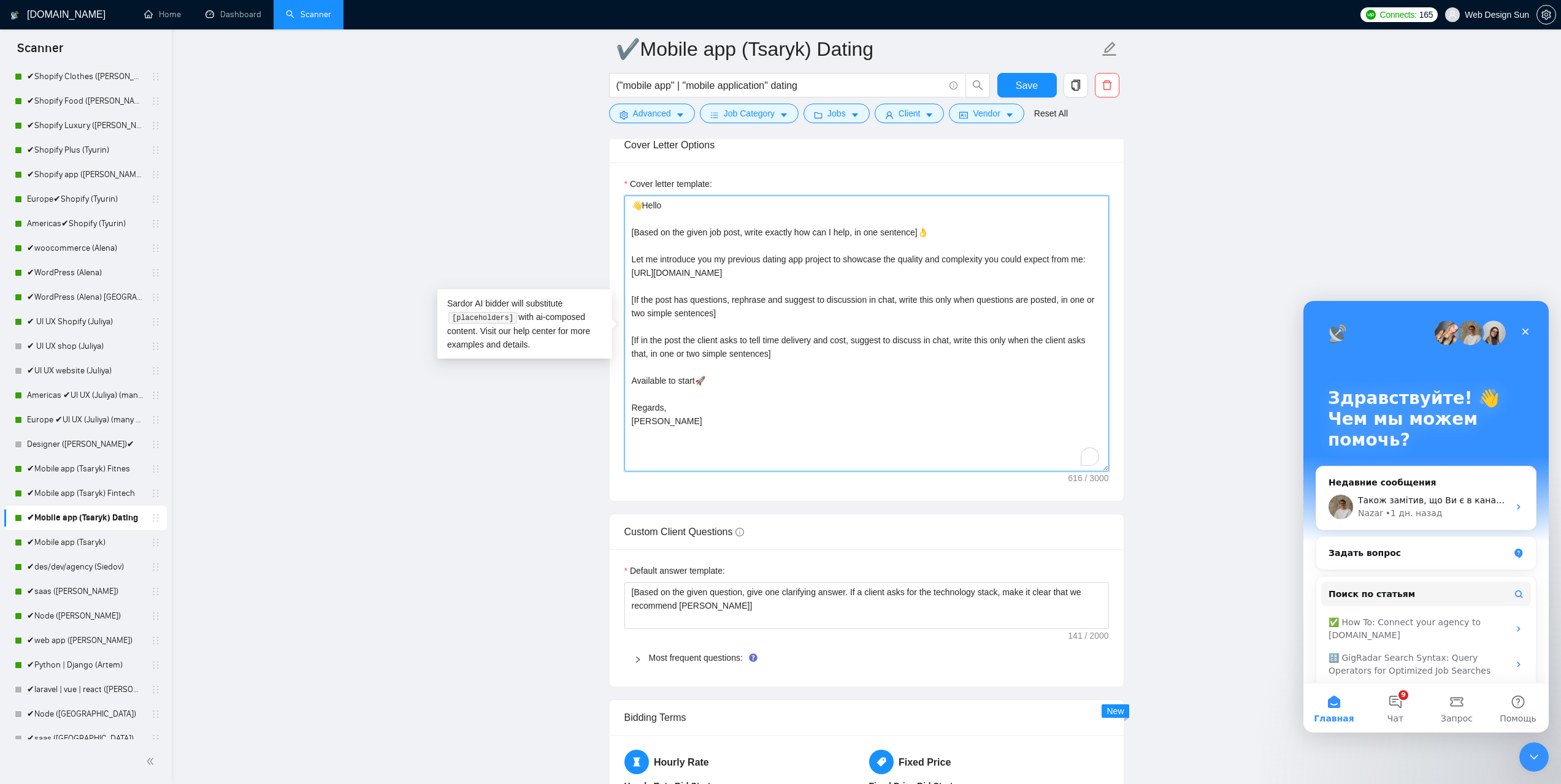
drag, startPoint x: 664, startPoint y: 426, endPoint x: 628, endPoint y: 431, distance: 36.3
click at [630, 429] on textarea "👋Hello [Based on the given job post, write exactly how can I help, in one sente…" at bounding box center [867, 334] width 485 height 276
paste textarea "- Senior Mobile App Developer Upwork Top Rated Plus"
type textarea "👋Hello [Based on the given job post, write exactly how can I help, in one sente…"
click at [1001, 89] on button "Save" at bounding box center [1027, 85] width 59 height 25
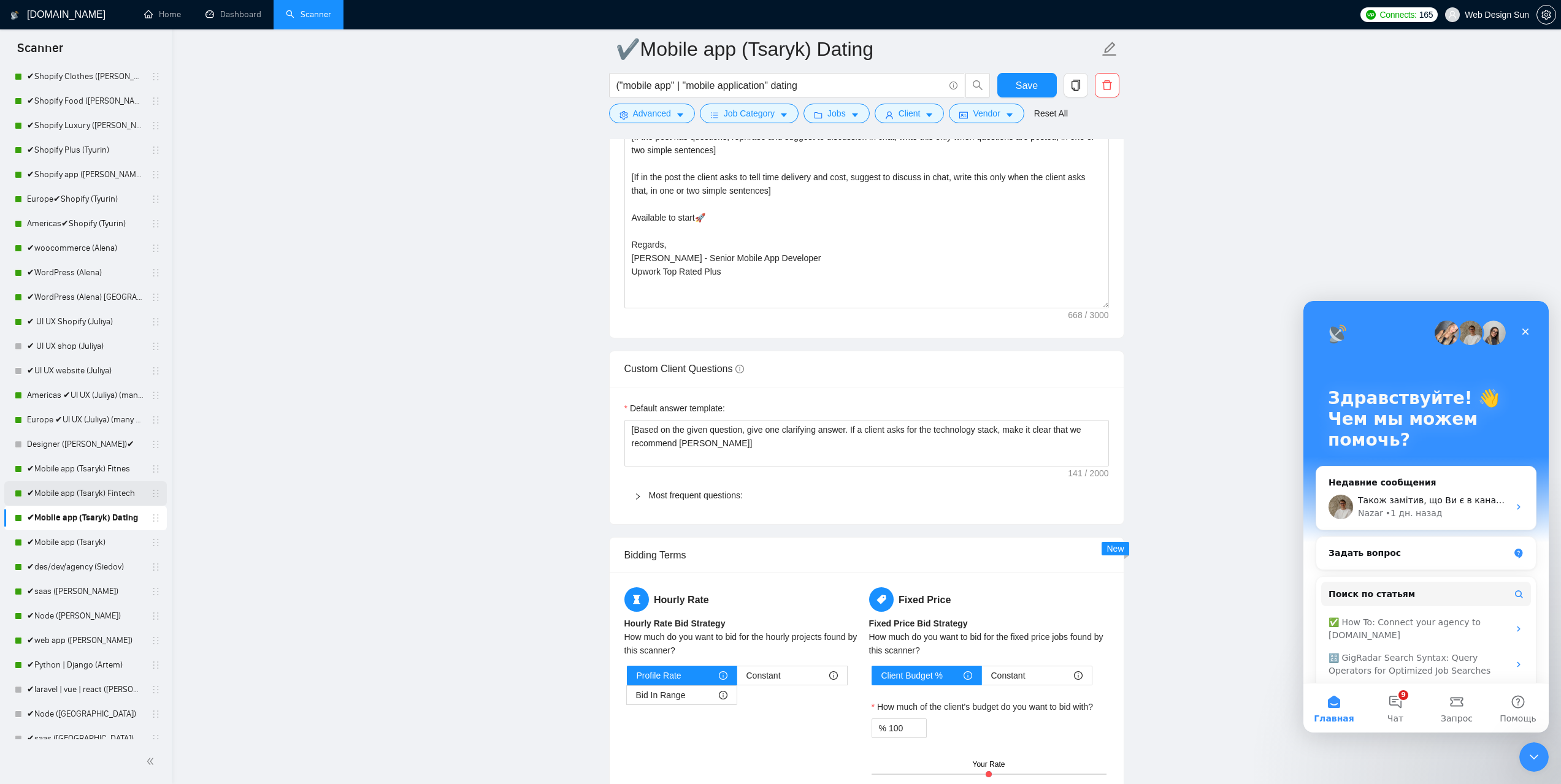
click at [74, 492] on link "✔Mobile app (Tsaryk) Fintech" at bounding box center [85, 493] width 116 height 25
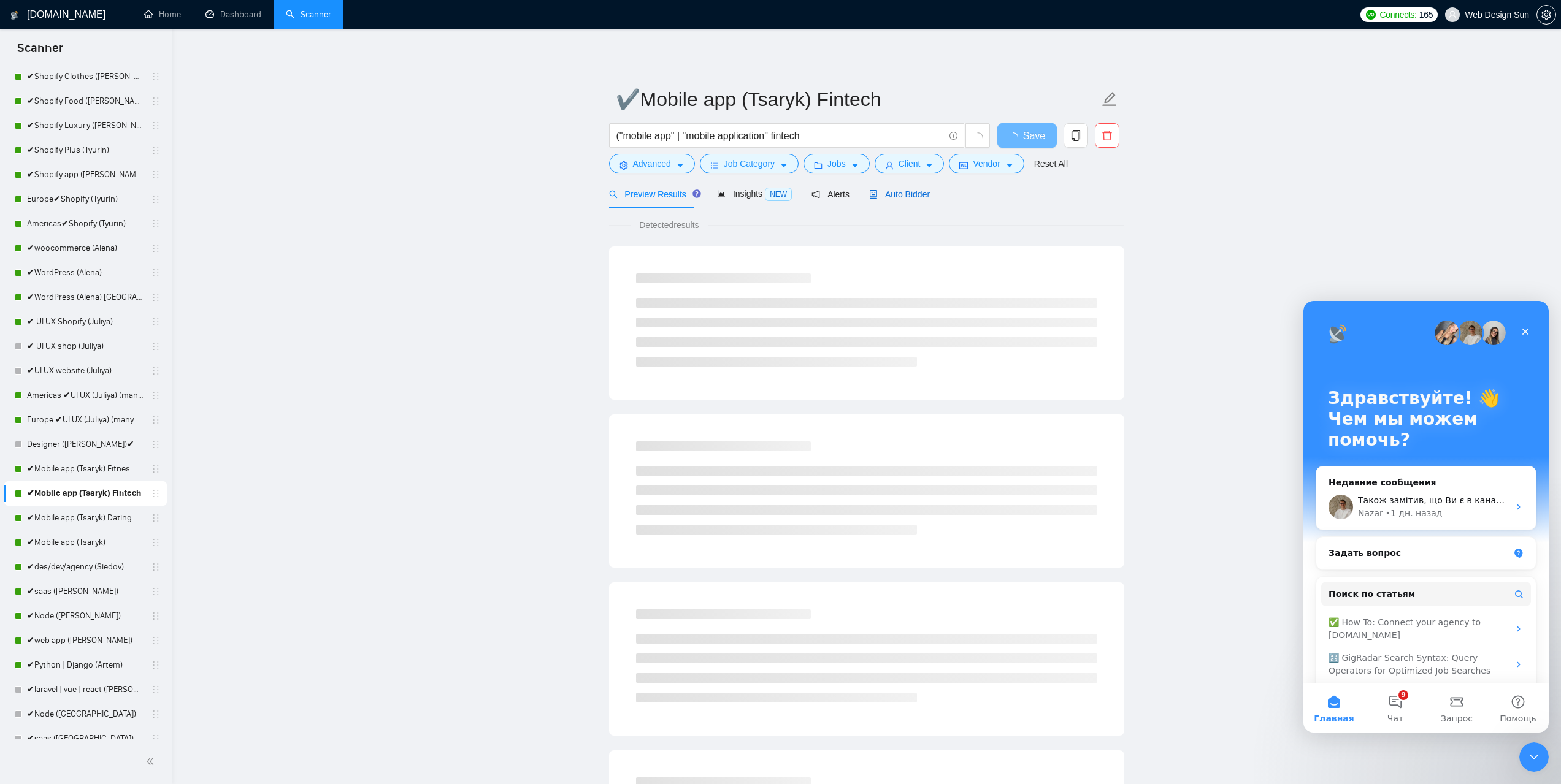
click at [889, 196] on span "Auto Bidder" at bounding box center [900, 194] width 61 height 10
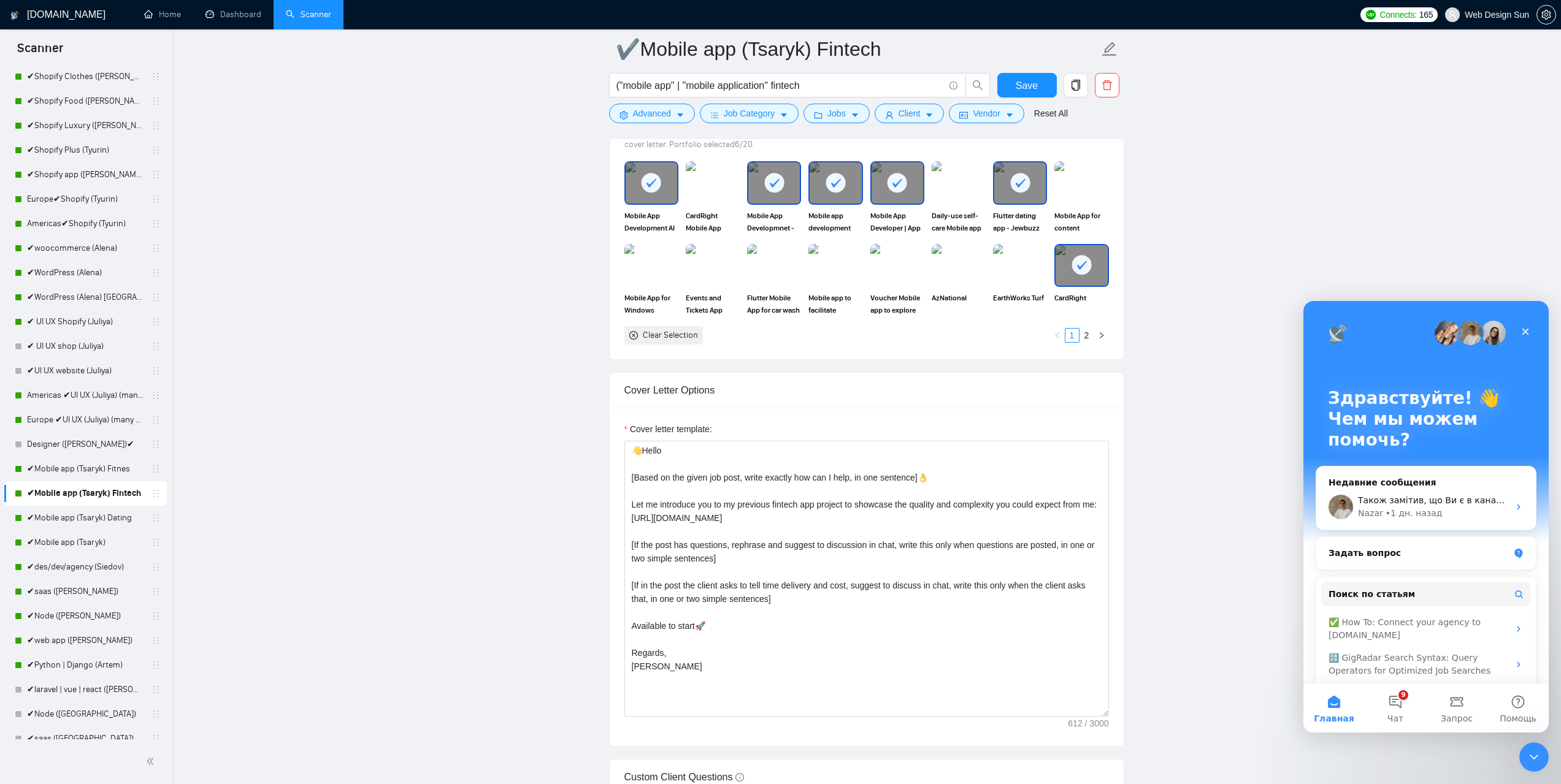
scroll to position [1226, 0]
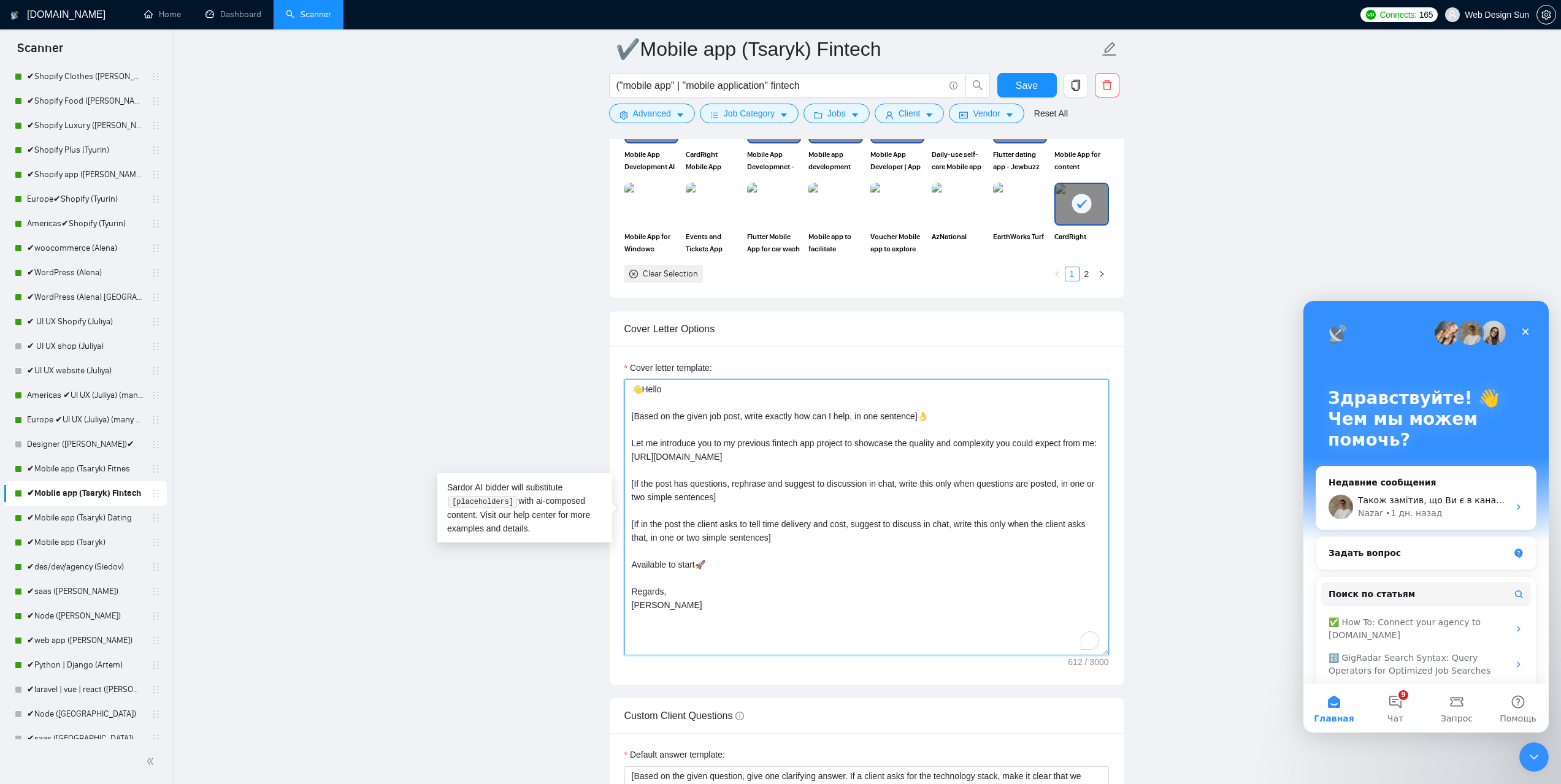
drag, startPoint x: 650, startPoint y: 608, endPoint x: 630, endPoint y: 611, distance: 20.2
click at [630, 611] on textarea "👋Hello [Based on the given job post, write exactly how can I help, in one sente…" at bounding box center [867, 517] width 485 height 276
paste textarea "- Senior Mobile App Developer Upwork Top Rated Plus"
type textarea "👋Hello [Based on the given job post, write exactly how can I help, in one sente…"
click at [1000, 84] on button "Save" at bounding box center [1027, 85] width 59 height 25
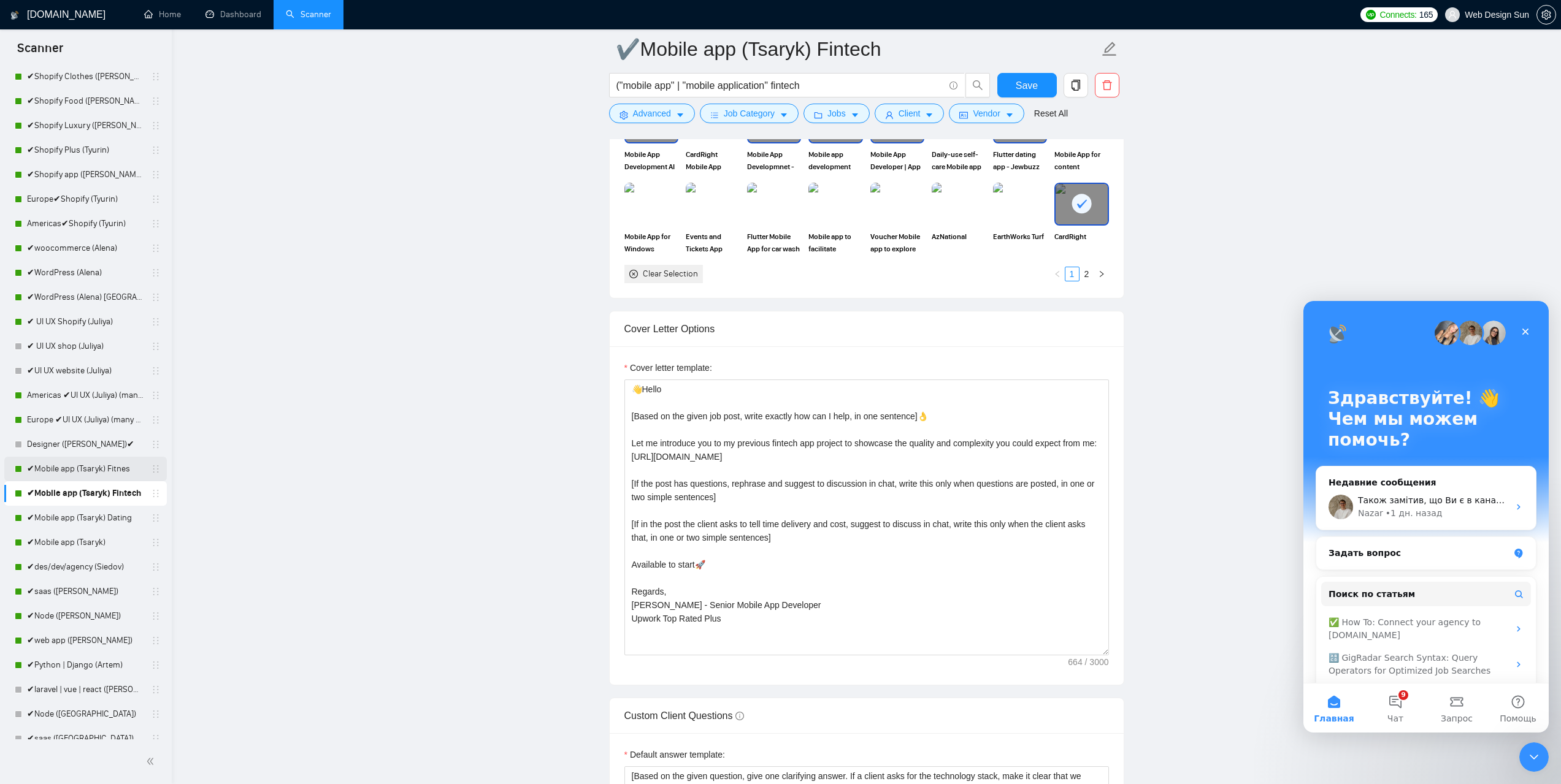
click at [86, 469] on link "✔Mobile app (Tsaryk) Fitnes" at bounding box center [85, 469] width 116 height 25
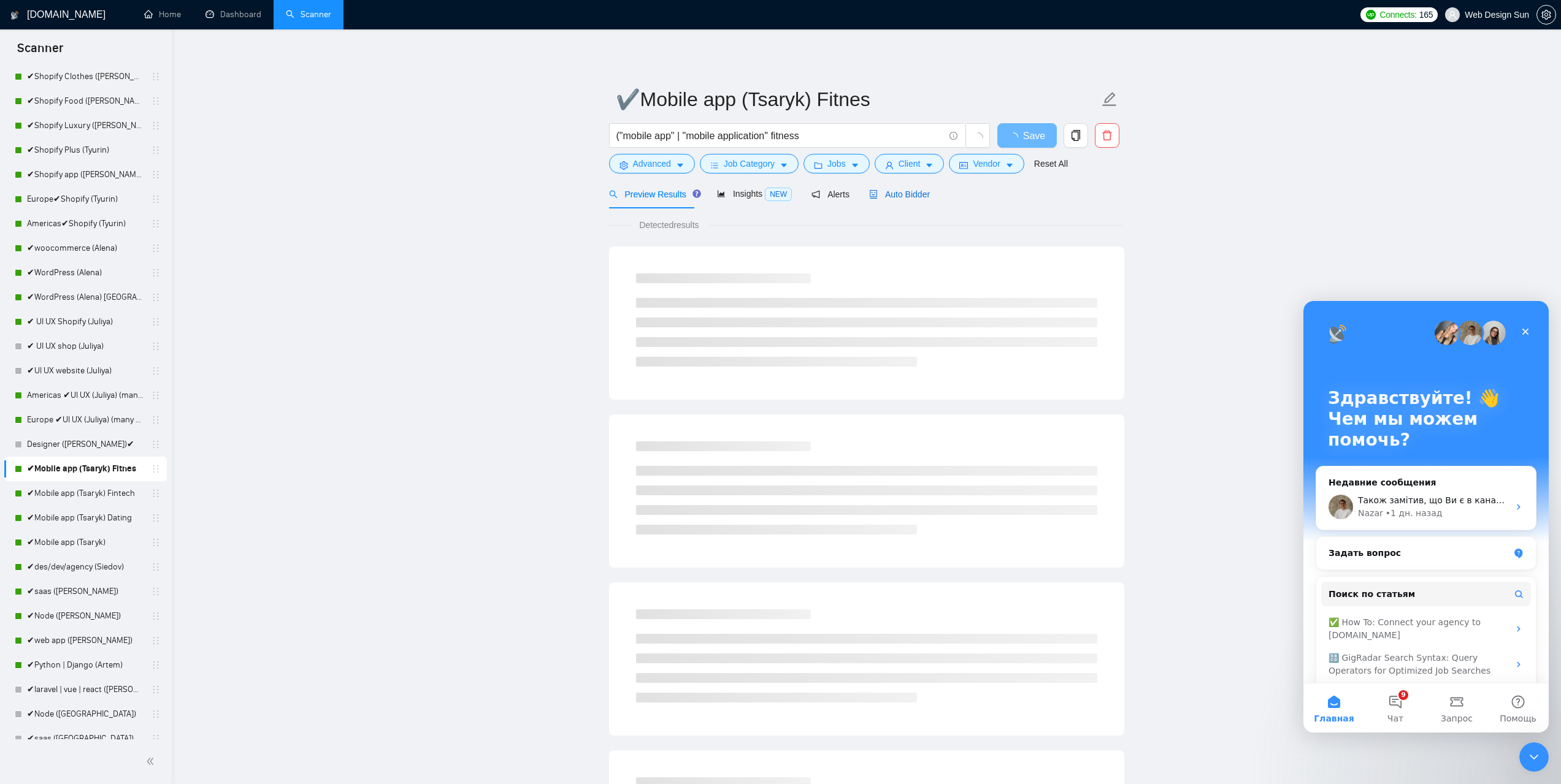
click at [886, 195] on span "Auto Bidder" at bounding box center [900, 194] width 61 height 10
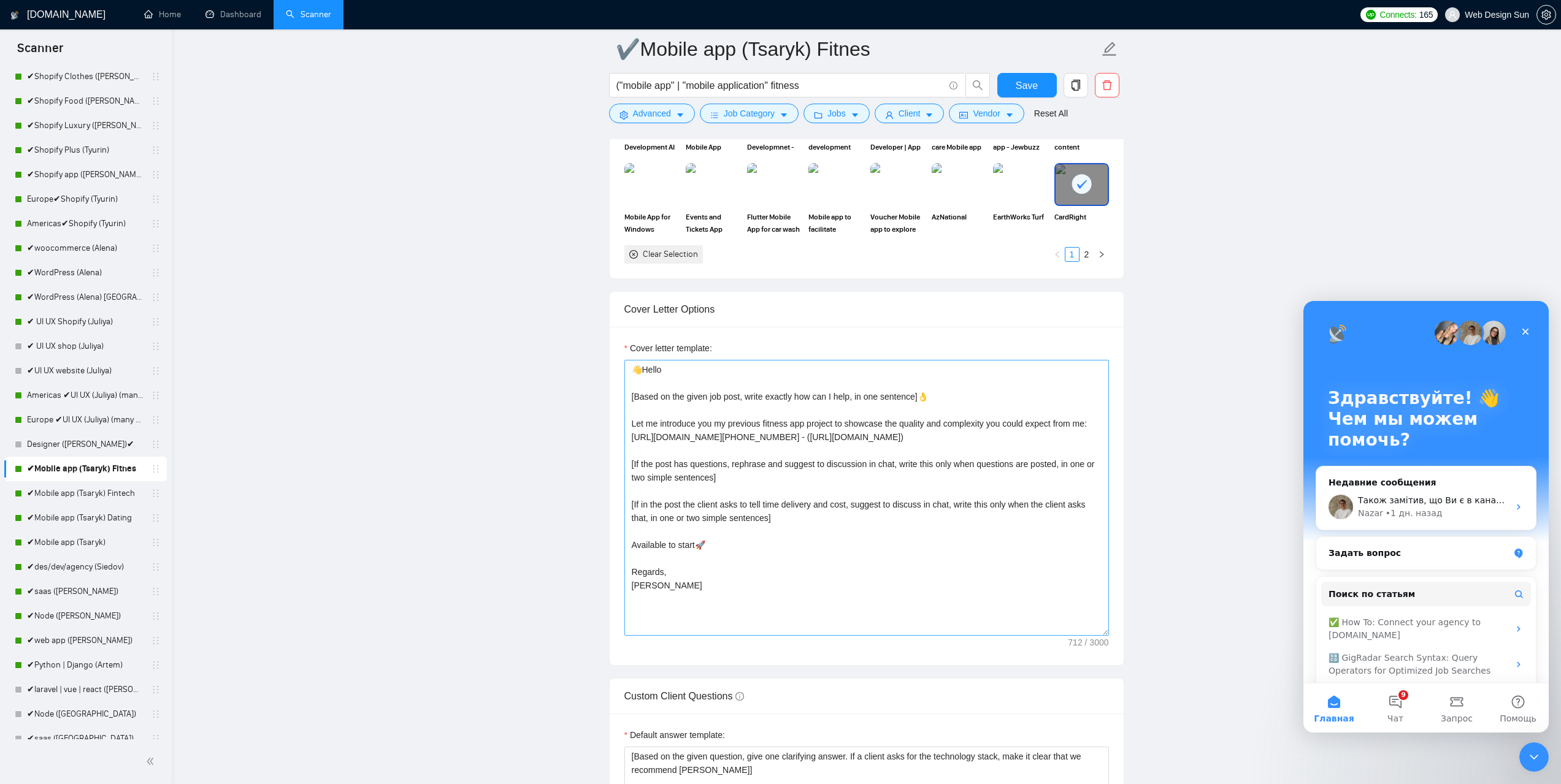
scroll to position [1287, 0]
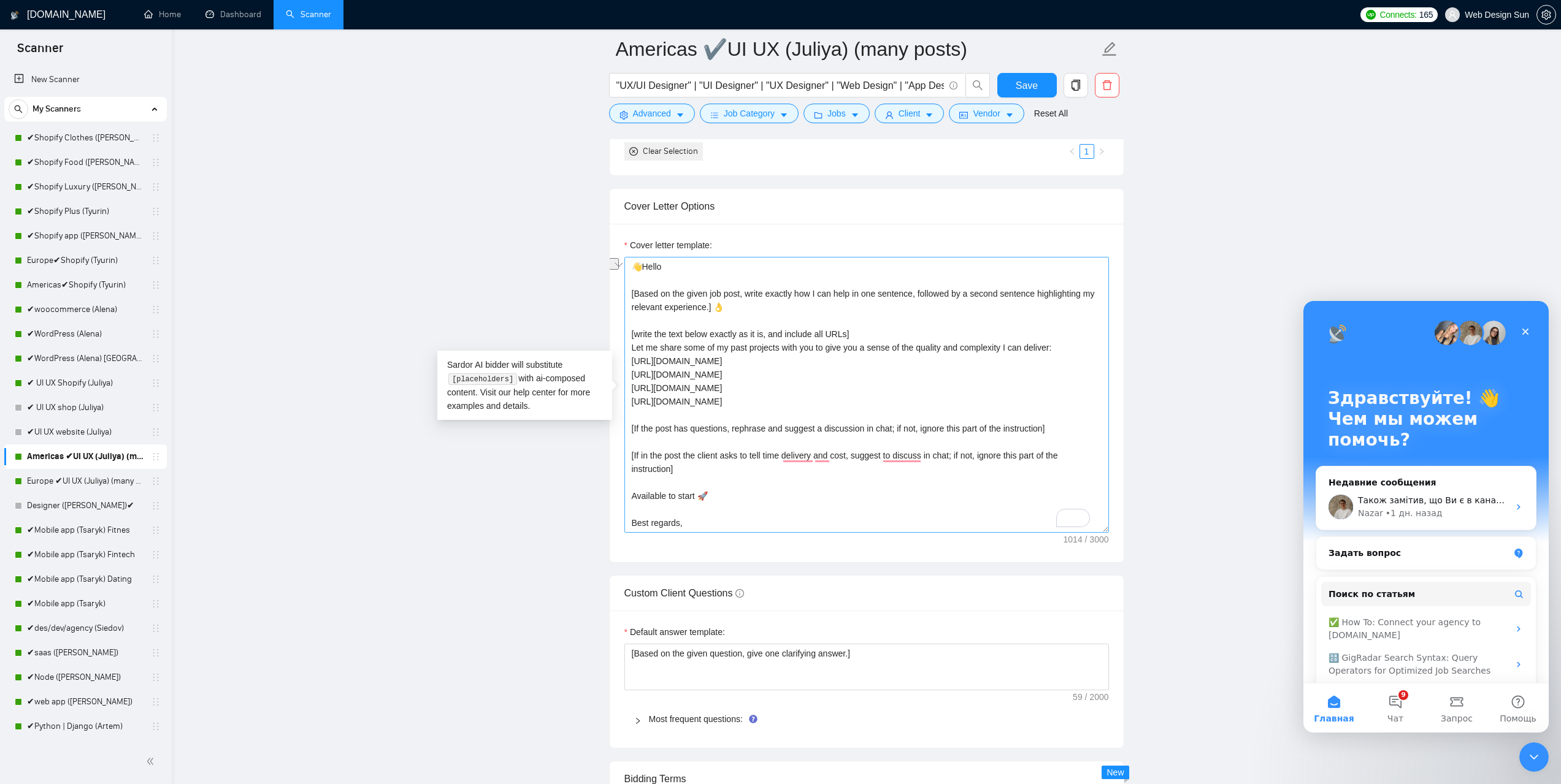
scroll to position [24, 0]
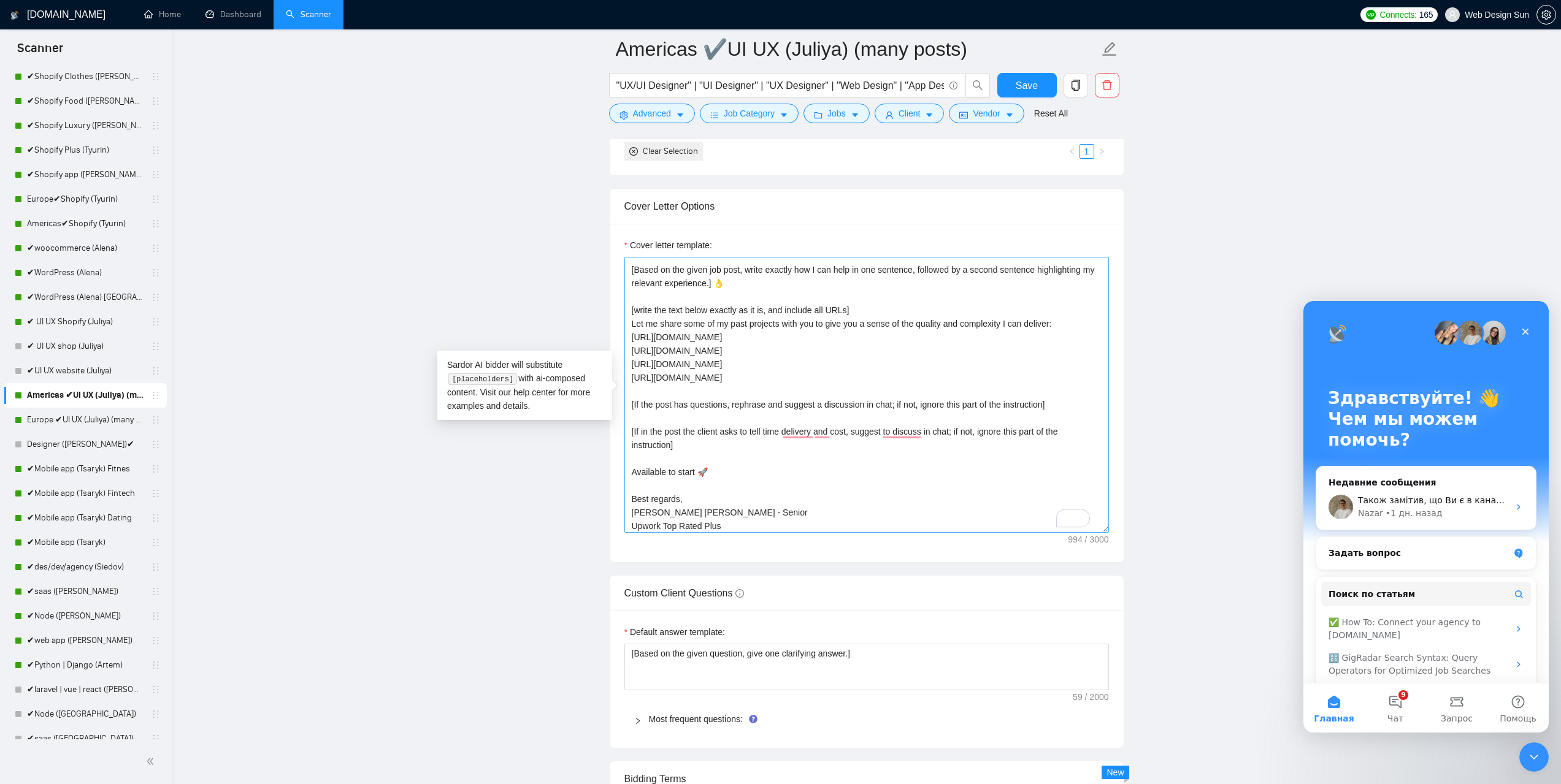
drag, startPoint x: 675, startPoint y: 516, endPoint x: 660, endPoint y: 517, distance: 15.0
click at [659, 517] on textarea "👋Hello [Based on the given job post, write exactly how I can help in one senten…" at bounding box center [867, 395] width 485 height 276
click at [693, 508] on textarea "👋Hello [Based on the given job post, write exactly how I can help in one senten…" at bounding box center [867, 395] width 485 height 276
click at [735, 522] on textarea "👋Hello [Based on the given job post, write exactly how I can help in one senten…" at bounding box center [867, 395] width 485 height 276
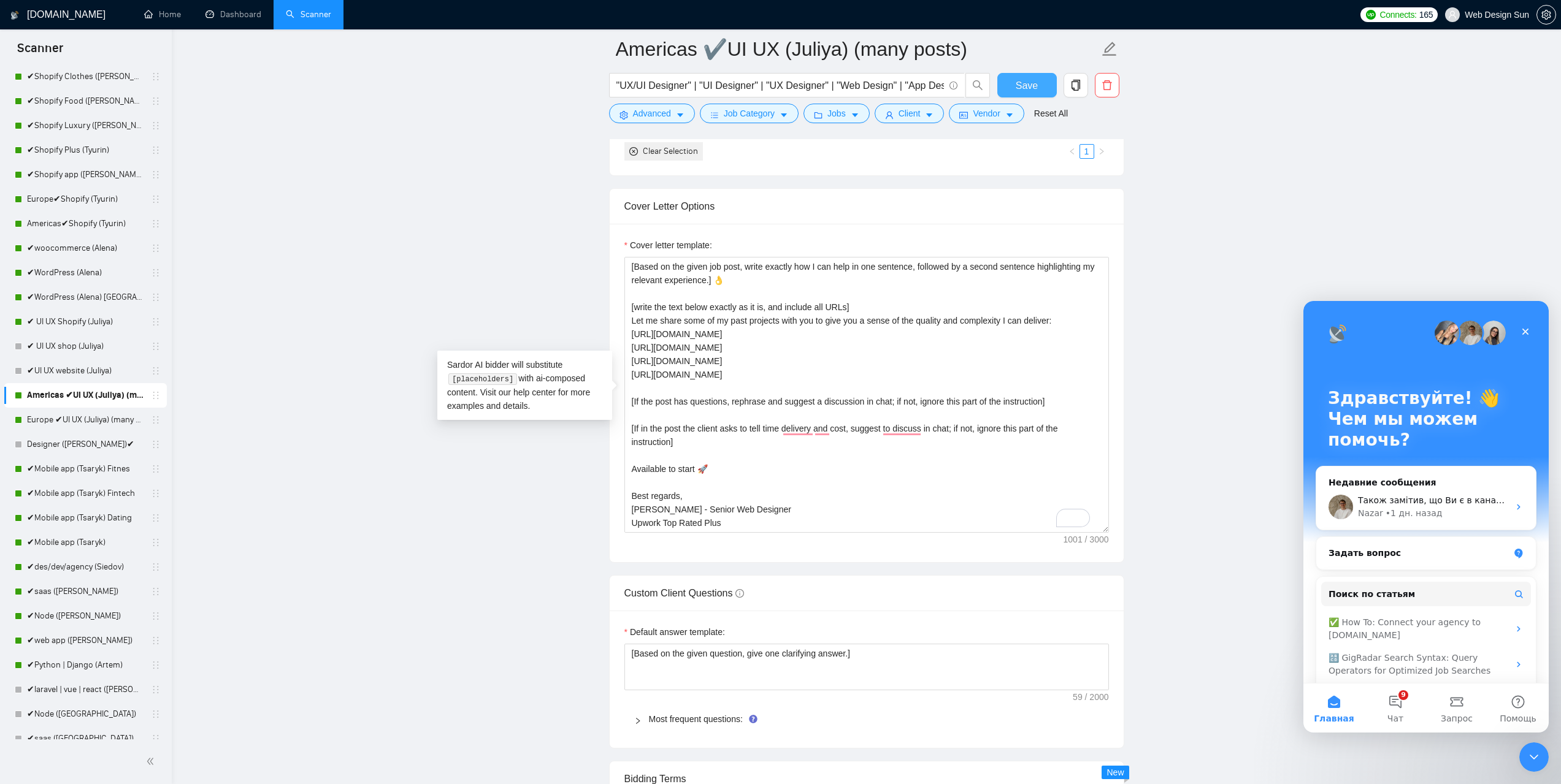
type textarea "👋Hello [Based on the given job post, write exactly how I can help in one senten…"
click at [1026, 82] on span "Save" at bounding box center [1027, 86] width 22 height 16
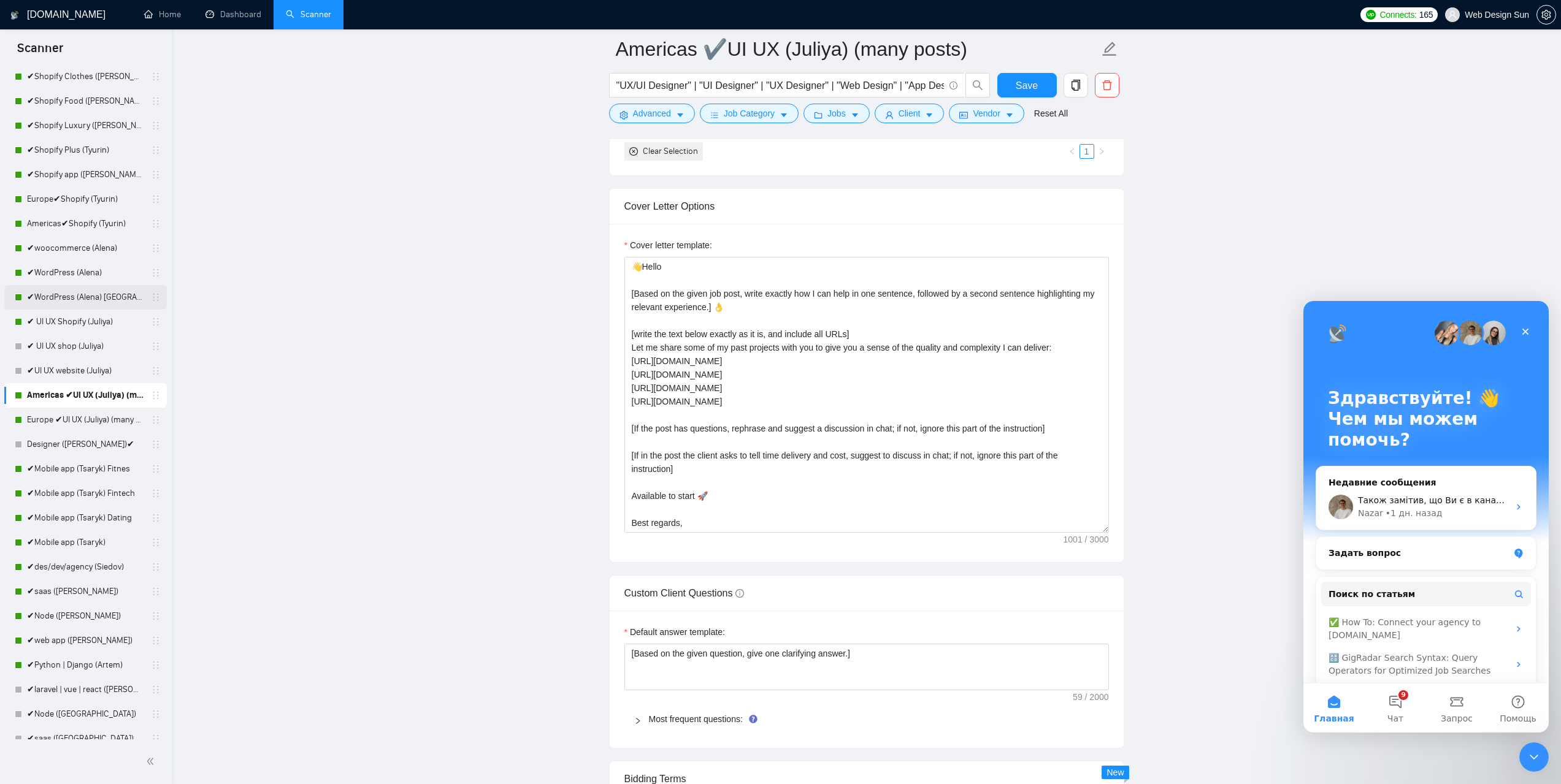
click at [77, 302] on link "✔WordPress (Alena) [GEOGRAPHIC_DATA]" at bounding box center [85, 296] width 116 height 25
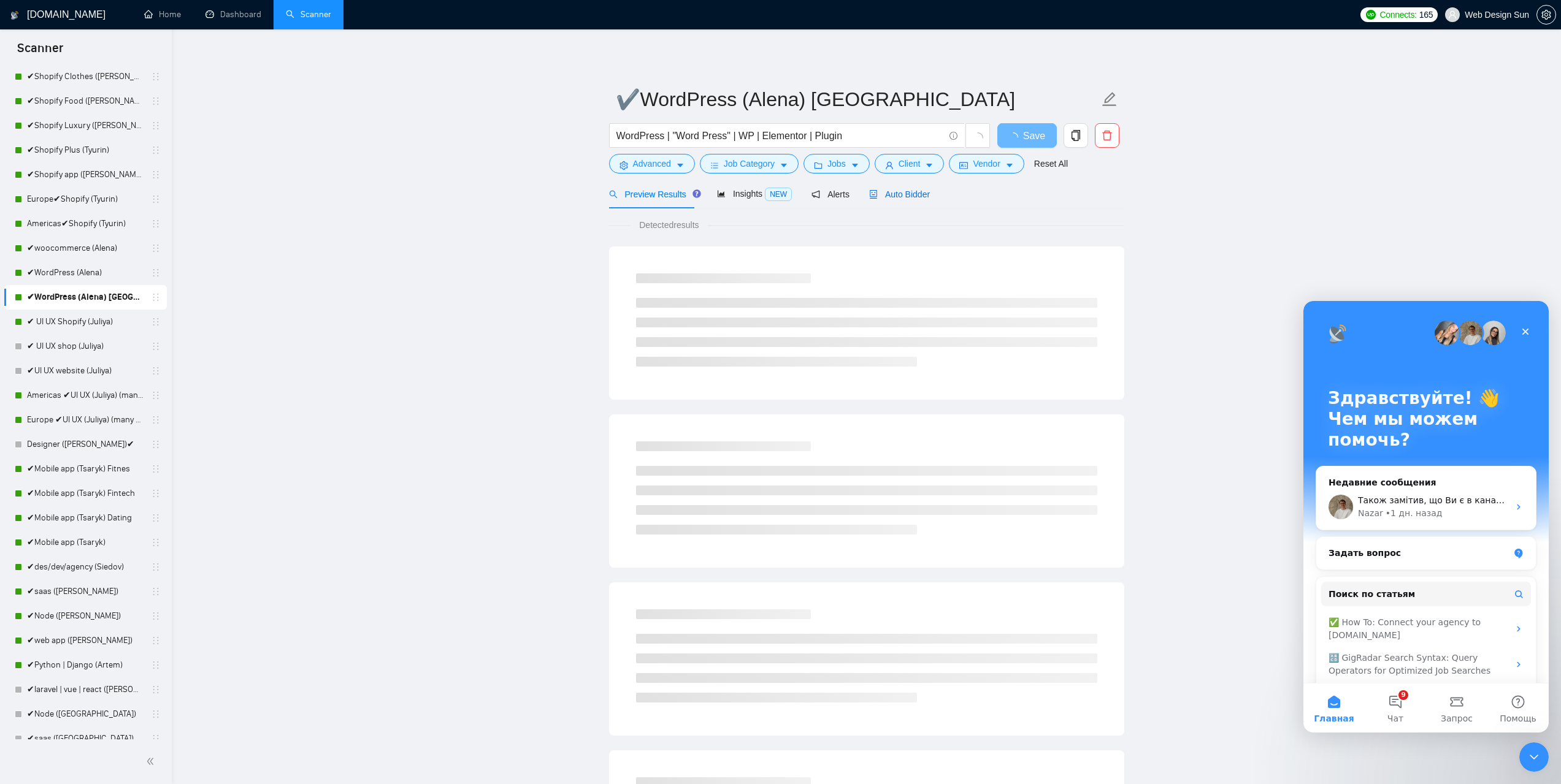
click at [891, 187] on div "Auto Bidder" at bounding box center [900, 194] width 61 height 14
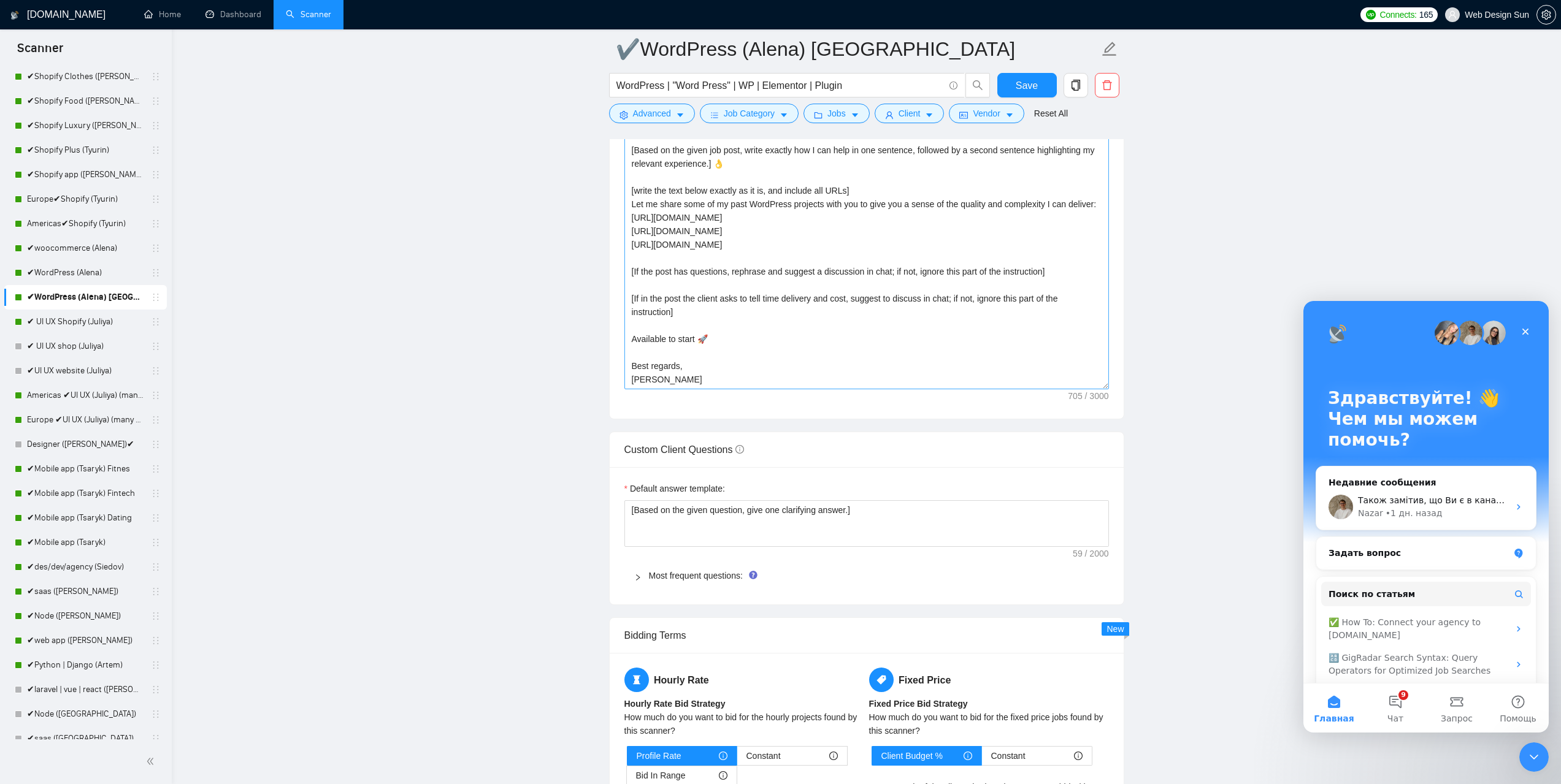
scroll to position [14, 0]
click at [666, 378] on textarea "👋Hello [Based on the given job post, write exactly how I can help in one senten…" at bounding box center [867, 251] width 485 height 276
paste textarea "Igor - Senior Mobile App Developer Upwork Top Rated Plus"
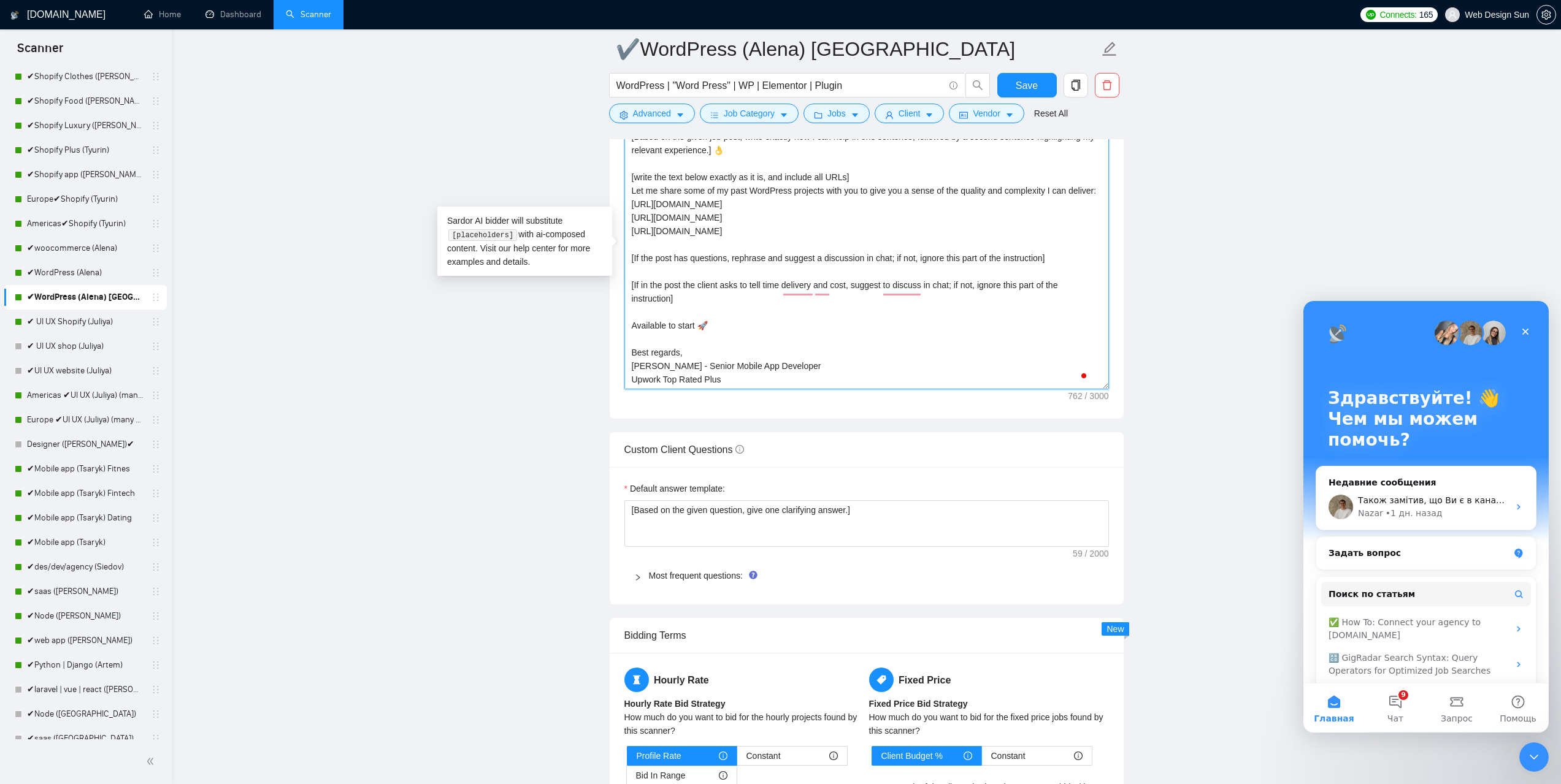
scroll to position [24, 0]
drag, startPoint x: 664, startPoint y: 371, endPoint x: 649, endPoint y: 372, distance: 15.0
click at [649, 372] on textarea "👋Hello [Based on the given job post, write exactly how I can help in one senten…" at bounding box center [867, 251] width 485 height 276
drag, startPoint x: 680, startPoint y: 369, endPoint x: 785, endPoint y: 370, distance: 105.0
click at [785, 370] on textarea "👋Hello [Based on the given job post, write exactly how I can help in one senten…" at bounding box center [867, 251] width 485 height 276
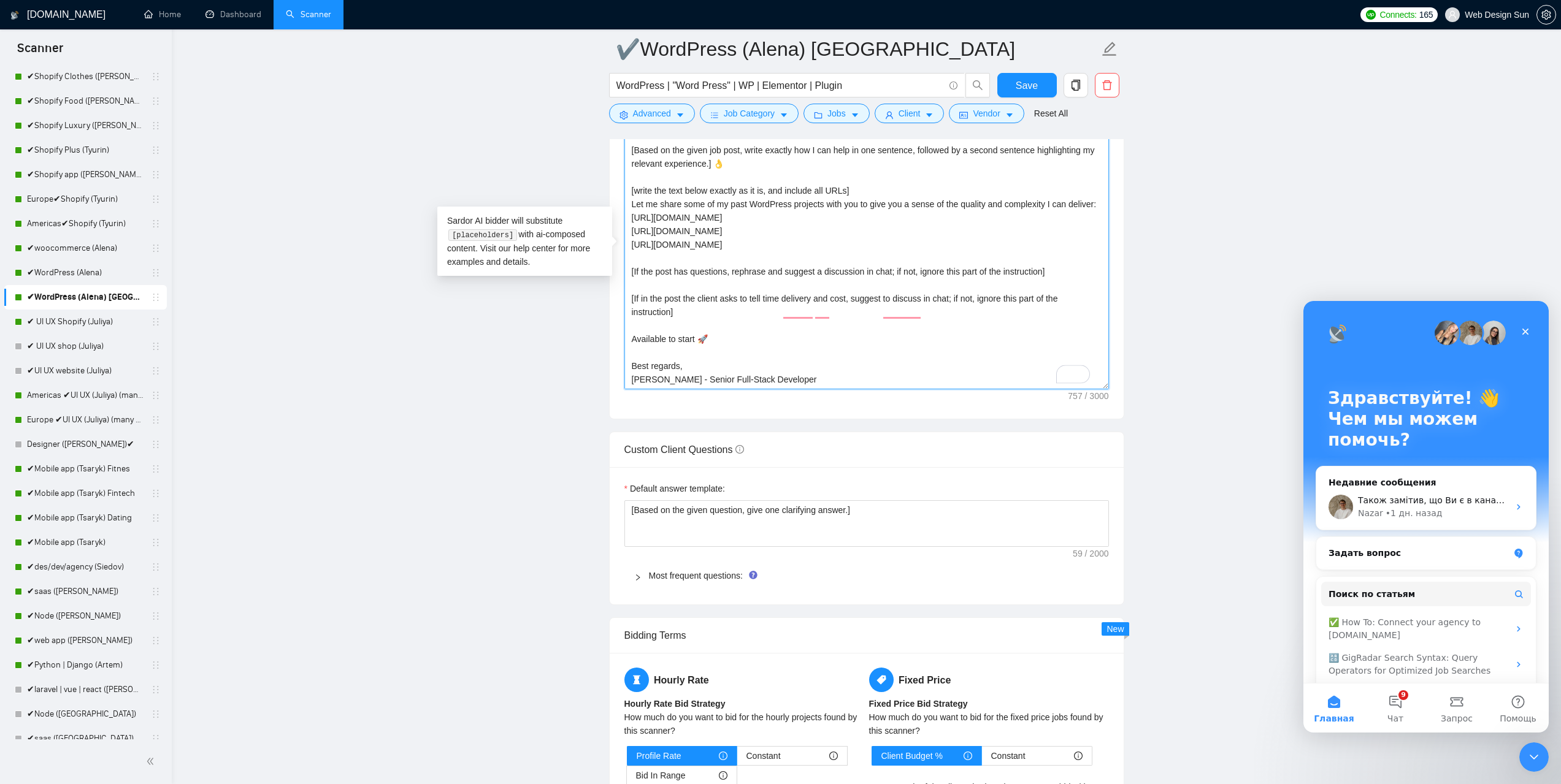
scroll to position [1287, 0]
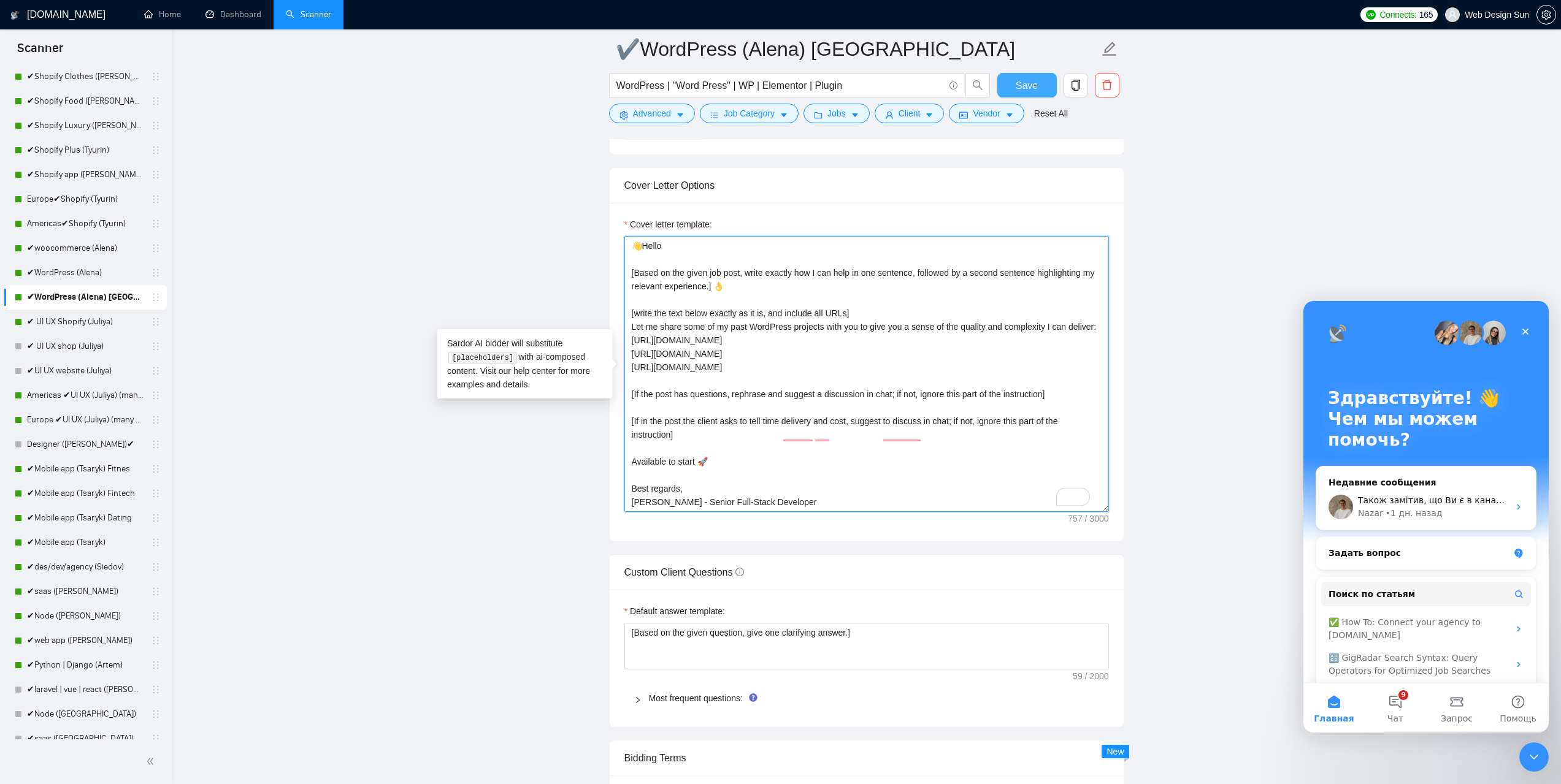
type textarea "👋Hello [Based on the given job post, write exactly how I can help in one senten…"
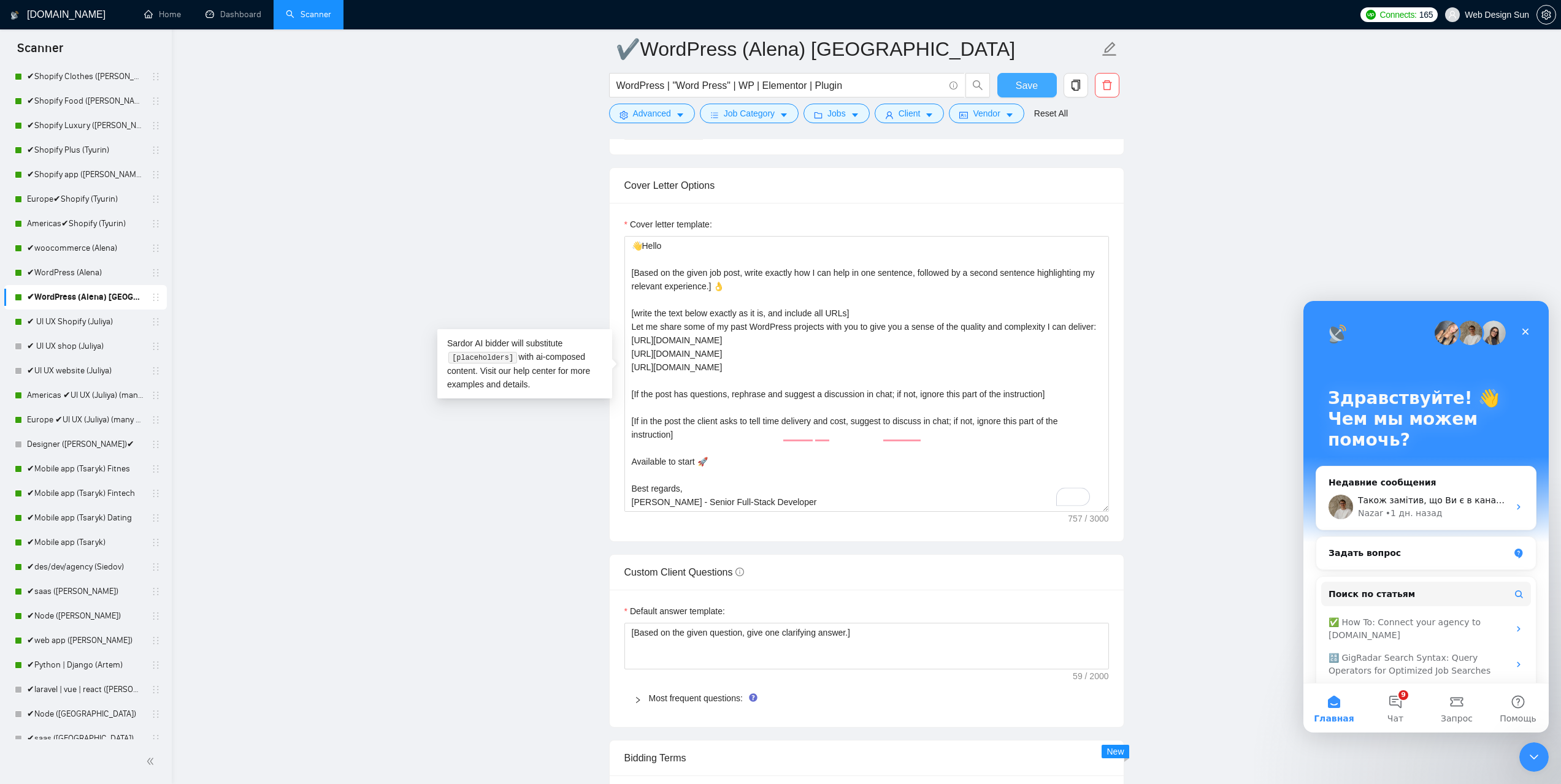
click at [1026, 82] on span "Save" at bounding box center [1027, 86] width 22 height 16
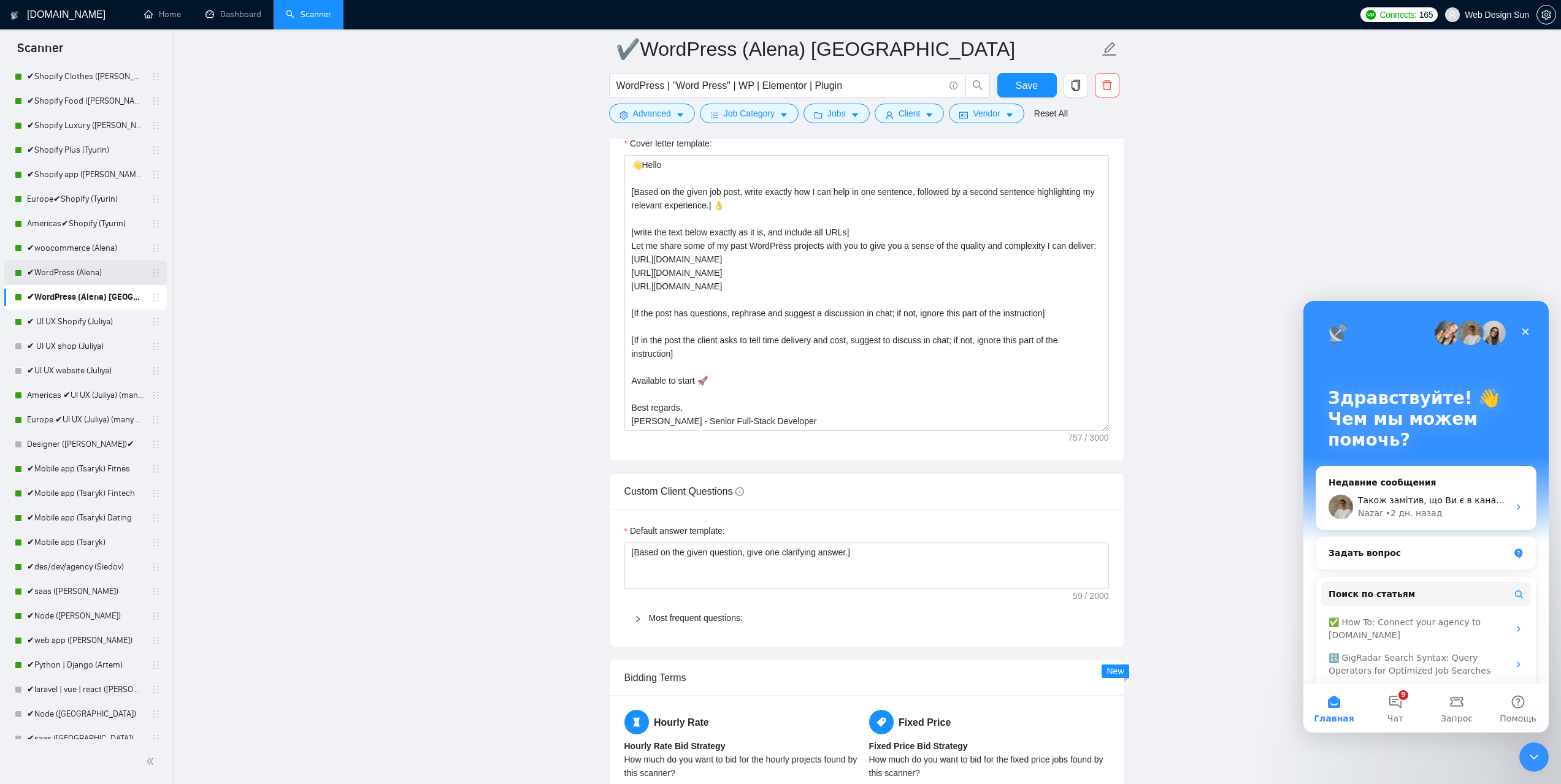
click at [87, 271] on link "✔WordPress (Alena)" at bounding box center [85, 273] width 116 height 25
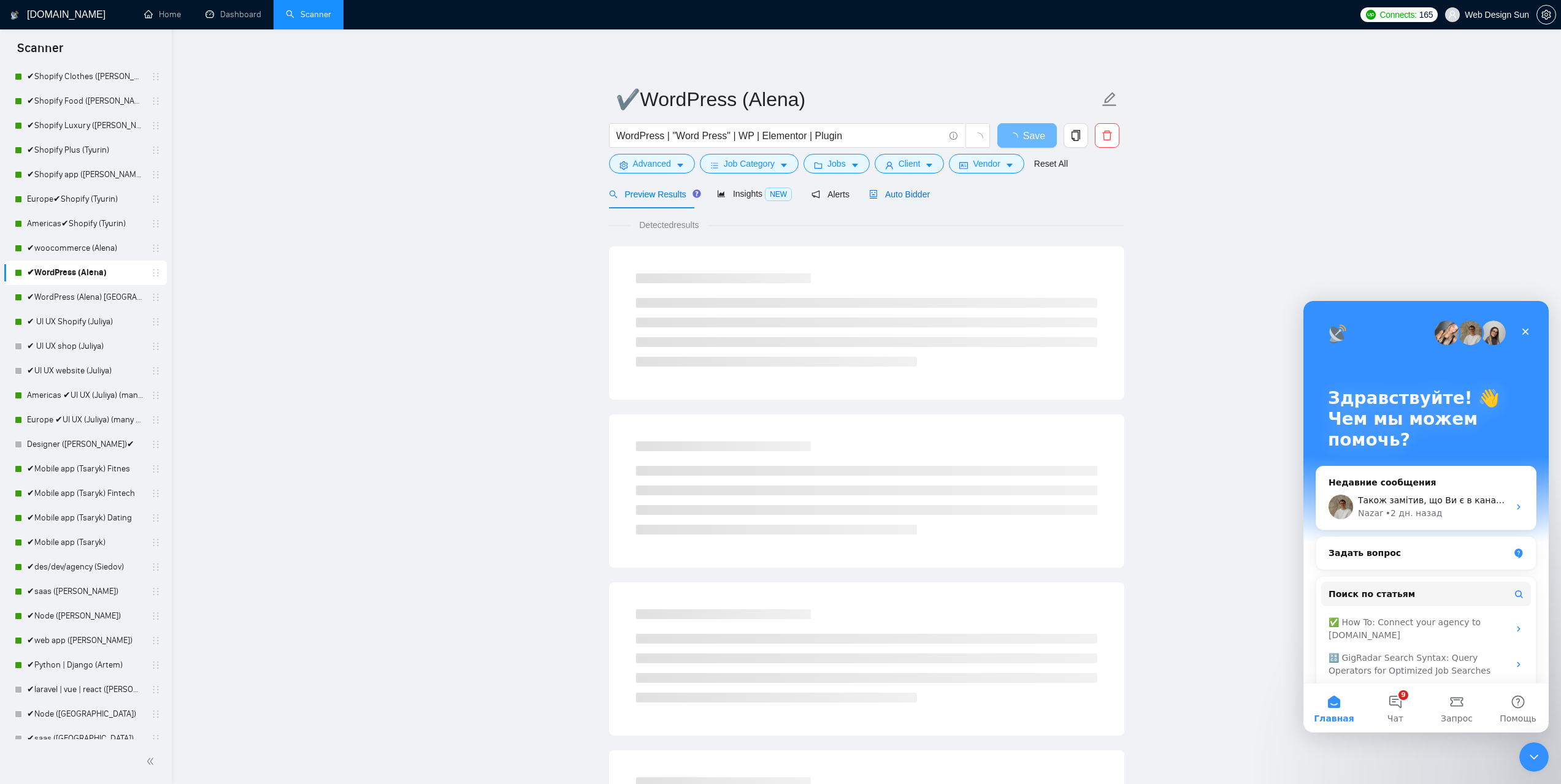
click at [911, 195] on span "Auto Bidder" at bounding box center [900, 194] width 61 height 10
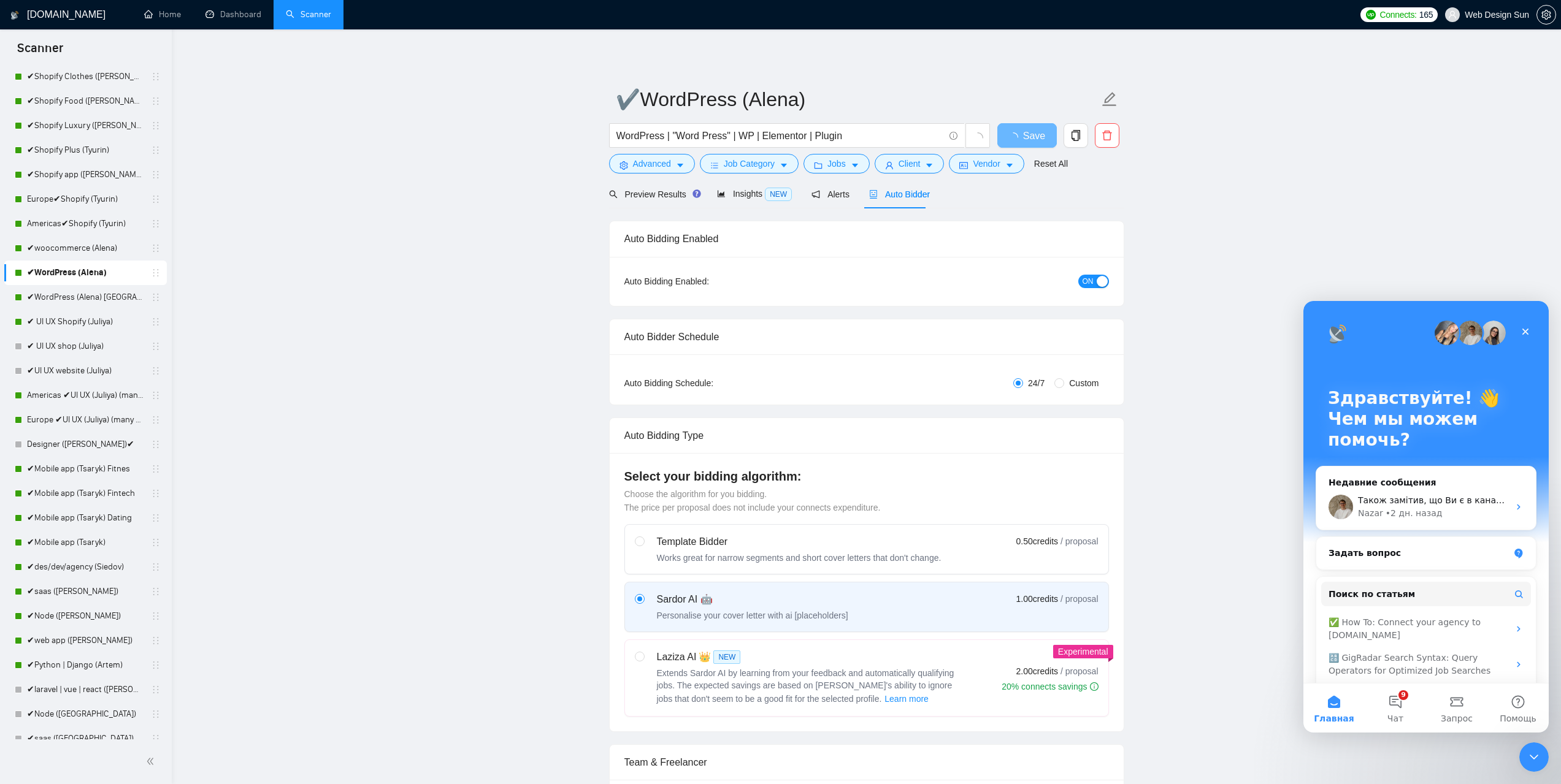
radio input "false"
radio input "true"
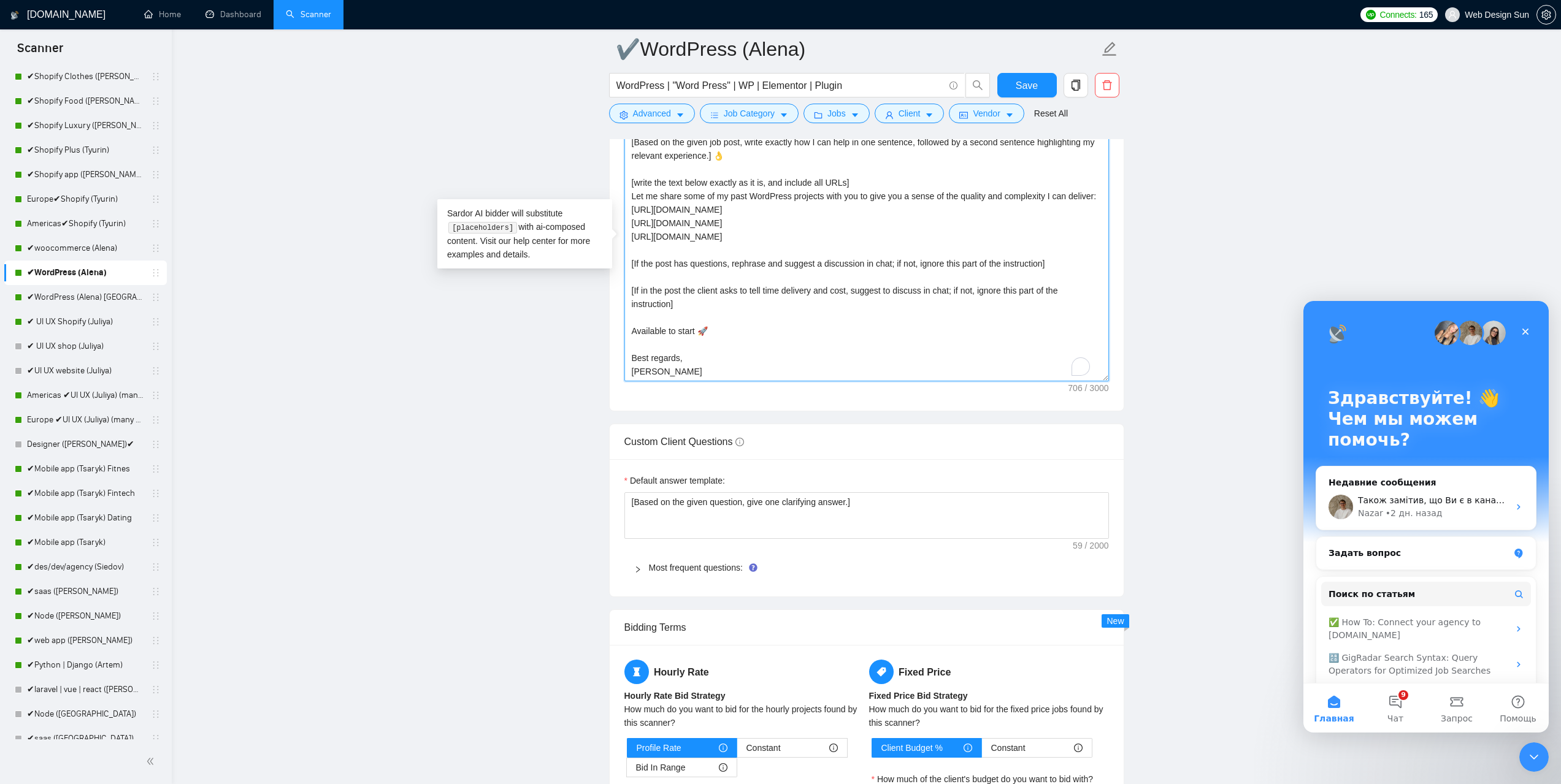
scroll to position [14, 0]
drag, startPoint x: 633, startPoint y: 369, endPoint x: 622, endPoint y: 358, distance: 15.6
click at [622, 358] on div "Cover letter template: 👋Hello [Based on the given job post, write exactly how I…" at bounding box center [867, 241] width 514 height 339
paste textarea "Igor - Senior Mobile App Developer Upwork Top Rated Plus"
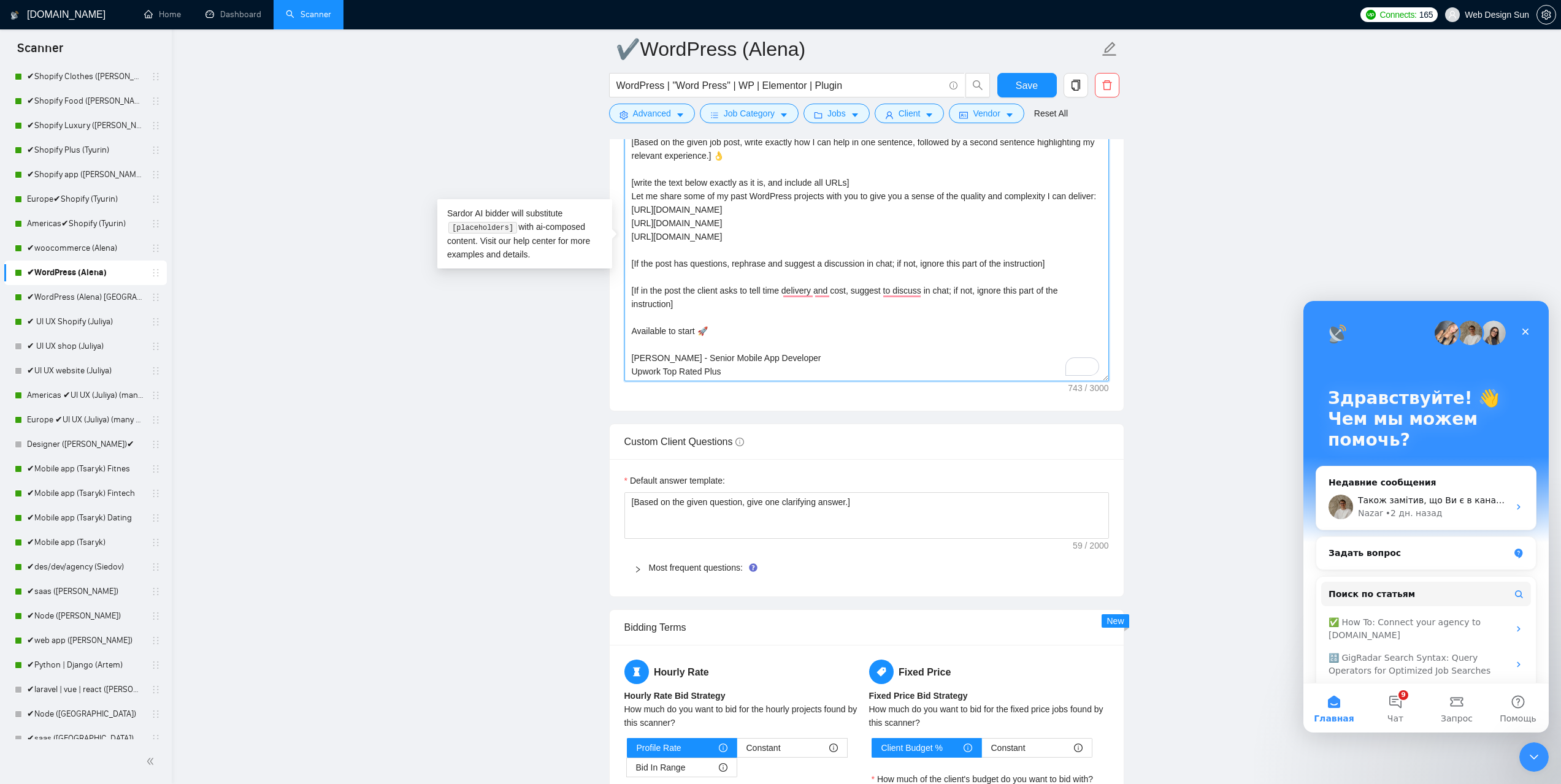
click at [768, 356] on textarea "👋Hello [Based on the given job post, write exactly how I can help in one senten…" at bounding box center [867, 243] width 485 height 276
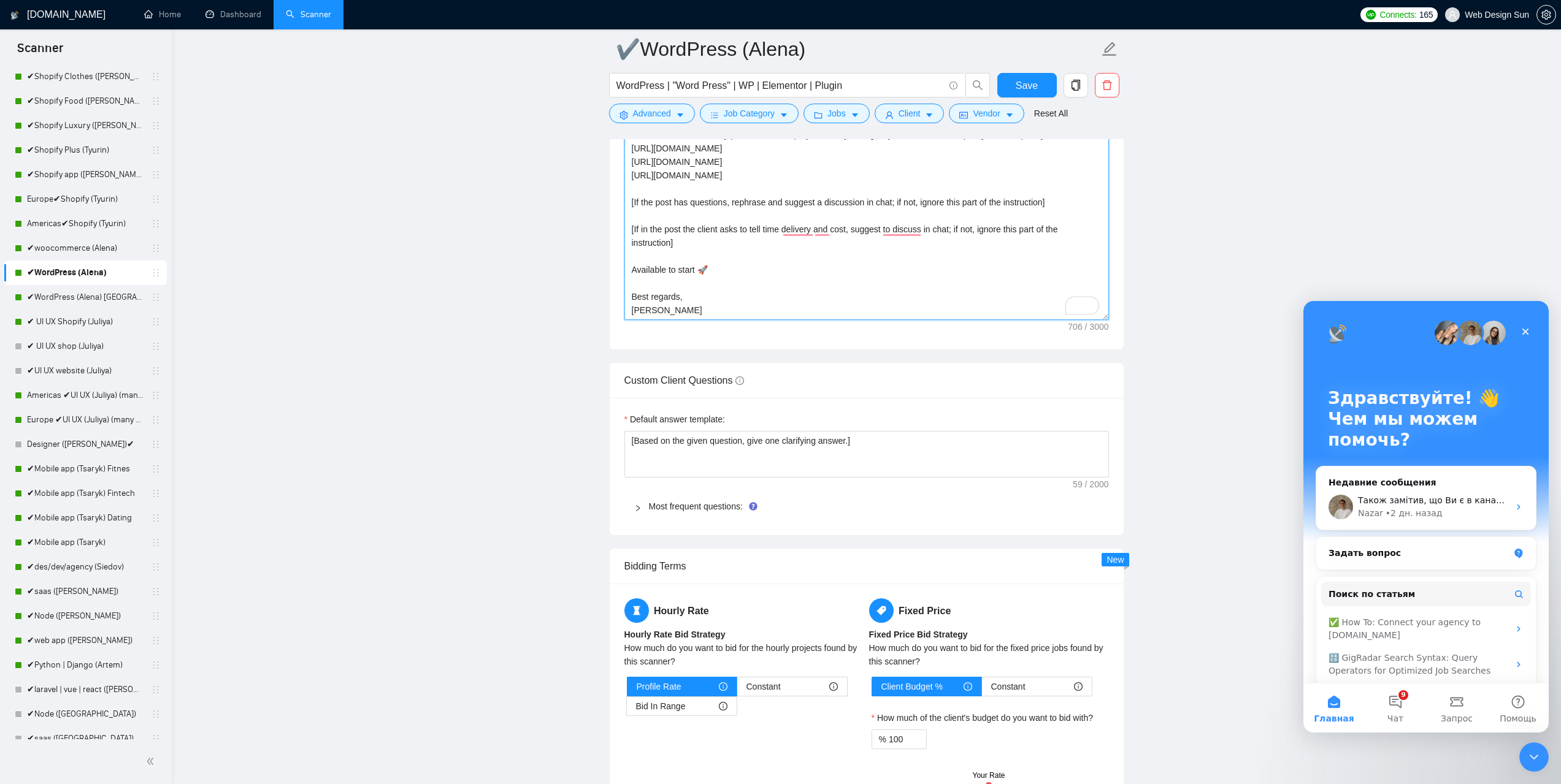
click at [713, 304] on textarea "👋Hello [Based on the given job post, write exactly how I can help in one senten…" at bounding box center [867, 182] width 485 height 276
drag, startPoint x: 676, startPoint y: 308, endPoint x: 632, endPoint y: 307, distance: 44.0
click at [632, 307] on textarea "👋Hello [Based on the given job post, write exactly how I can help in one senten…" at bounding box center [867, 182] width 485 height 276
paste textarea "Igor - Senior Mobile App Developer Upwork Top Rated Plus"
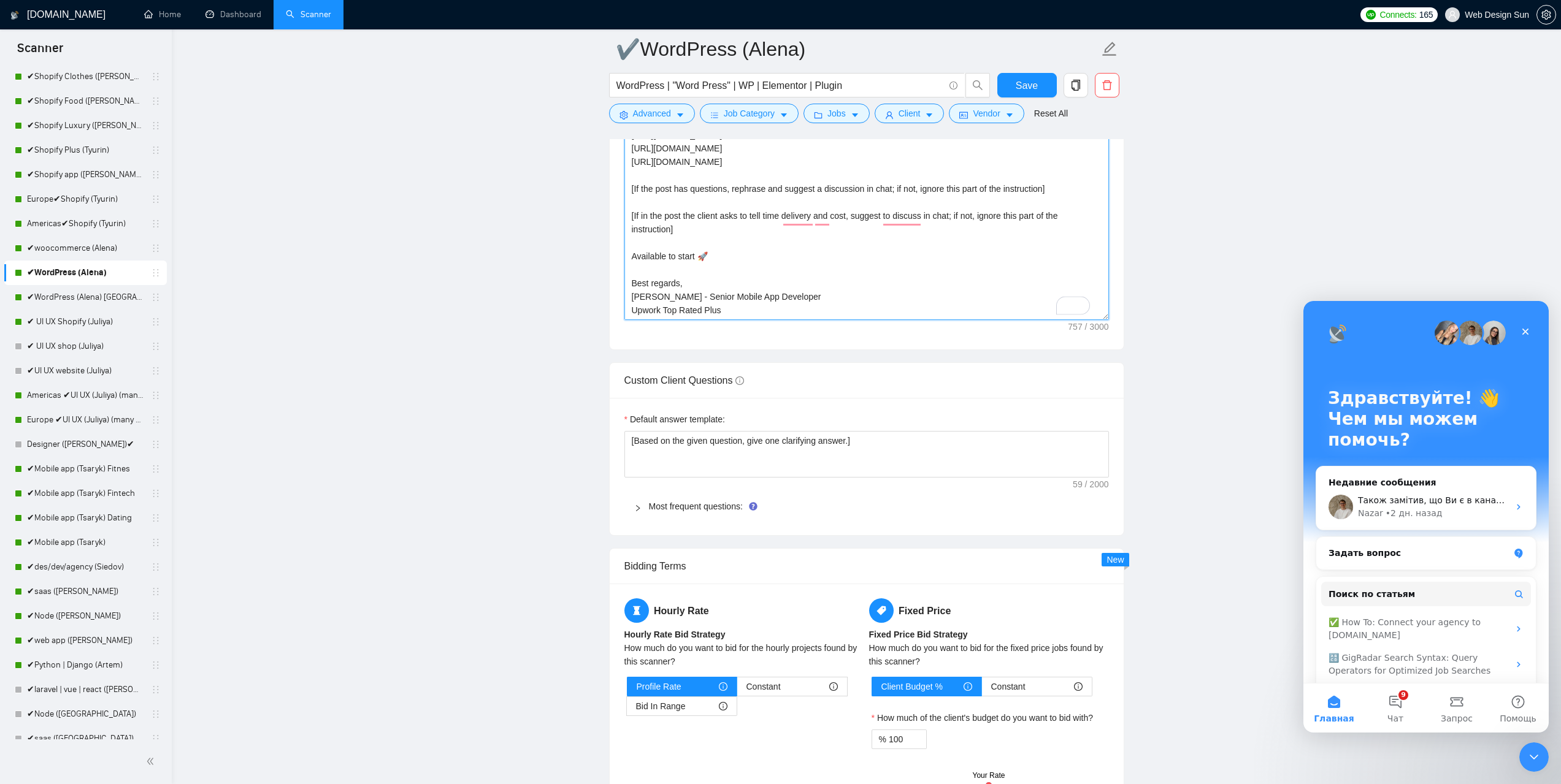
drag, startPoint x: 646, startPoint y: 302, endPoint x: 632, endPoint y: 306, distance: 14.6
click at [632, 304] on textarea "👋Hello [Based on the given job post, write exactly how I can help in one senten…" at bounding box center [867, 182] width 485 height 276
click at [720, 306] on textarea "👋Hello [Based on the given job post, write exactly how I can help in one senten…" at bounding box center [867, 182] width 485 height 276
drag, startPoint x: 754, startPoint y: 294, endPoint x: 688, endPoint y: 299, distance: 66.2
click at [688, 299] on textarea "👋Hello [Based on the given job post, write exactly how I can help in one senten…" at bounding box center [867, 182] width 485 height 276
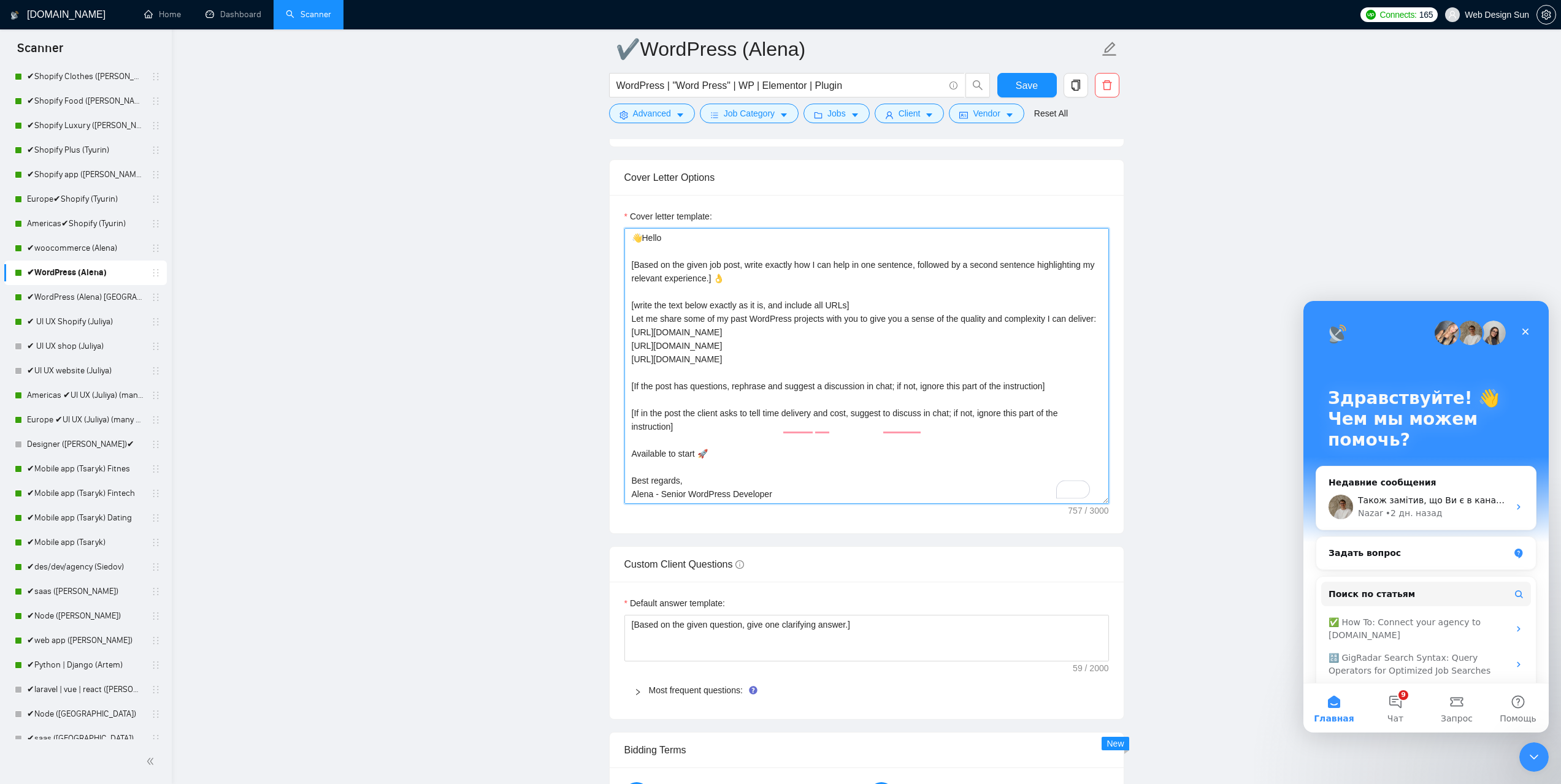
scroll to position [1656, 0]
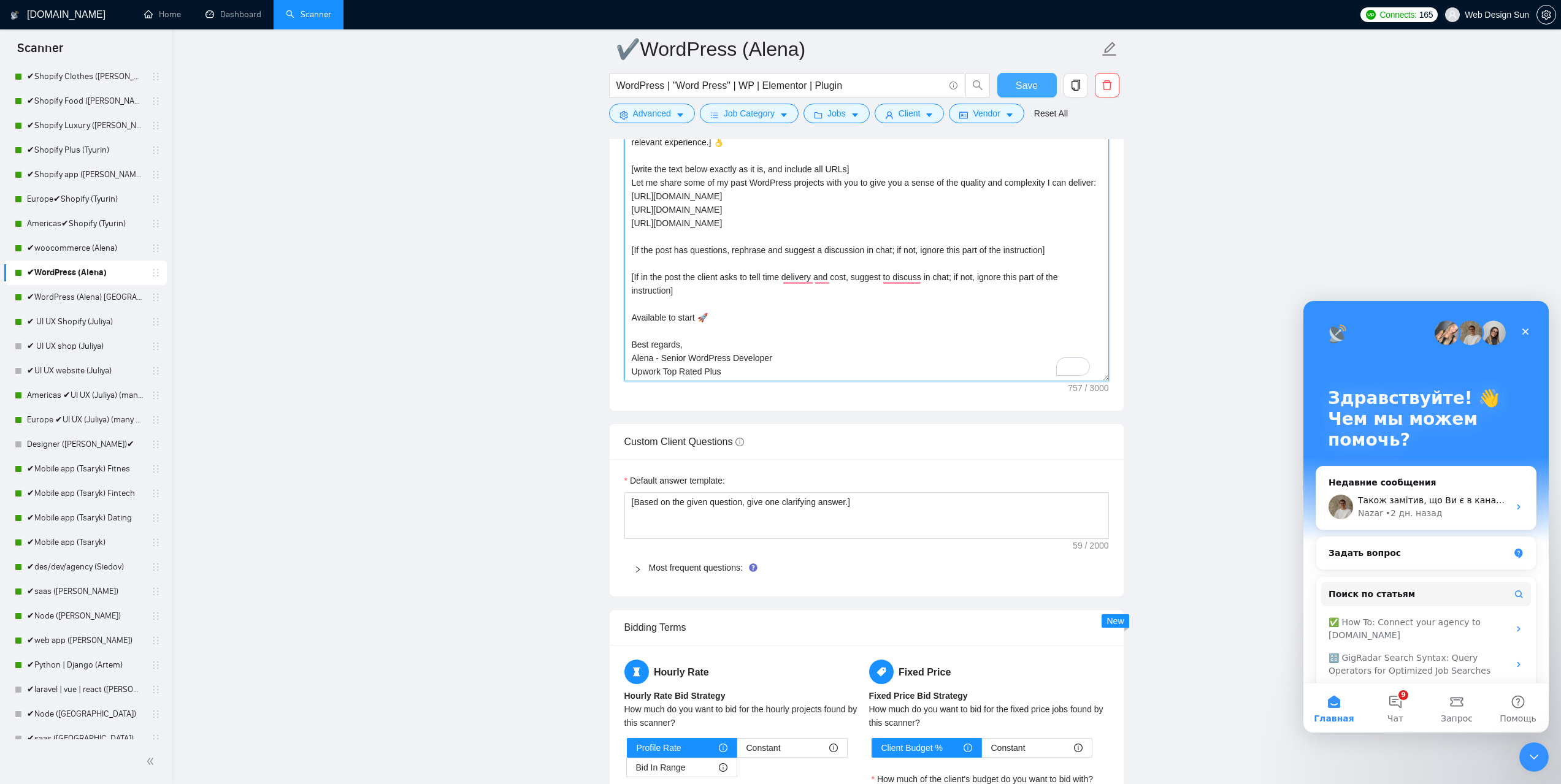
type textarea "👋Hello [Based on the given job post, write exactly how I can help in one senten…"
click at [1028, 87] on span "Save" at bounding box center [1027, 86] width 22 height 16
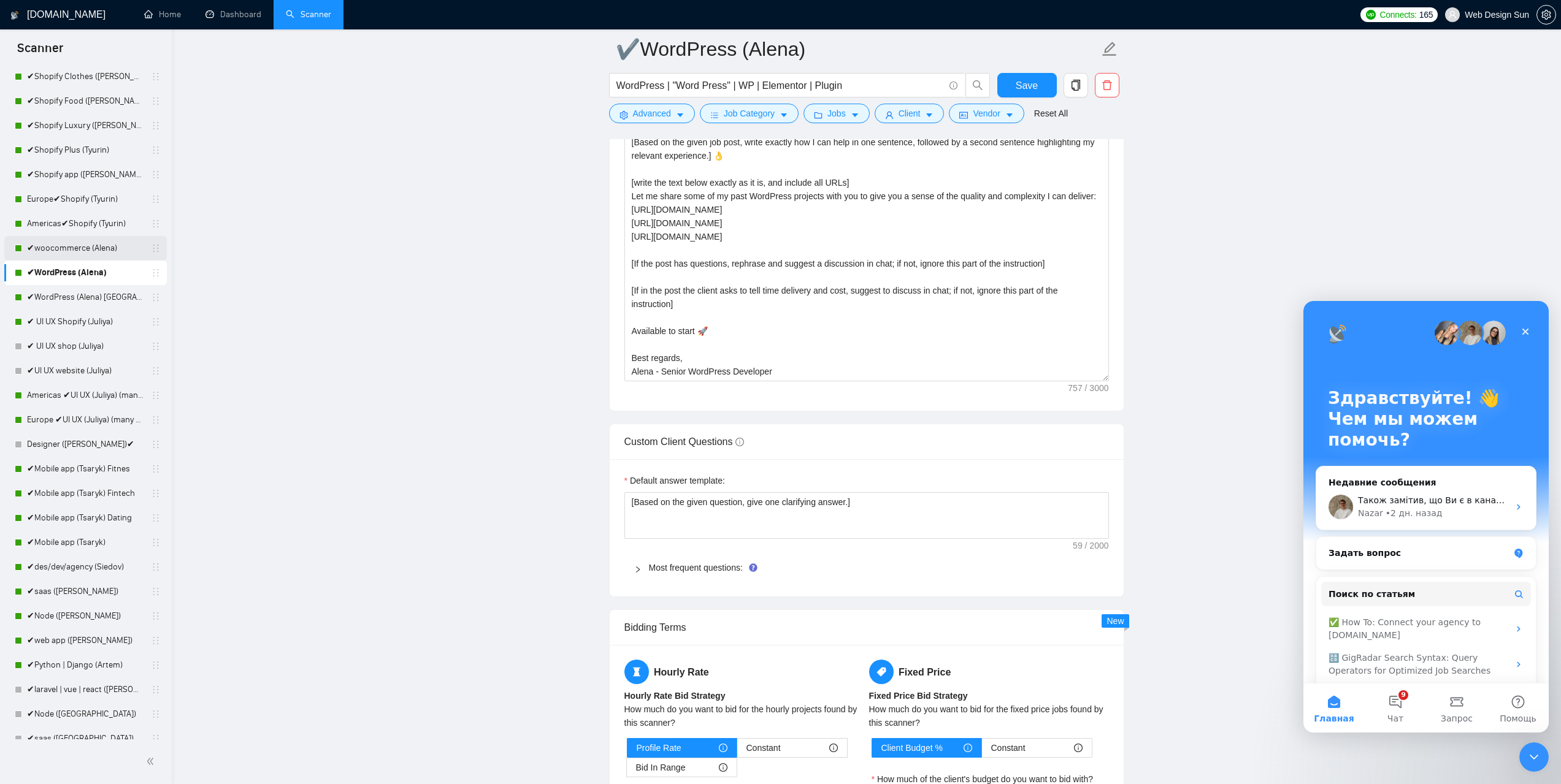
click at [86, 249] on link "✔woocommerce (Alena)" at bounding box center [85, 248] width 116 height 25
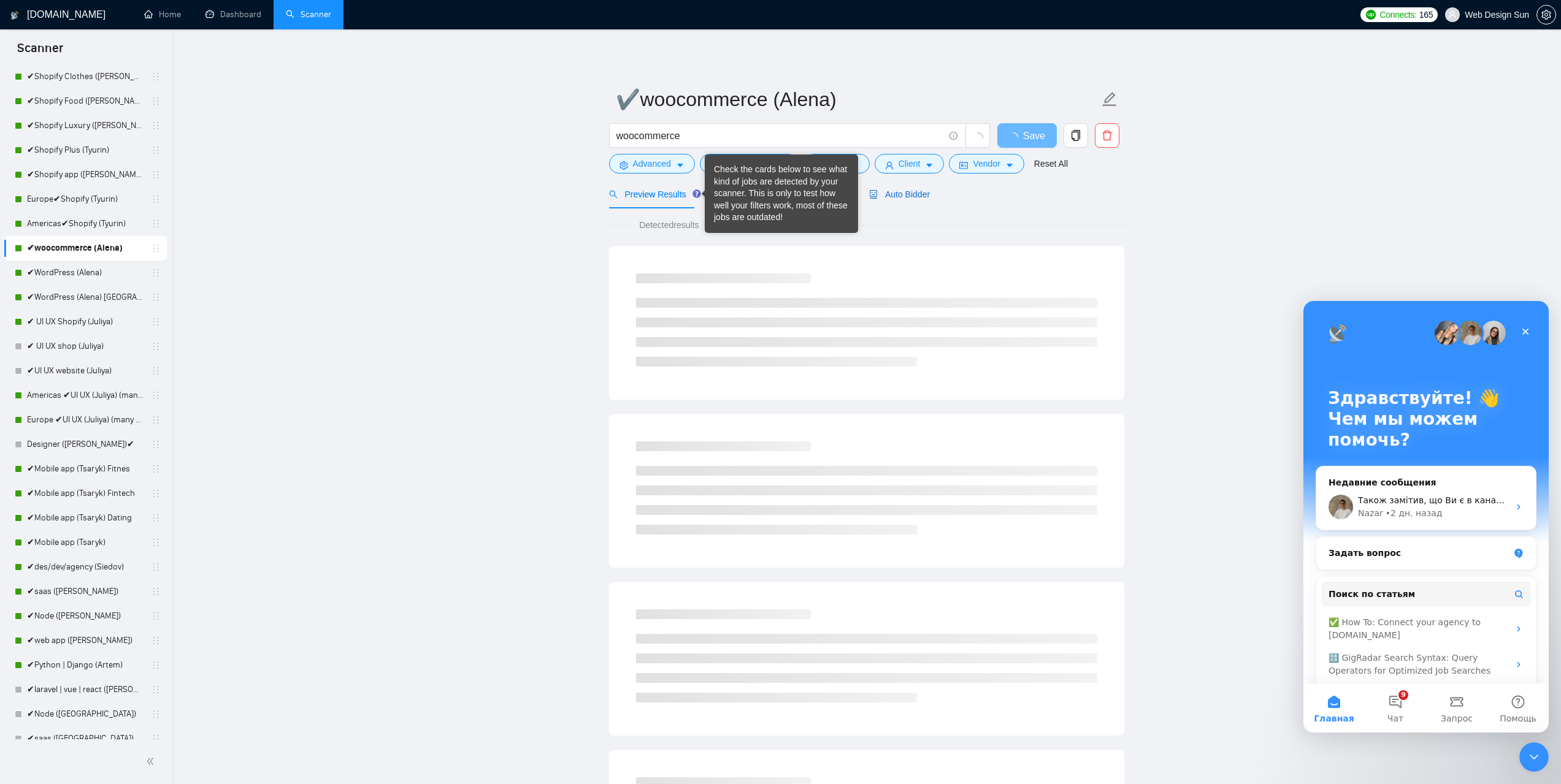
click at [916, 189] on span "Auto Bidder" at bounding box center [900, 194] width 61 height 10
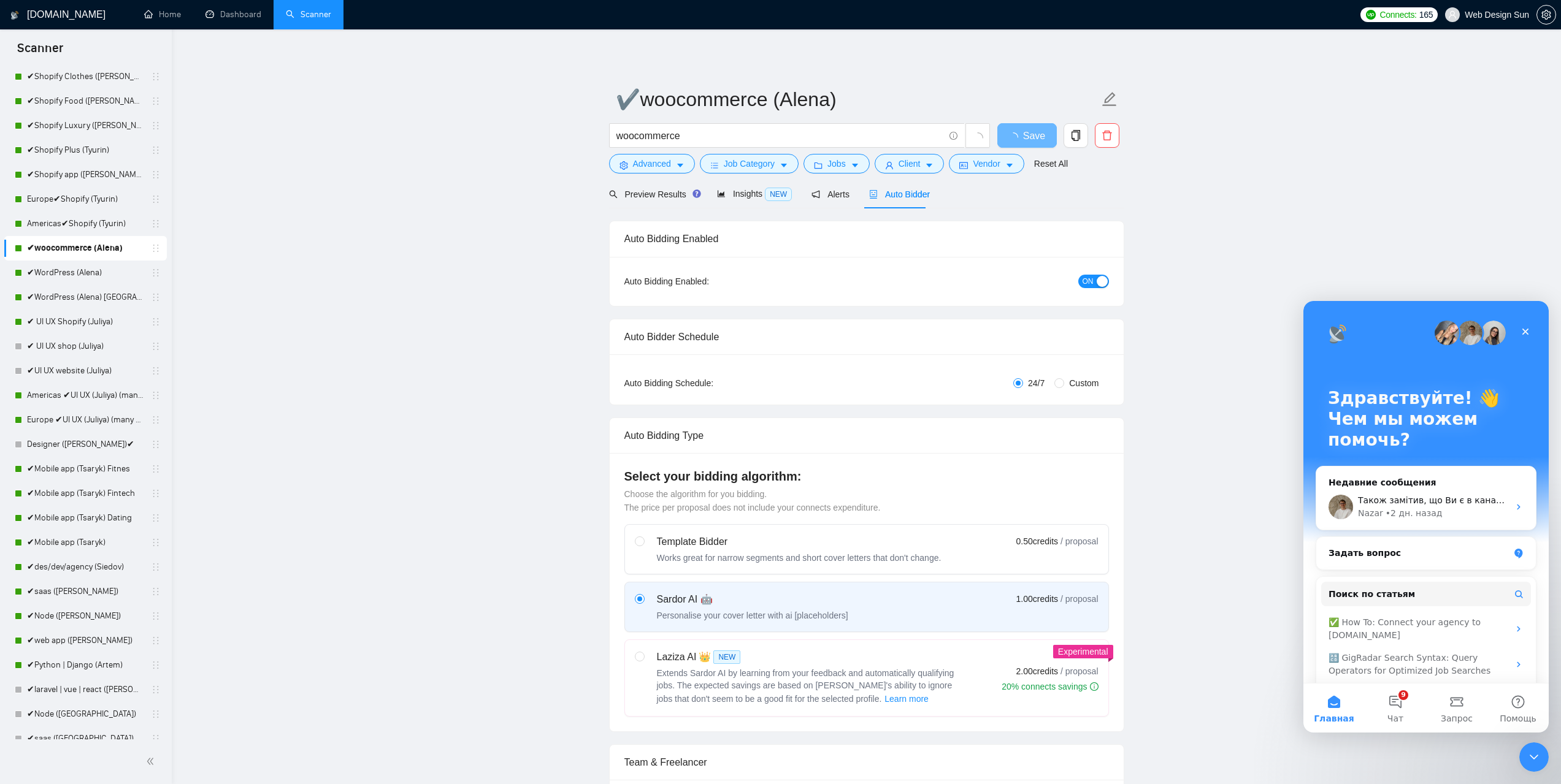
radio input "false"
radio input "true"
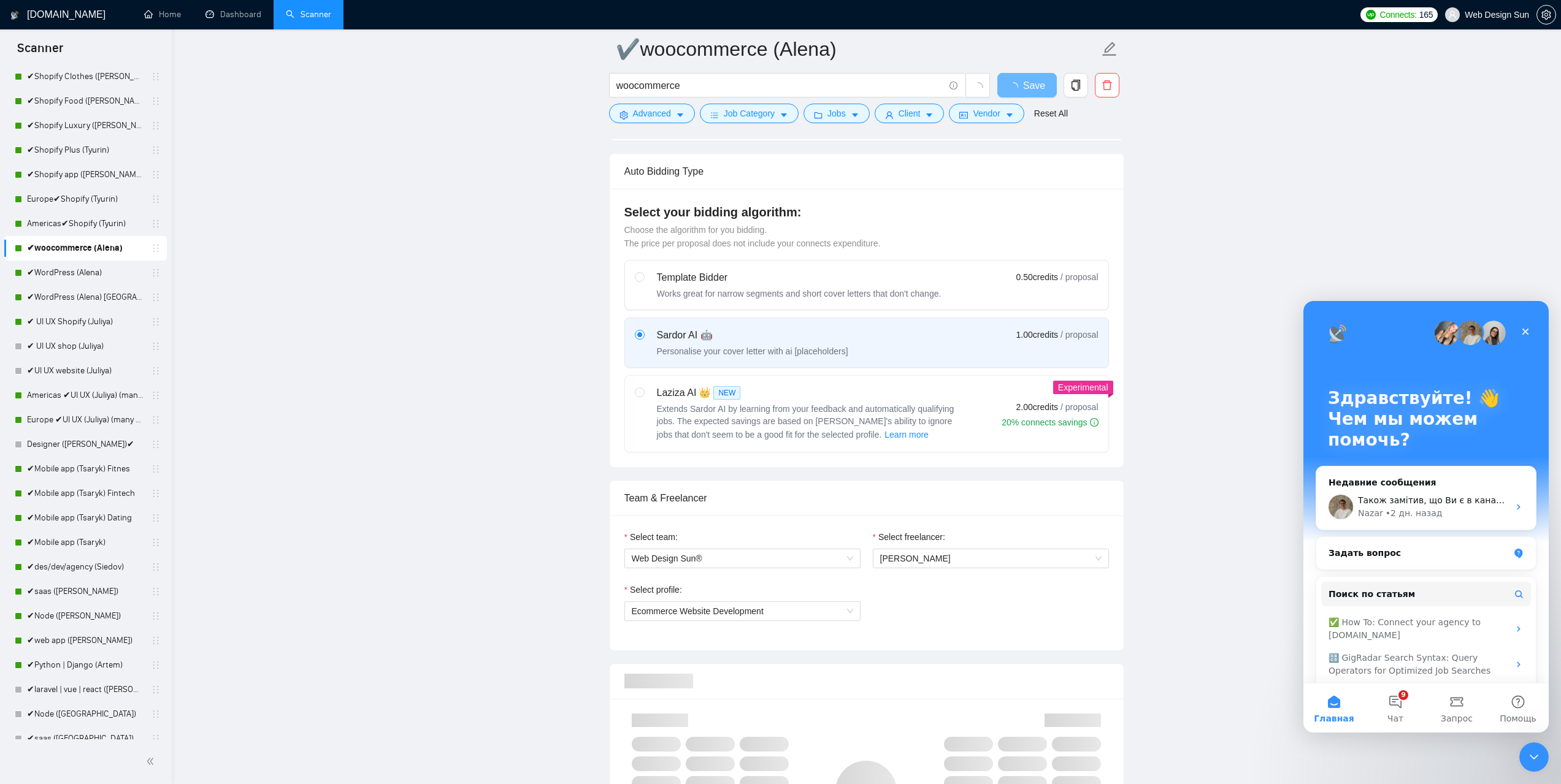
scroll to position [797, 0]
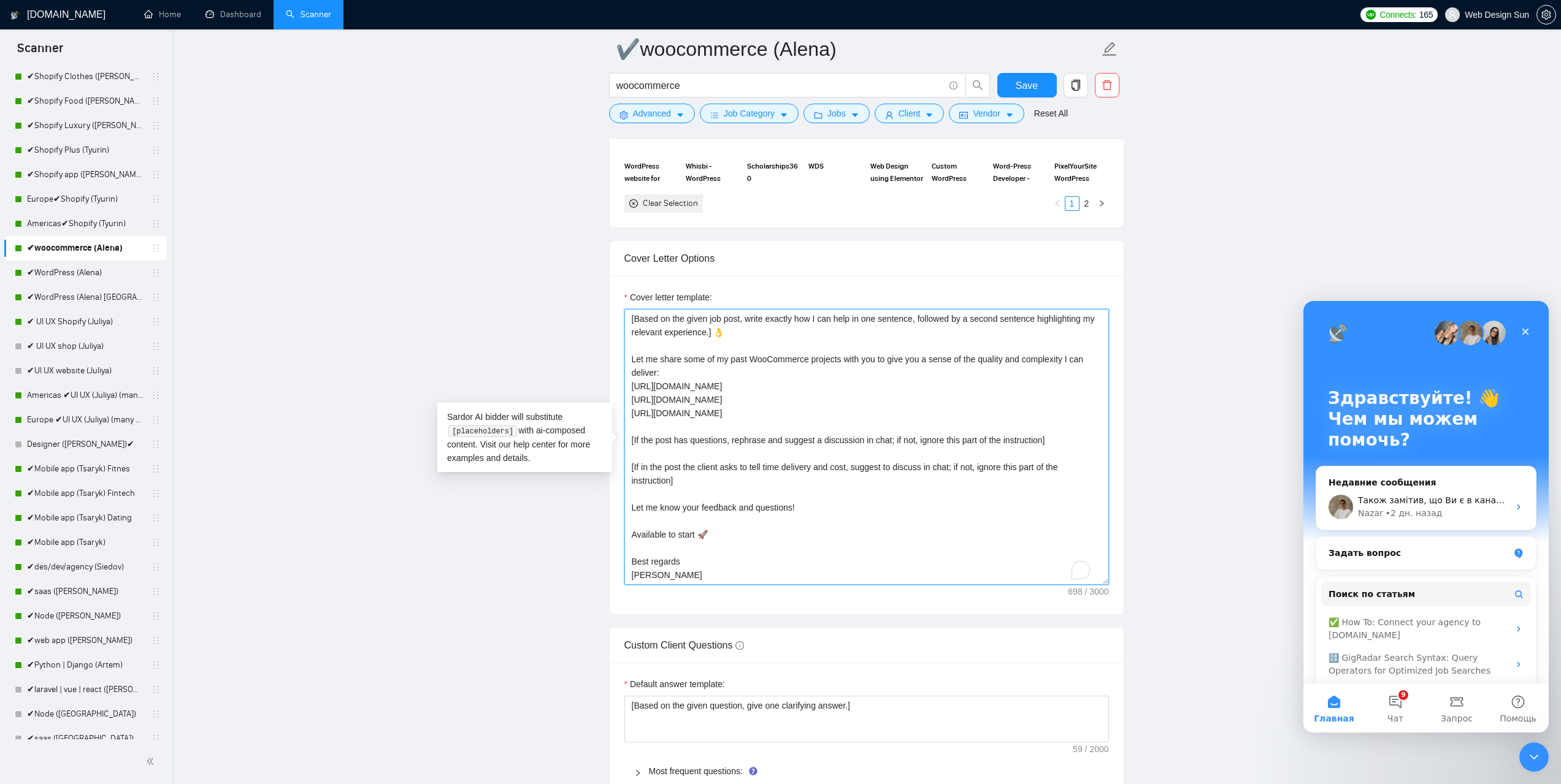
click at [690, 561] on textarea "👋Hello [Based on the given job post, write exactly how I can help in one senten…" at bounding box center [867, 447] width 485 height 276
paste textarea "Igor - Senior Mobile App Developer Upwork Top Rated Plus"
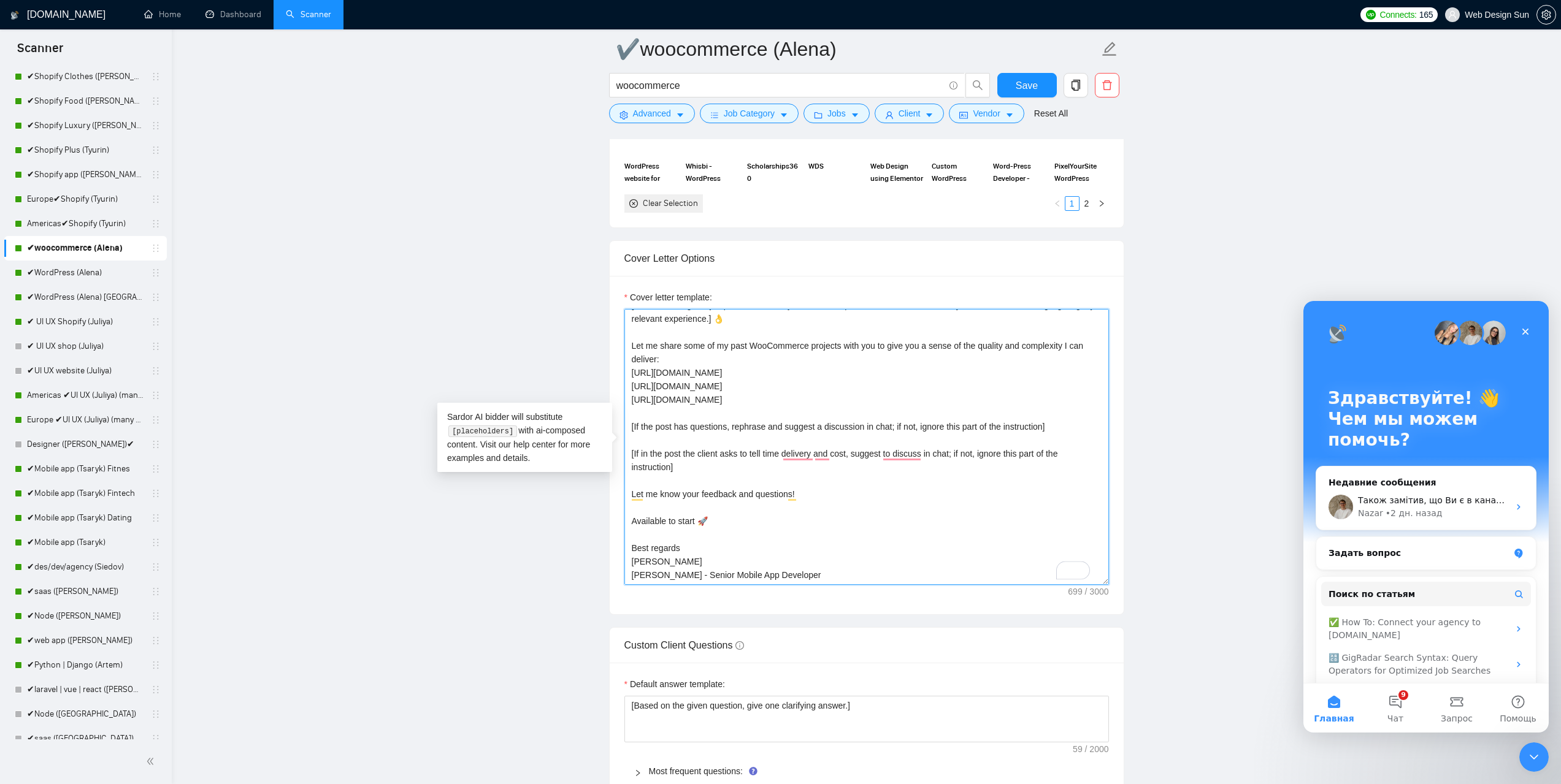
scroll to position [51, 0]
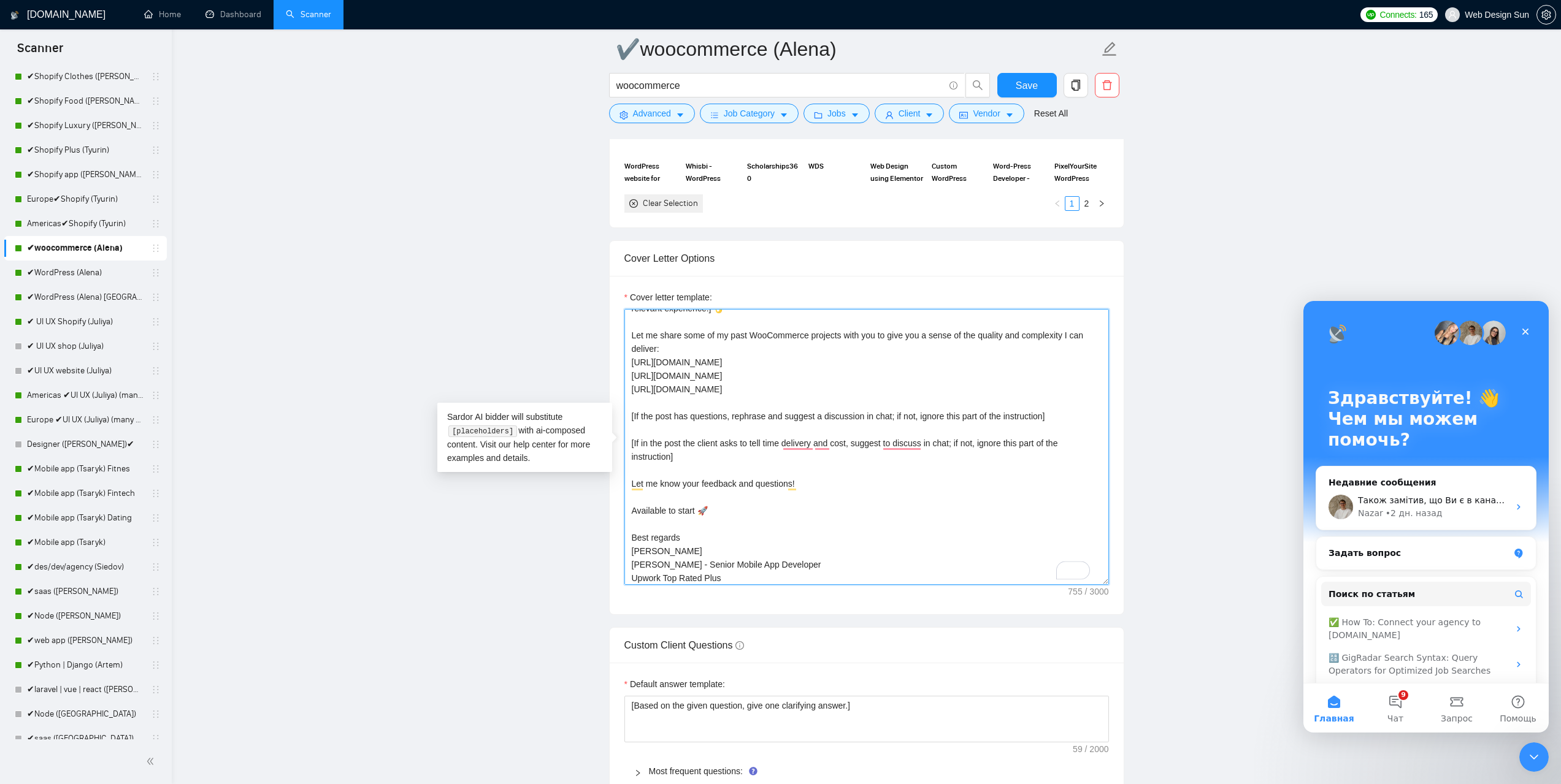
drag, startPoint x: 775, startPoint y: 559, endPoint x: 628, endPoint y: 562, distance: 147.0
click at [628, 562] on div "Cover Letter Options Cover letter template: 👋Hello [Based on the given job post…" at bounding box center [866, 427] width 515 height 374
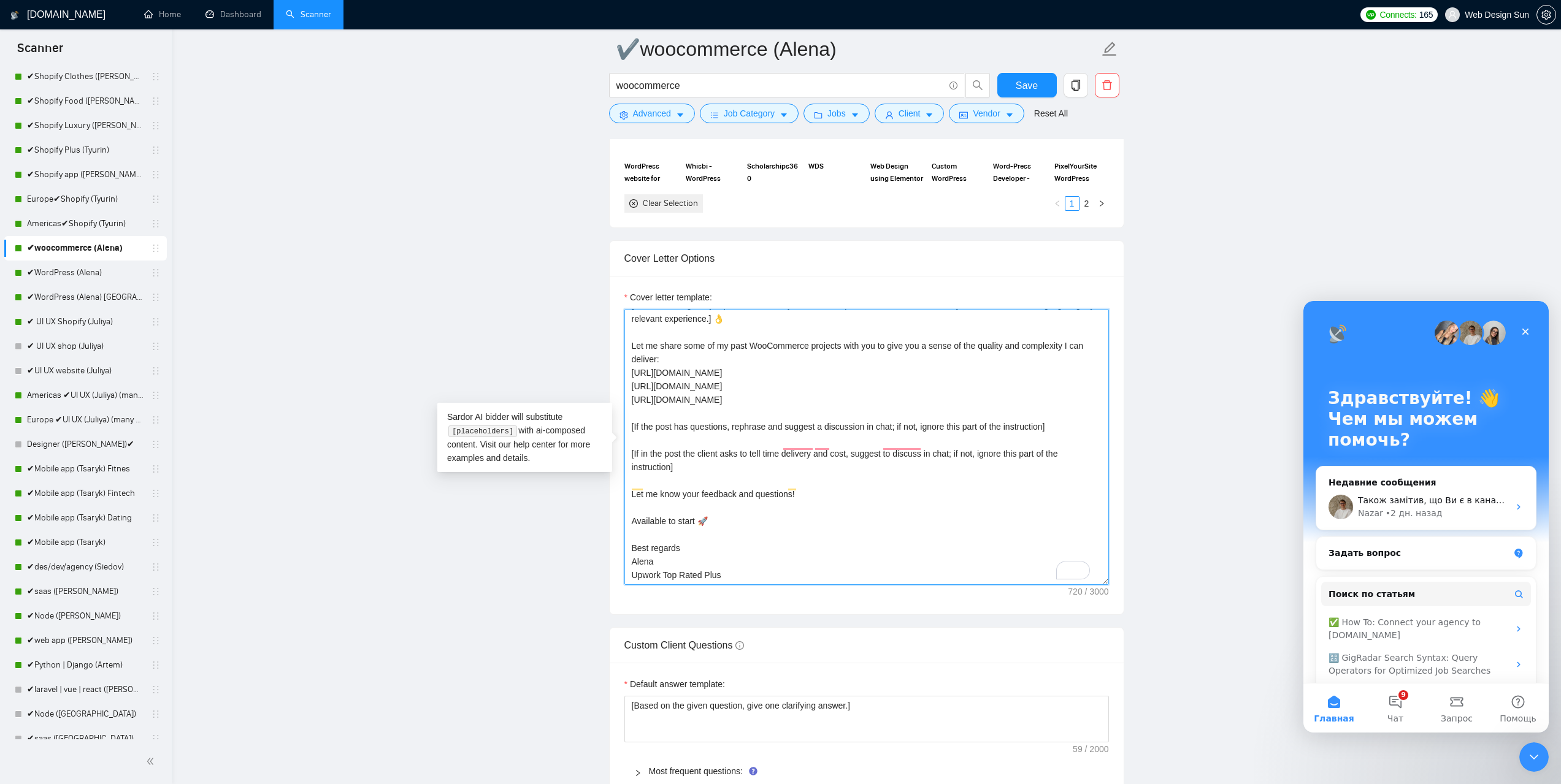
click at [685, 552] on textarea "👋Hello [Based on the given job post, write exactly how I can help in one senten…" at bounding box center [867, 447] width 485 height 276
click at [787, 552] on textarea "👋Hello [Based on the given job post, write exactly how I can help in one senten…" at bounding box center [867, 447] width 485 height 276
type textarea "👋Hello [Based on the given job post, write exactly how I can help in one senten…"
click at [1021, 79] on span "Save" at bounding box center [1027, 86] width 22 height 16
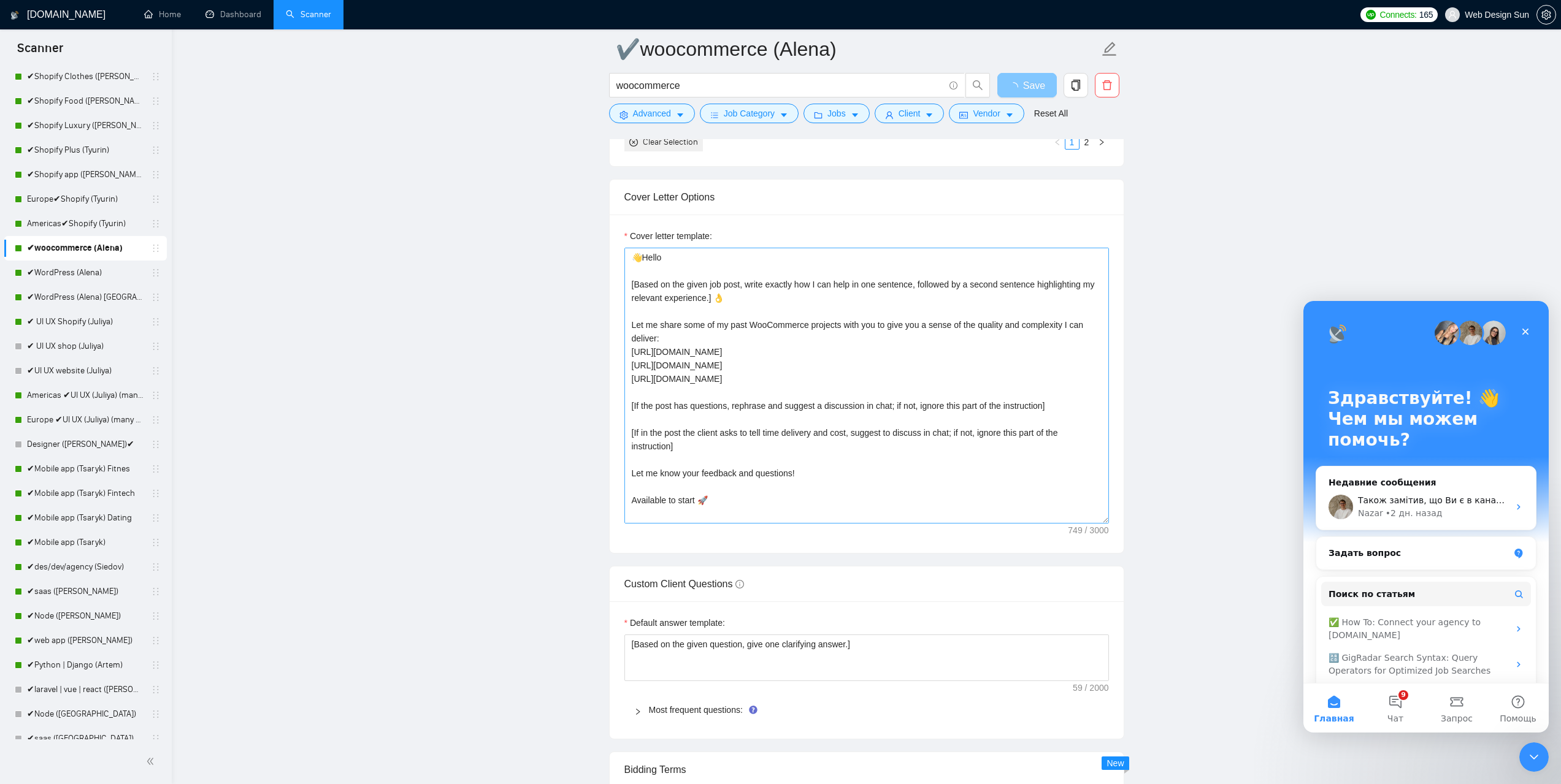
scroll to position [54, 0]
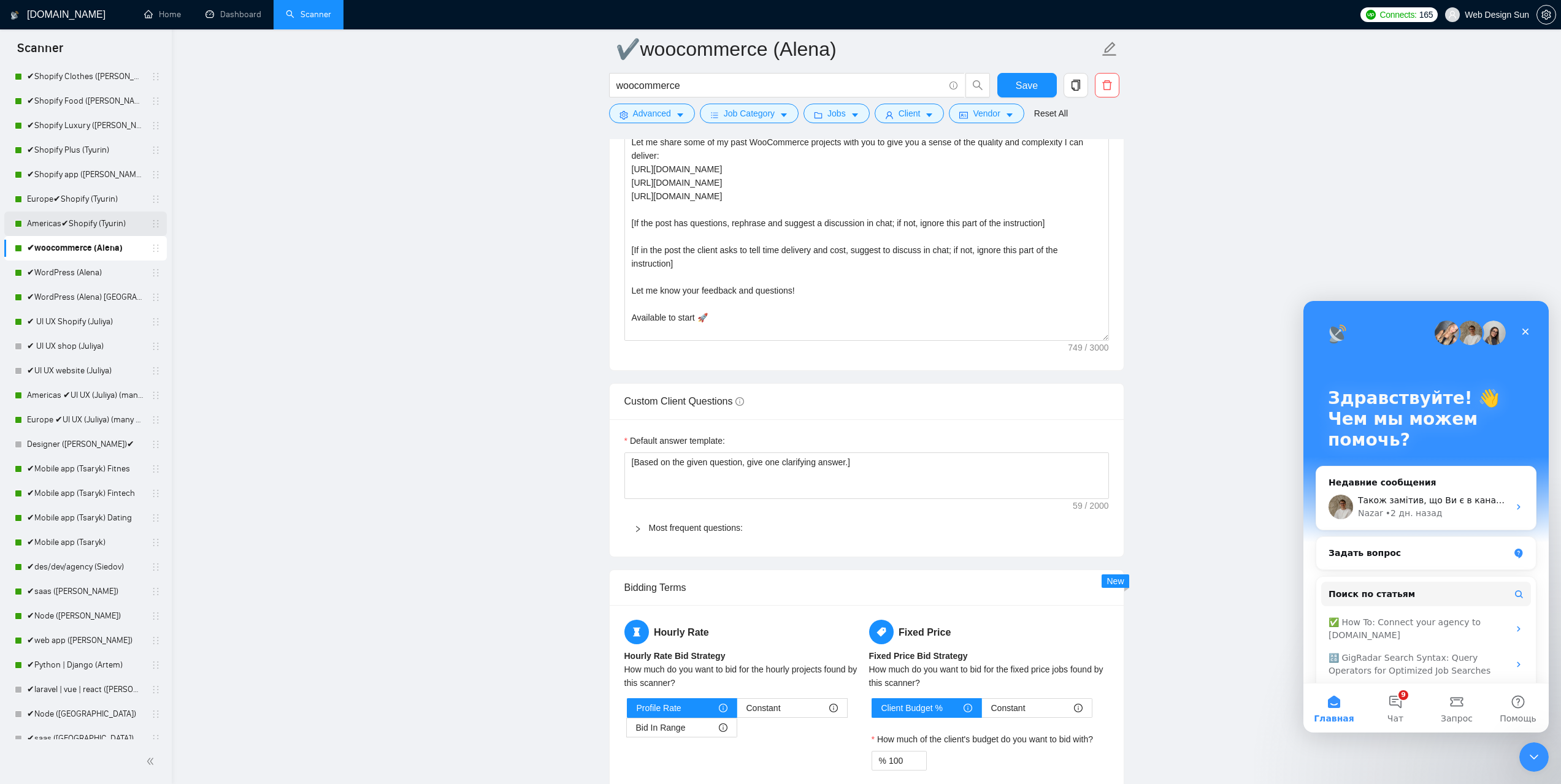
click at [88, 224] on link "Americas✔Shopify (Tyurin)" at bounding box center [85, 224] width 116 height 25
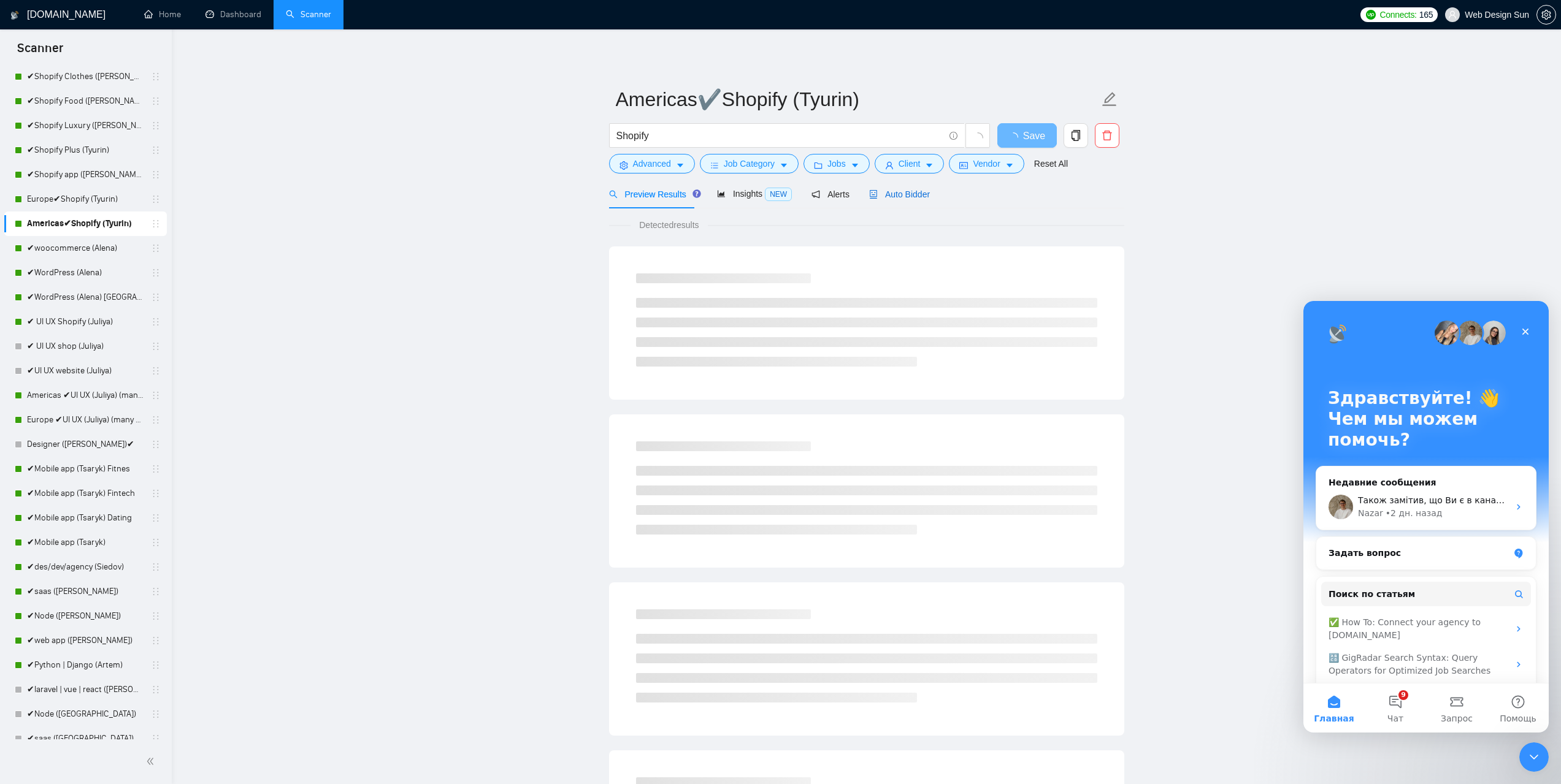
click at [906, 193] on span "Auto Bidder" at bounding box center [900, 194] width 61 height 10
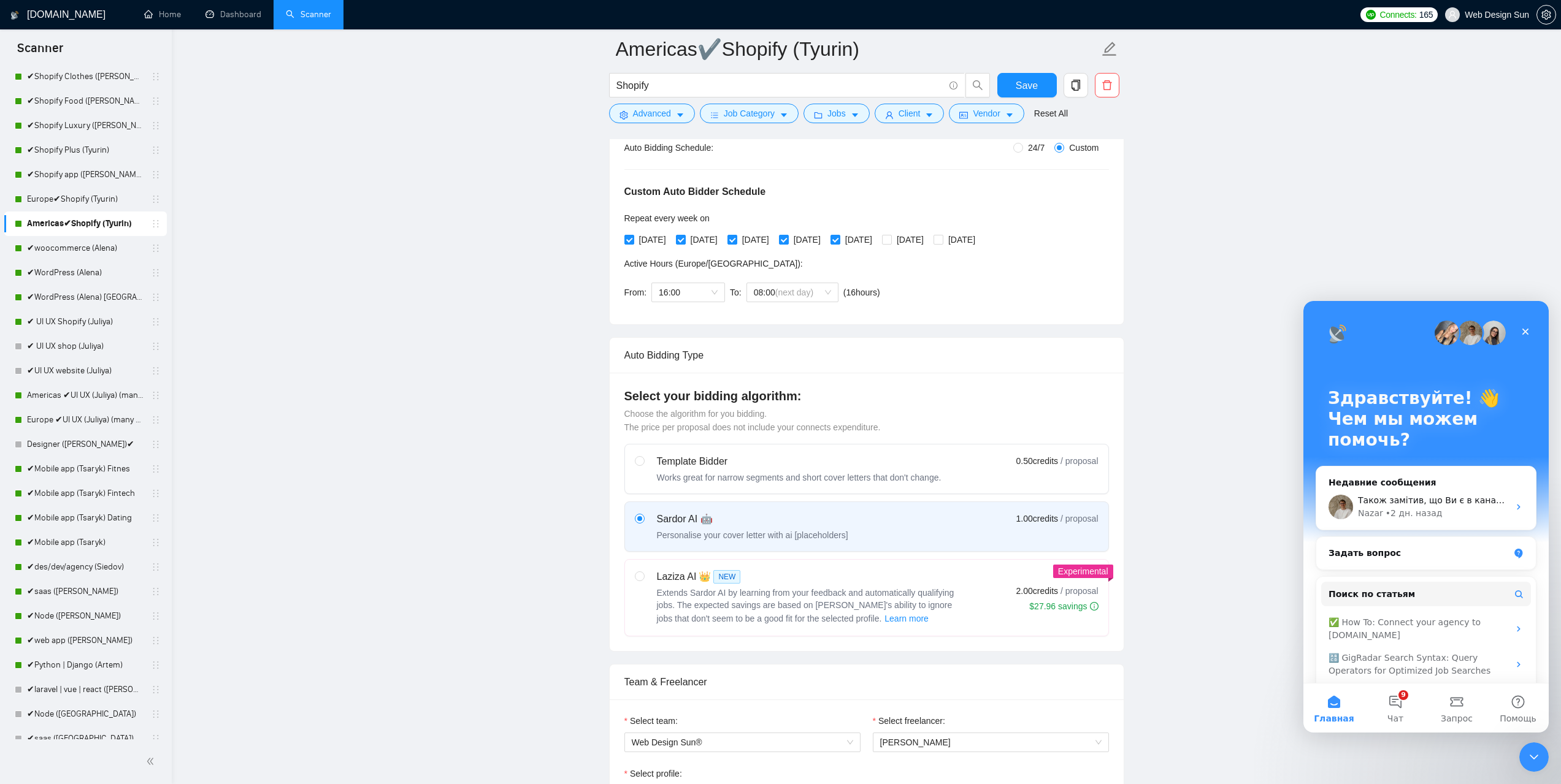
scroll to position [61, 0]
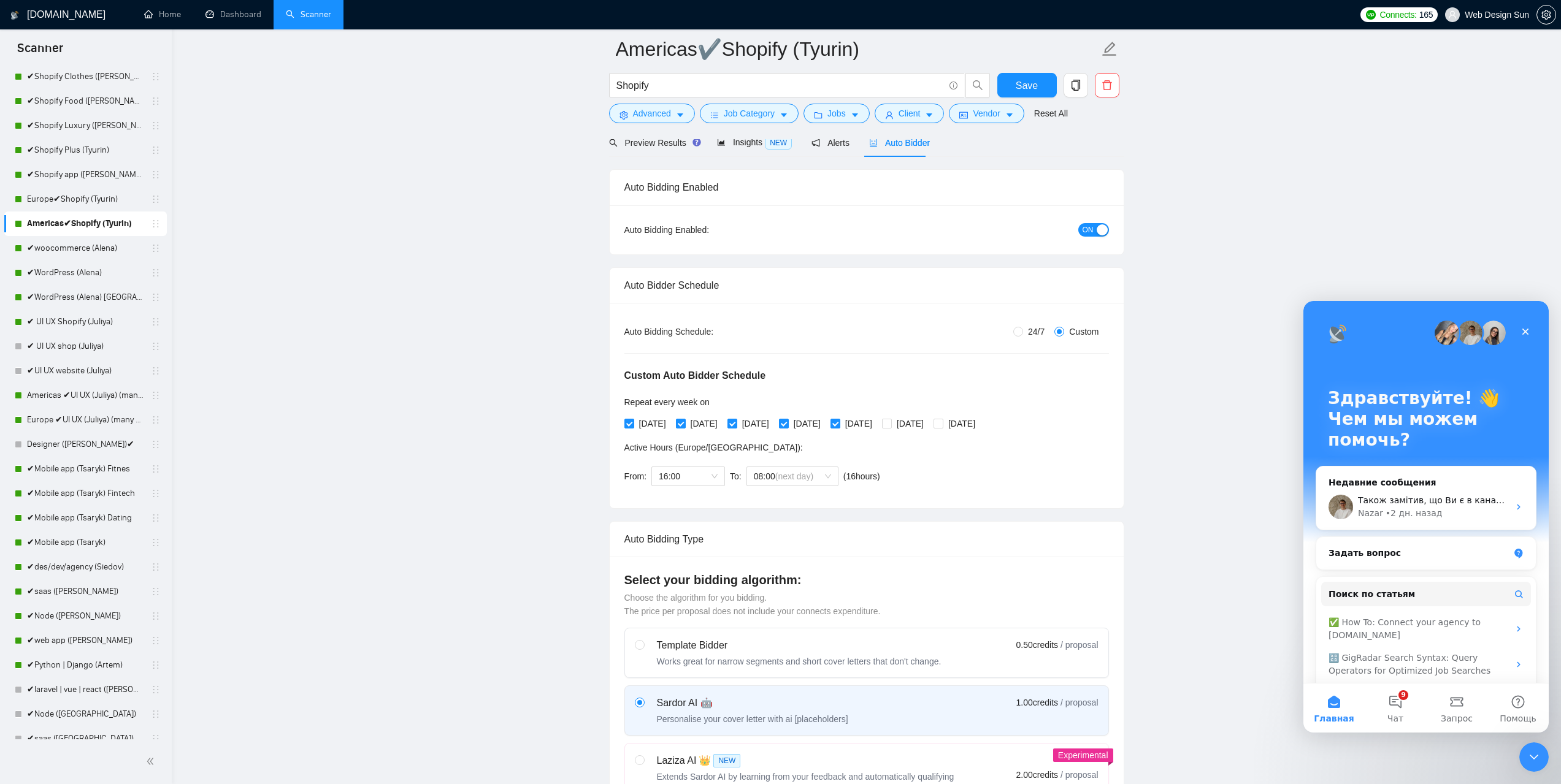
click at [1031, 334] on span "24/7" at bounding box center [1036, 332] width 27 height 14
click at [1023, 334] on input "24/7" at bounding box center [1018, 332] width 10 height 10
radio input "true"
radio input "false"
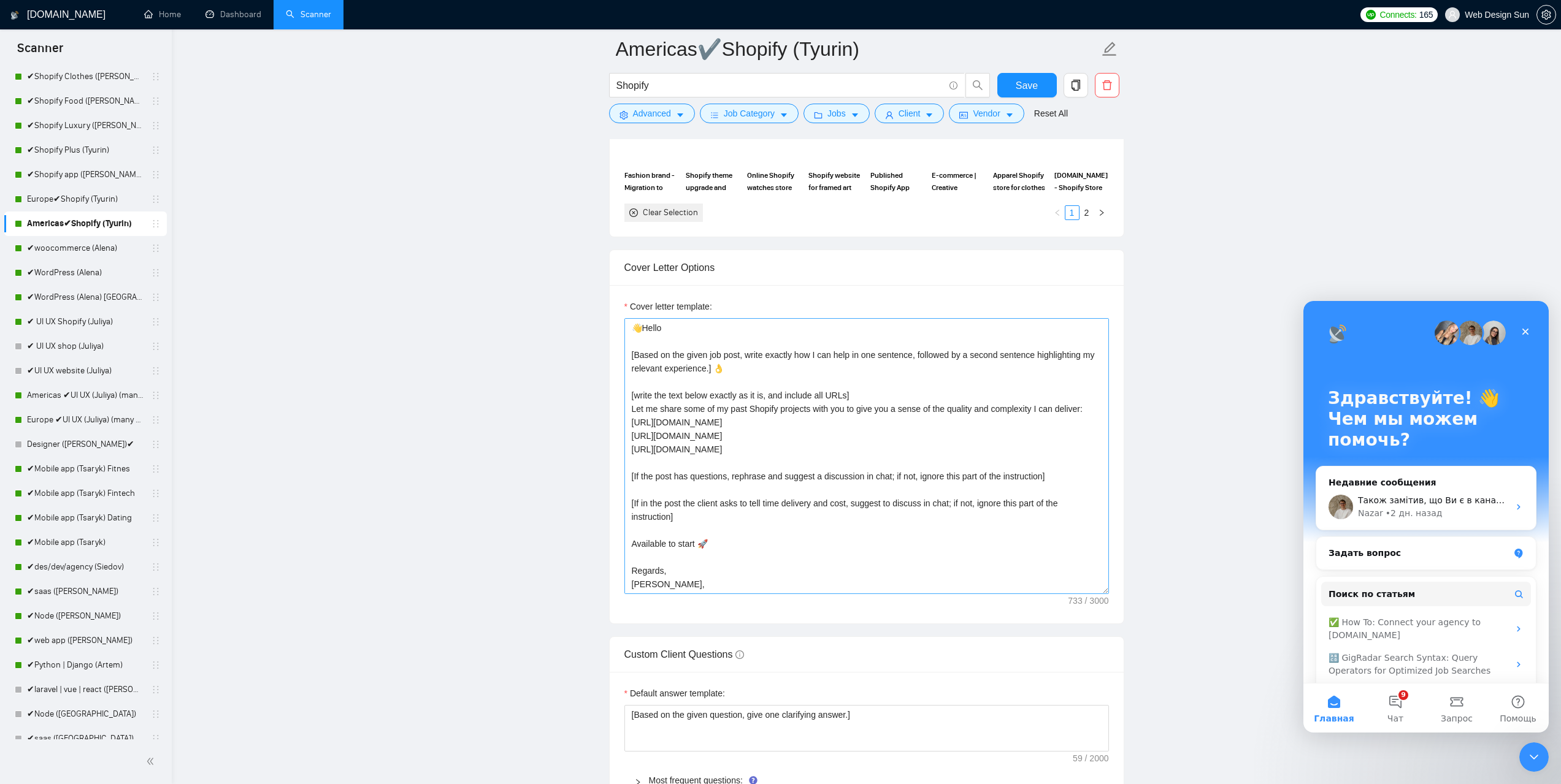
scroll to position [27, 0]
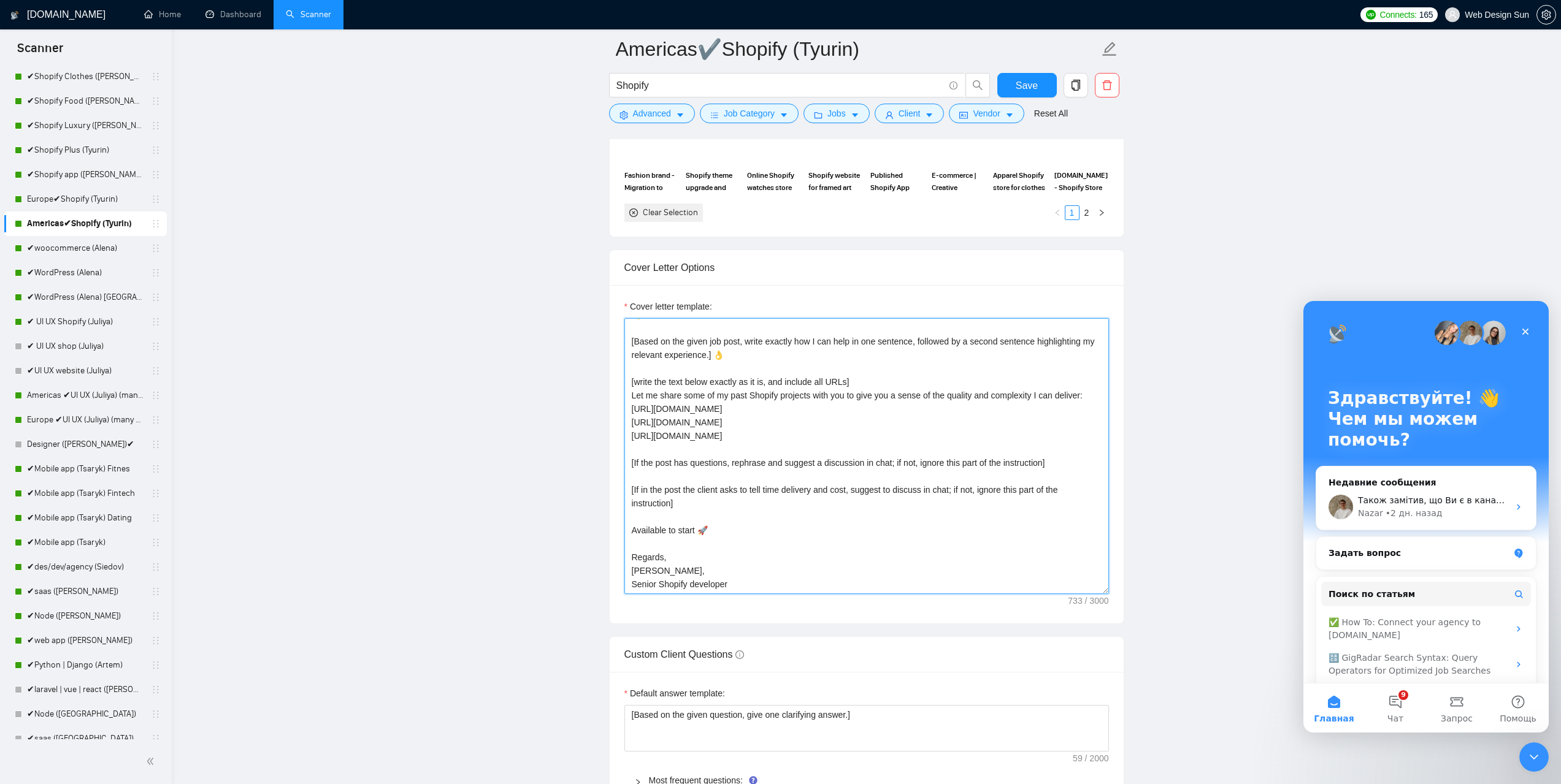
click at [735, 571] on textarea "👋Hello [Based on the given job post, write exactly how I can help in one senten…" at bounding box center [867, 456] width 485 height 276
paste textarea "Igor - Senior Mobile App Developer Upwork Top Rated Plus"
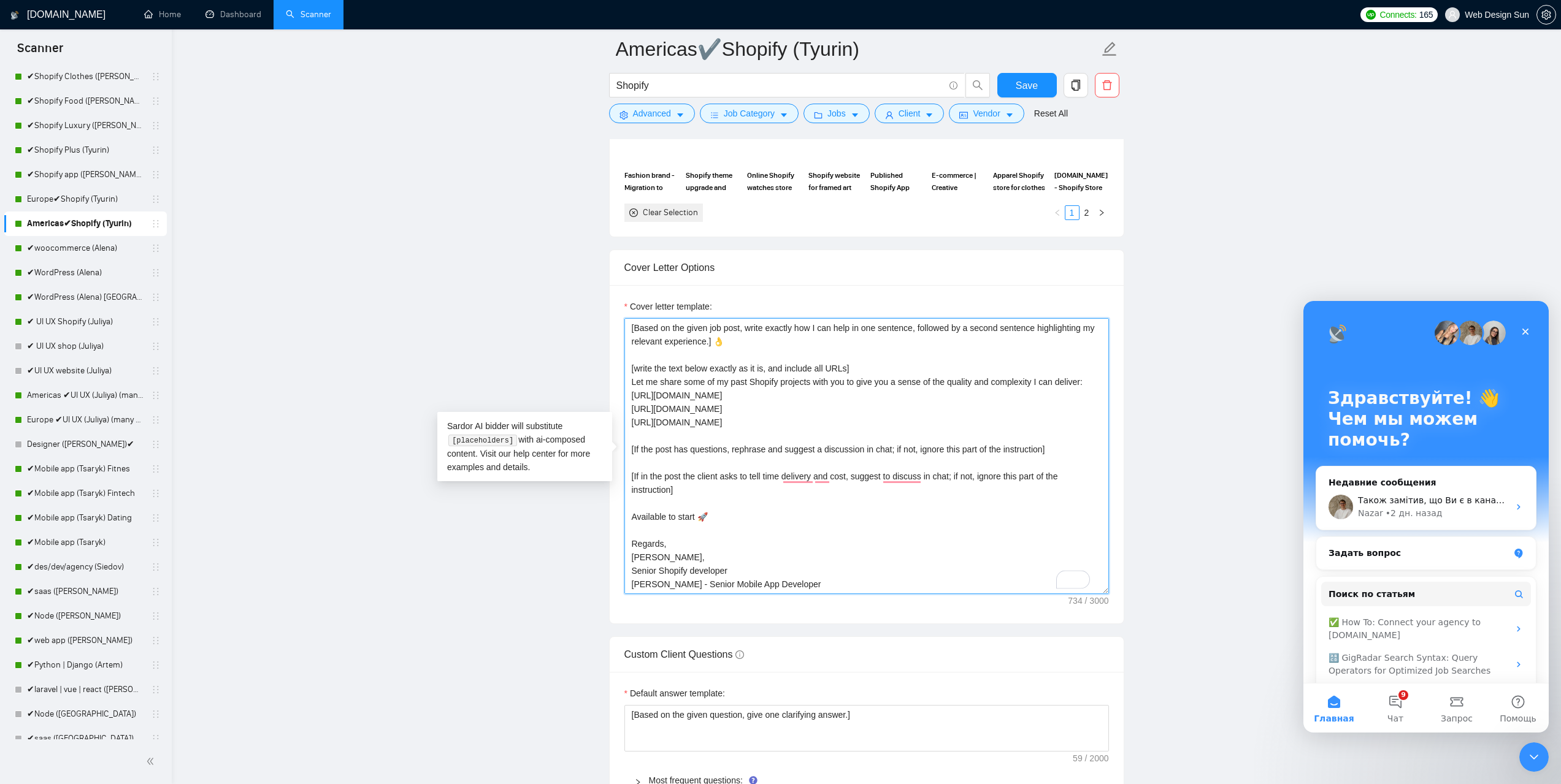
scroll to position [37, 0]
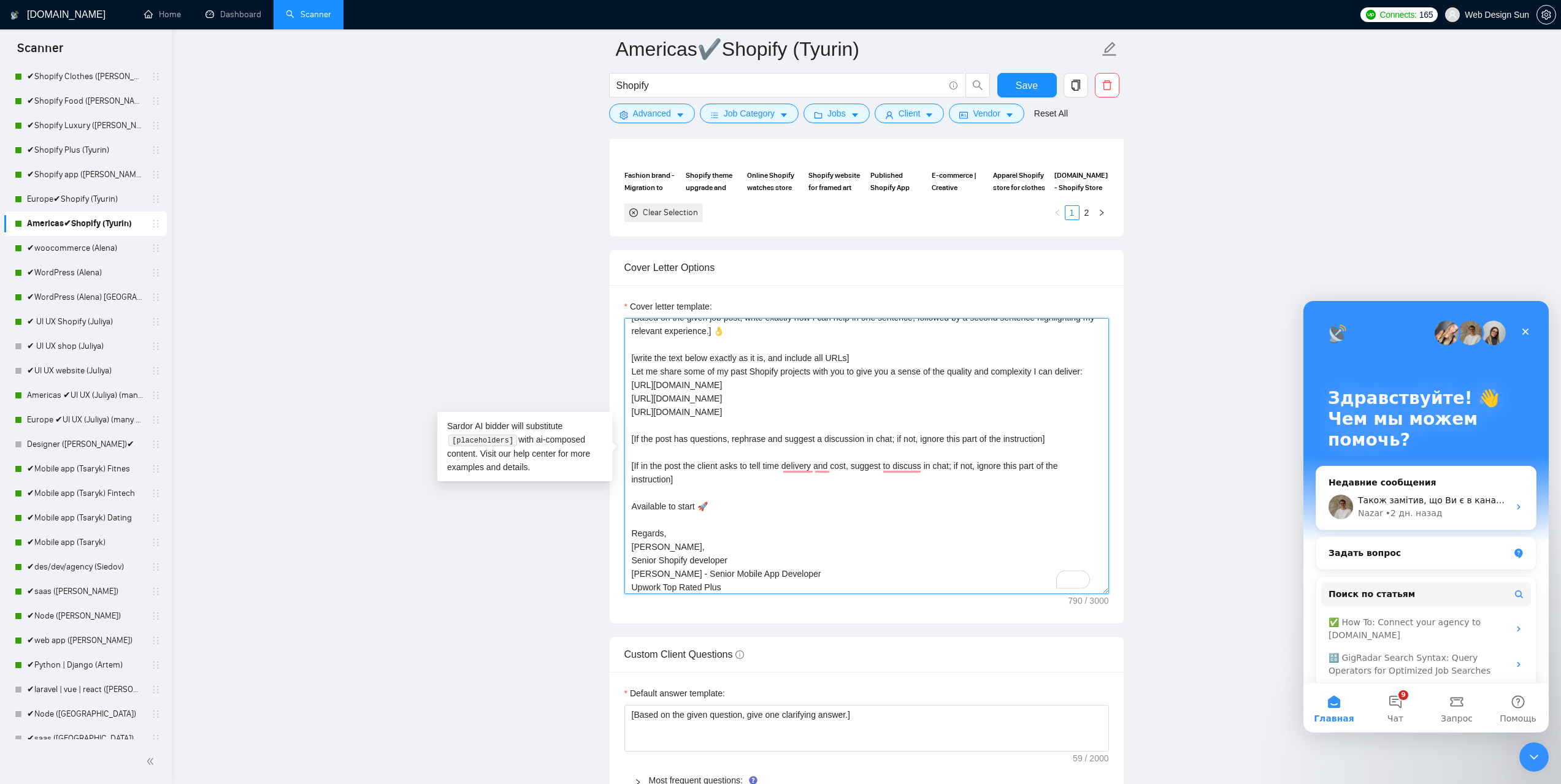
drag, startPoint x: 776, startPoint y: 574, endPoint x: 630, endPoint y: 579, distance: 146.1
click at [631, 579] on textarea "👋Hello [Based on the given job post, write exactly how I can help in one senten…" at bounding box center [867, 456] width 485 height 276
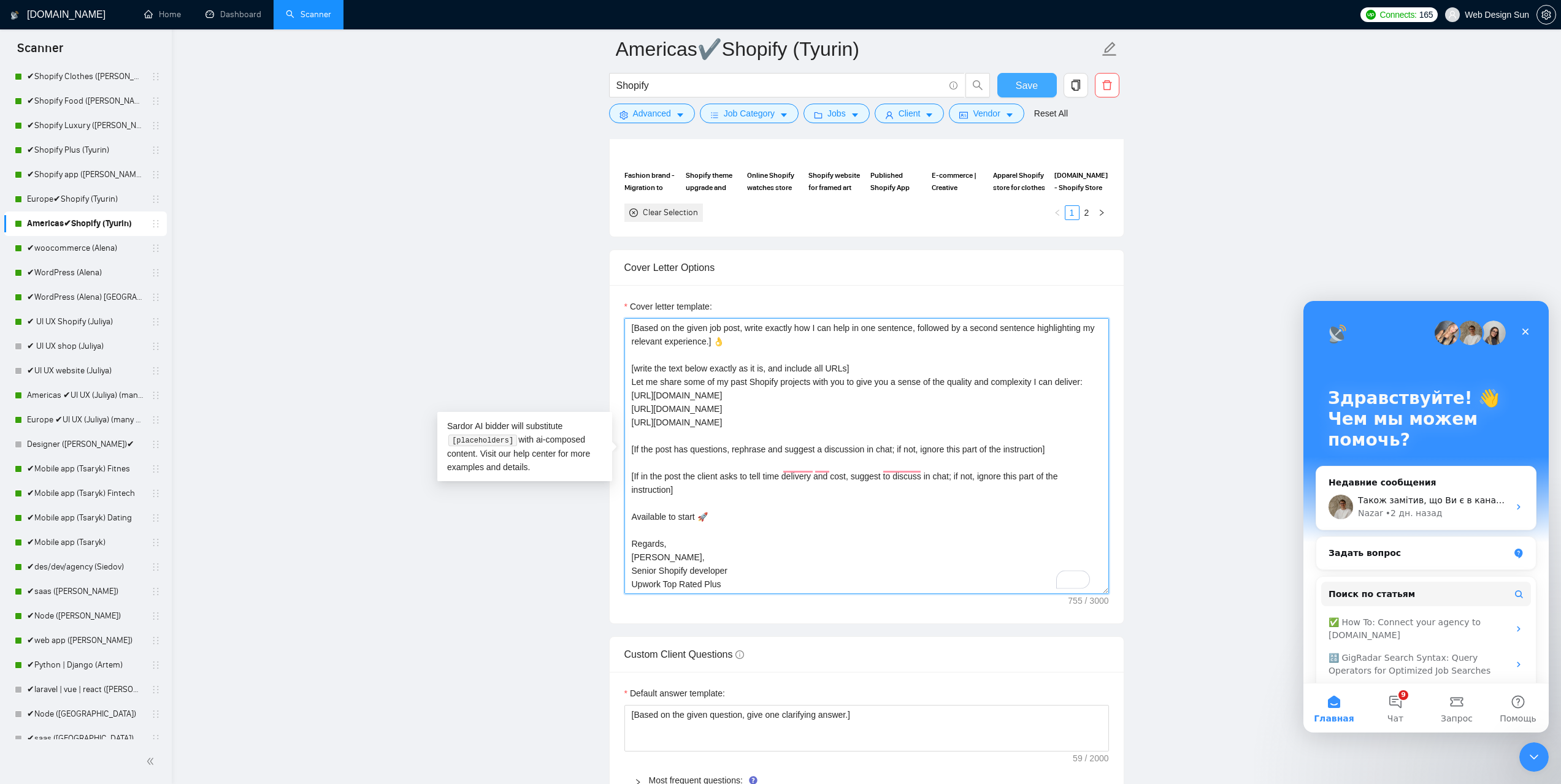
type textarea "👋Hello [Based on the given job post, write exactly how I can help in one senten…"
click at [1036, 87] on span "Save" at bounding box center [1027, 86] width 22 height 16
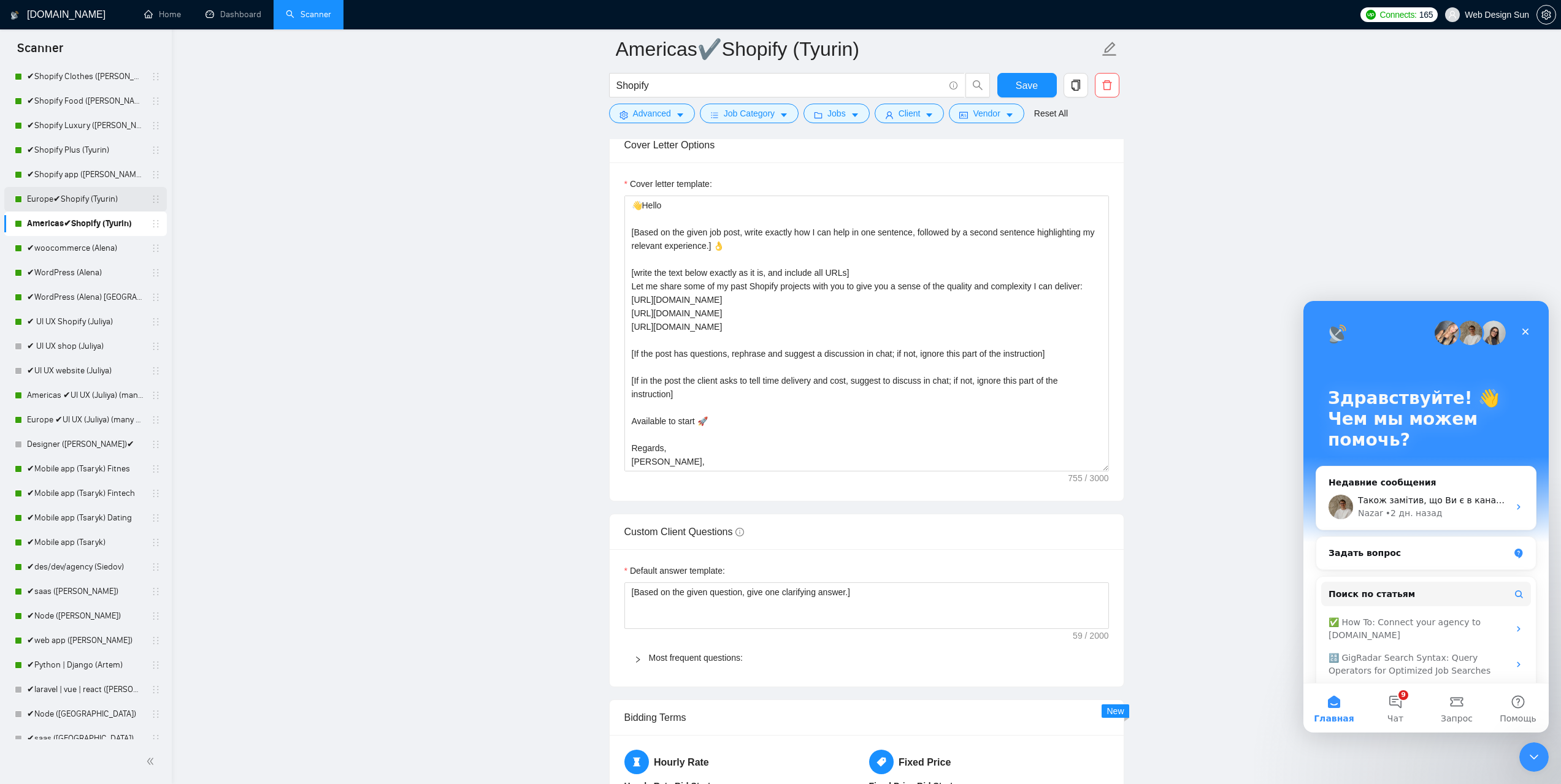
click at [81, 200] on link "Europe✔Shopify (Tyurin)" at bounding box center [85, 199] width 116 height 25
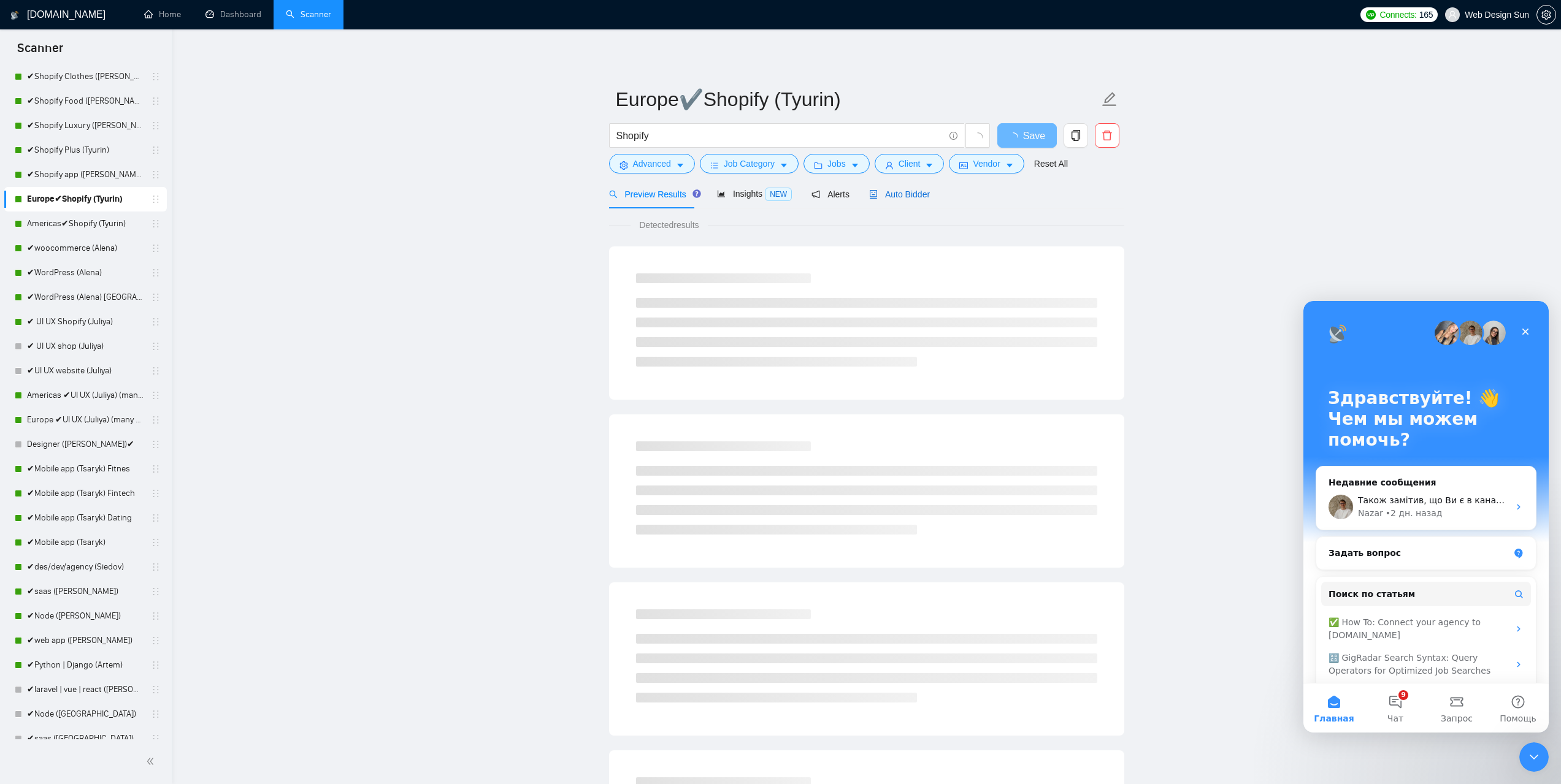
click at [901, 195] on span "Auto Bidder" at bounding box center [900, 194] width 61 height 10
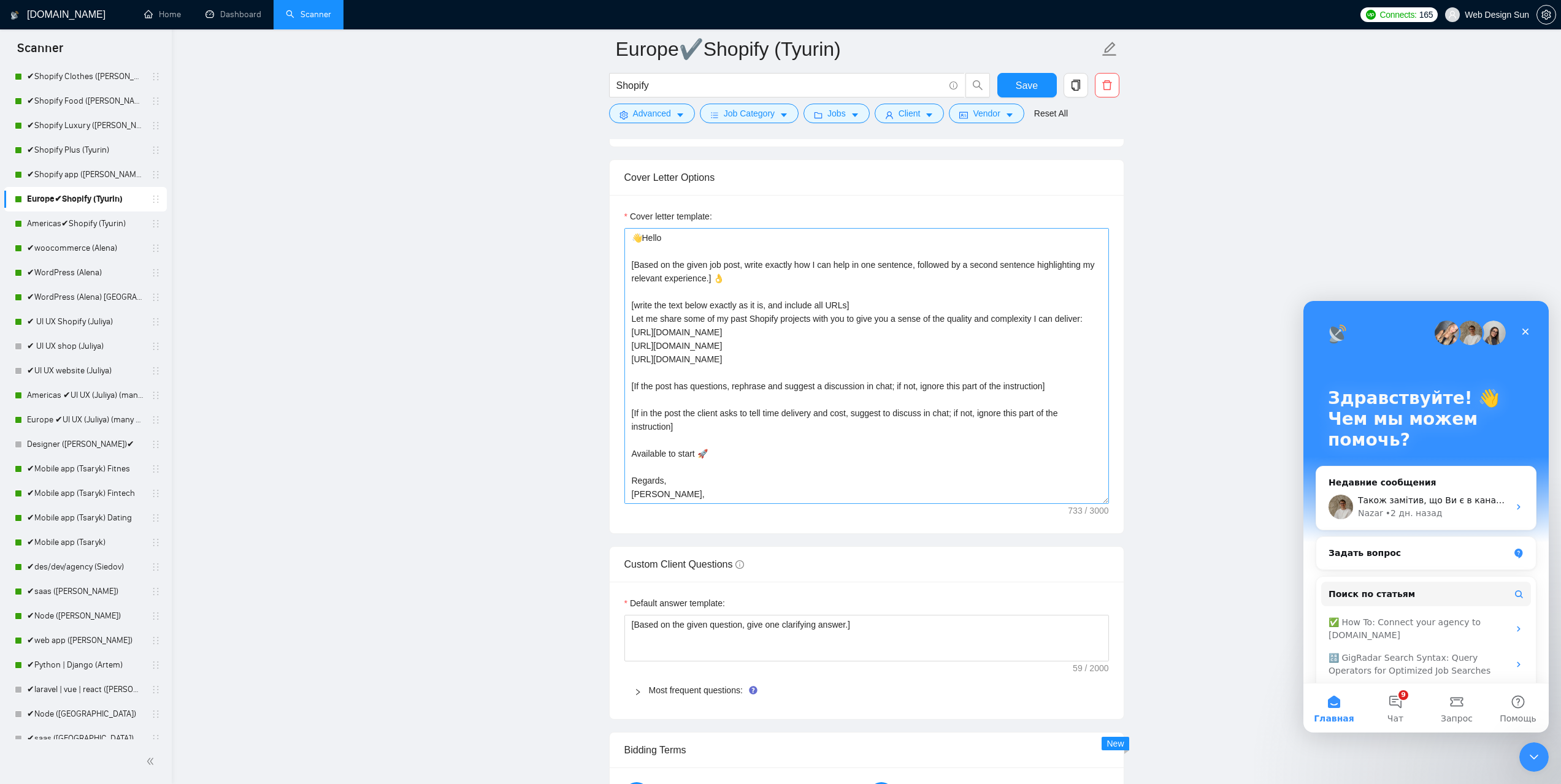
scroll to position [27, 0]
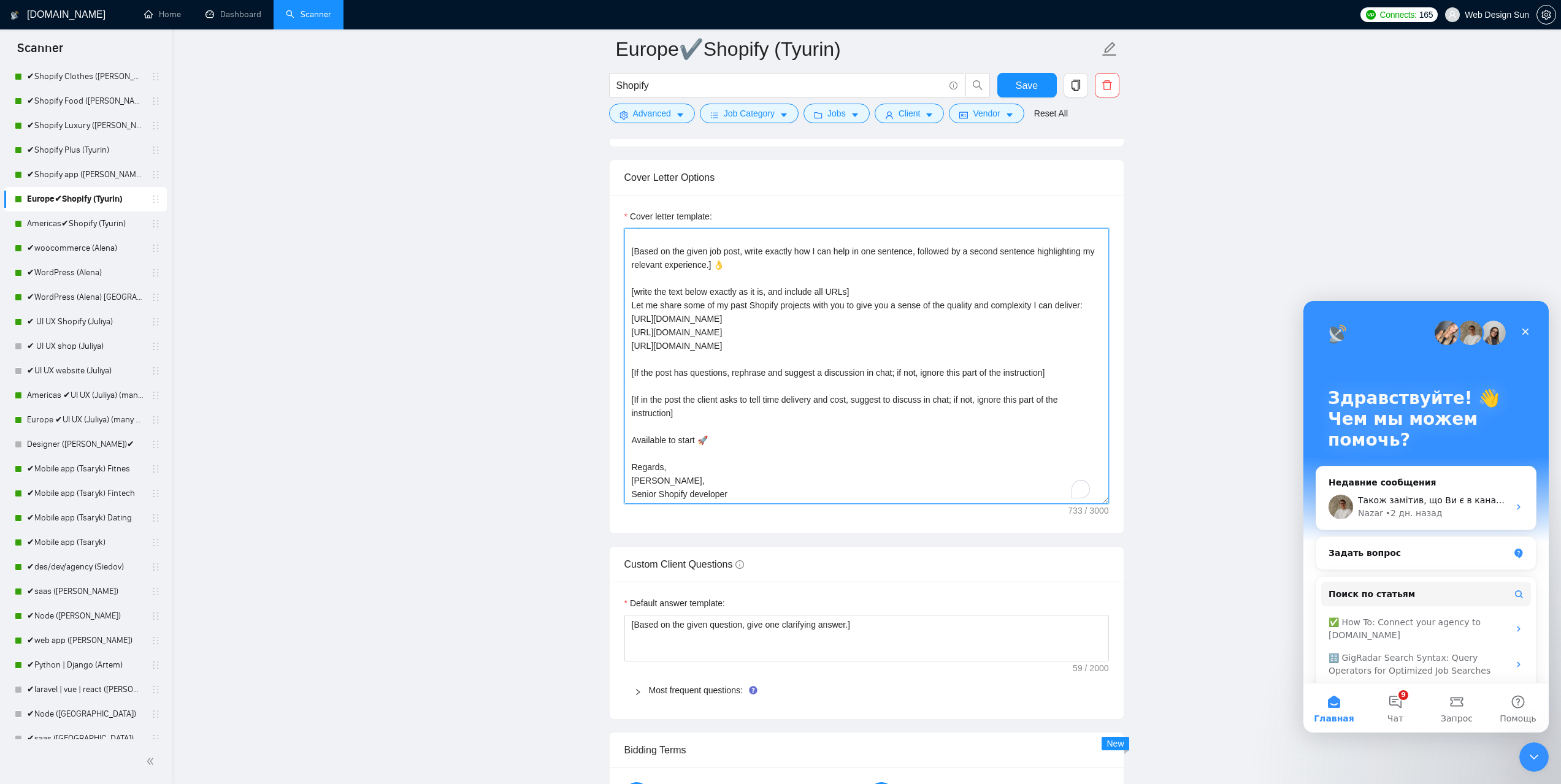
click at [746, 488] on textarea "👋Hello [Based on the given job post, write exactly how I can help in one senten…" at bounding box center [867, 366] width 485 height 276
paste textarea "Igor - Senior Mobile App Developer Upwork Top Rated Plus"
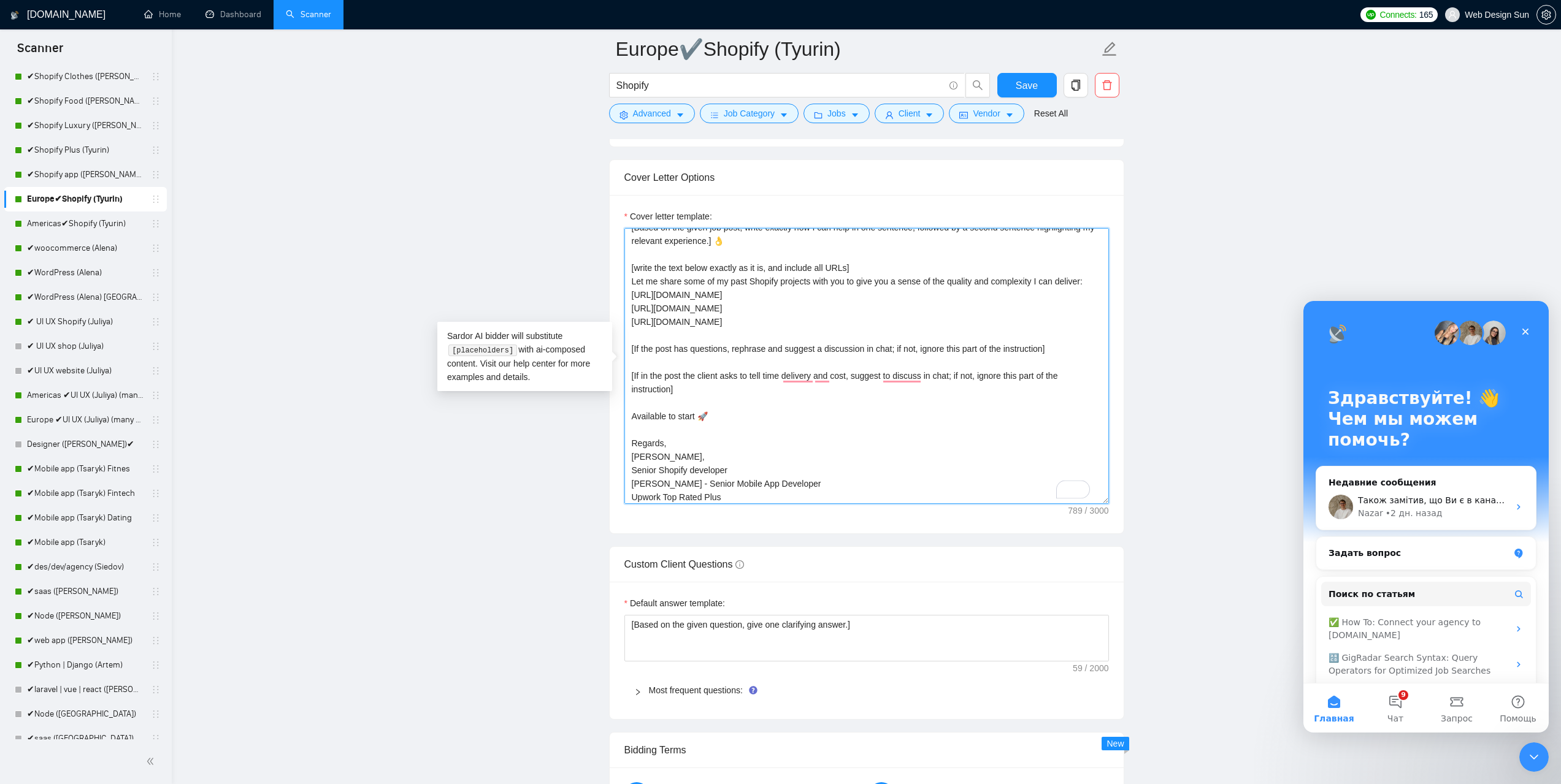
scroll to position [37, 0]
drag, startPoint x: 779, startPoint y: 479, endPoint x: 631, endPoint y: 482, distance: 148.0
click at [632, 482] on textarea "👋Hello [Based on the given job post, write exactly how I can help in one senten…" at bounding box center [867, 366] width 485 height 276
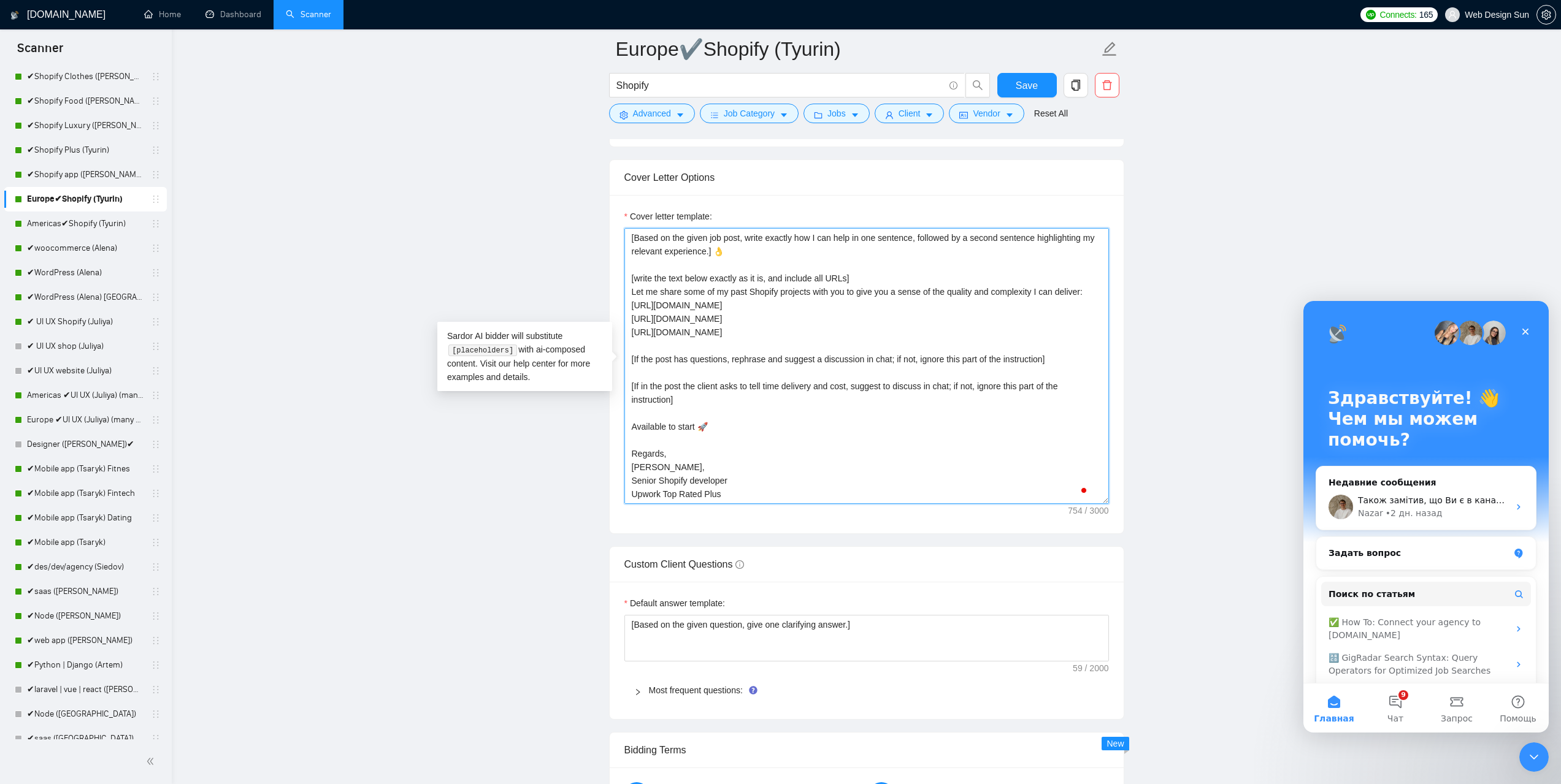
scroll to position [0, 0]
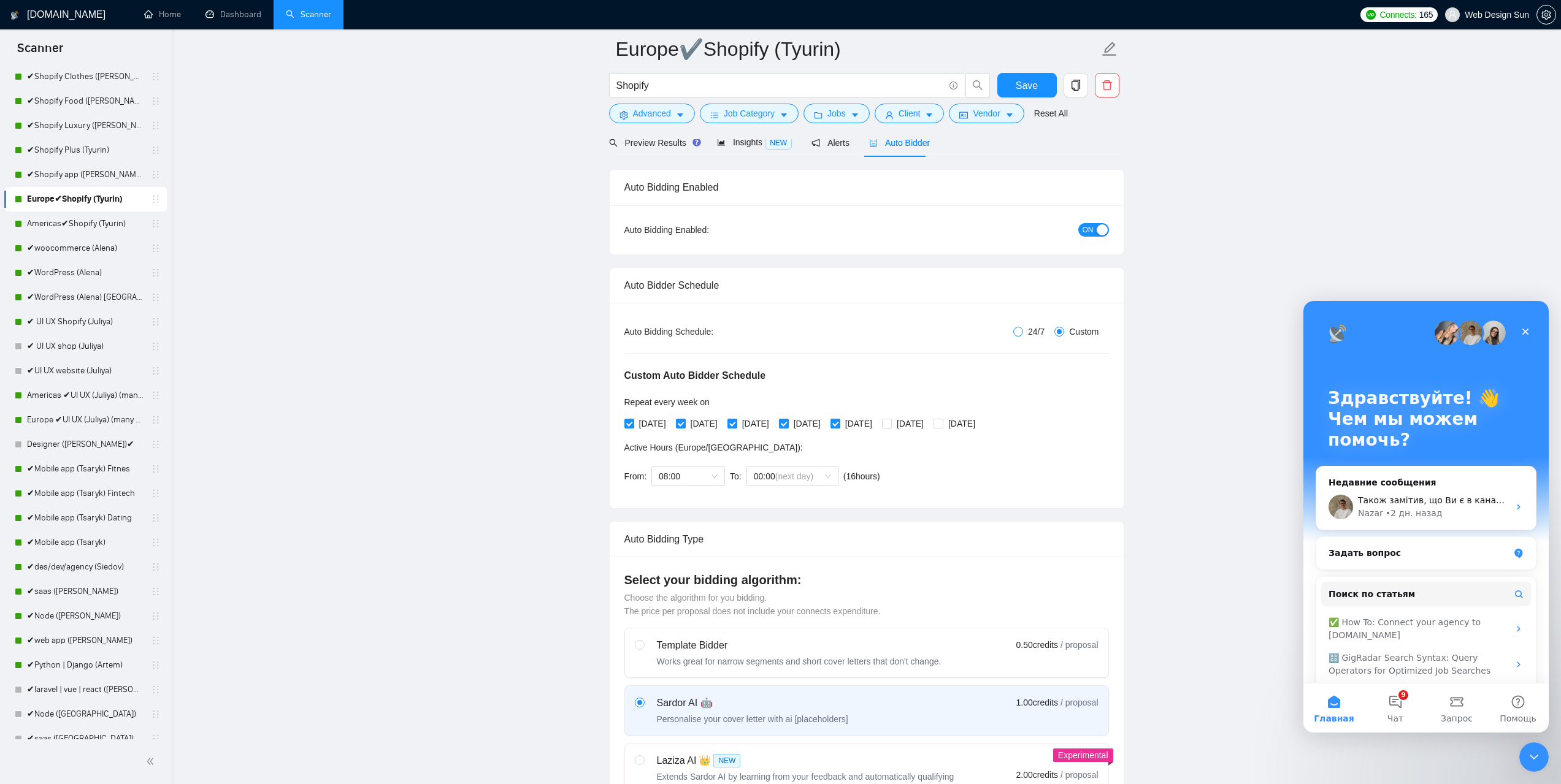
type textarea "👋Hello [Based on the given job post, write exactly how I can help in one senten…"
click at [1019, 332] on label "24/7" at bounding box center [1031, 332] width 36 height 14
click at [1019, 332] on input "24/7" at bounding box center [1018, 332] width 10 height 10
radio input "true"
radio input "false"
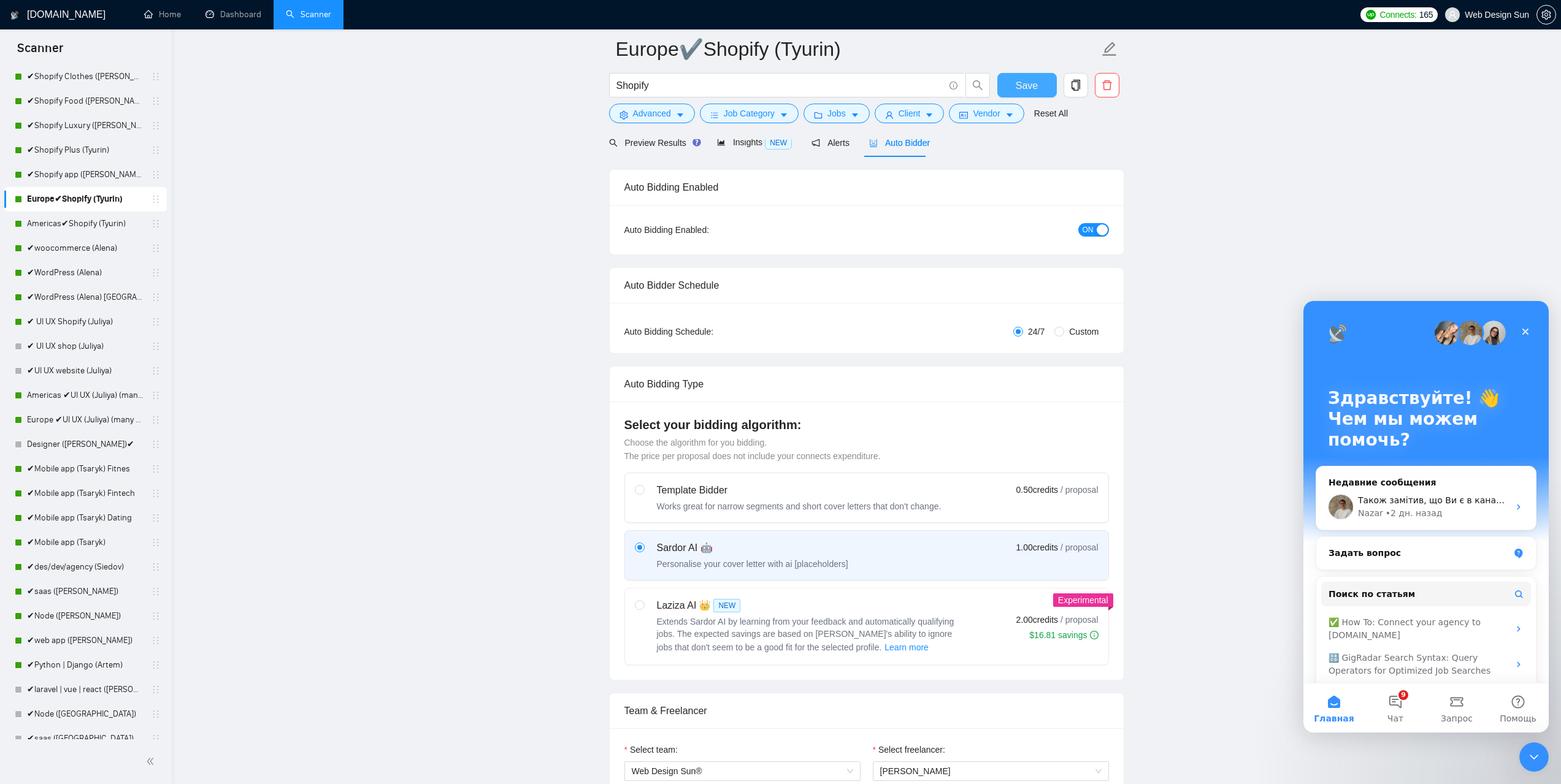
click at [1005, 80] on button "Save" at bounding box center [1027, 85] width 59 height 25
